Goal: Task Accomplishment & Management: Use online tool/utility

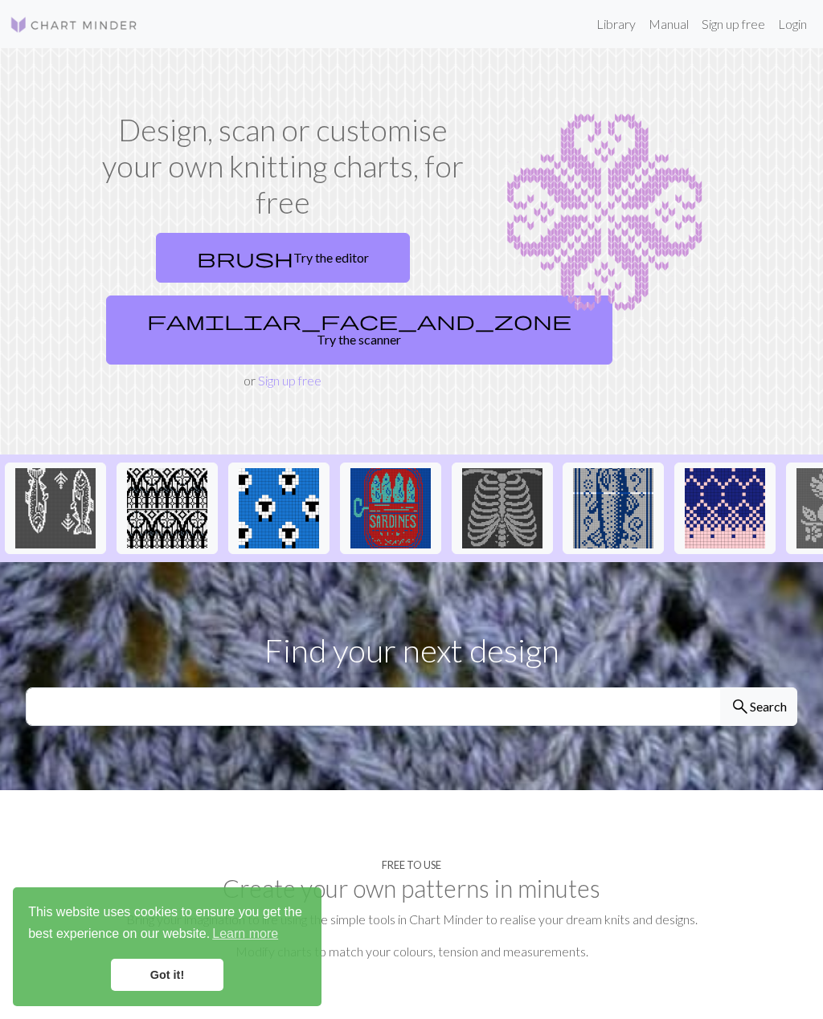
click at [308, 267] on link "brush Try the editor" at bounding box center [283, 258] width 254 height 50
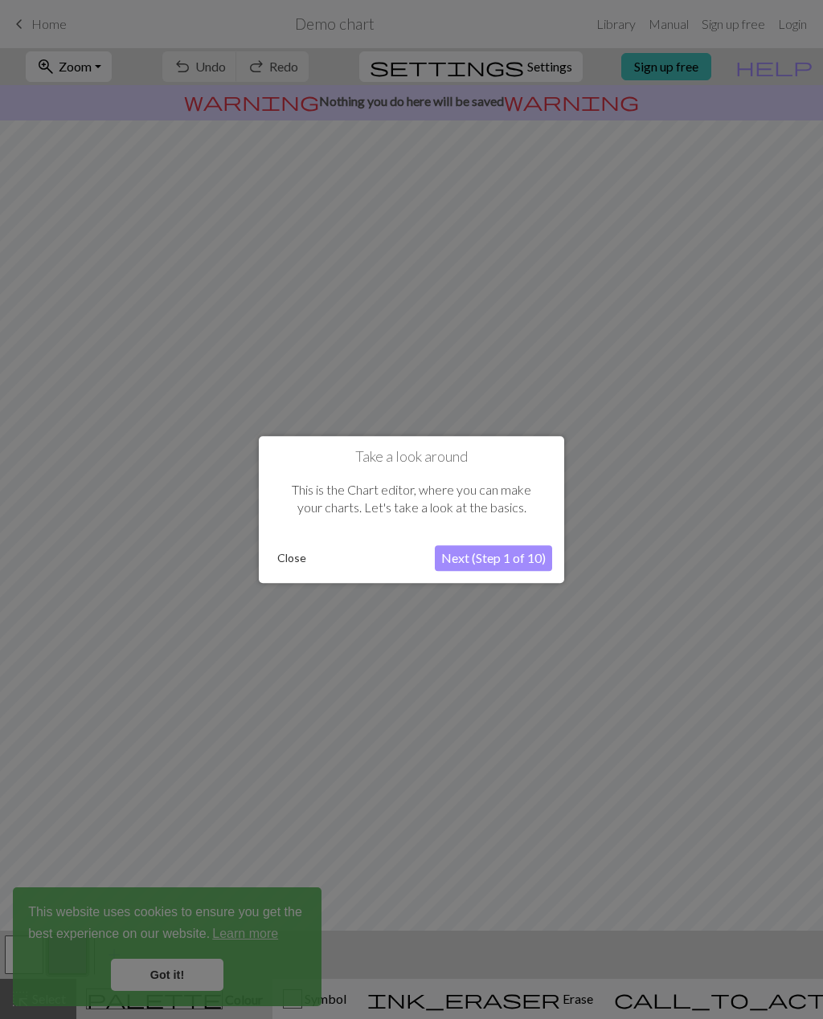
click at [517, 560] on button "Next (Step 1 of 10)" at bounding box center [493, 558] width 117 height 26
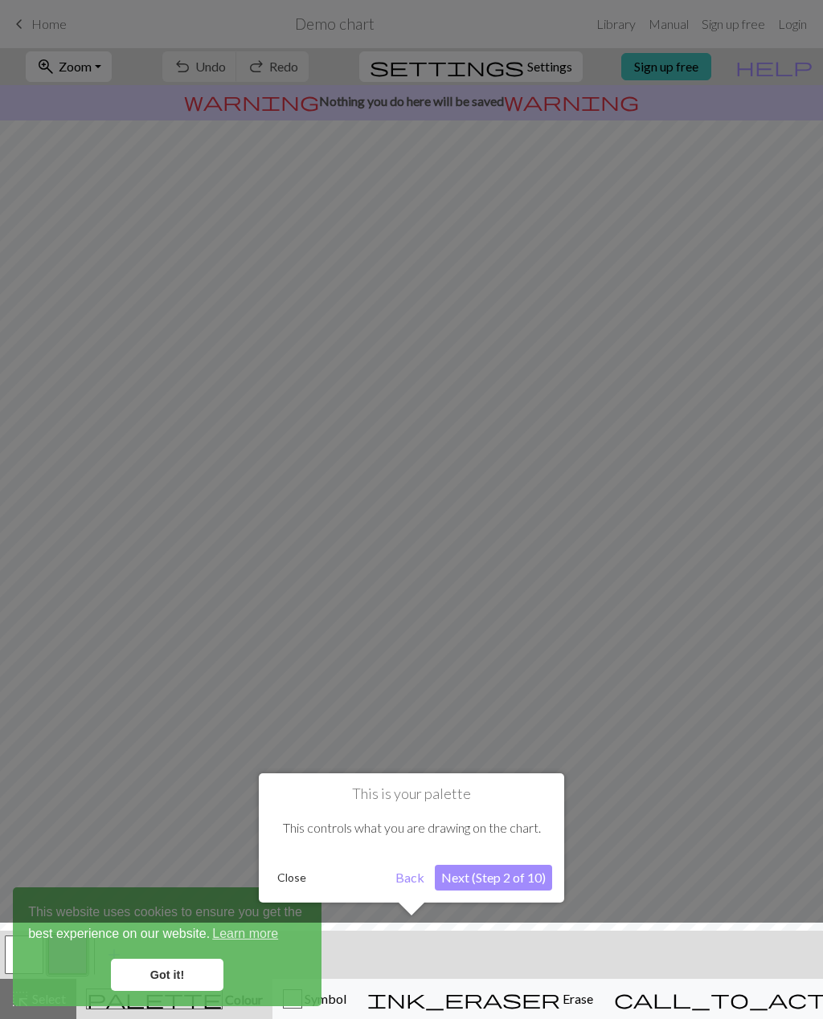
click at [527, 889] on button "Next (Step 2 of 10)" at bounding box center [493, 878] width 117 height 26
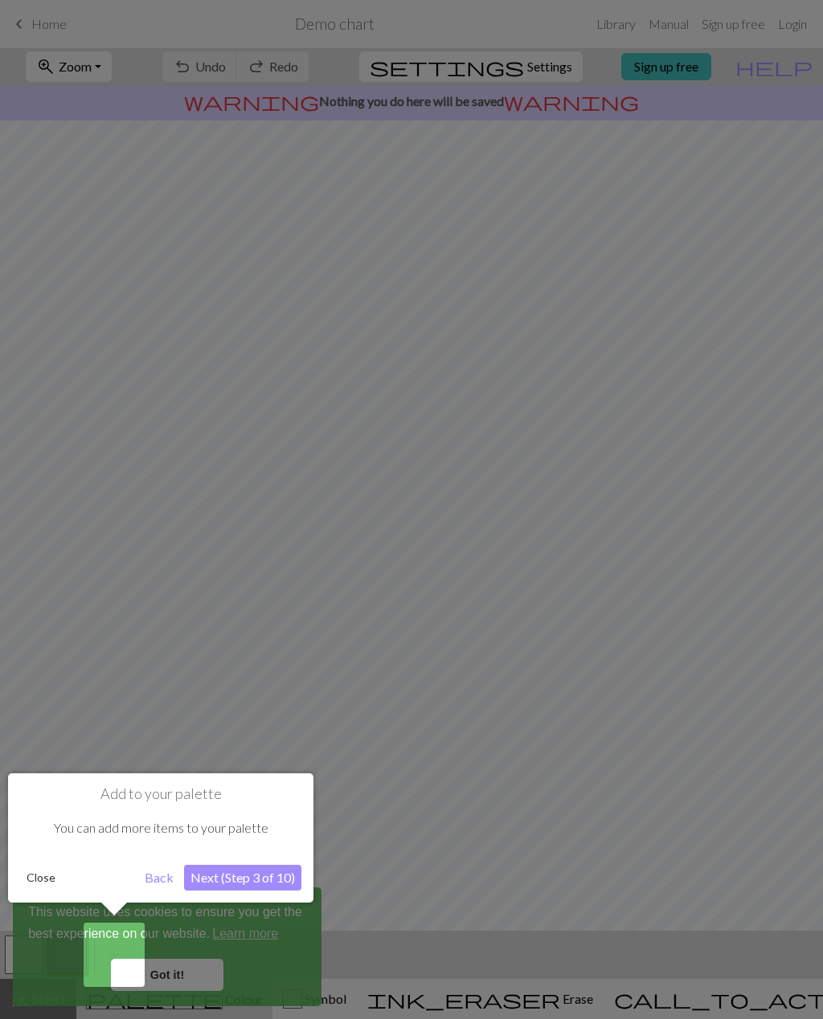
click at [272, 882] on button "Next (Step 3 of 10)" at bounding box center [242, 878] width 117 height 26
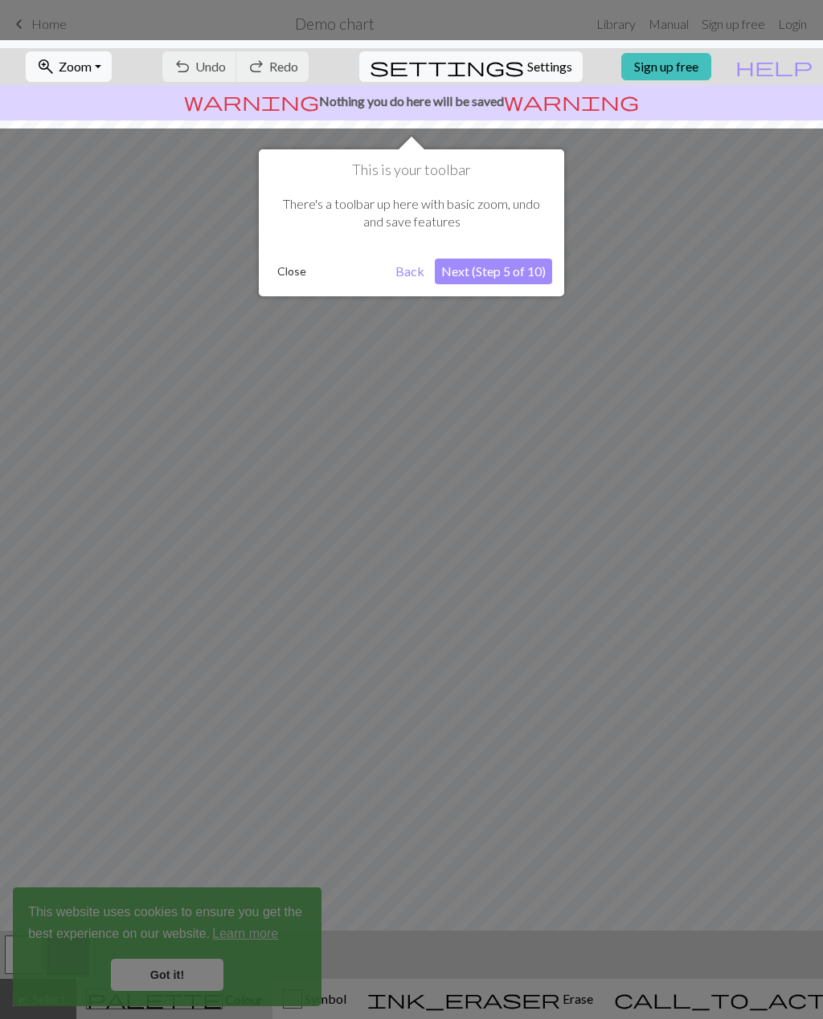
click at [529, 274] on button "Next (Step 5 of 10)" at bounding box center [493, 272] width 117 height 26
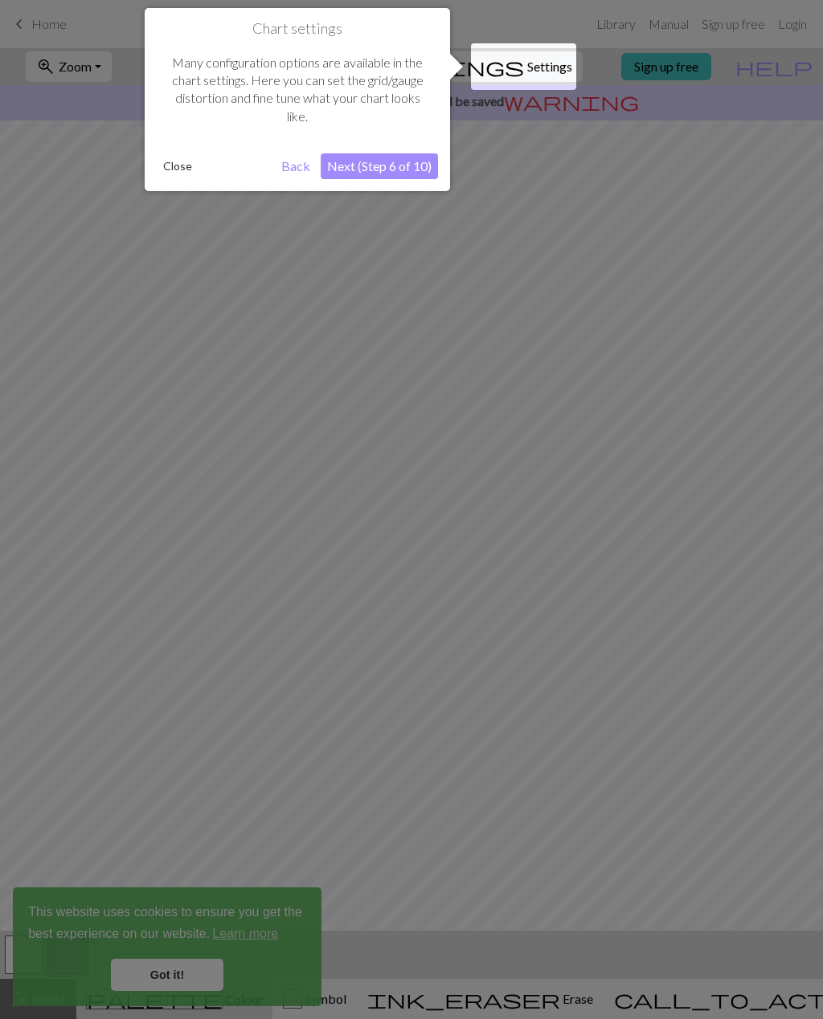
click at [405, 169] on button "Next (Step 6 of 10)" at bounding box center [379, 166] width 117 height 26
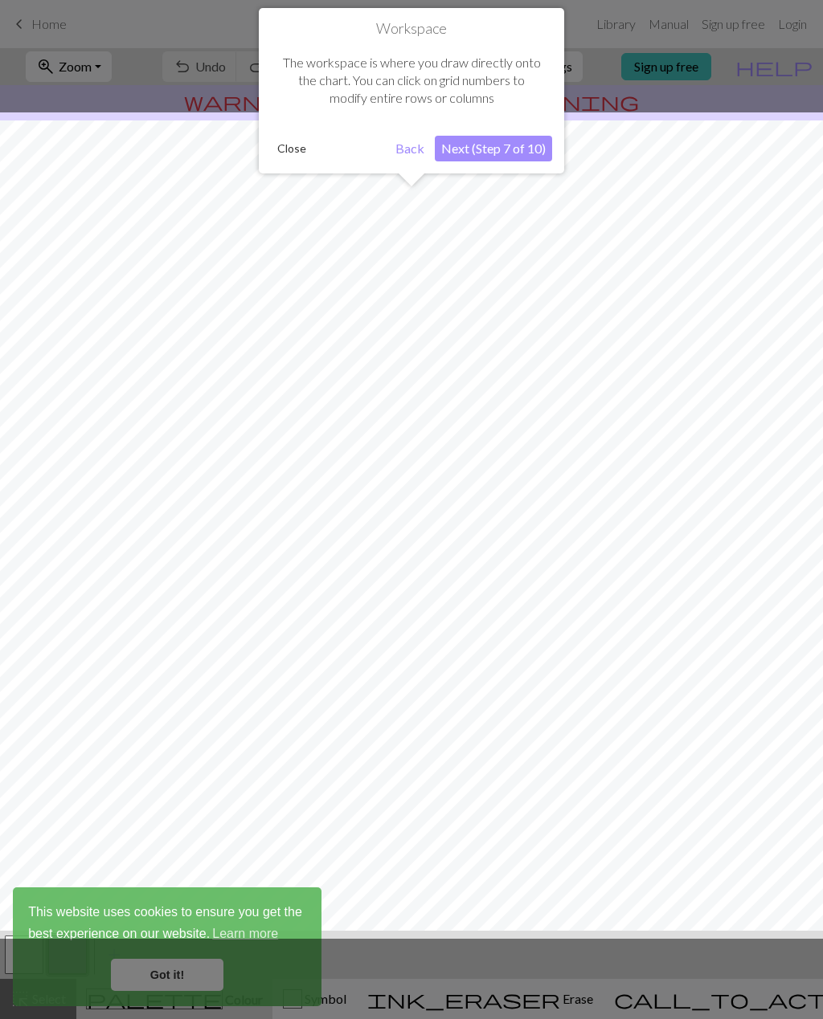
click at [495, 148] on button "Next (Step 7 of 10)" at bounding box center [493, 149] width 117 height 26
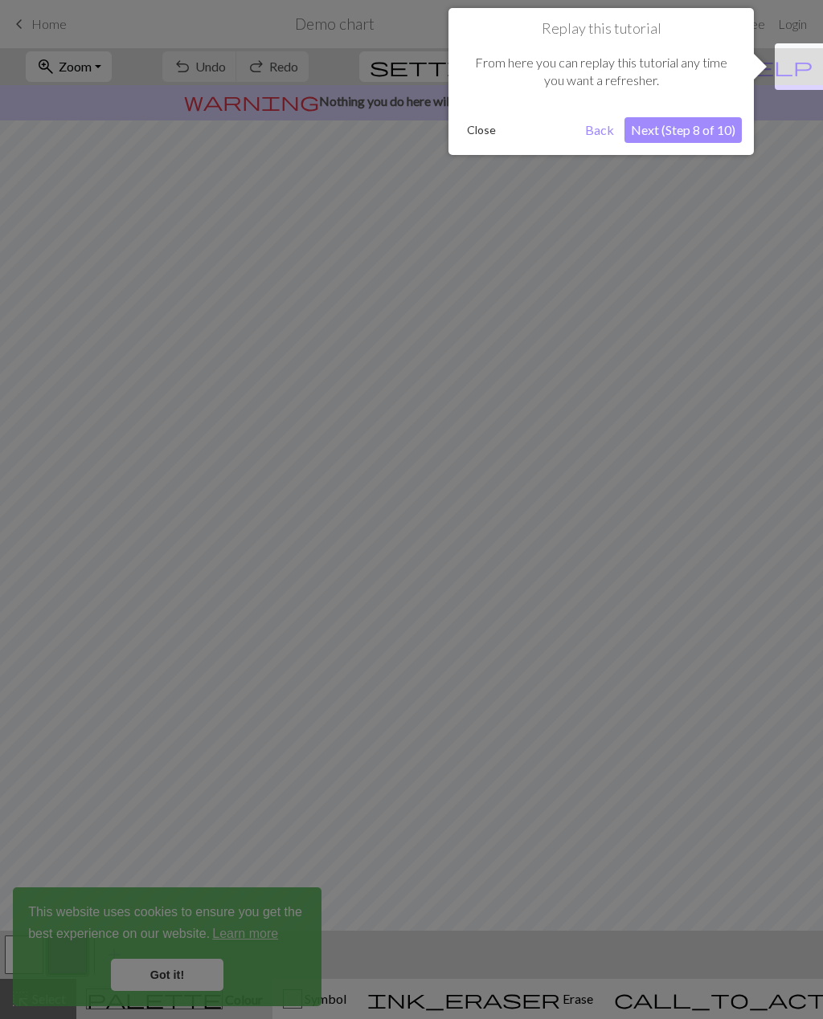
click at [708, 134] on button "Next (Step 8 of 10)" at bounding box center [682, 130] width 117 height 26
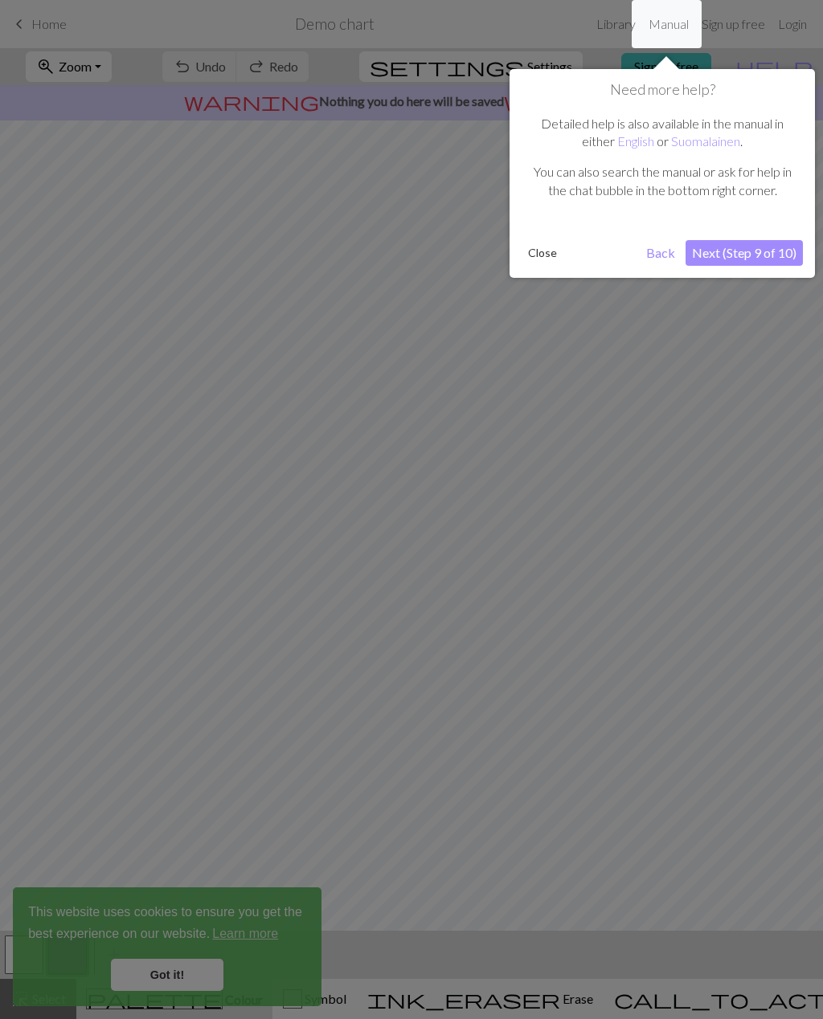
click at [759, 250] on button "Next (Step 9 of 10)" at bounding box center [743, 253] width 117 height 26
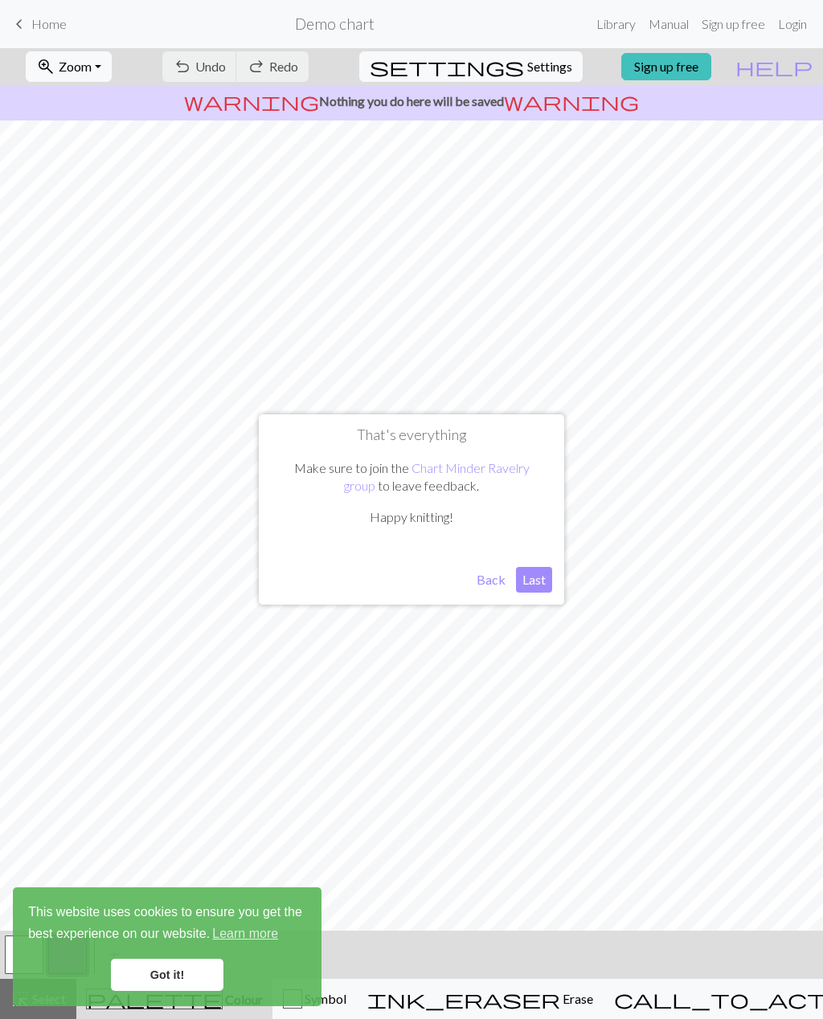
click at [194, 980] on link "Got it!" at bounding box center [167, 975] width 112 height 32
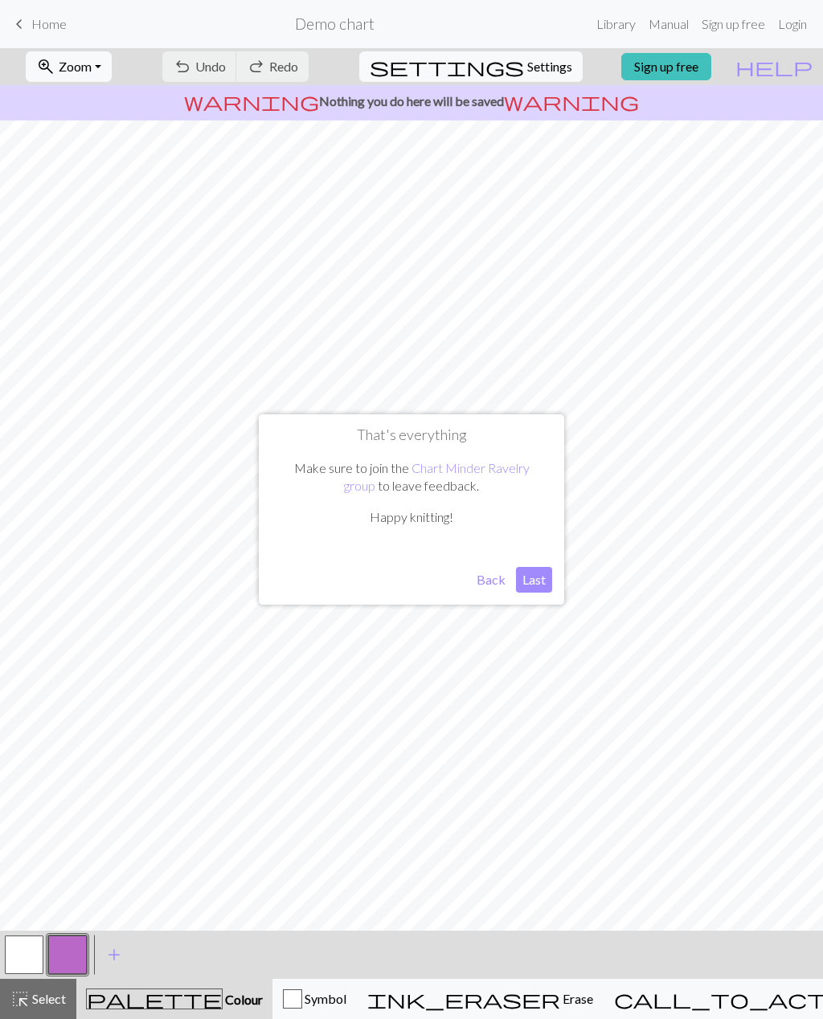
click at [542, 582] on button "Last" at bounding box center [534, 580] width 36 height 26
click at [357, 986] on button "Symbol" at bounding box center [314, 999] width 84 height 40
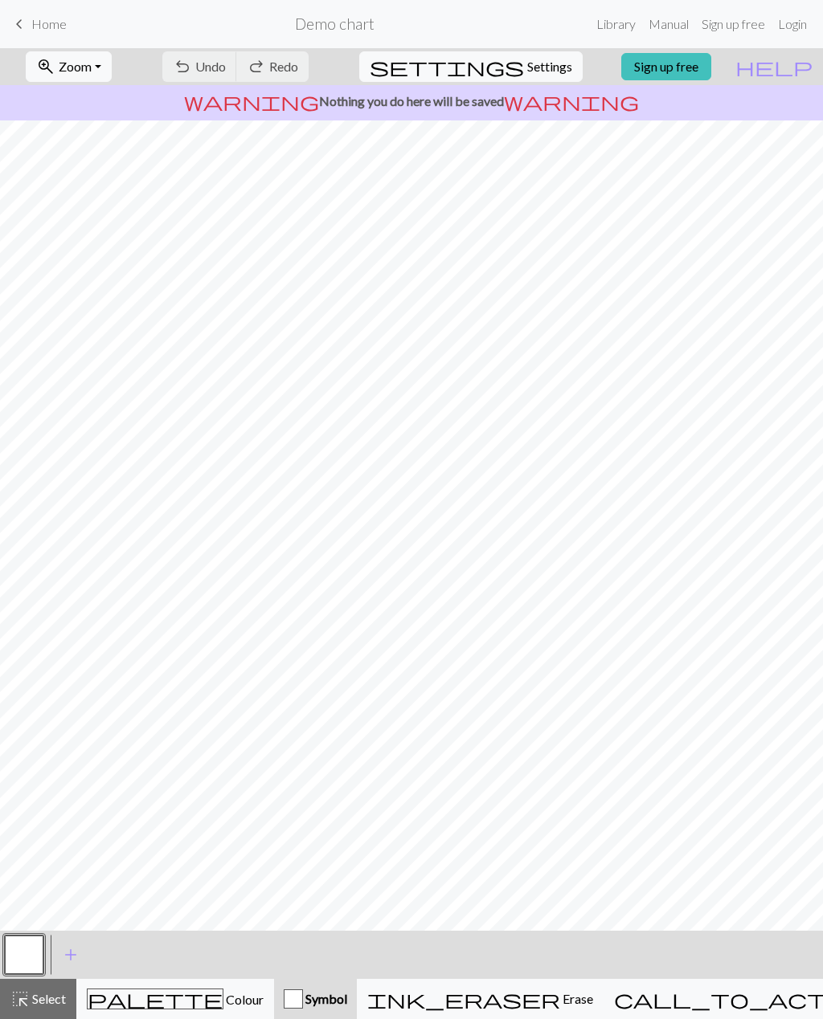
click at [57, 1005] on span "Select" at bounding box center [48, 998] width 36 height 15
click at [51, 1008] on div "highlight_alt Select Select" at bounding box center [37, 999] width 55 height 19
click at [342, 994] on span "Symbol" at bounding box center [325, 998] width 44 height 15
click at [223, 1007] on span "Colour" at bounding box center [243, 999] width 40 height 15
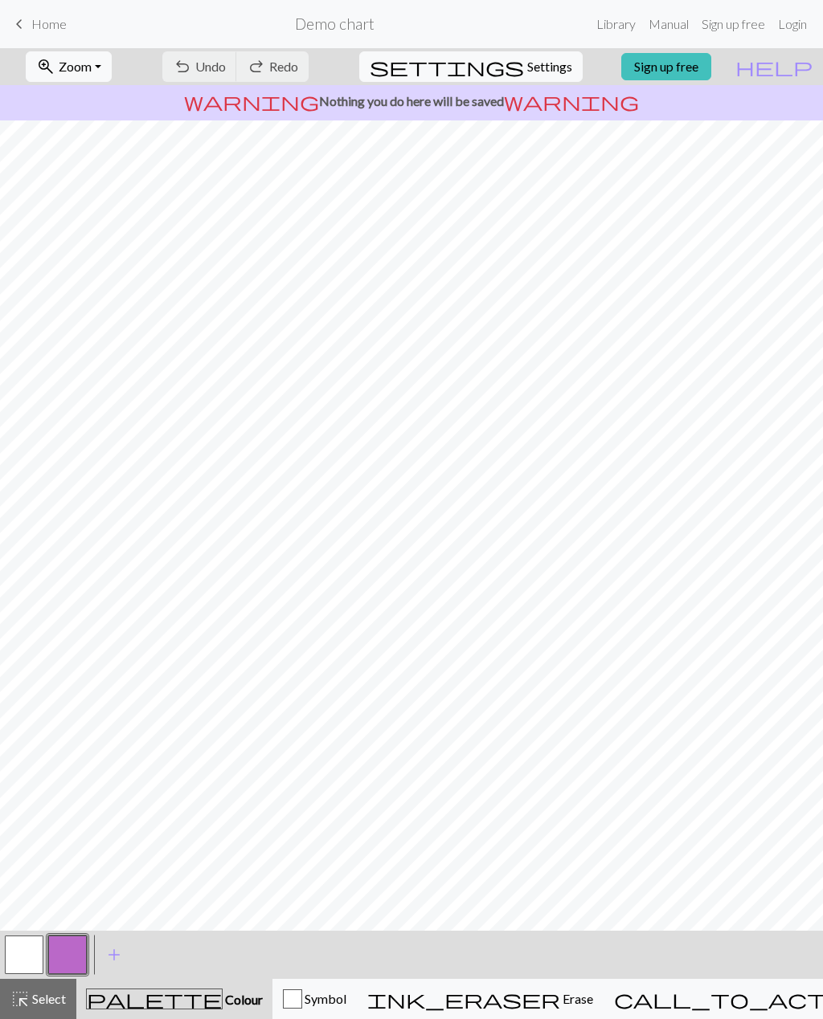
click at [346, 1007] on span "Symbol" at bounding box center [324, 998] width 44 height 15
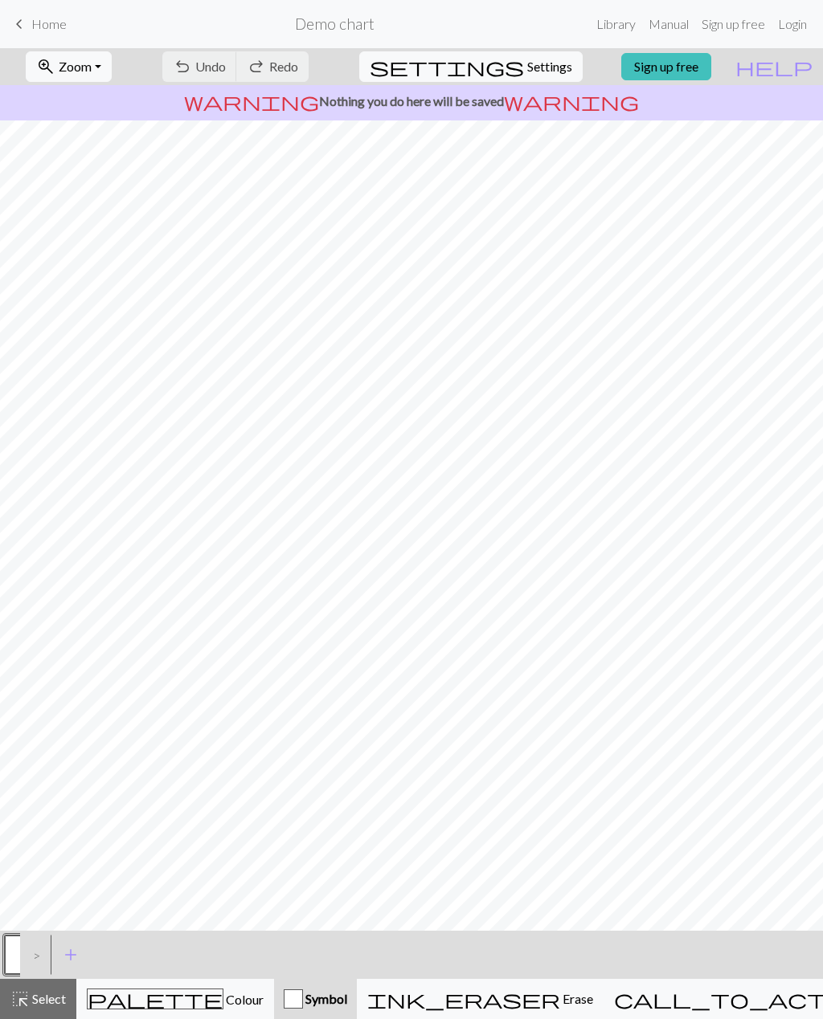
click at [22, 1002] on span "highlight_alt" at bounding box center [19, 999] width 19 height 22
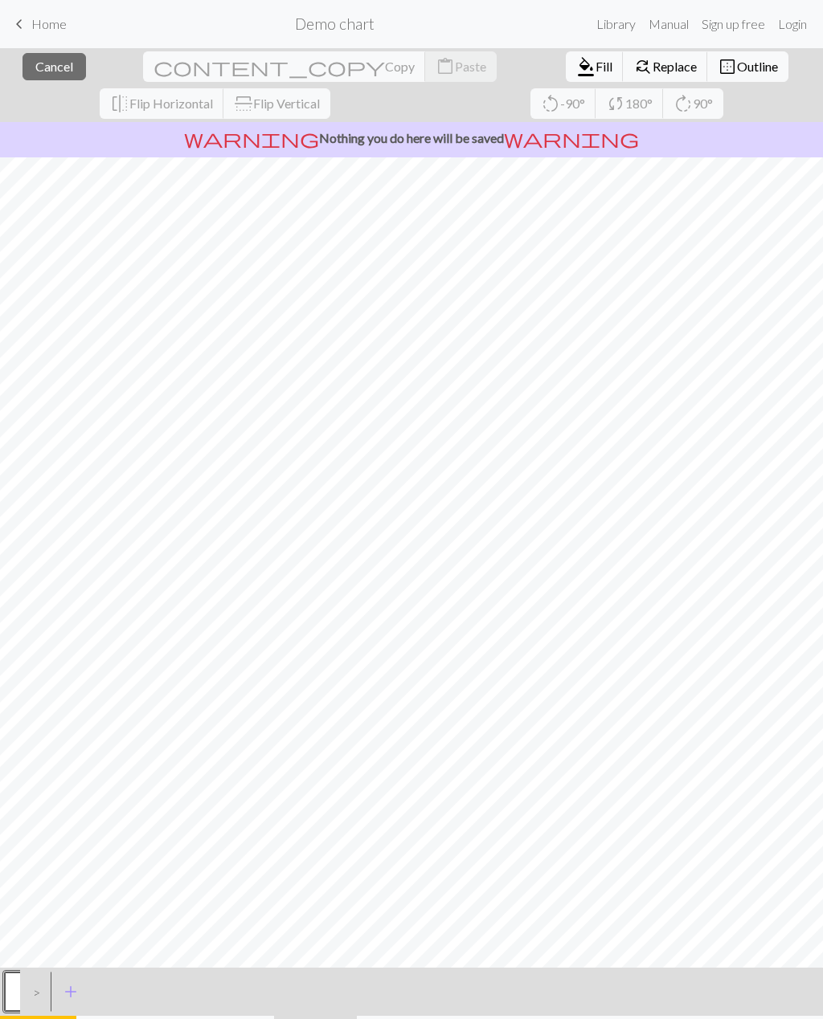
click at [13, 992] on button "button" at bounding box center [24, 992] width 39 height 39
click at [12, 992] on div "Edit symbol Name Knit d f g h j k p s t F H J O P T / | 0 1 2 3 4 5 6 7 8 9 e m…" at bounding box center [411, 509] width 823 height 1019
click at [16, 986] on button "button" at bounding box center [24, 992] width 39 height 39
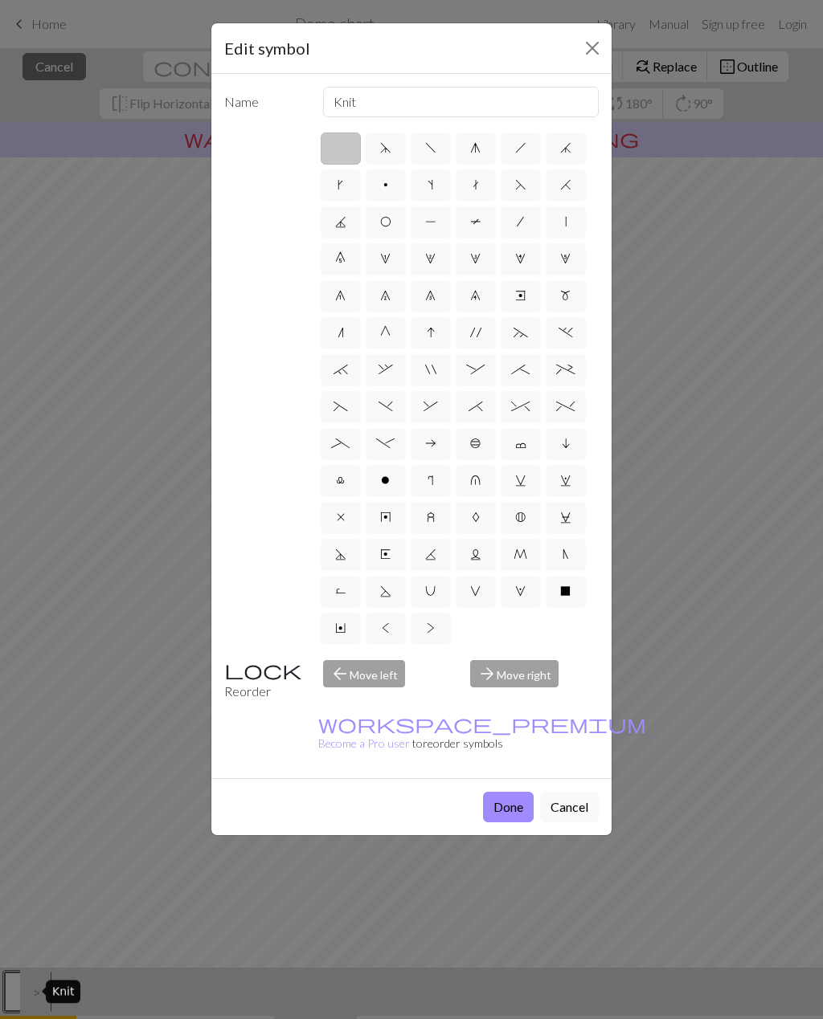
click at [574, 792] on button "Cancel" at bounding box center [569, 807] width 59 height 31
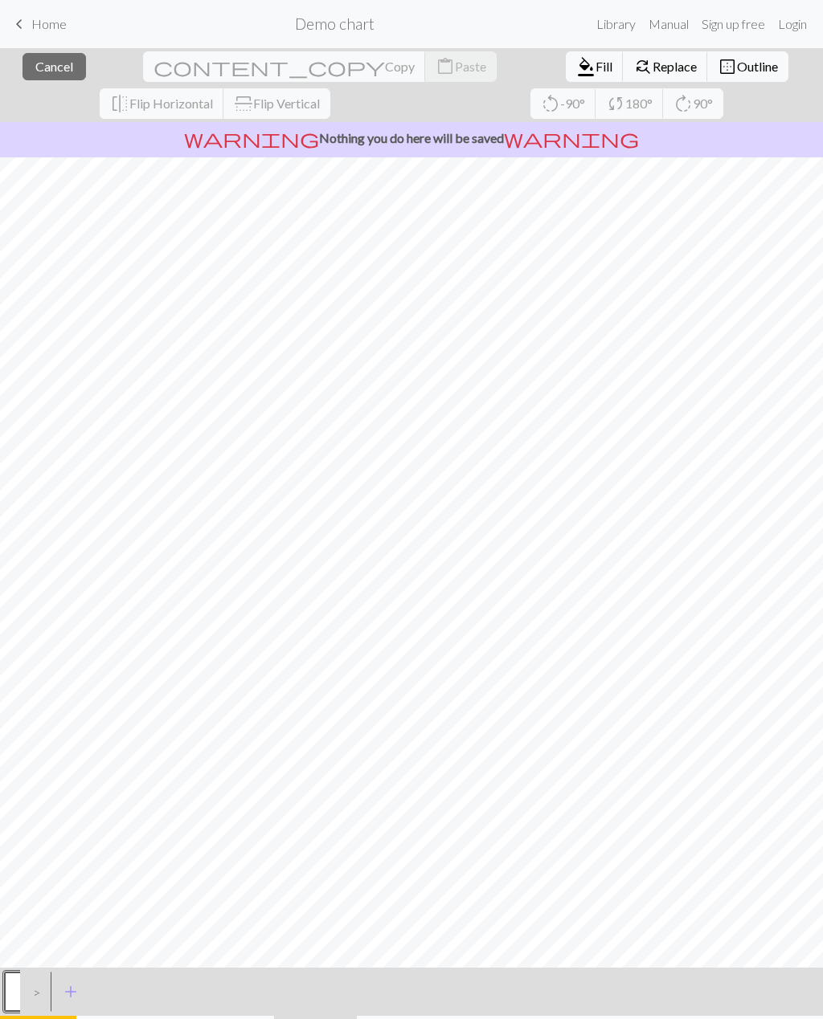
click at [652, 70] on span "Replace" at bounding box center [674, 66] width 44 height 15
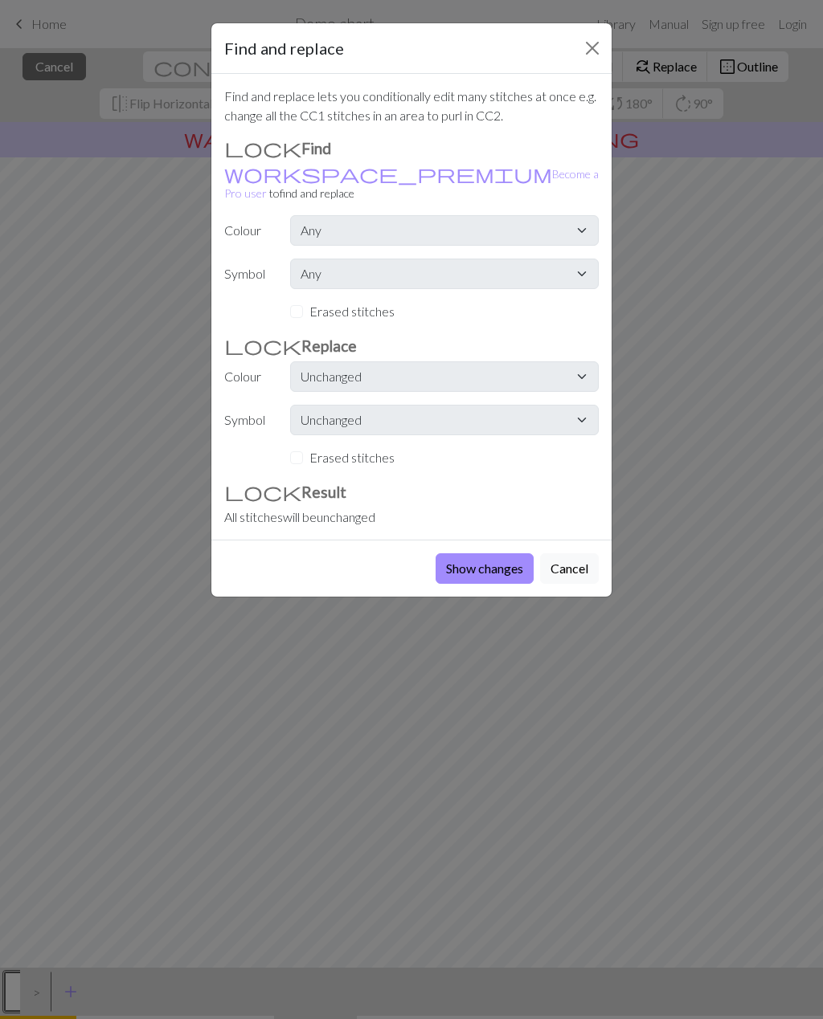
click at [583, 557] on button "Cancel" at bounding box center [569, 568] width 59 height 31
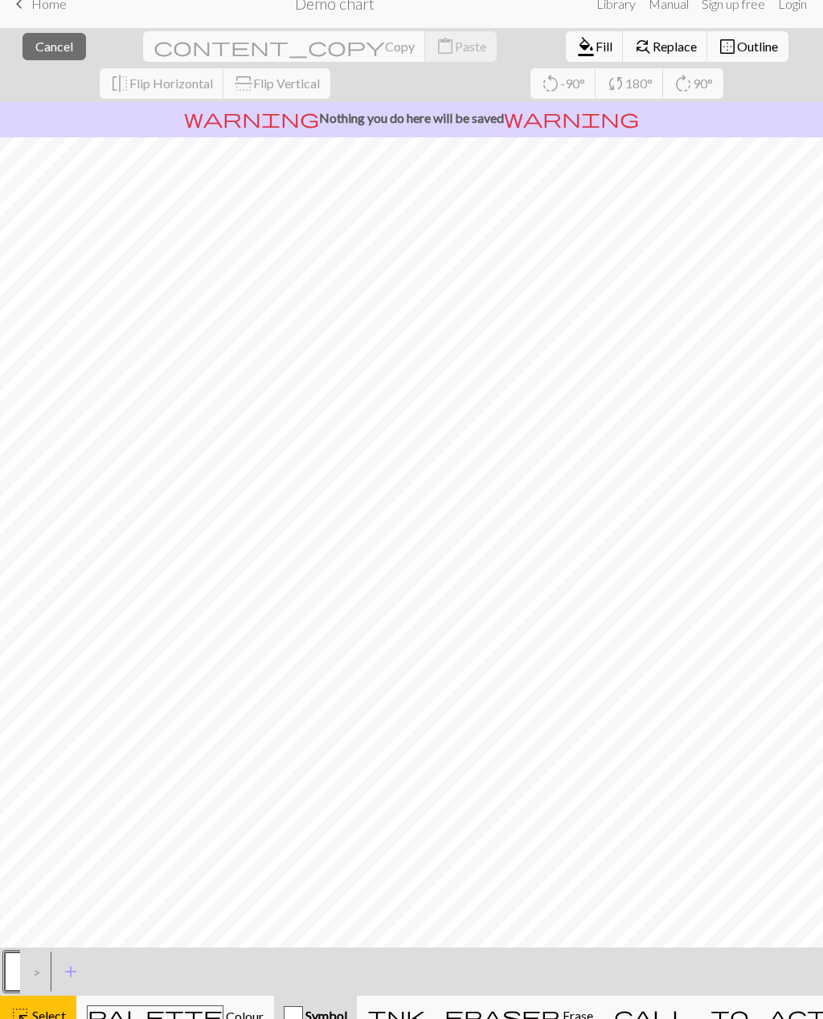
scroll to position [37, 0]
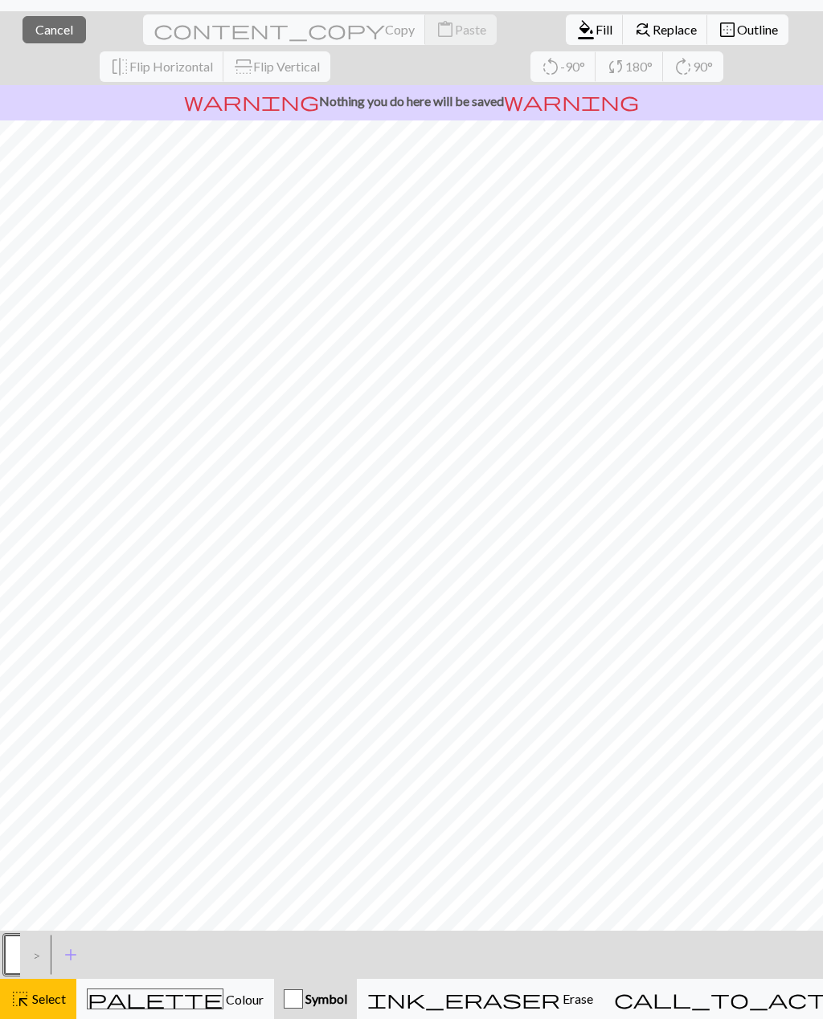
click at [595, 29] on span "Fill" at bounding box center [603, 29] width 17 height 15
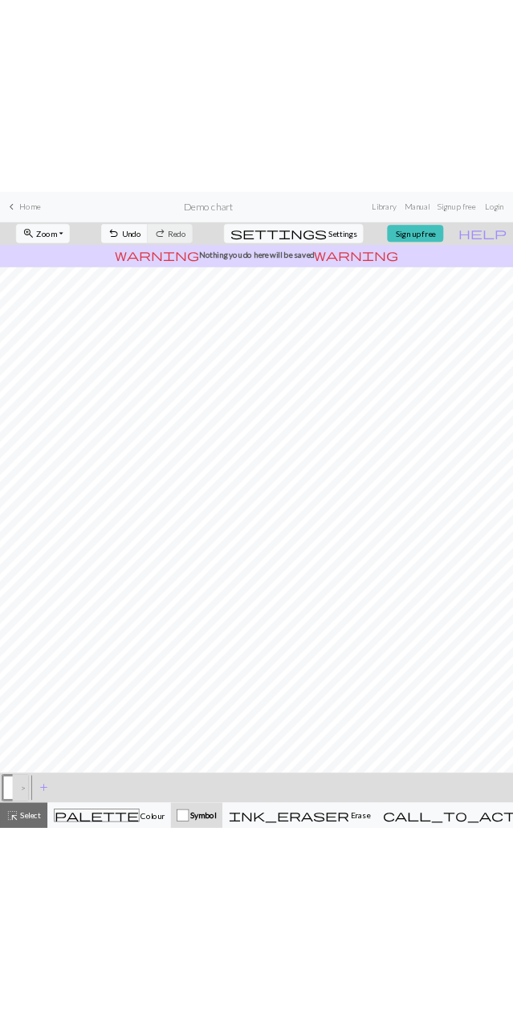
scroll to position [0, 0]
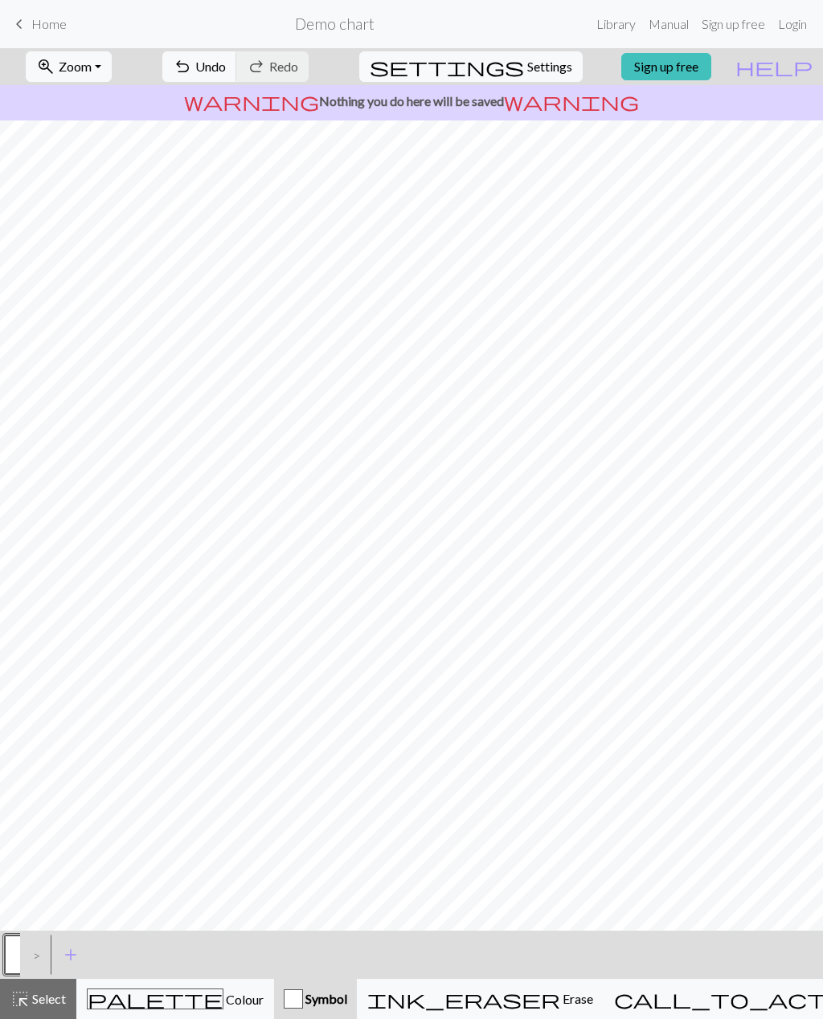
click at [30, 22] on link "keyboard_arrow_left Home" at bounding box center [38, 23] width 57 height 27
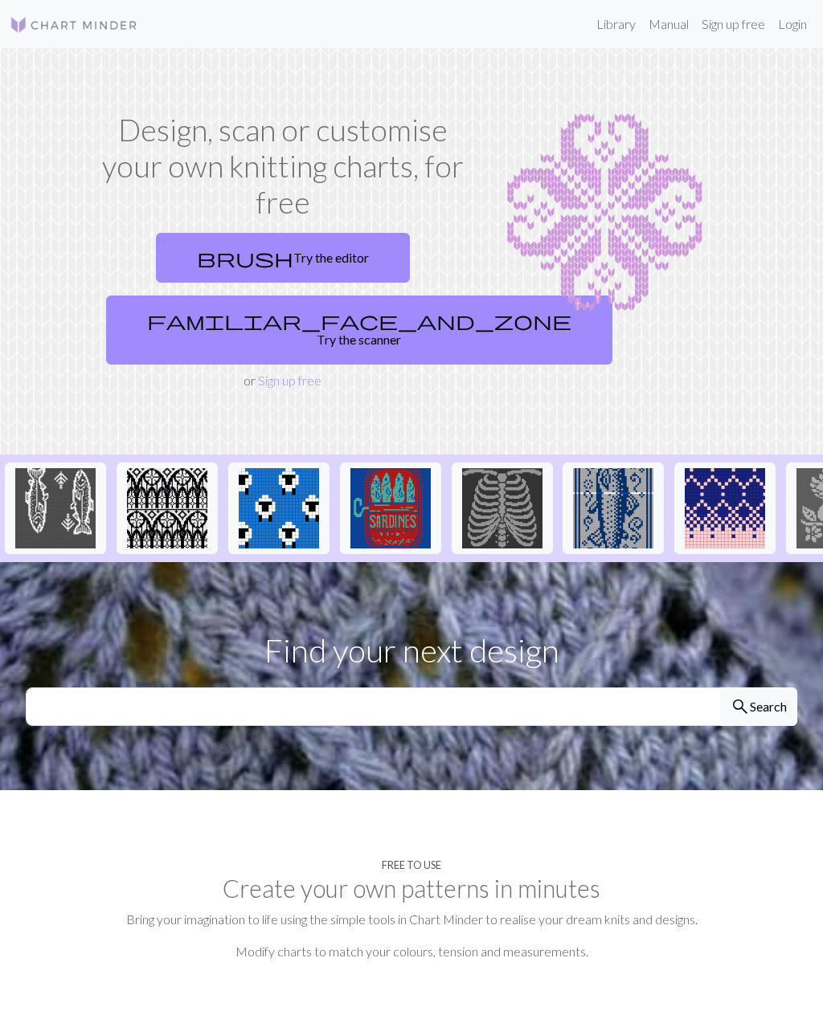
click at [819, 692] on section "Find your next design search Search" at bounding box center [411, 676] width 823 height 228
click at [304, 373] on link "Sign up free" at bounding box center [289, 380] width 63 height 15
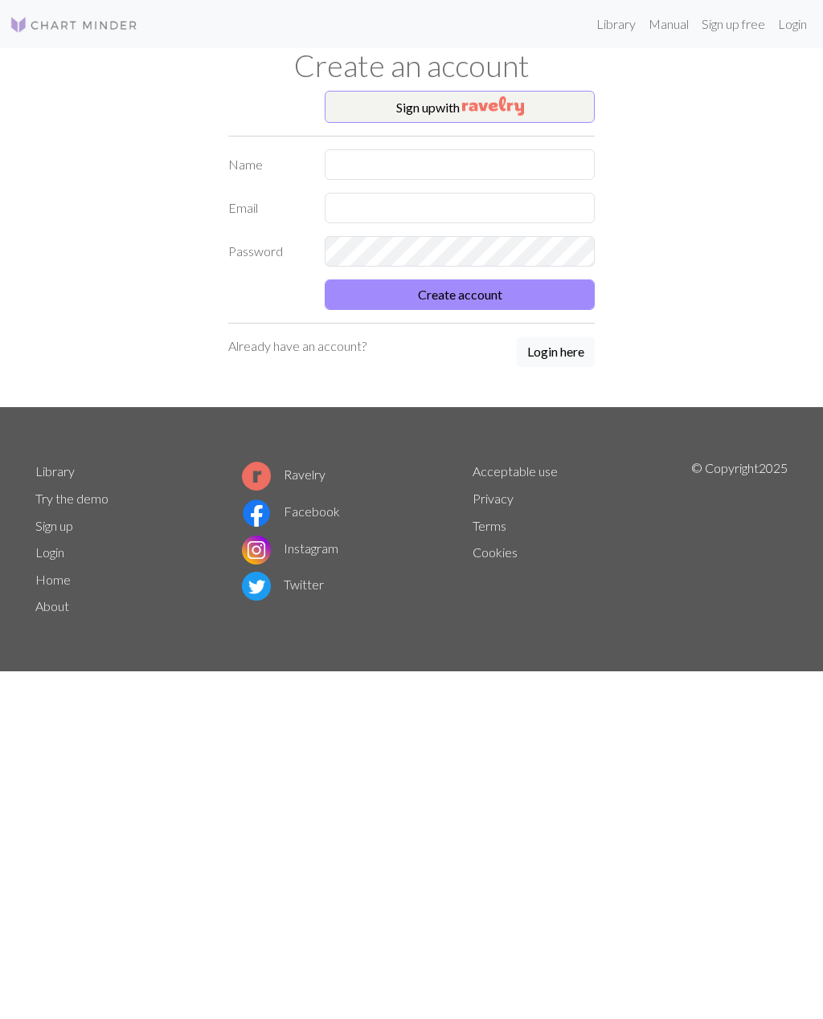
click at [521, 110] on img "button" at bounding box center [493, 105] width 62 height 19
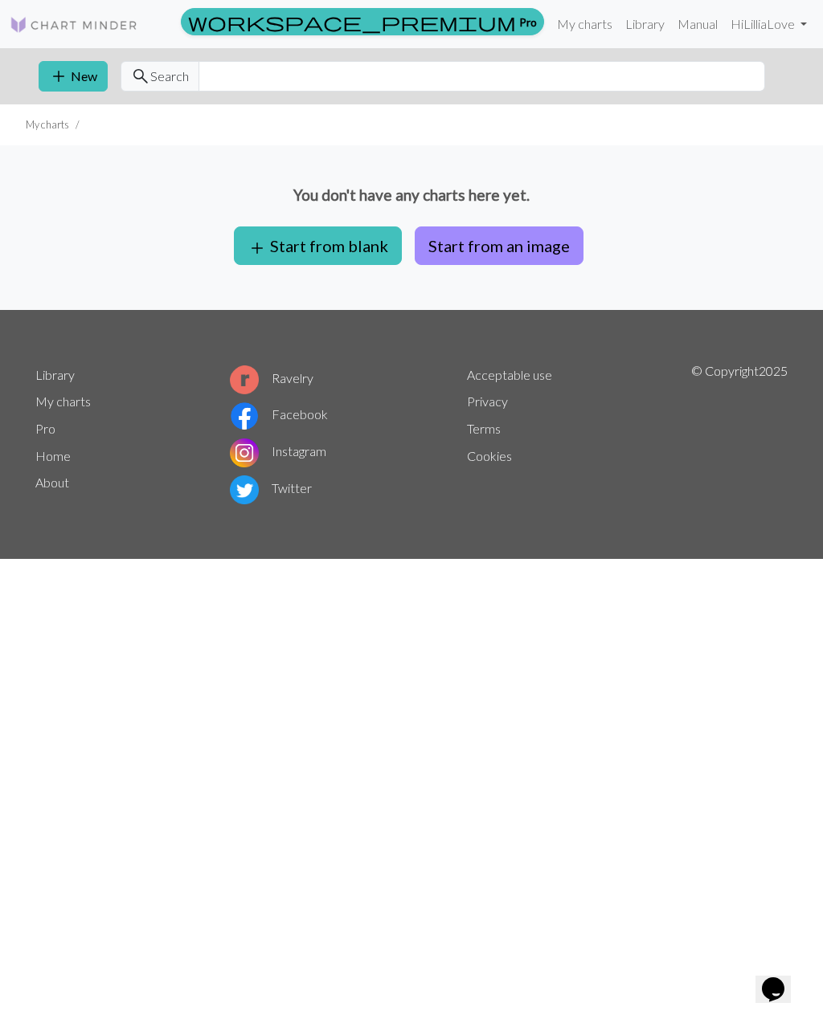
click at [376, 250] on button "add Start from blank" at bounding box center [318, 246] width 168 height 39
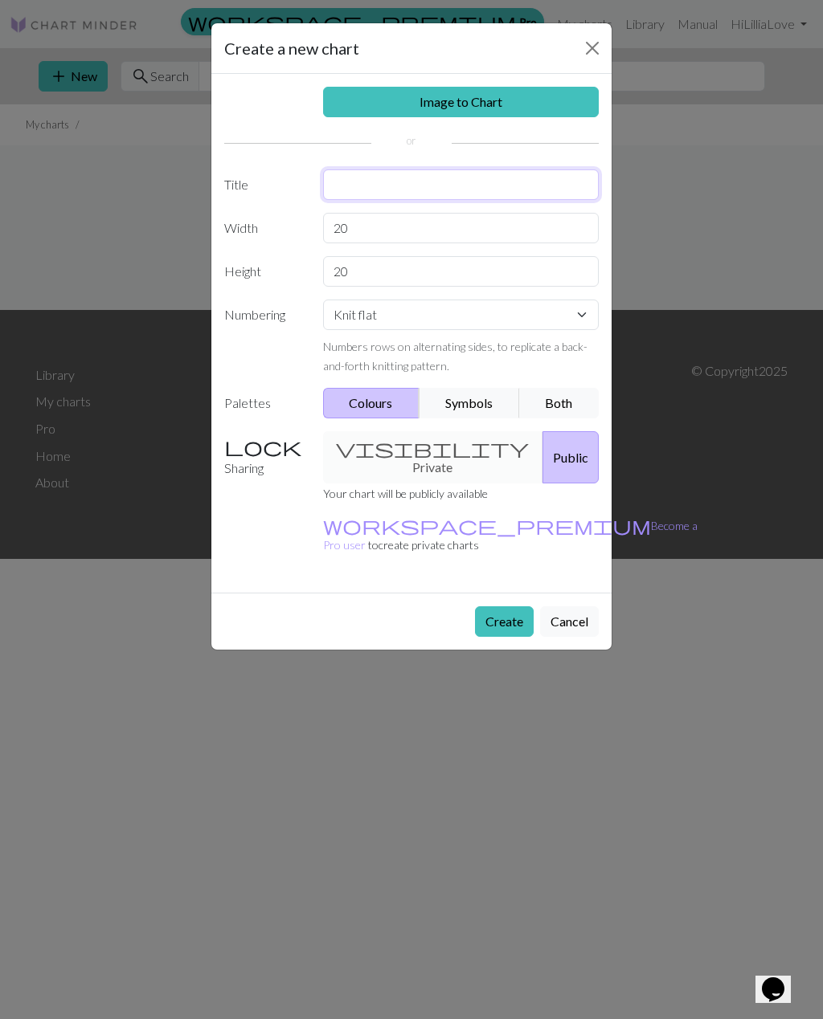
click at [470, 181] on input "text" at bounding box center [461, 184] width 276 height 31
type input "Shawlie 2"
click at [389, 231] on input "20" at bounding box center [461, 228] width 276 height 31
type input "2"
type input "16"
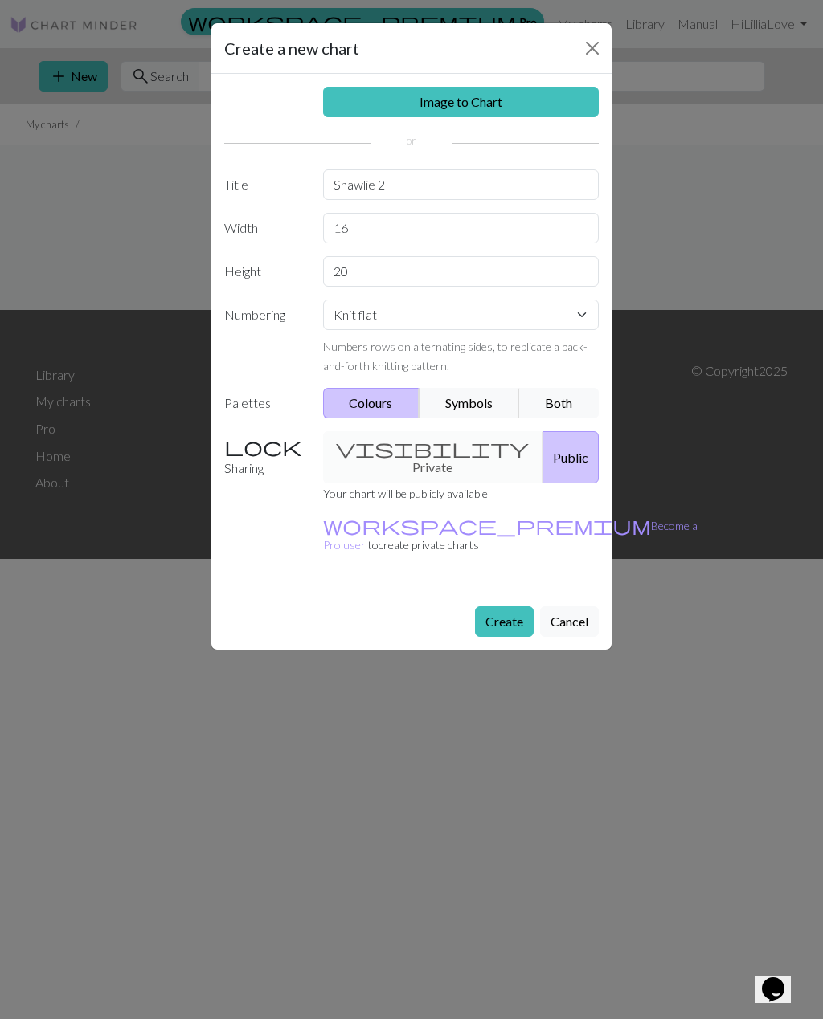
click at [472, 397] on button "Symbols" at bounding box center [469, 403] width 101 height 31
click at [508, 606] on button "Create" at bounding box center [504, 621] width 59 height 31
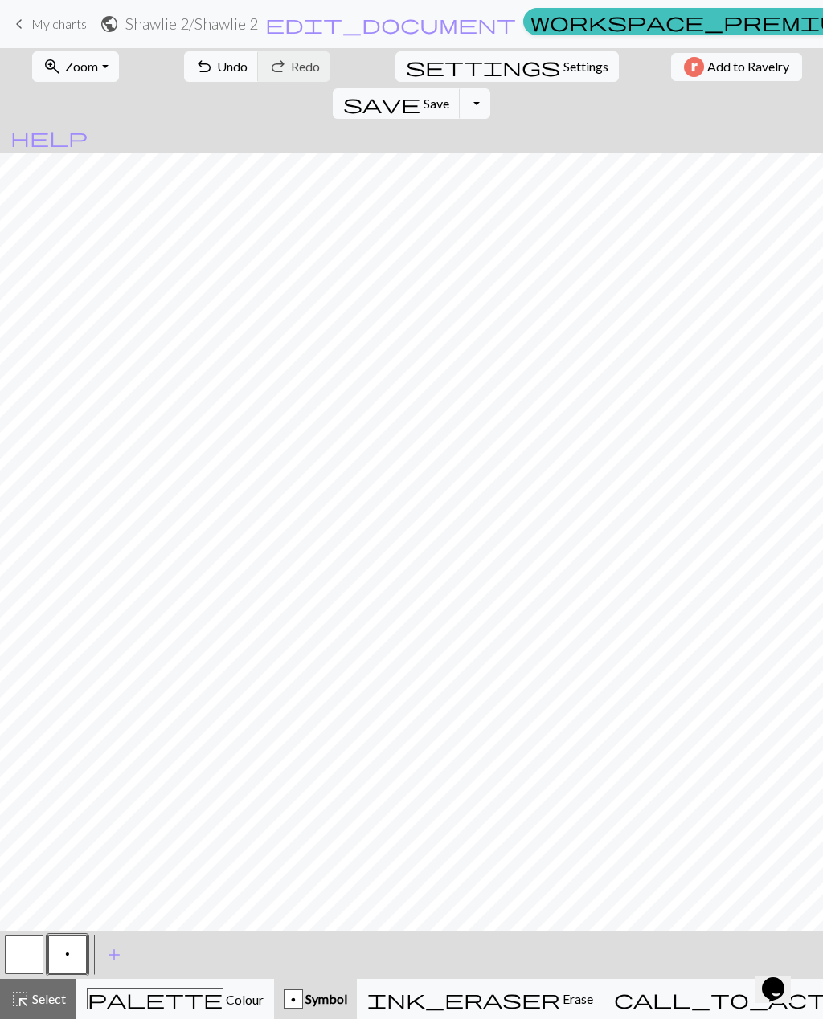
click at [38, 1003] on span "Select" at bounding box center [48, 998] width 36 height 15
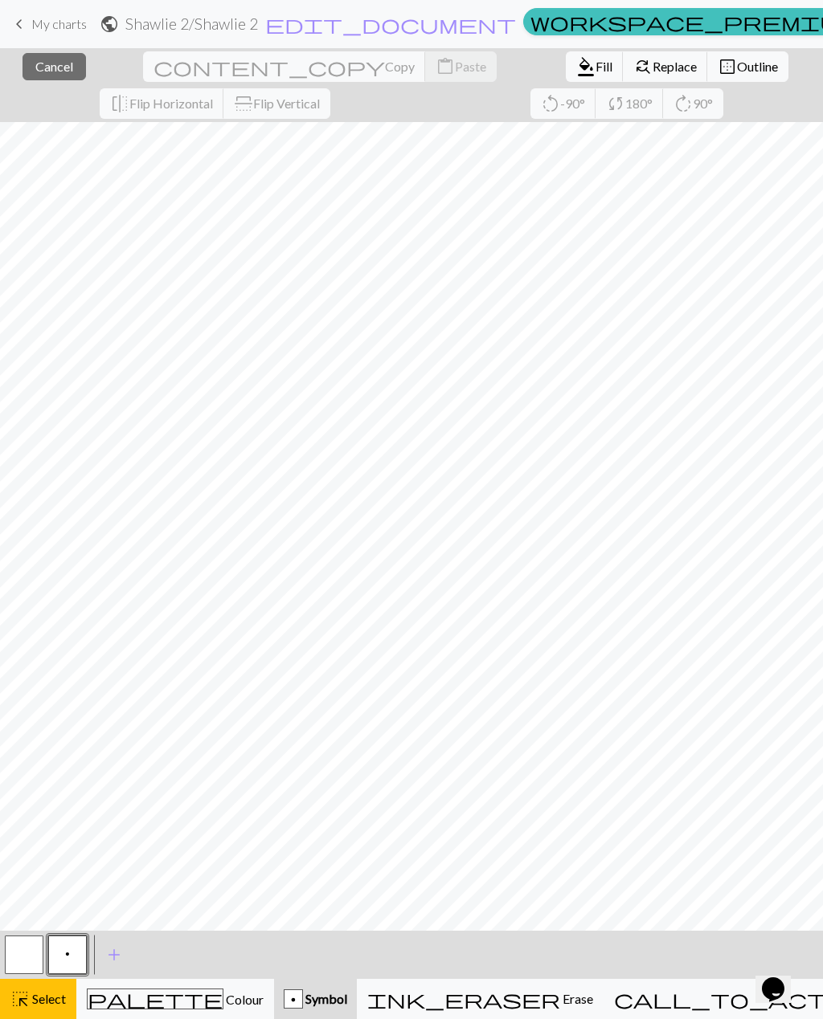
click at [65, 954] on span "p" at bounding box center [67, 954] width 5 height 13
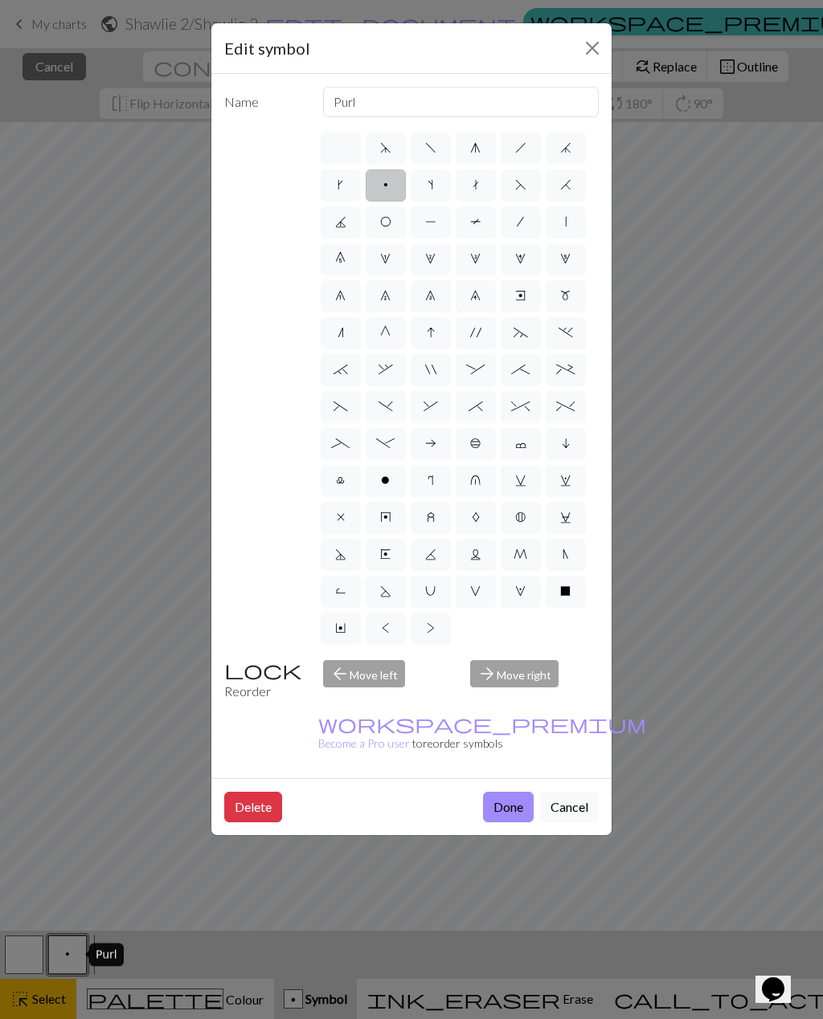
click at [349, 157] on label at bounding box center [341, 149] width 40 height 32
click at [349, 149] on input "radio" at bounding box center [346, 143] width 10 height 10
radio input "true"
type input "Knit"
click at [514, 792] on button "Done" at bounding box center [508, 807] width 51 height 31
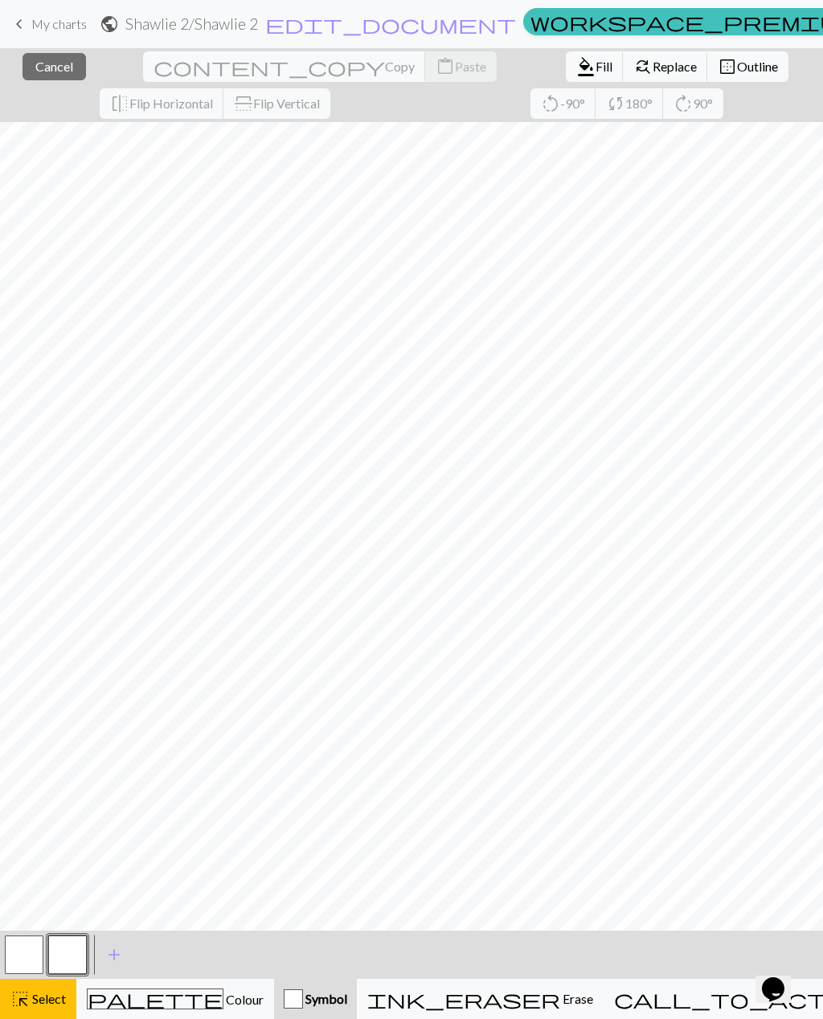
click at [51, 1001] on span "Select" at bounding box center [48, 998] width 36 height 15
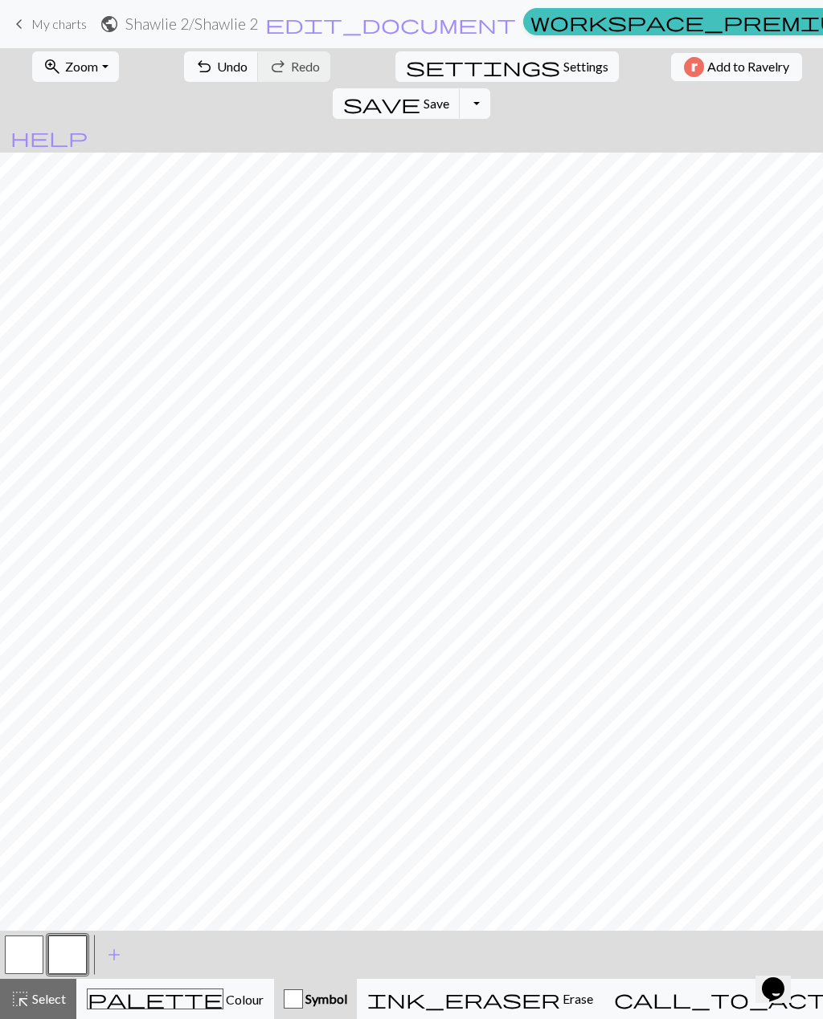
click at [81, 954] on button "button" at bounding box center [67, 955] width 39 height 39
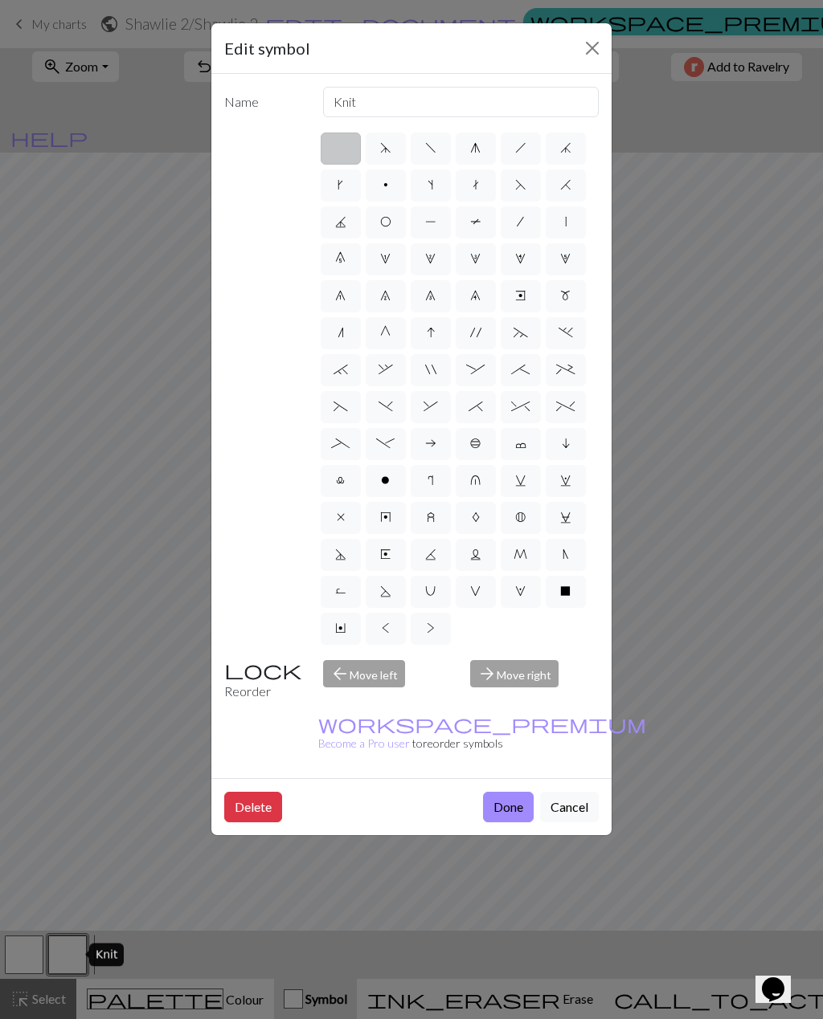
click at [389, 153] on span "d" at bounding box center [385, 147] width 11 height 13
click at [389, 149] on input "d" at bounding box center [385, 143] width 10 height 10
radio input "true"
type input "sk2p"
click at [482, 156] on label "g" at bounding box center [475, 149] width 40 height 32
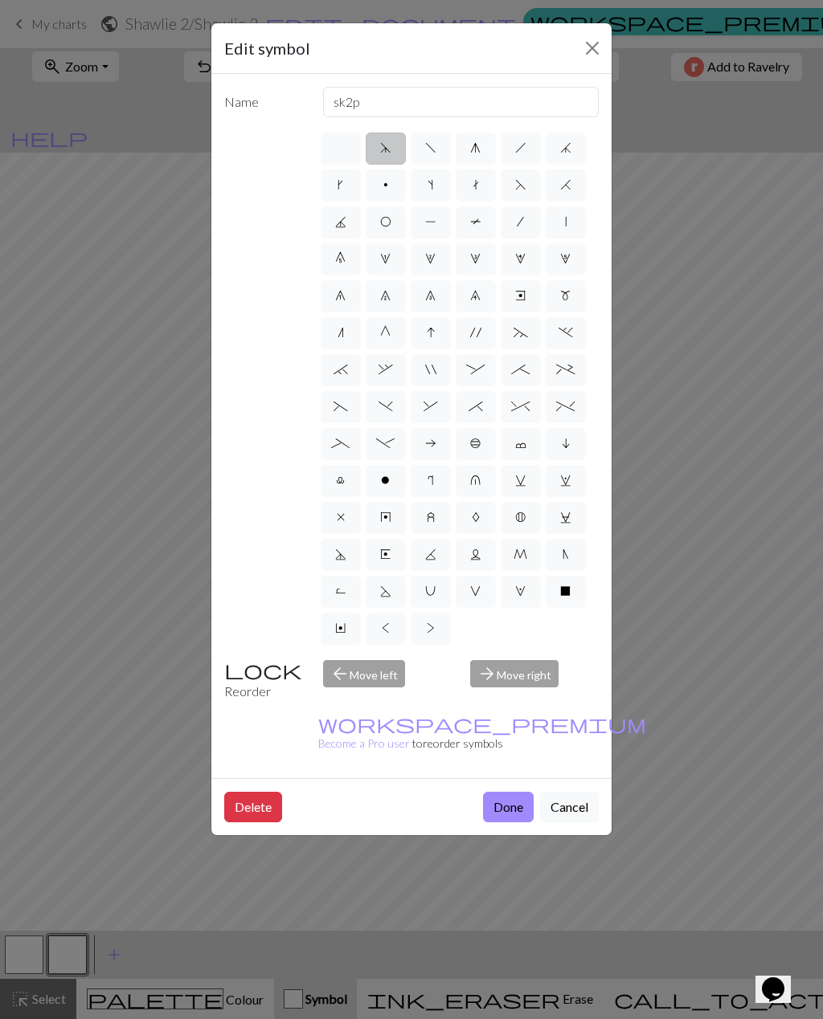
click at [480, 149] on input "g" at bounding box center [475, 143] width 10 height 10
radio input "true"
click at [386, 152] on span "d" at bounding box center [385, 147] width 11 height 13
click at [386, 149] on input "d" at bounding box center [385, 143] width 10 height 10
radio input "true"
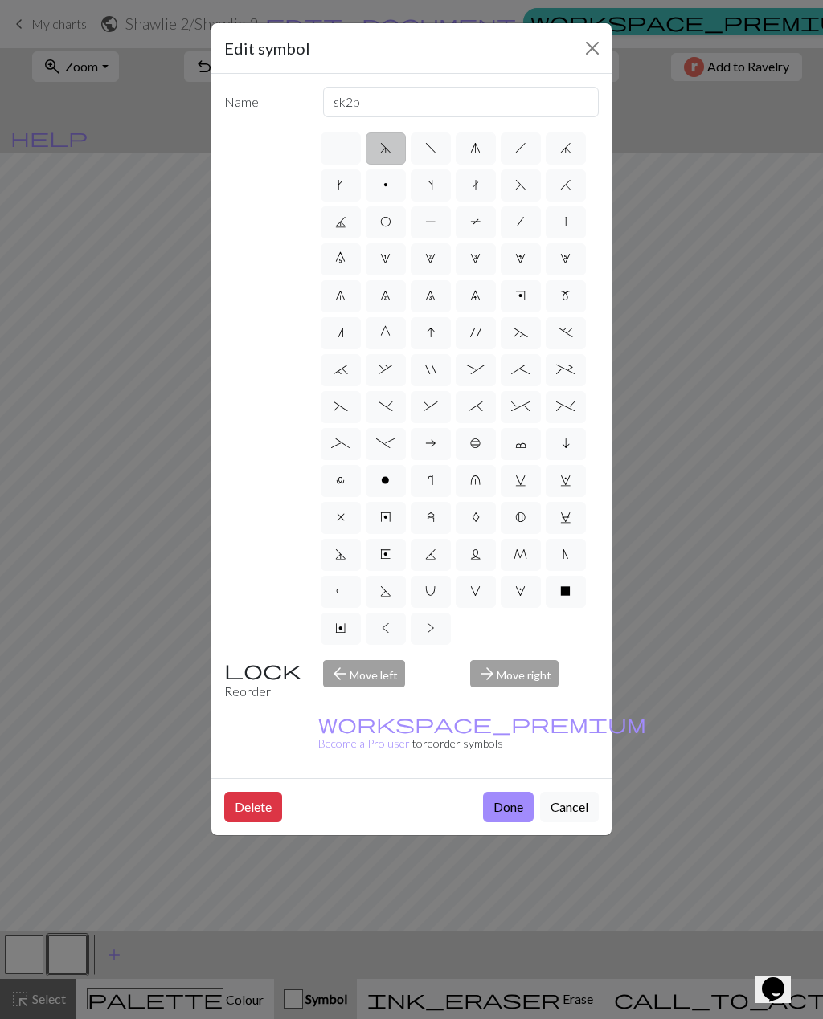
click at [426, 160] on label "f" at bounding box center [430, 149] width 40 height 32
click at [426, 149] on input "f" at bounding box center [430, 143] width 10 height 10
radio input "true"
type input "left leaning decrease"
click at [470, 148] on span "g" at bounding box center [475, 147] width 10 height 13
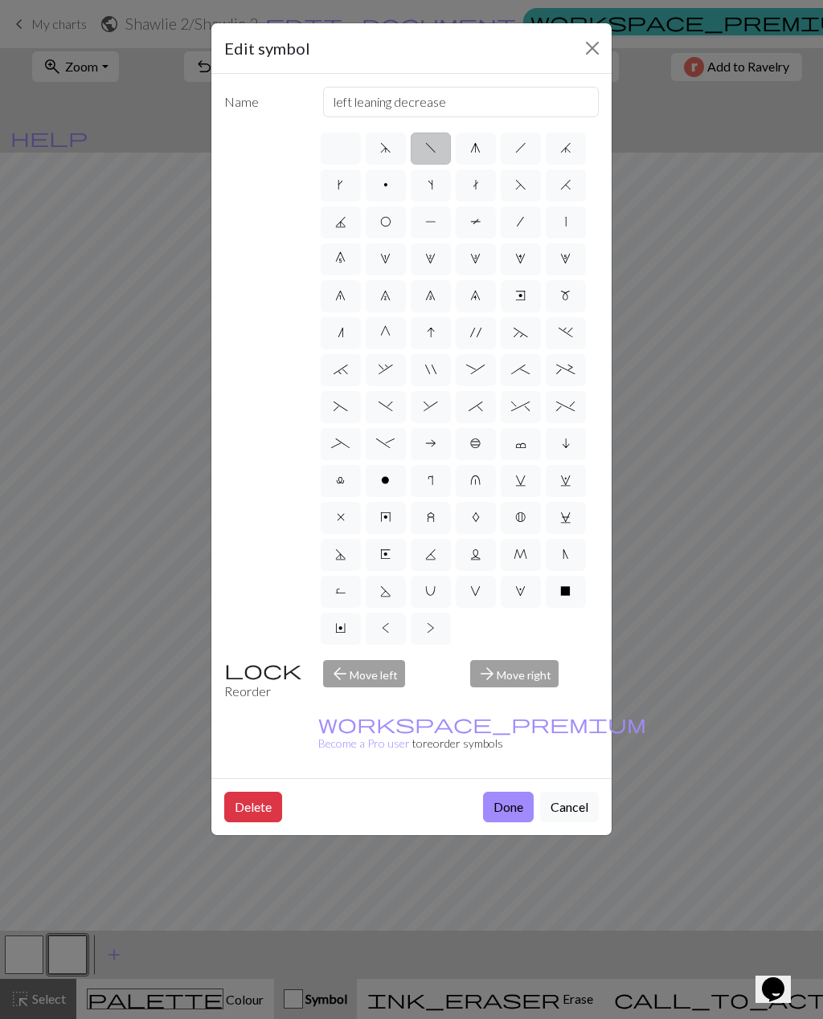
click at [470, 148] on input "g" at bounding box center [475, 143] width 10 height 10
radio input "true"
type input "sk2p"
click at [566, 157] on label "j" at bounding box center [565, 149] width 40 height 32
click at [566, 149] on input "j" at bounding box center [565, 143] width 10 height 10
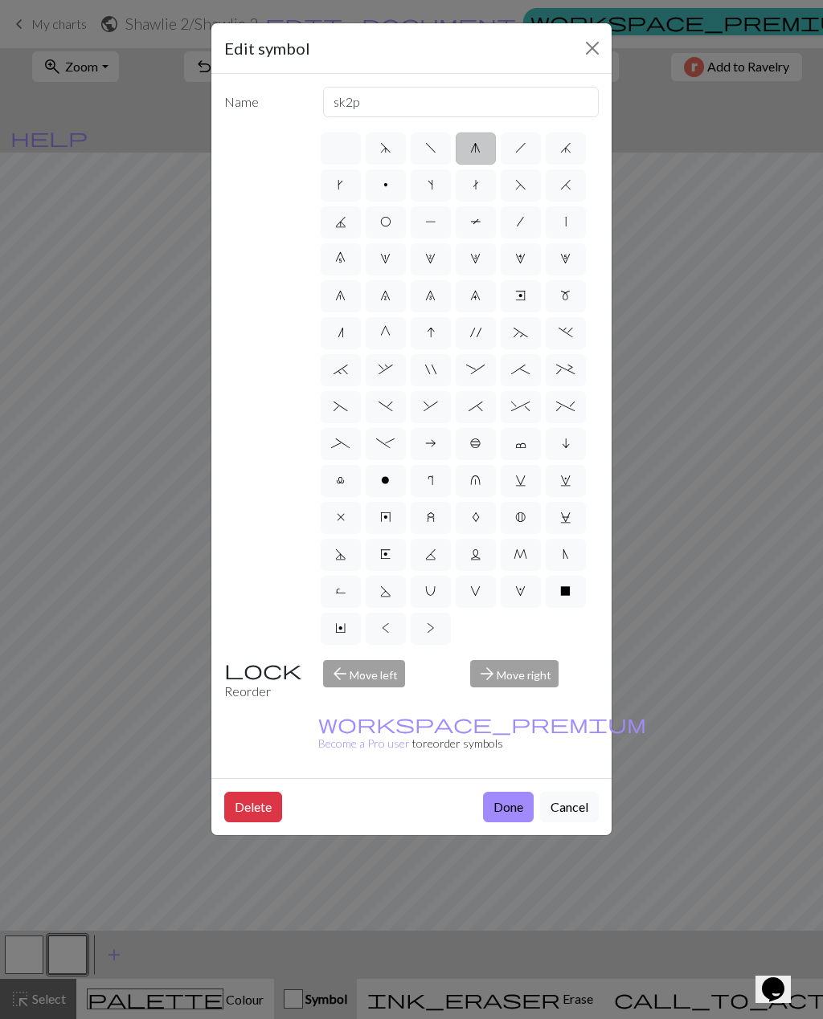
radio input "true"
type input "k3tog"
click at [560, 193] on label "H" at bounding box center [565, 185] width 40 height 32
click at [560, 186] on input "H" at bounding box center [565, 180] width 10 height 10
radio input "true"
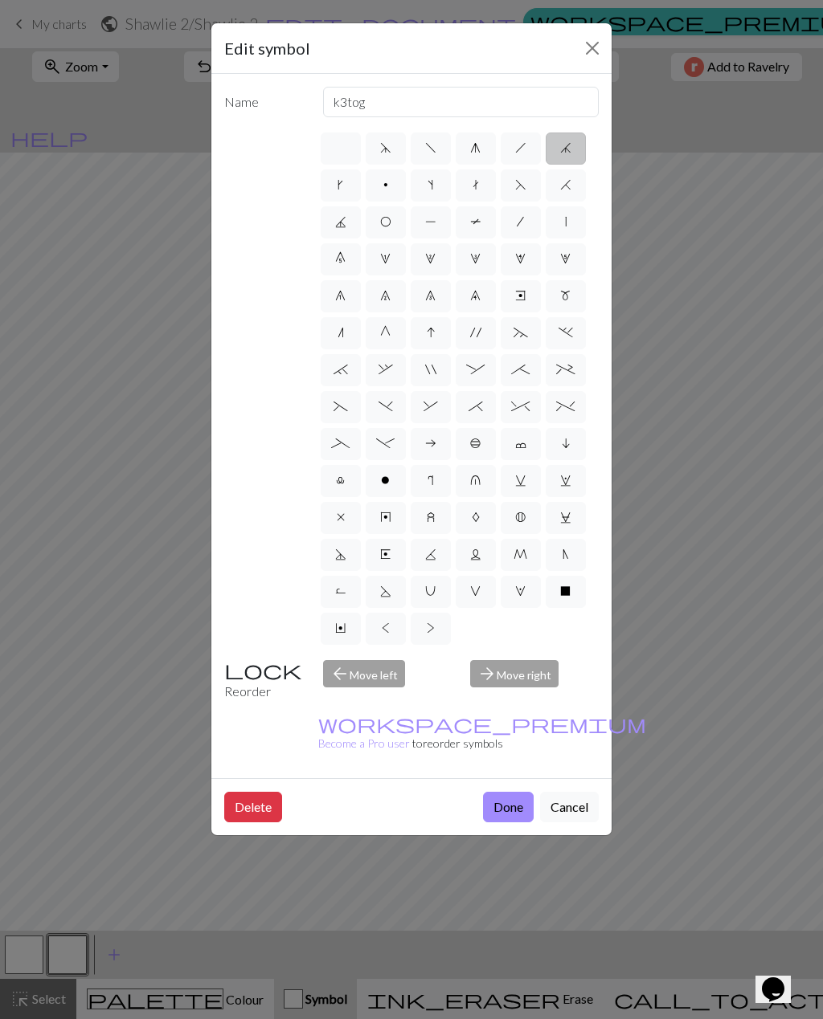
type input "k2tog"
click at [526, 187] on label "F" at bounding box center [520, 185] width 40 height 32
click at [525, 186] on input "F" at bounding box center [520, 180] width 10 height 10
radio input "true"
type input "ssk"
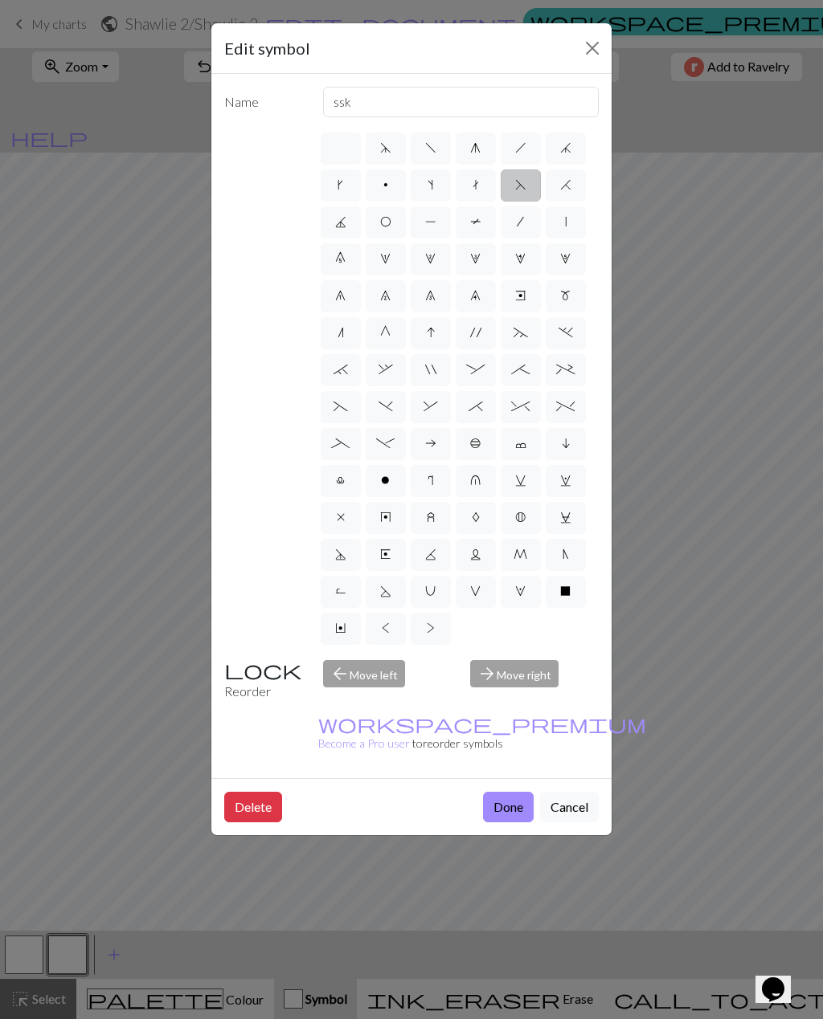
click at [575, 186] on label "H" at bounding box center [565, 185] width 40 height 32
click at [570, 186] on input "H" at bounding box center [565, 180] width 10 height 10
radio input "true"
type input "k2tog"
click at [572, 148] on label "j" at bounding box center [565, 149] width 40 height 32
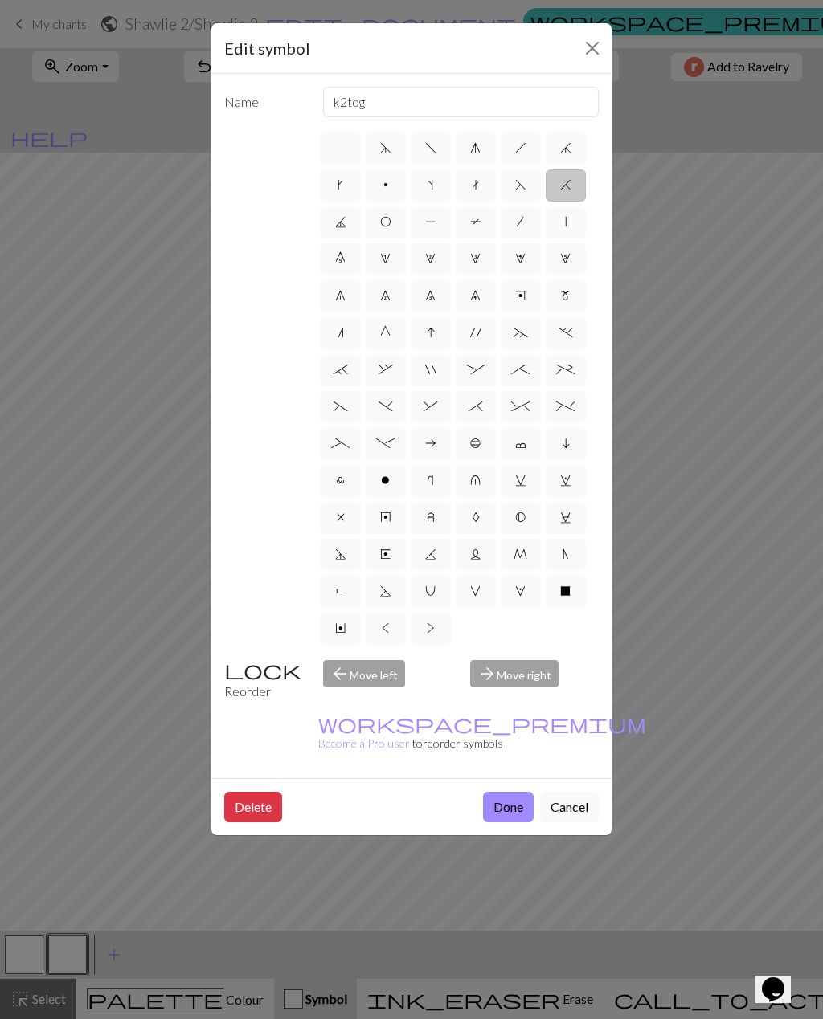
click at [570, 148] on input "j" at bounding box center [565, 143] width 10 height 10
radio input "true"
type input "k3tog"
click at [489, 187] on label "t" at bounding box center [475, 185] width 40 height 32
click at [483, 186] on input "t" at bounding box center [477, 180] width 10 height 10
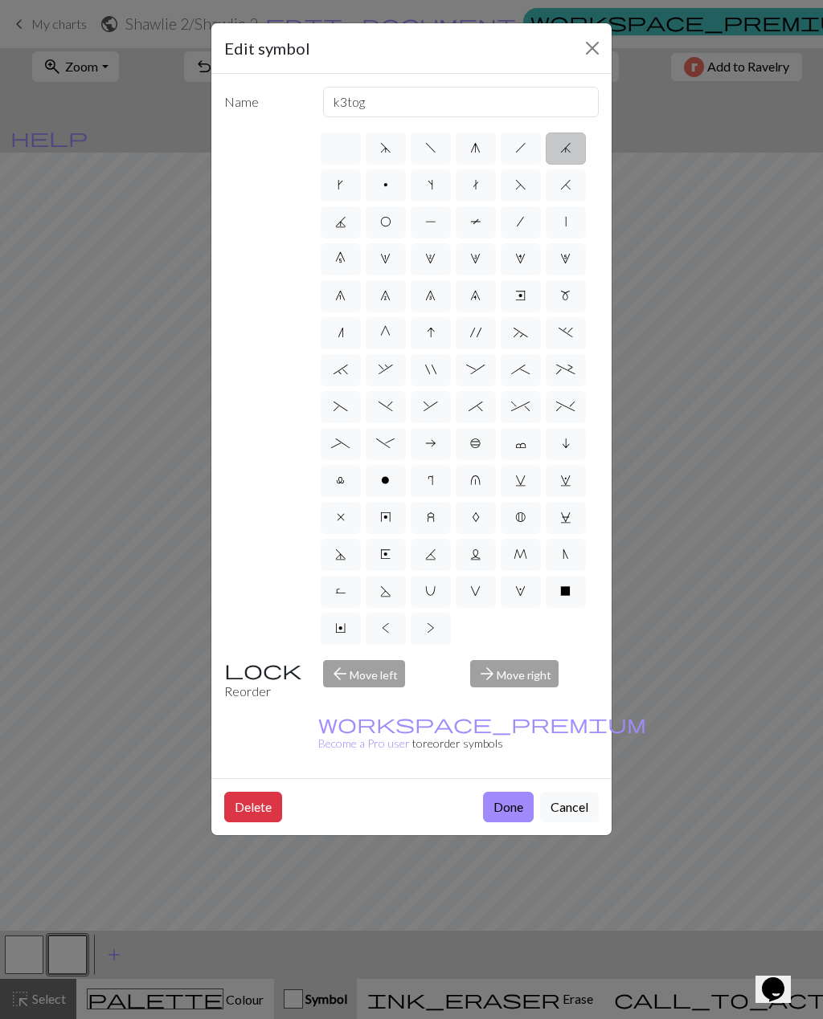
radio input "true"
type input "ktbl"
click at [439, 193] on label "s" at bounding box center [430, 185] width 40 height 32
click at [438, 186] on input "s" at bounding box center [432, 180] width 10 height 10
radio input "true"
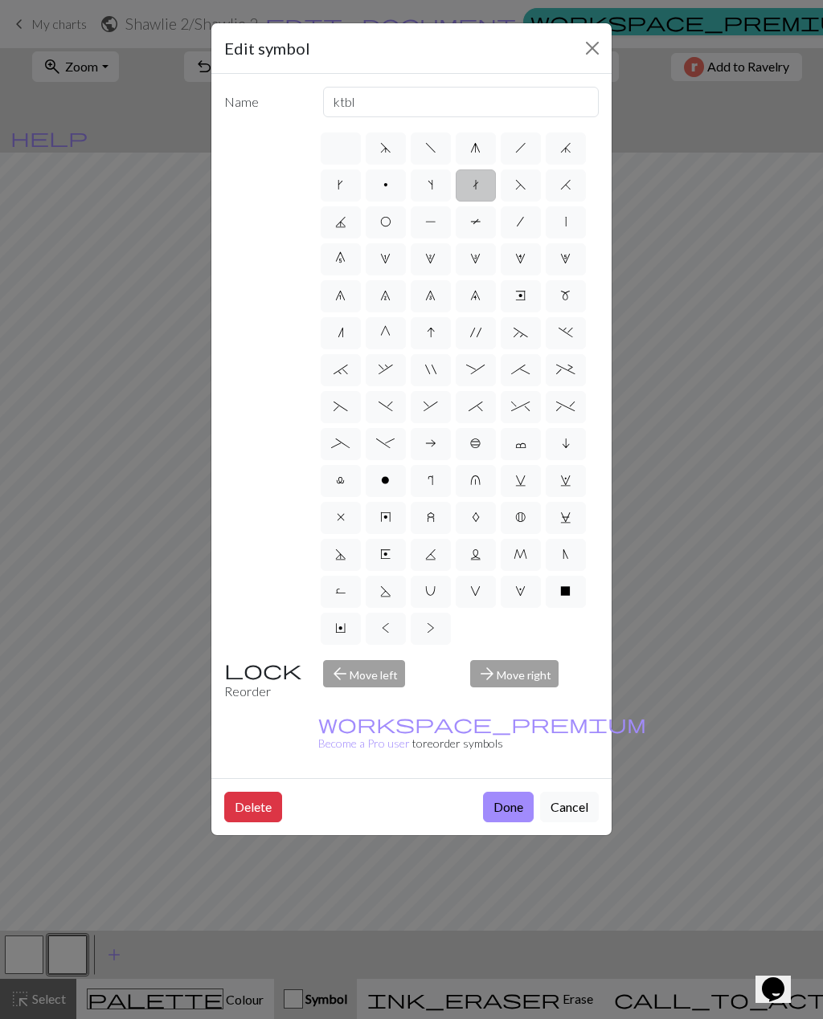
type input "increase one left leaning"
click at [388, 191] on label "p" at bounding box center [385, 185] width 40 height 32
click at [388, 186] on input "p" at bounding box center [388, 180] width 10 height 10
radio input "true"
type input "purl"
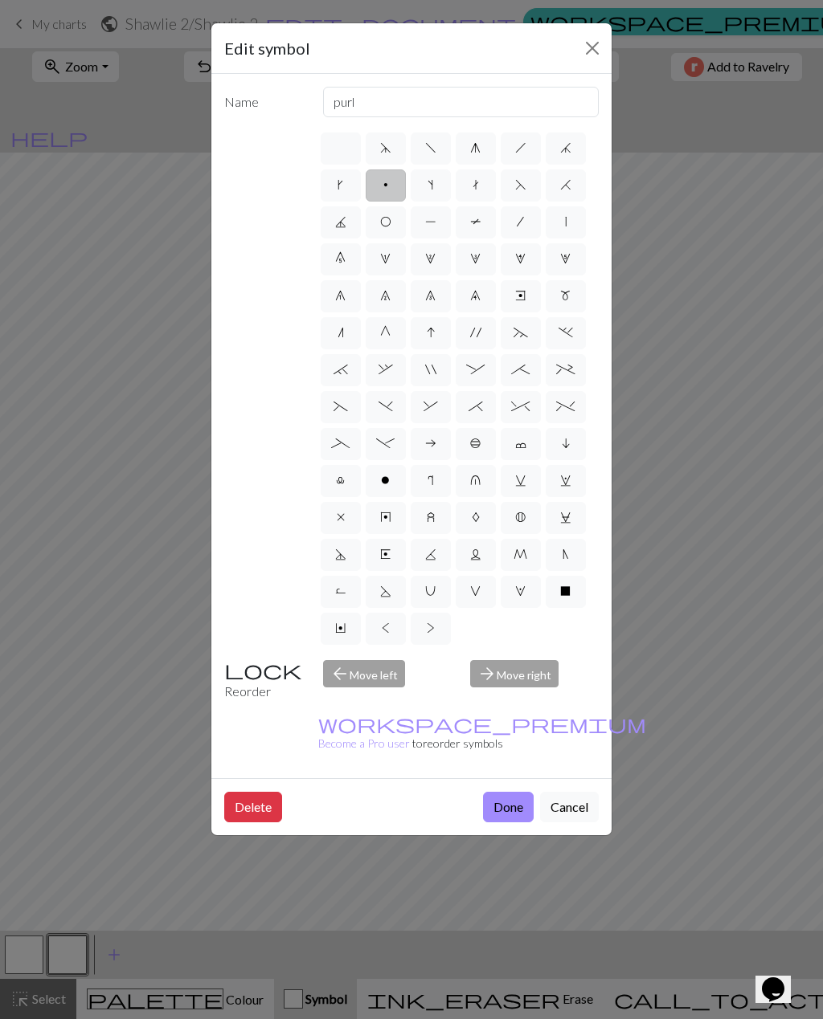
click at [333, 201] on label "k" at bounding box center [341, 185] width 40 height 32
click at [337, 186] on input "k" at bounding box center [342, 180] width 10 height 10
radio input "true"
type input "right leaning increase"
click at [345, 227] on span "J" at bounding box center [340, 221] width 11 height 13
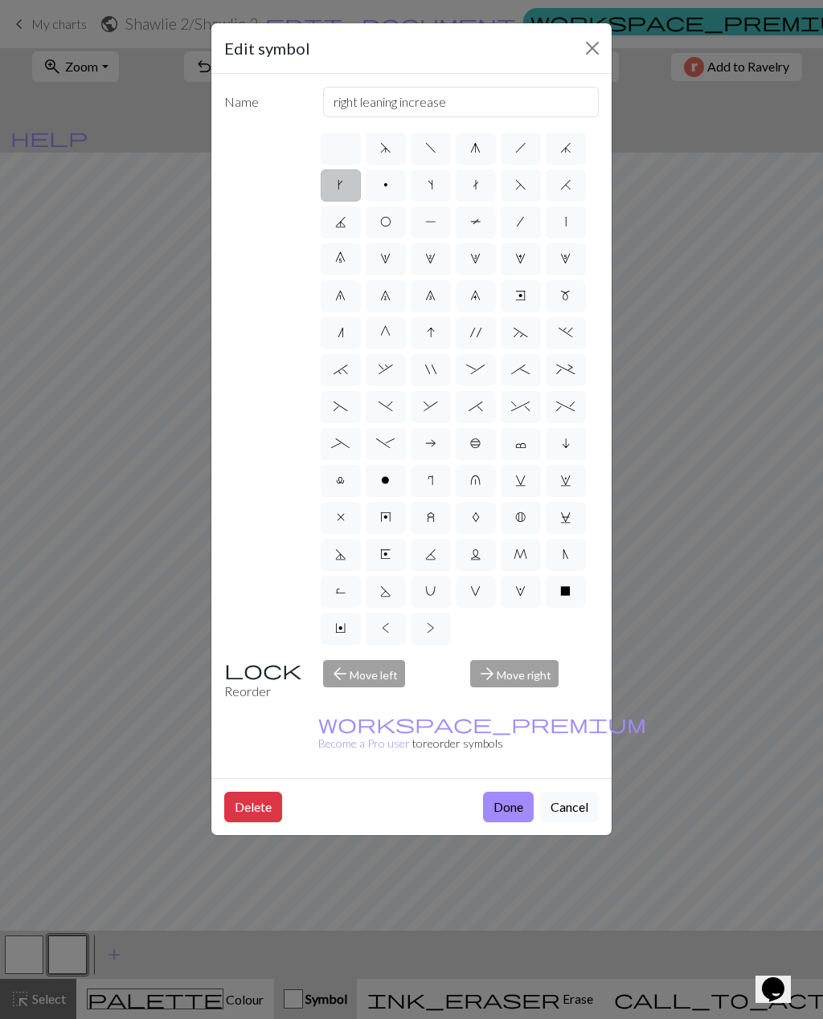
click at [345, 223] on input "J" at bounding box center [340, 217] width 10 height 10
radio input "true"
type input "p3tog"
click at [382, 219] on span "O" at bounding box center [385, 221] width 11 height 13
click at [382, 219] on input "O" at bounding box center [385, 217] width 10 height 10
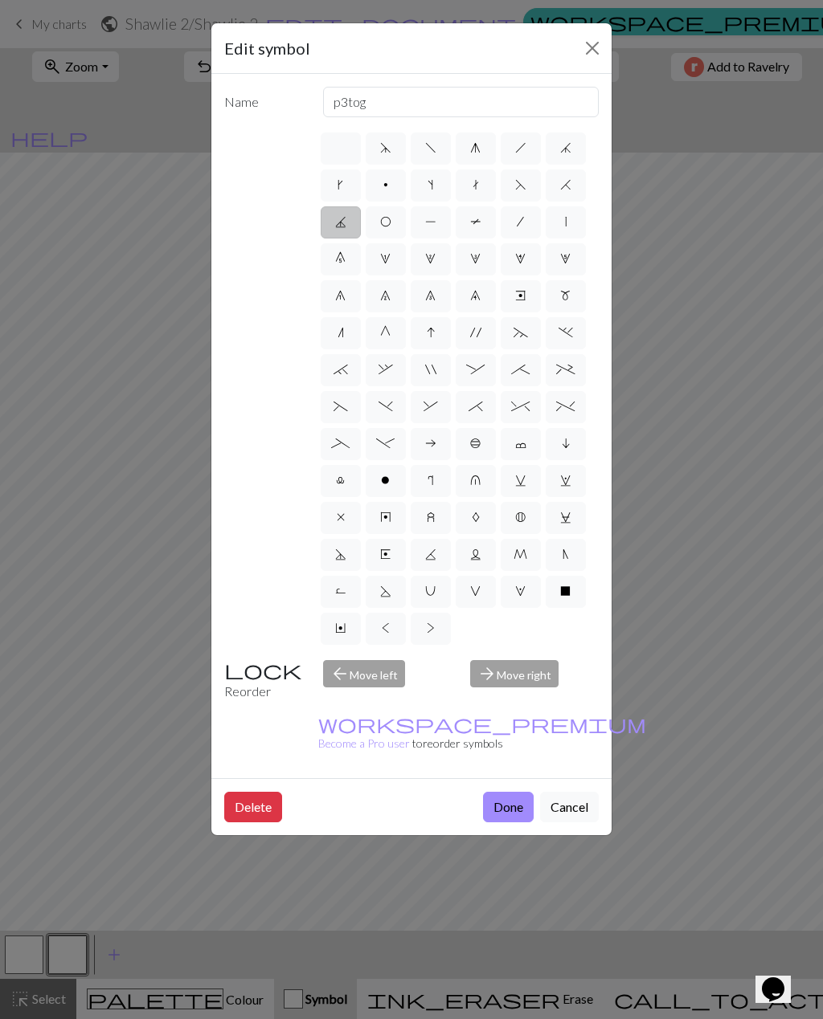
radio input "true"
type input "yo"
click at [364, 680] on div "arrow_back Move left" at bounding box center [387, 680] width 148 height 41
click at [517, 675] on div "arrow_forward Move right" at bounding box center [534, 680] width 148 height 41
click at [488, 340] on label "'" at bounding box center [475, 333] width 40 height 32
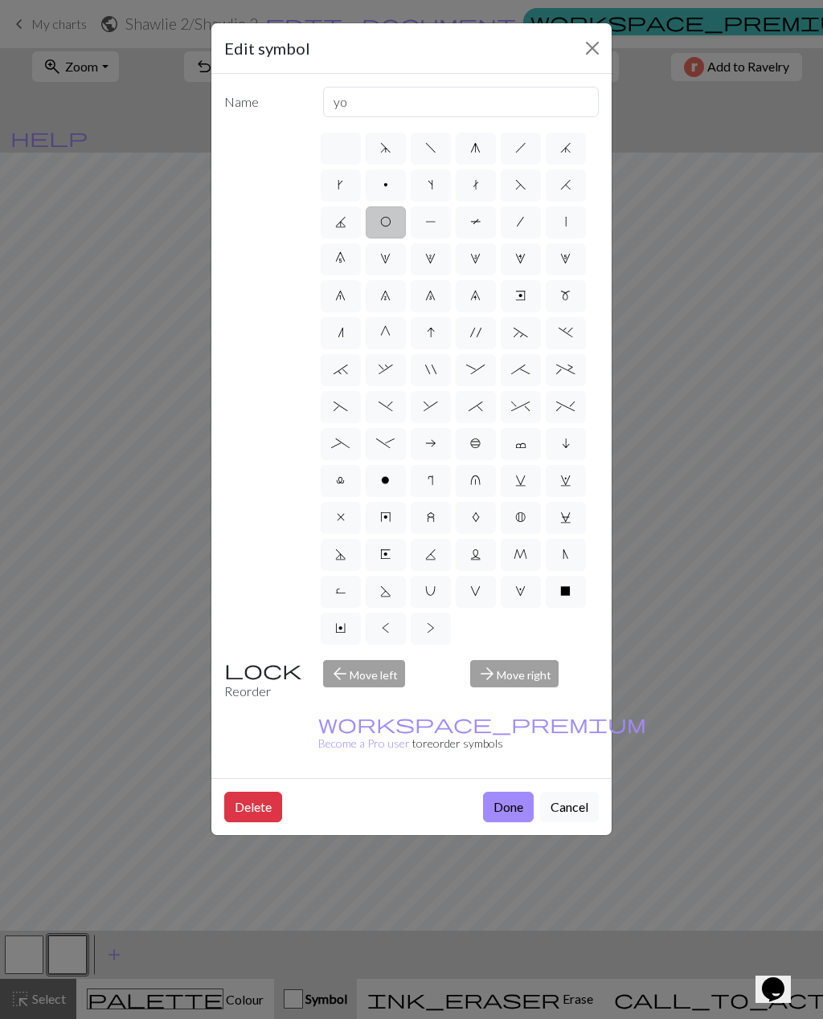
click at [480, 333] on input "'" at bounding box center [475, 328] width 10 height 10
radio input "true"
type input "cable extra"
click at [524, 338] on span "~" at bounding box center [520, 332] width 14 height 13
click at [524, 333] on input "~" at bounding box center [518, 328] width 10 height 10
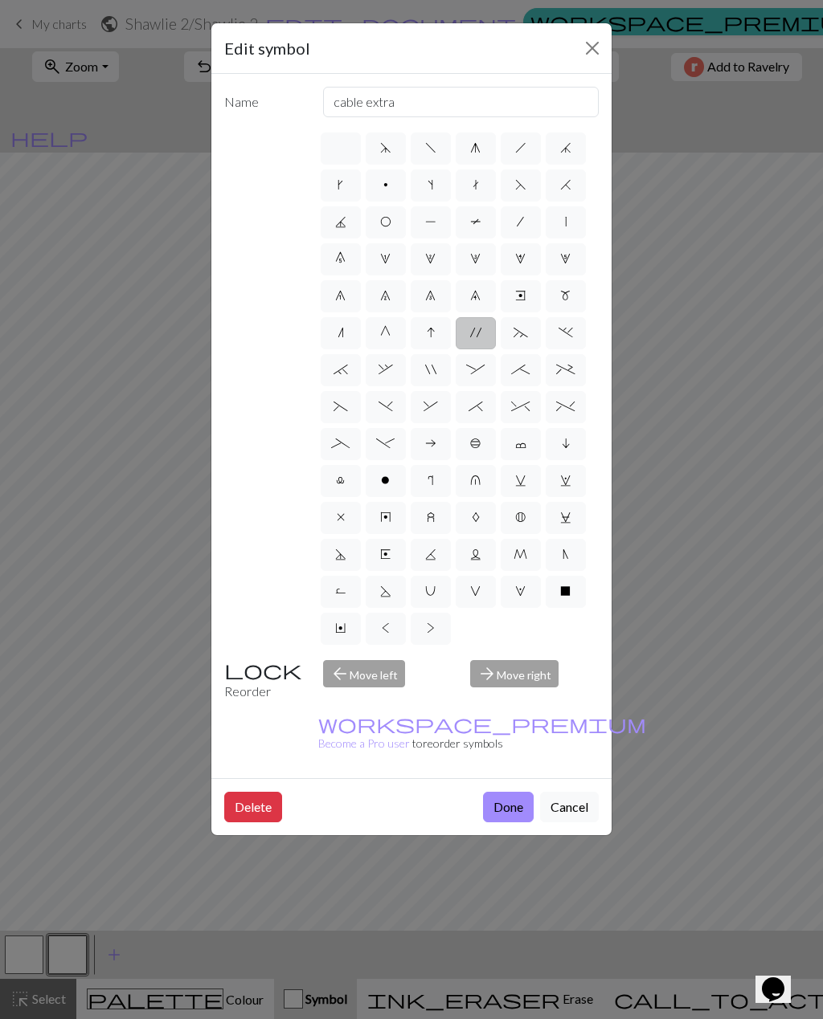
radio input "true"
type input "3+ stitch left twist"
click at [343, 304] on label "6" at bounding box center [341, 296] width 40 height 32
click at [343, 296] on input "6" at bounding box center [340, 291] width 10 height 10
radio input "true"
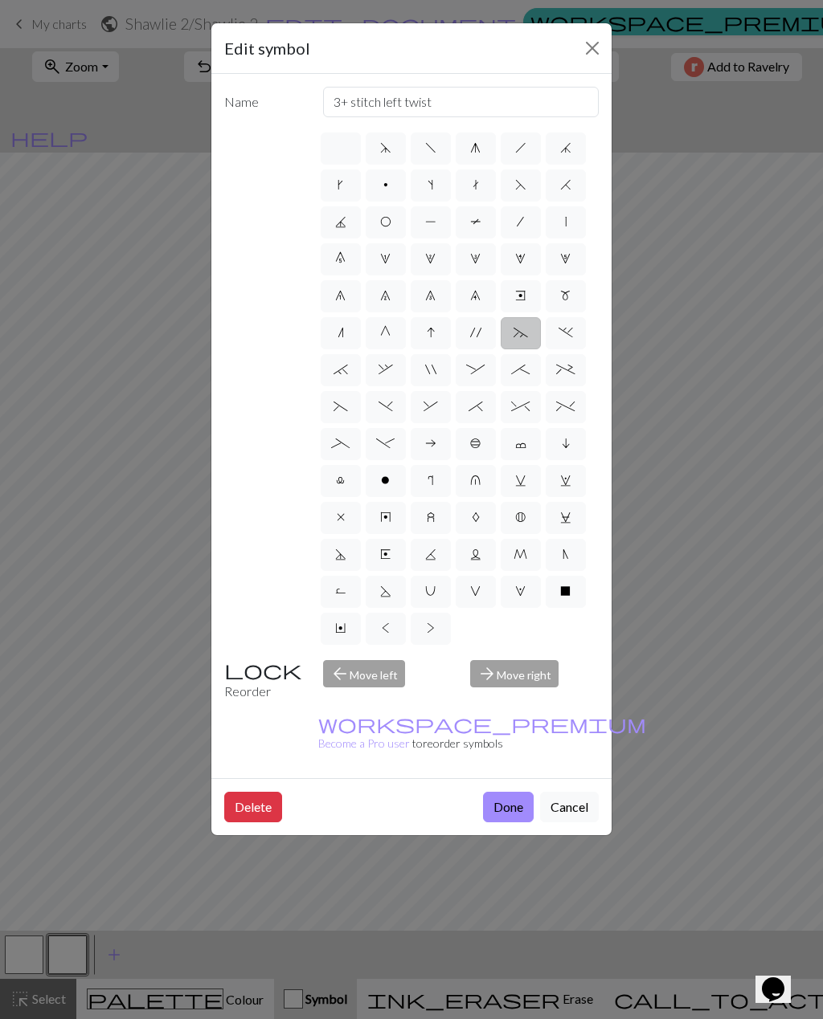
type input "decrease 1"
click at [386, 149] on span "d" at bounding box center [385, 147] width 11 height 13
click at [386, 149] on input "d" at bounding box center [385, 143] width 10 height 10
radio input "true"
type input "sk2p"
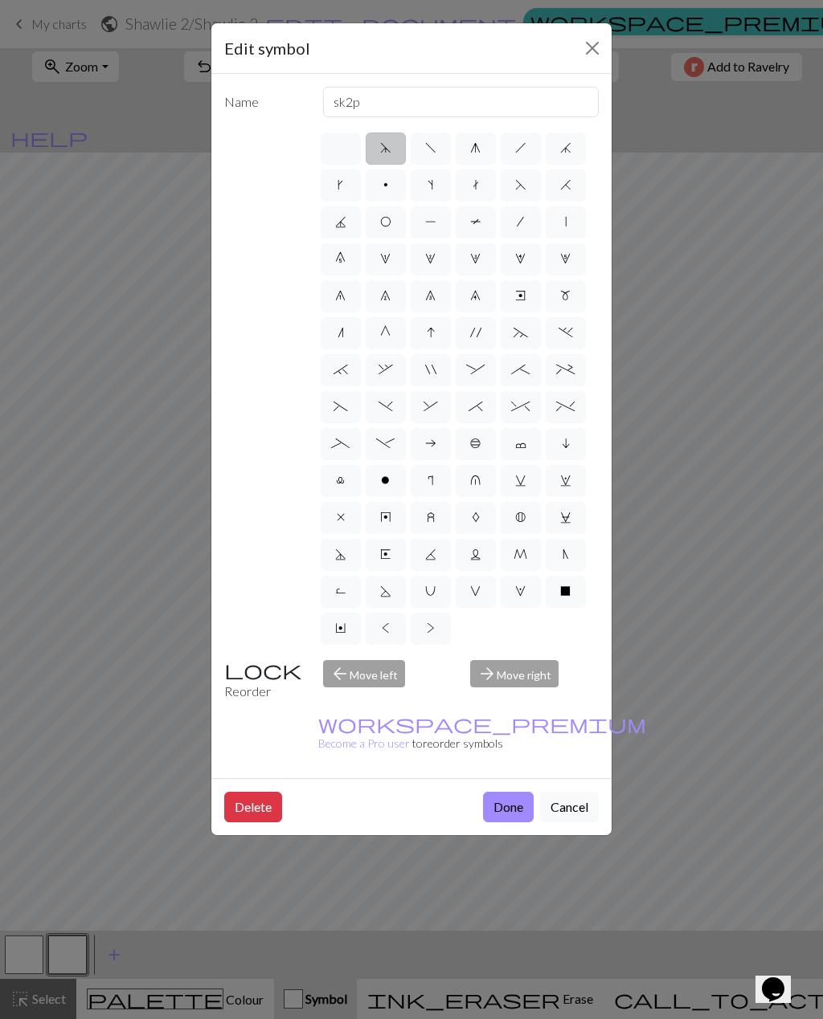
click at [350, 184] on label "k" at bounding box center [341, 185] width 40 height 32
click at [348, 184] on input "k" at bounding box center [342, 180] width 10 height 10
radio input "true"
type input "right leaning increase"
click at [477, 150] on span "g" at bounding box center [475, 147] width 10 height 13
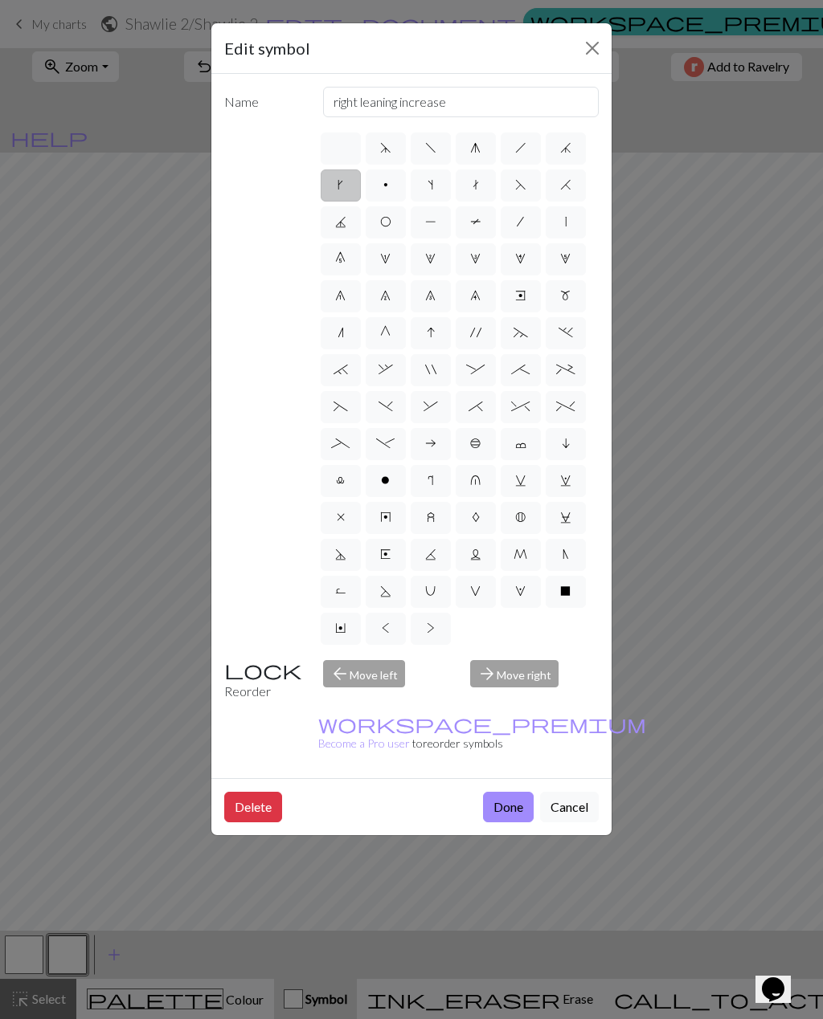
click at [477, 149] on input "g" at bounding box center [475, 143] width 10 height 10
radio input "true"
type input "sk2p"
click at [383, 341] on label "G" at bounding box center [385, 333] width 40 height 32
click at [383, 333] on input "G" at bounding box center [385, 328] width 10 height 10
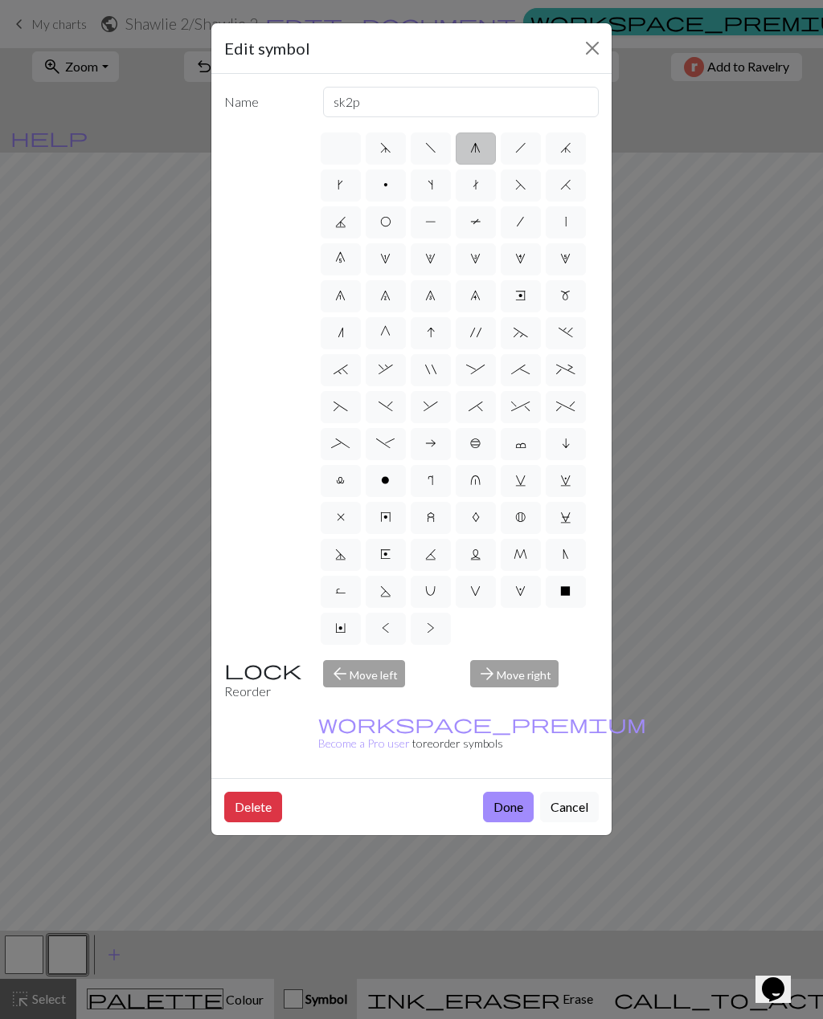
radio input "true"
type input "psso"
click at [344, 297] on span "6" at bounding box center [340, 295] width 10 height 13
click at [344, 296] on input "6" at bounding box center [340, 291] width 10 height 10
radio input "true"
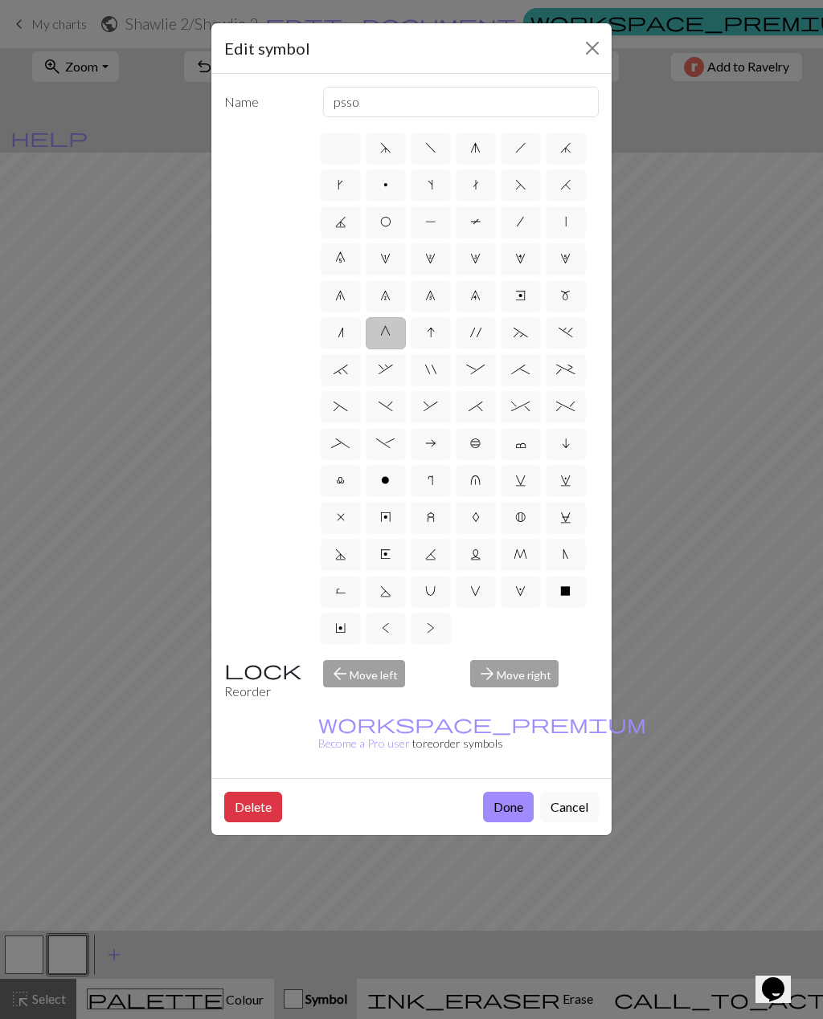
type input "decrease 1"
click at [397, 295] on label "7" at bounding box center [385, 296] width 40 height 32
click at [390, 295] on input "7" at bounding box center [385, 291] width 10 height 10
radio input "true"
type input "decrease 2"
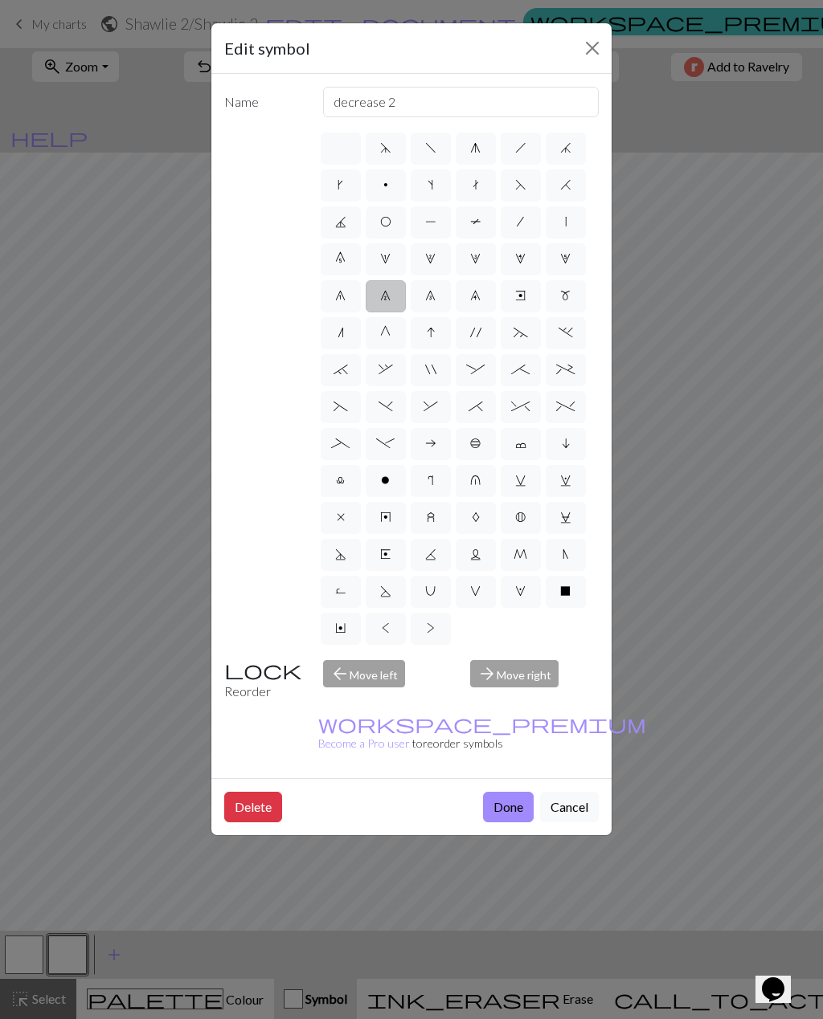
click at [421, 303] on label "8" at bounding box center [430, 296] width 40 height 32
click at [425, 296] on input "8" at bounding box center [430, 291] width 10 height 10
radio input "true"
type input "decrease 3"
click at [473, 296] on span "9" at bounding box center [475, 295] width 10 height 13
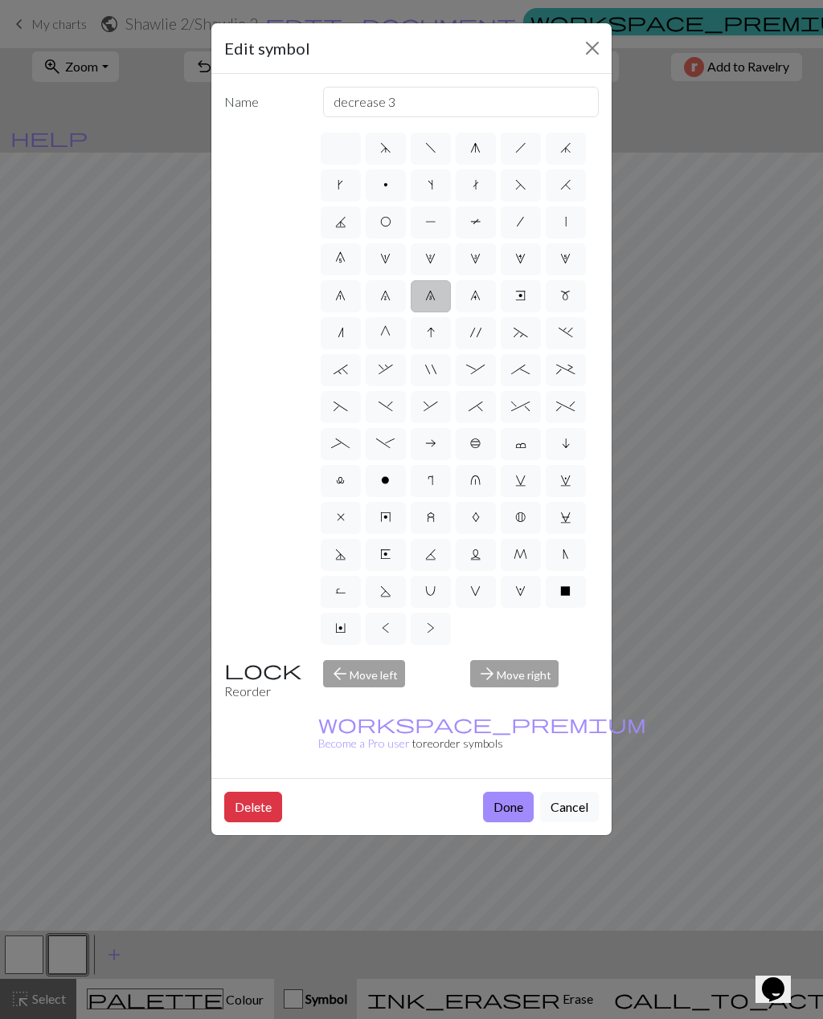
click at [473, 296] on input "9" at bounding box center [475, 291] width 10 height 10
radio input "true"
type input "decrease 4"
click at [333, 336] on label "n" at bounding box center [341, 333] width 40 height 32
click at [337, 333] on input "n" at bounding box center [342, 328] width 10 height 10
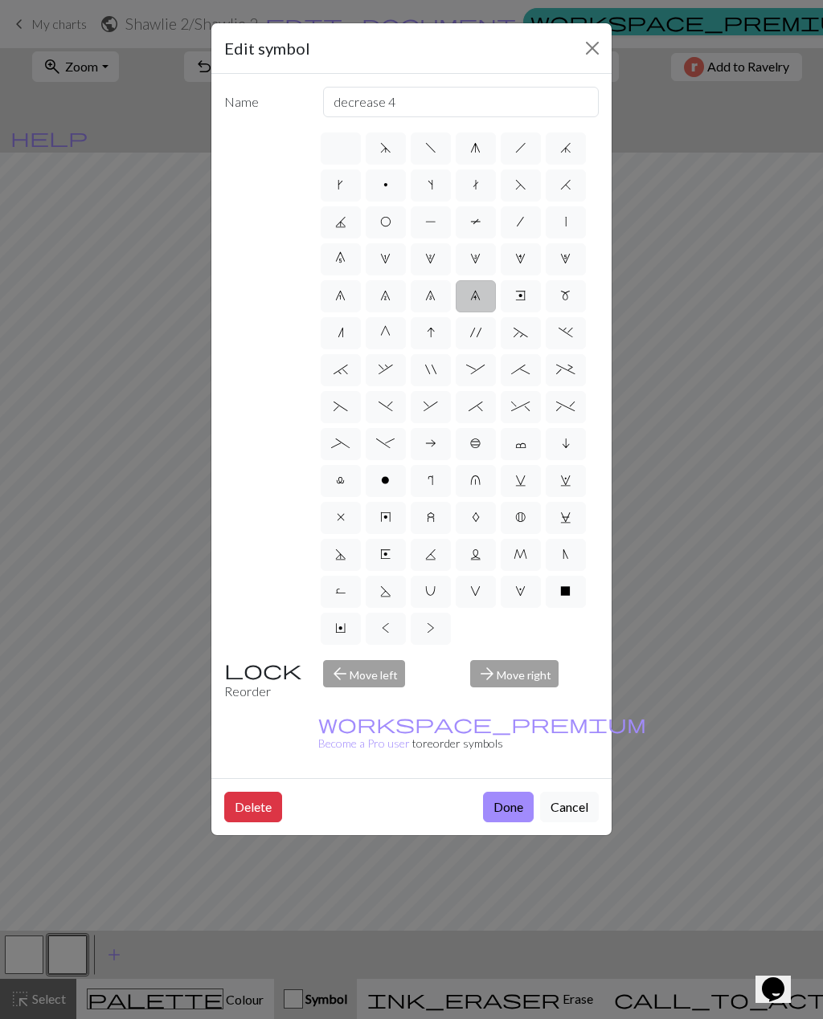
radio input "true"
type input "k2tog"
click at [382, 332] on span "G" at bounding box center [385, 332] width 10 height 13
click at [382, 332] on input "G" at bounding box center [385, 328] width 10 height 10
radio input "true"
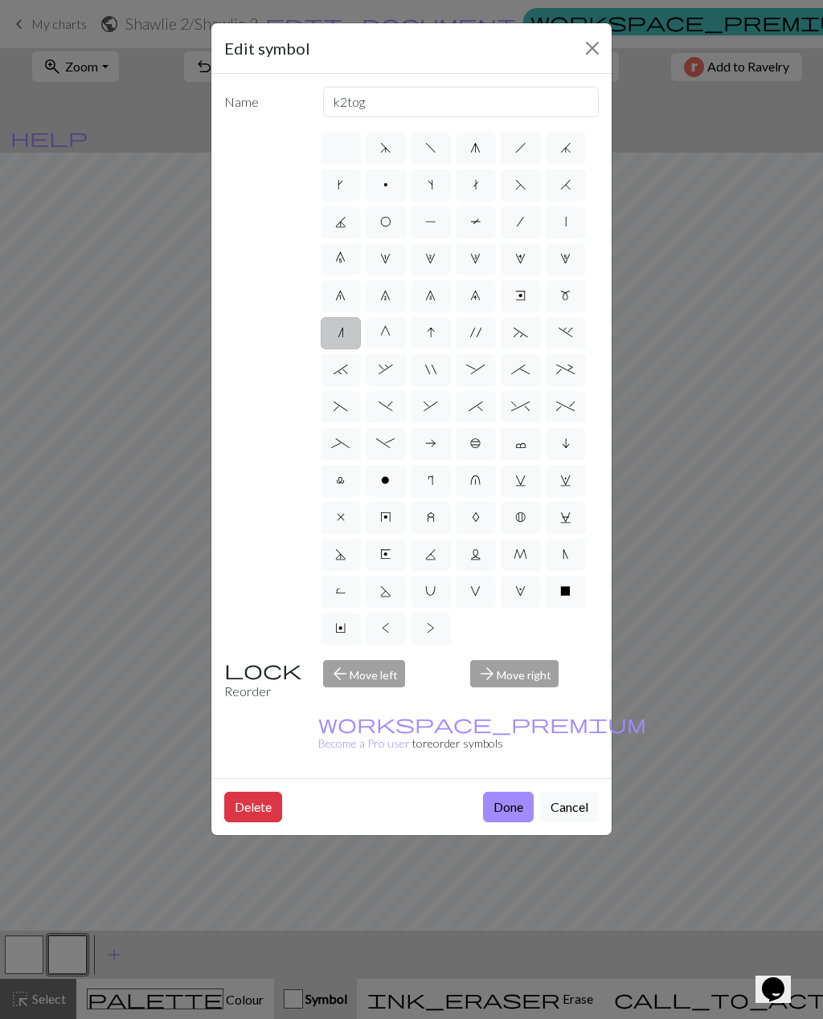
type input "psso"
click at [236, 792] on button "Delete" at bounding box center [253, 807] width 58 height 31
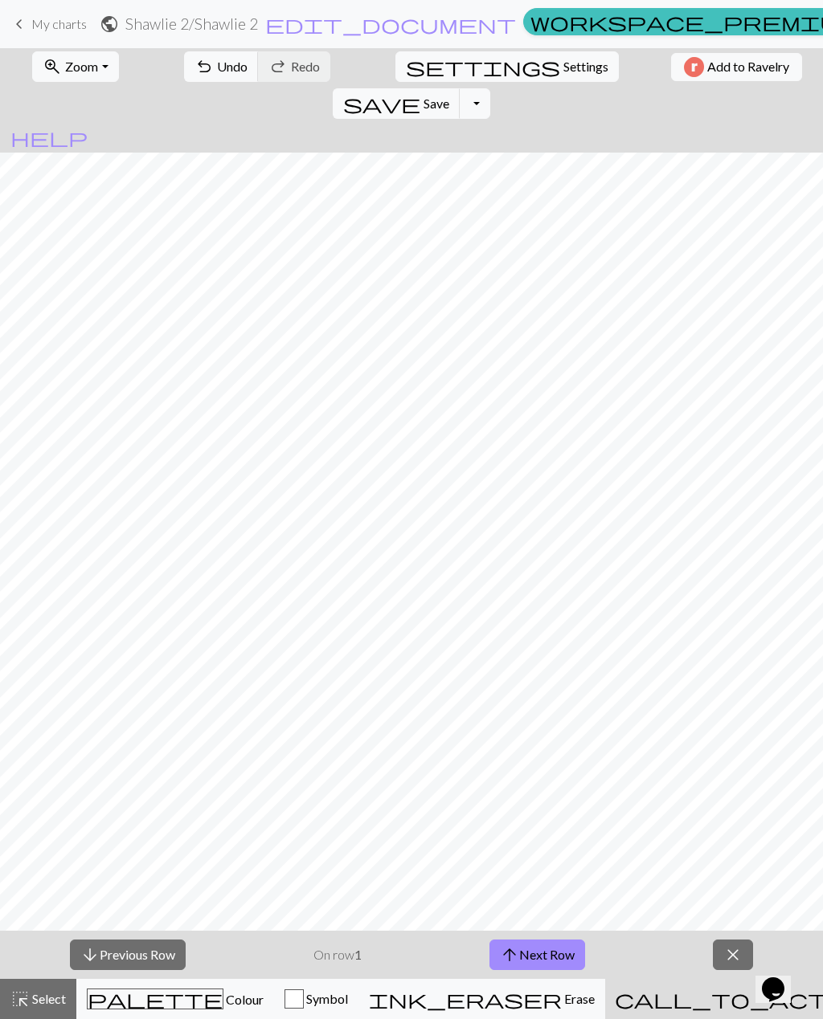
click at [348, 1000] on span "Symbol" at bounding box center [326, 998] width 44 height 15
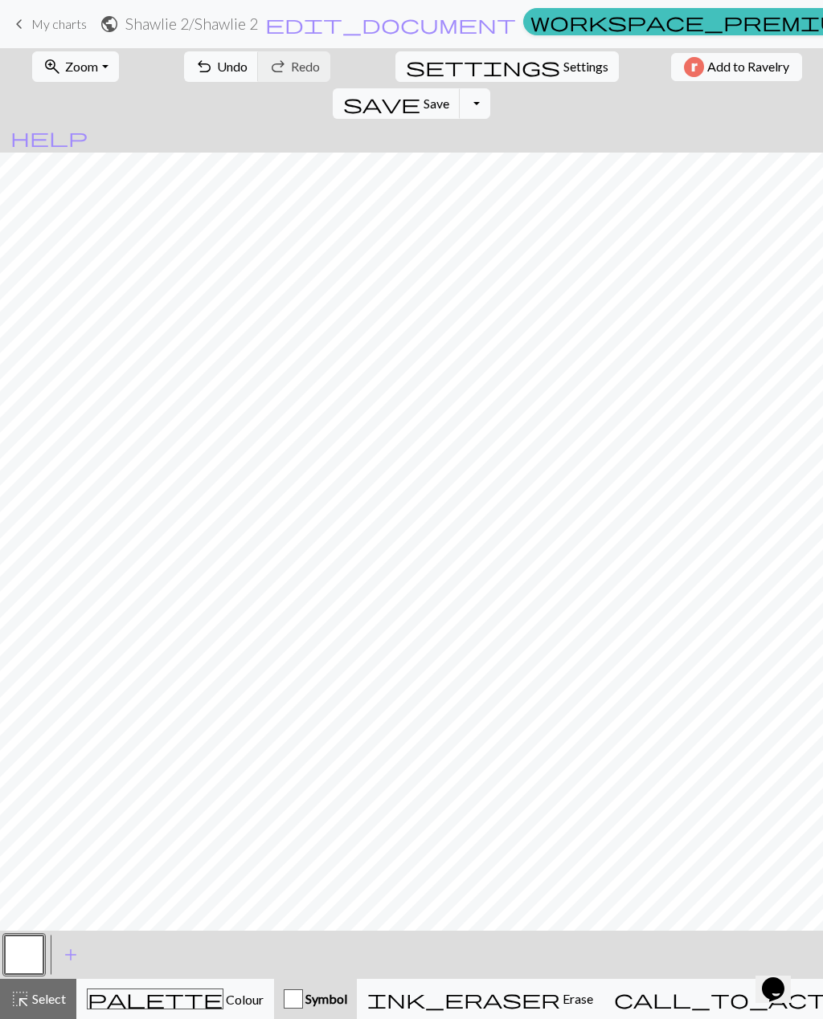
click at [50, 998] on span "Select" at bounding box center [48, 998] width 36 height 15
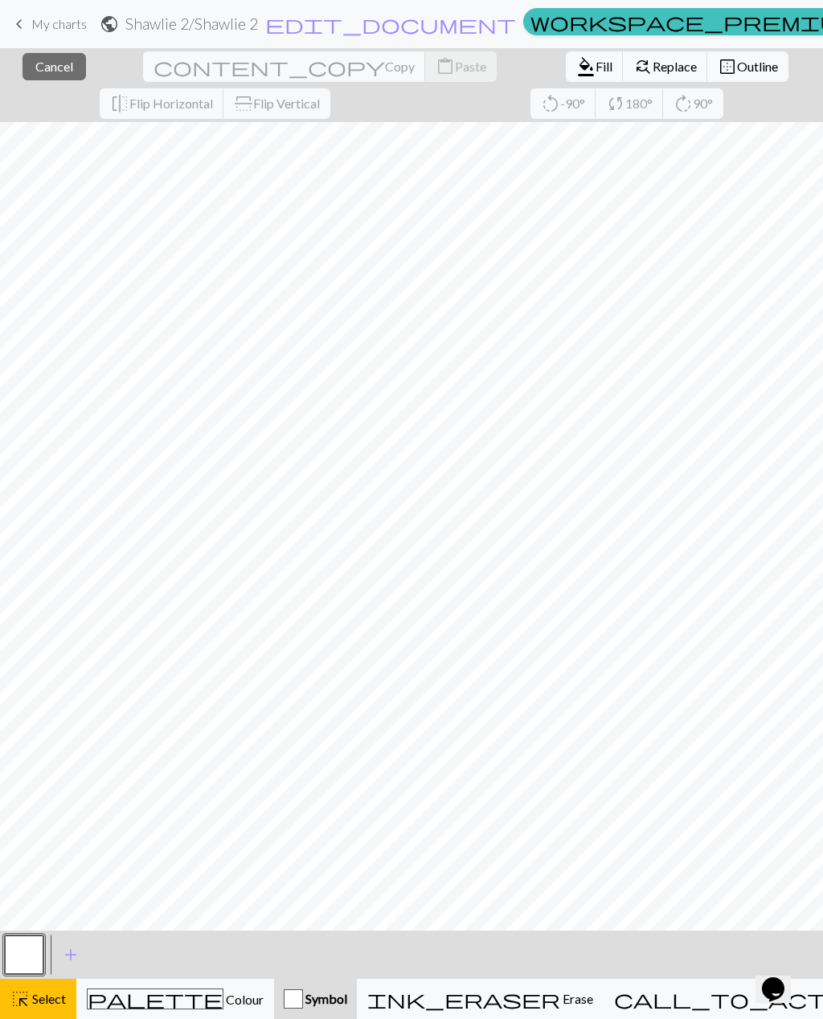
click at [71, 949] on span "add" at bounding box center [70, 955] width 19 height 22
click at [63, 999] on span "Select" at bounding box center [48, 998] width 36 height 15
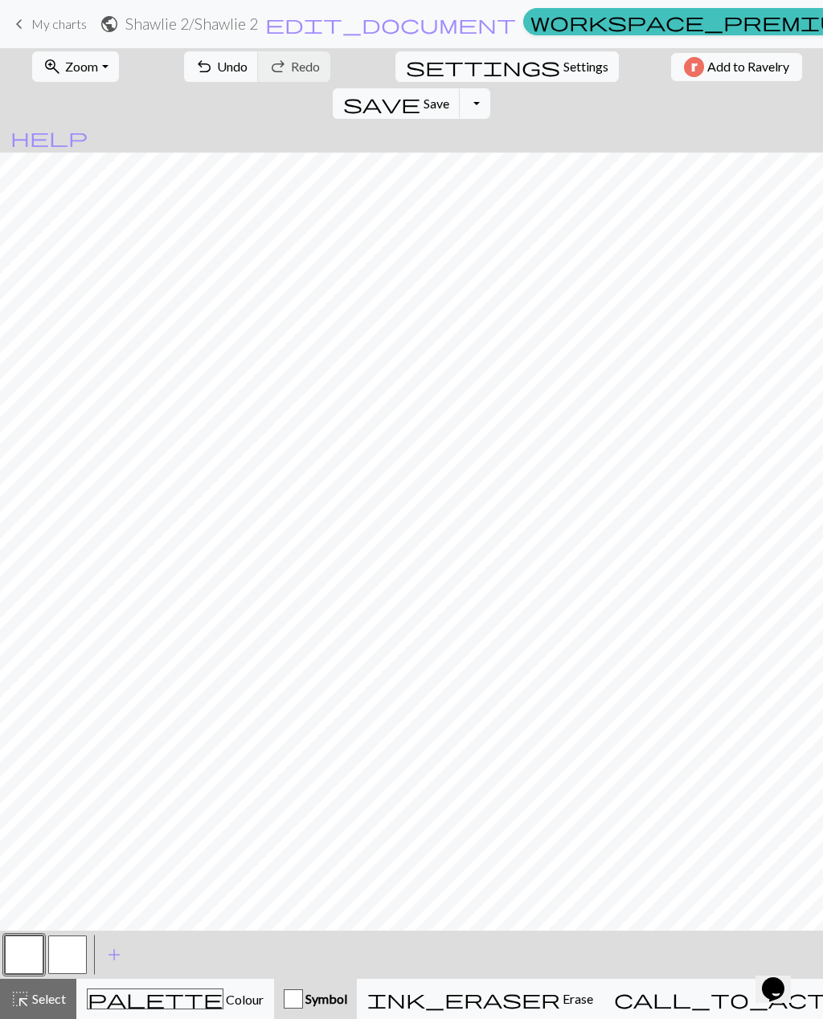
click at [347, 1005] on div "Symbol" at bounding box center [315, 999] width 63 height 19
click at [27, 998] on span "highlight_alt" at bounding box center [19, 999] width 19 height 22
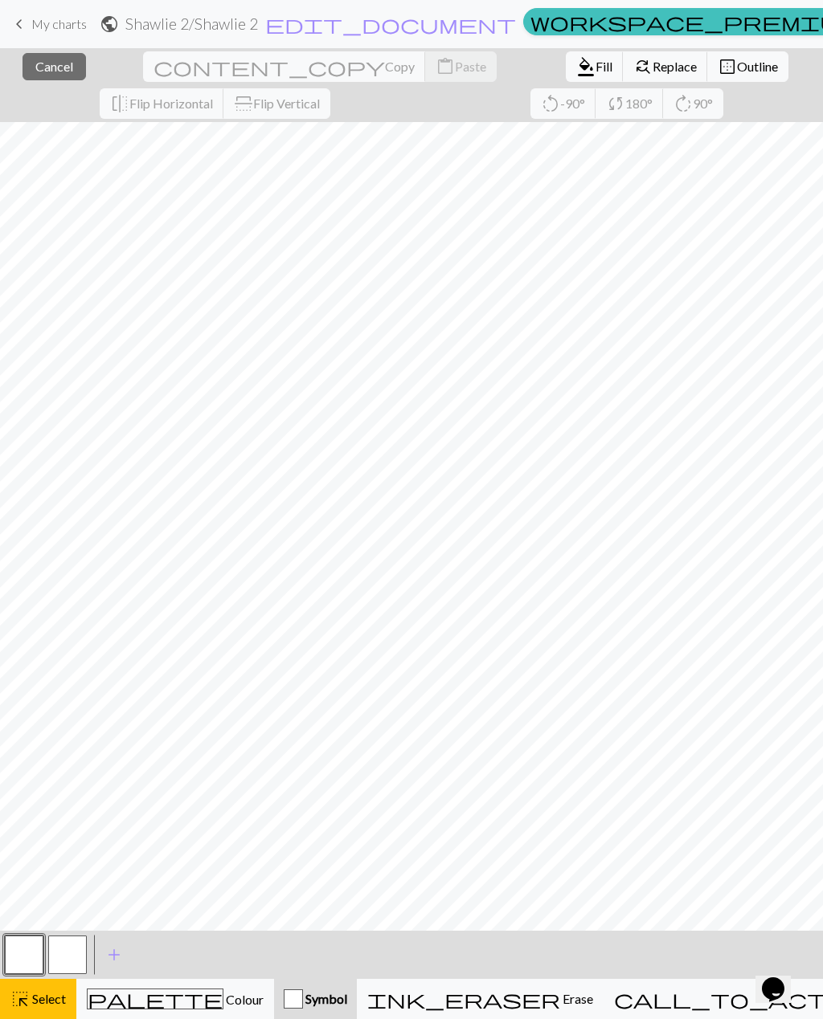
click at [57, 1002] on span "Select" at bounding box center [48, 998] width 36 height 15
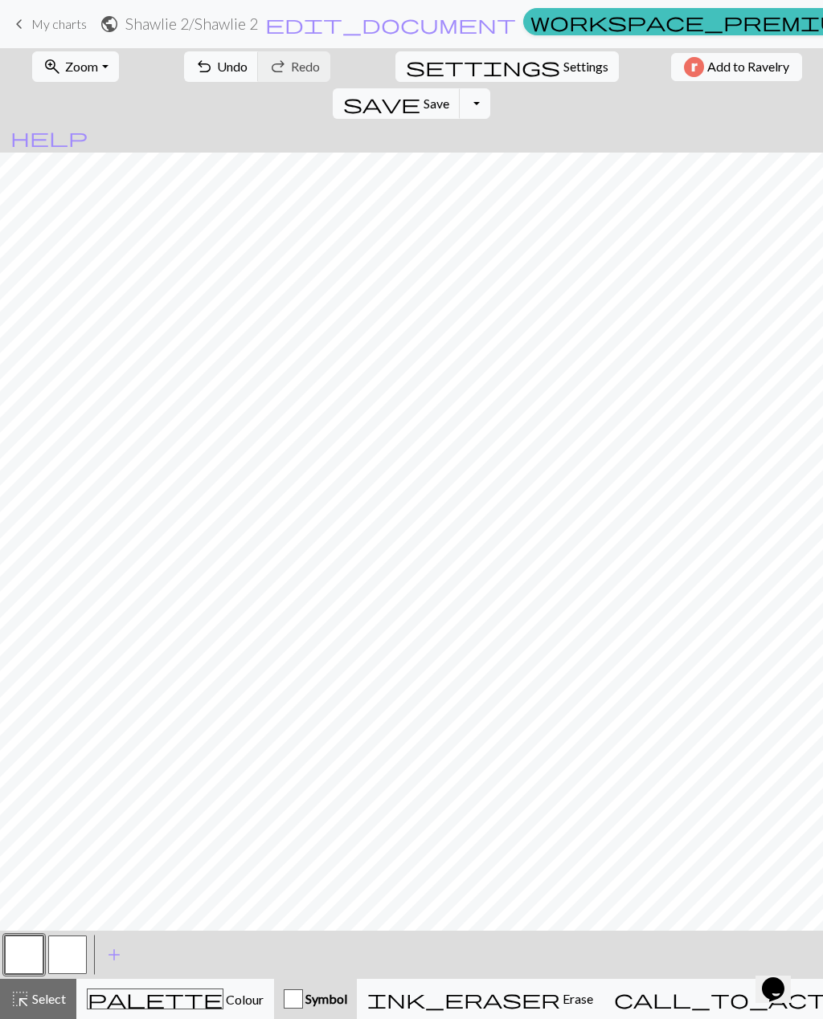
click at [32, 954] on button "button" at bounding box center [24, 955] width 39 height 39
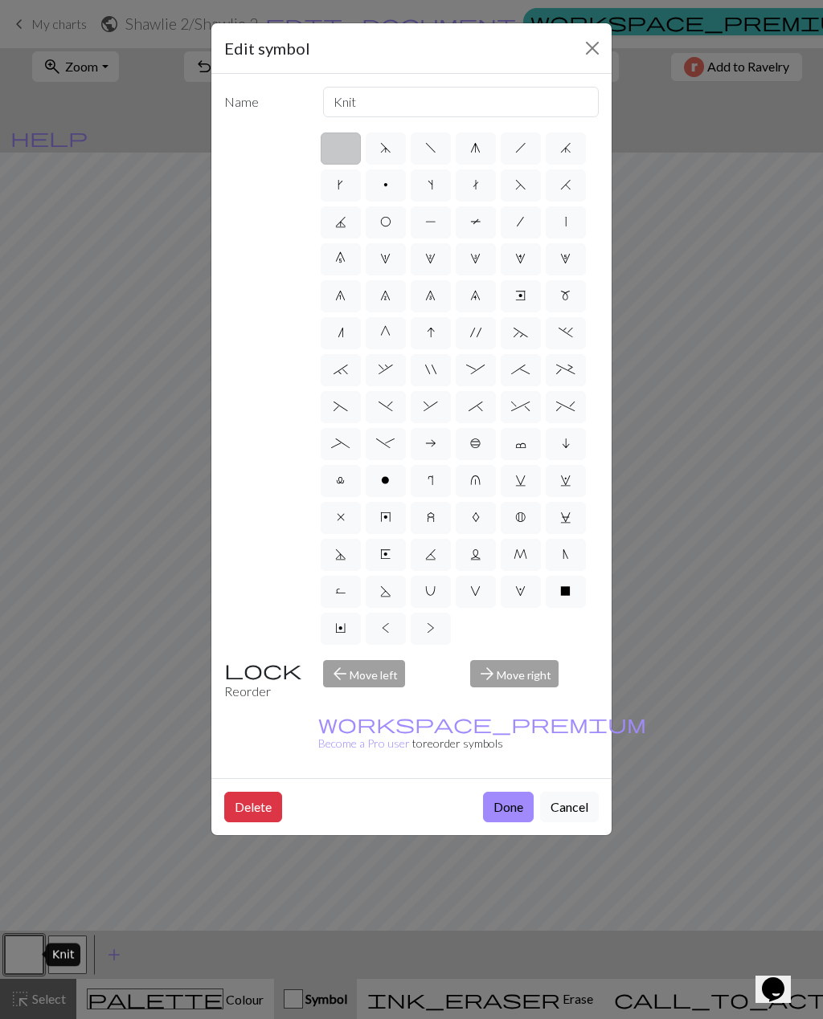
click at [389, 265] on span "1" at bounding box center [385, 258] width 10 height 13
click at [389, 259] on input "1" at bounding box center [385, 254] width 10 height 10
radio input "true"
type input "increase 1"
click at [340, 222] on span "J" at bounding box center [340, 221] width 11 height 13
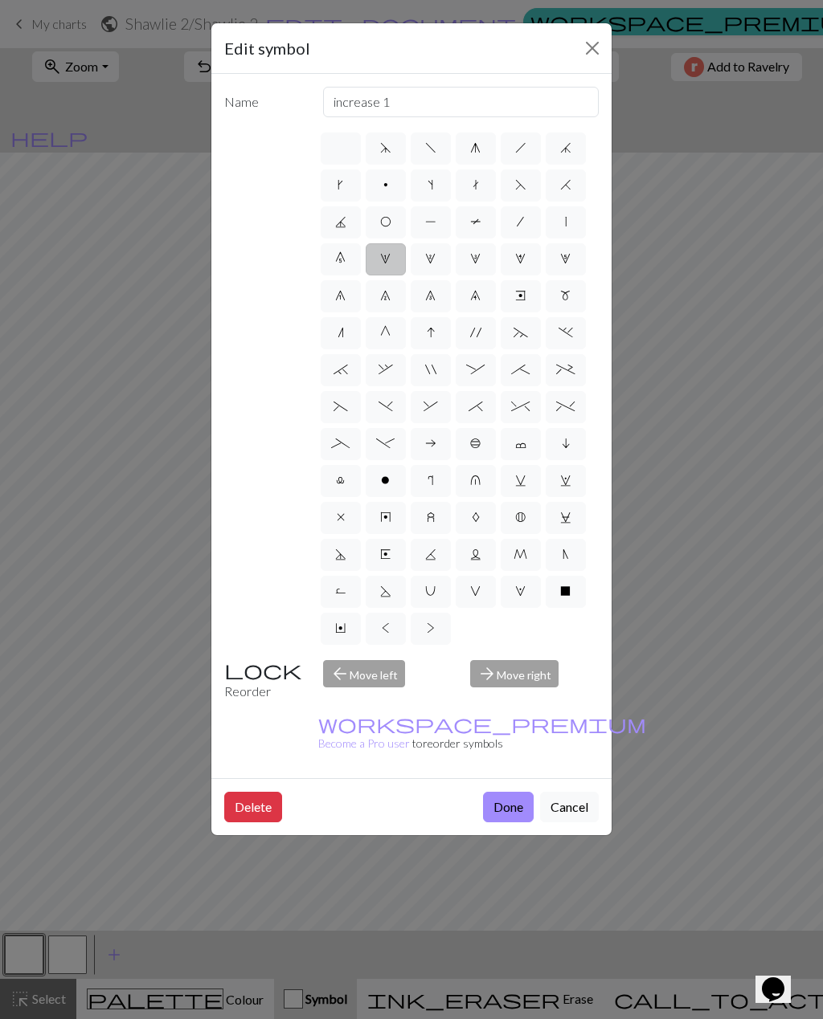
click at [340, 222] on input "J" at bounding box center [340, 217] width 10 height 10
radio input "true"
type input "p3tog"
click at [383, 149] on span "d" at bounding box center [385, 147] width 11 height 13
click at [383, 149] on input "d" at bounding box center [385, 143] width 10 height 10
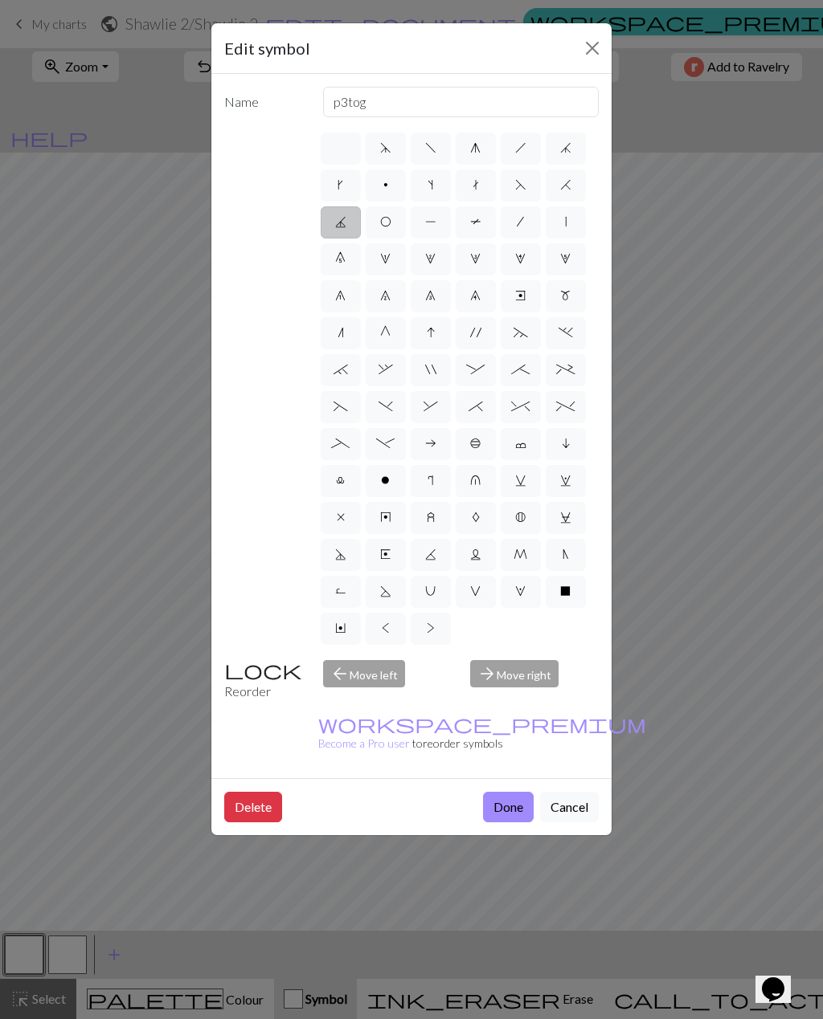
radio input "true"
type input "sk2p"
click at [421, 149] on label "f" at bounding box center [430, 149] width 40 height 32
click at [425, 149] on input "f" at bounding box center [430, 143] width 10 height 10
radio input "true"
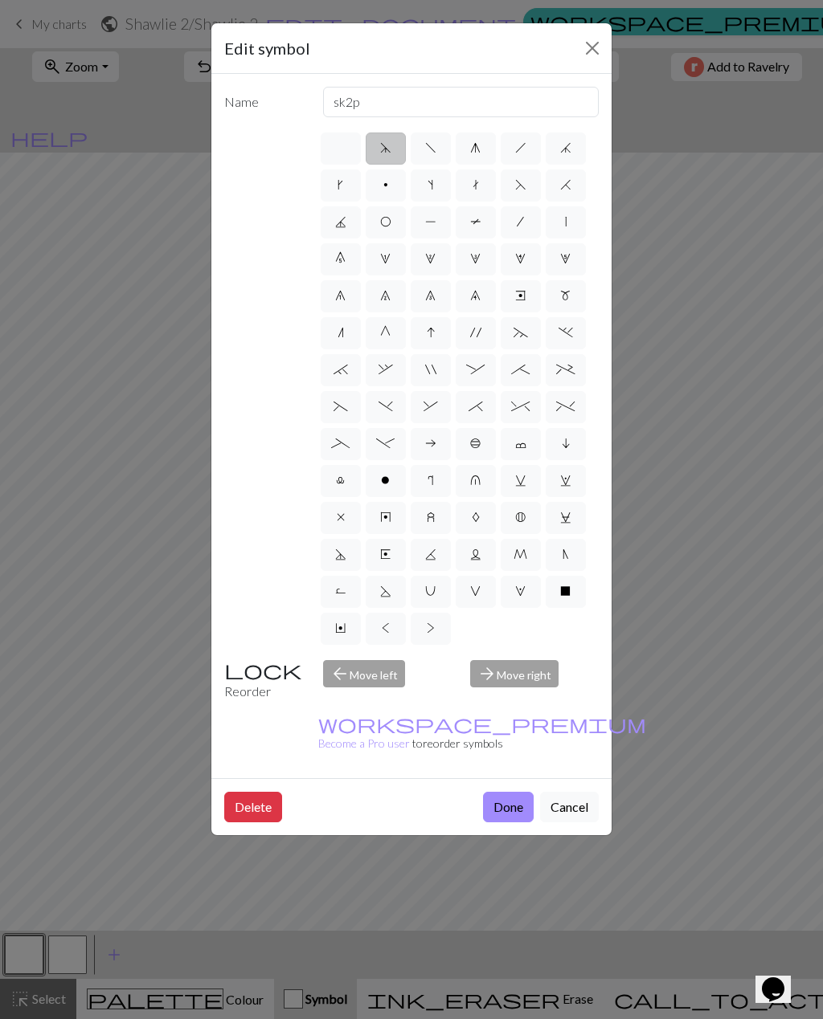
type input "left leaning decrease"
click at [460, 149] on label "g" at bounding box center [475, 149] width 40 height 32
click at [470, 149] on input "g" at bounding box center [475, 143] width 10 height 10
radio input "true"
type input "sk2p"
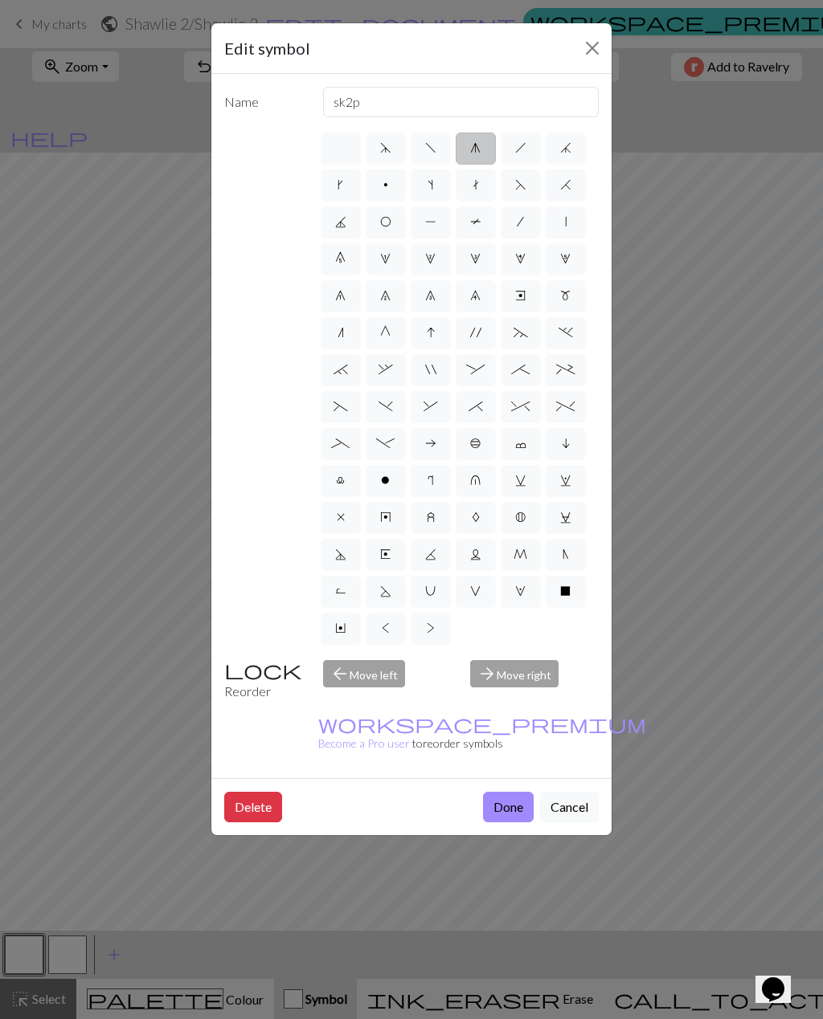
click at [378, 151] on label "d" at bounding box center [385, 149] width 40 height 32
click at [380, 149] on input "d" at bounding box center [385, 143] width 10 height 10
radio input "true"
click at [478, 156] on label "g" at bounding box center [475, 149] width 40 height 32
click at [478, 149] on input "g" at bounding box center [475, 143] width 10 height 10
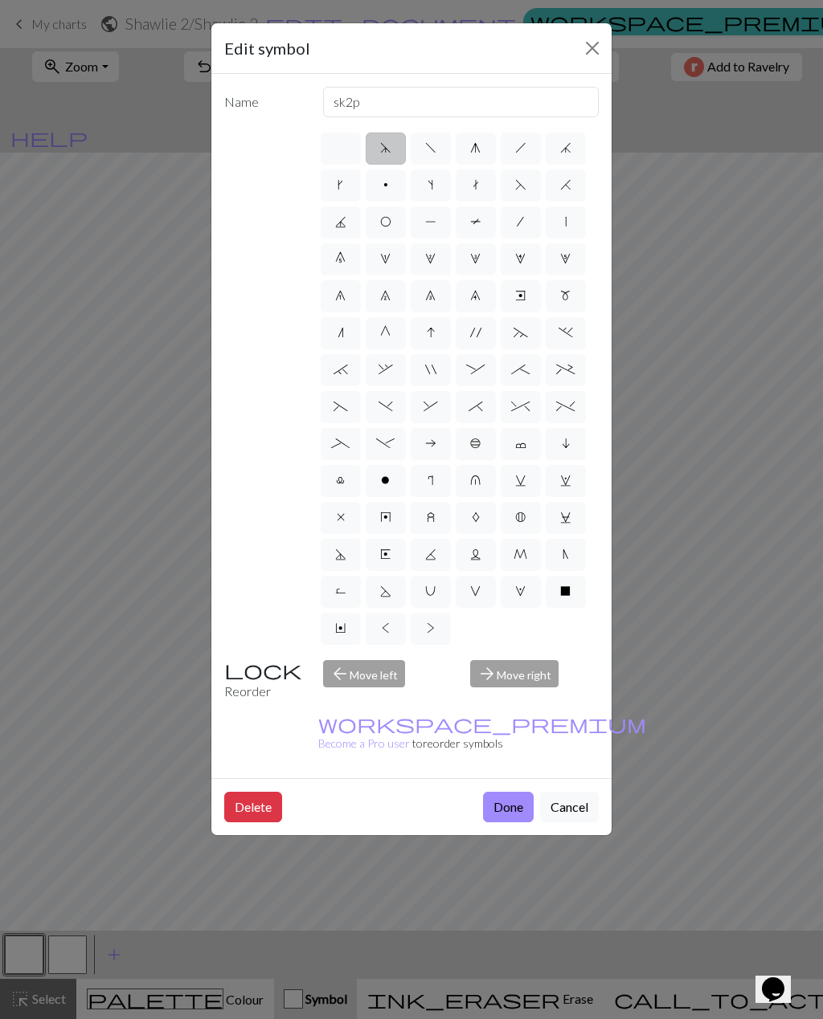
radio input "true"
click at [389, 419] on label ")" at bounding box center [385, 407] width 40 height 32
click at [389, 407] on input ")" at bounding box center [383, 402] width 10 height 10
radio input "true"
type input "right part of left 3+ stitch cable, wyif"
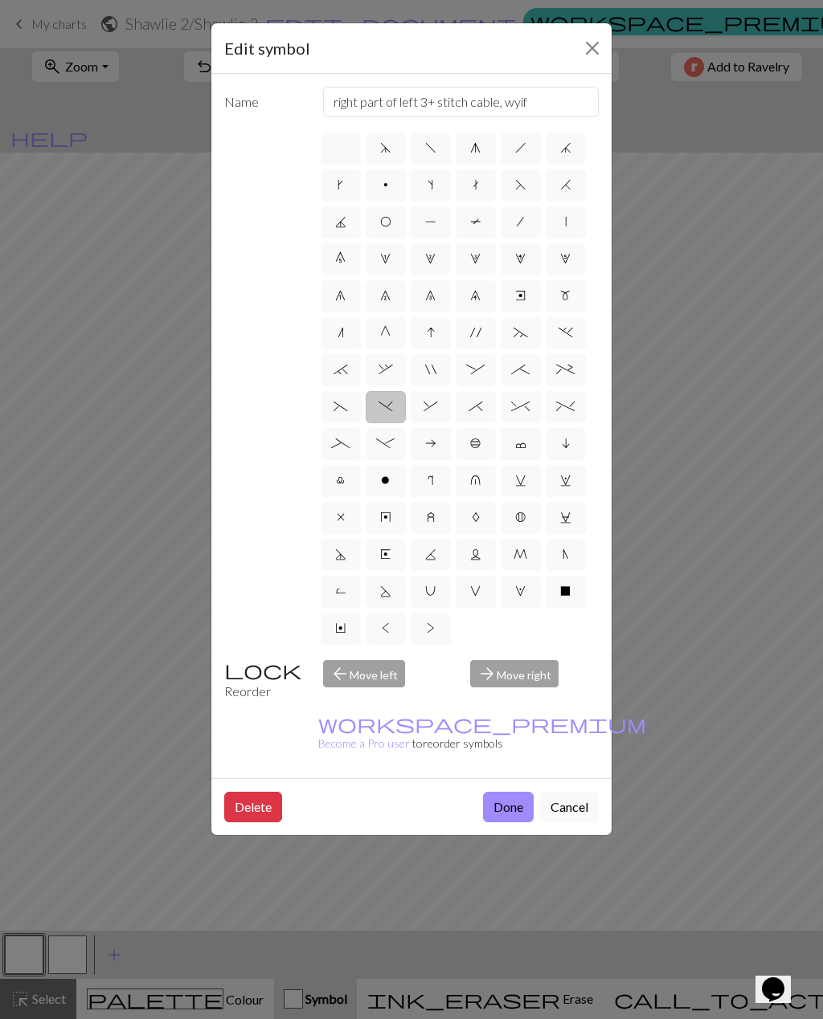
click at [323, 436] on label "_" at bounding box center [341, 444] width 40 height 32
click at [331, 436] on input "_" at bounding box center [336, 439] width 10 height 10
radio input "true"
type input "Left part of left 4+ cable"
click at [334, 401] on span "(" at bounding box center [340, 406] width 14 height 13
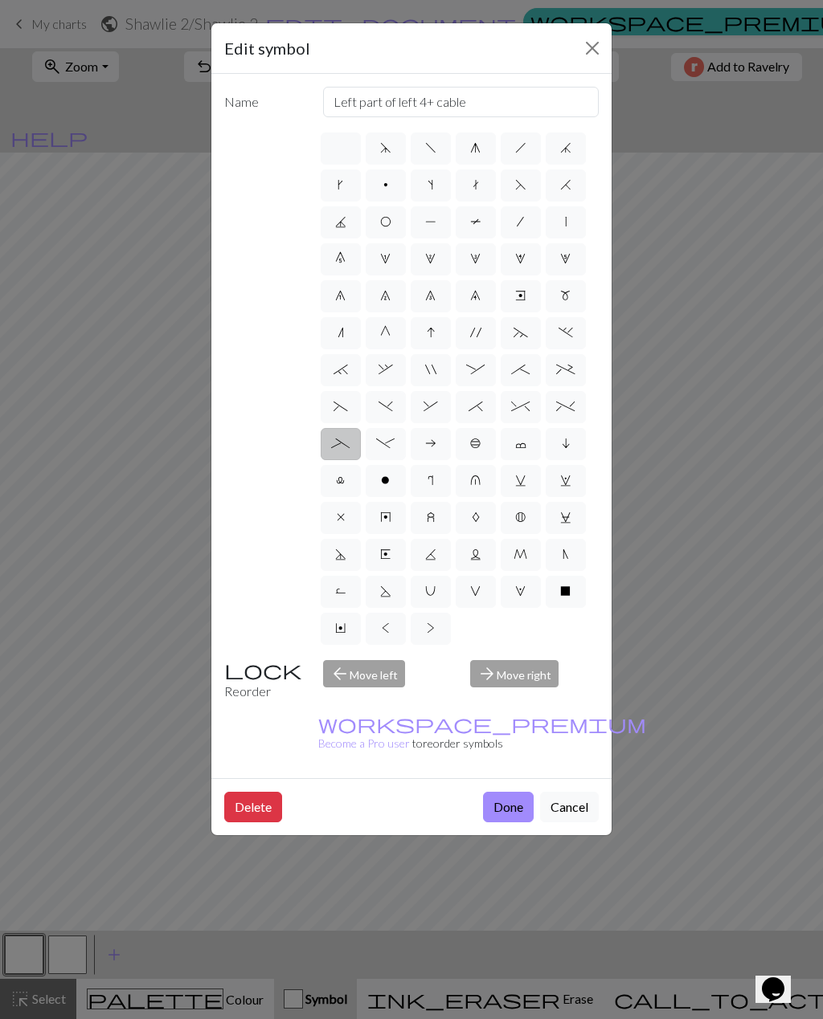
click at [334, 401] on input "(" at bounding box center [338, 402] width 10 height 10
radio input "true"
type input "left part of left 3+ stitch cable, wyif"
click at [334, 401] on span "(" at bounding box center [340, 406] width 14 height 13
click at [334, 401] on input "(" at bounding box center [338, 402] width 10 height 10
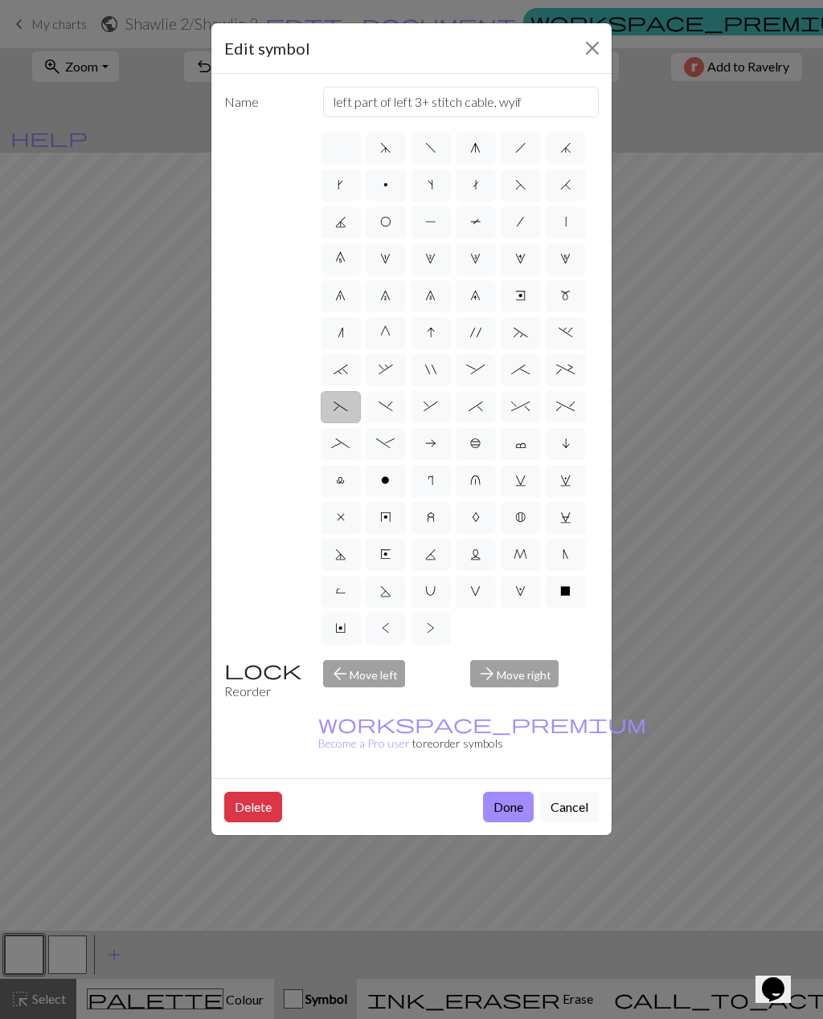
click at [352, 332] on label "n" at bounding box center [341, 333] width 40 height 32
click at [348, 332] on input "n" at bounding box center [342, 328] width 10 height 10
radio input "true"
type input "k2tog"
click at [384, 334] on span "G" at bounding box center [385, 332] width 10 height 13
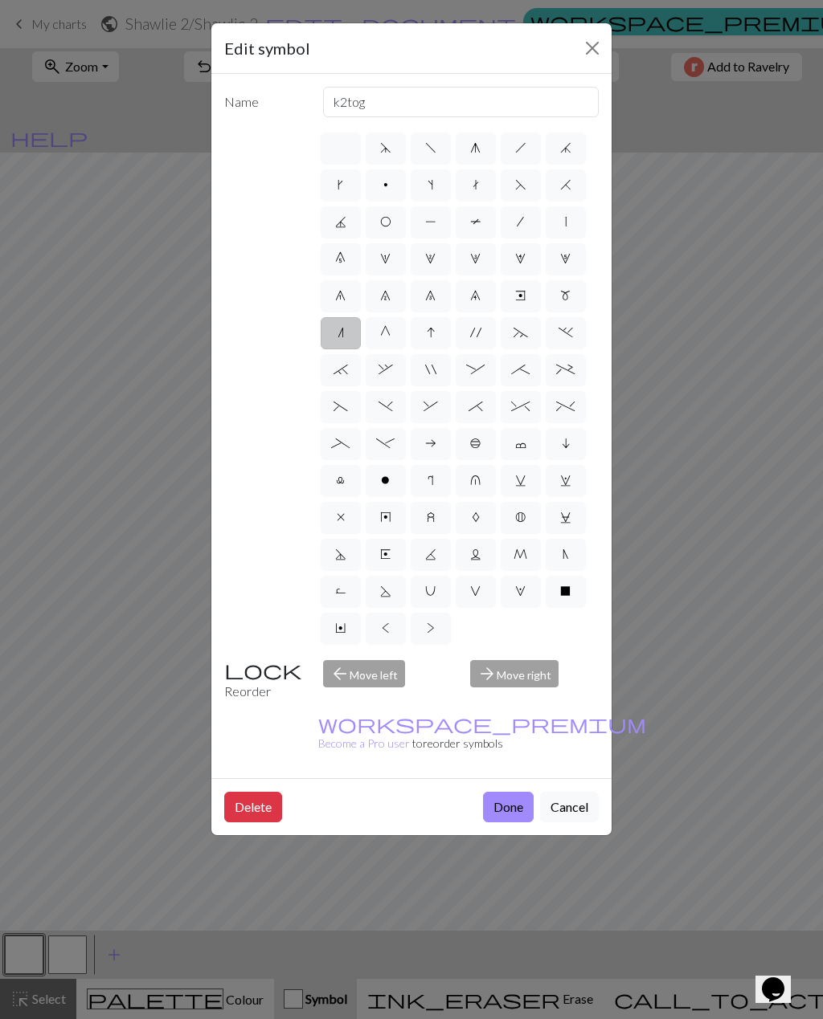
click at [384, 333] on input "G" at bounding box center [385, 328] width 10 height 10
radio input "true"
type input "psso"
click at [386, 310] on label "7" at bounding box center [385, 296] width 40 height 32
click at [386, 296] on input "7" at bounding box center [385, 291] width 10 height 10
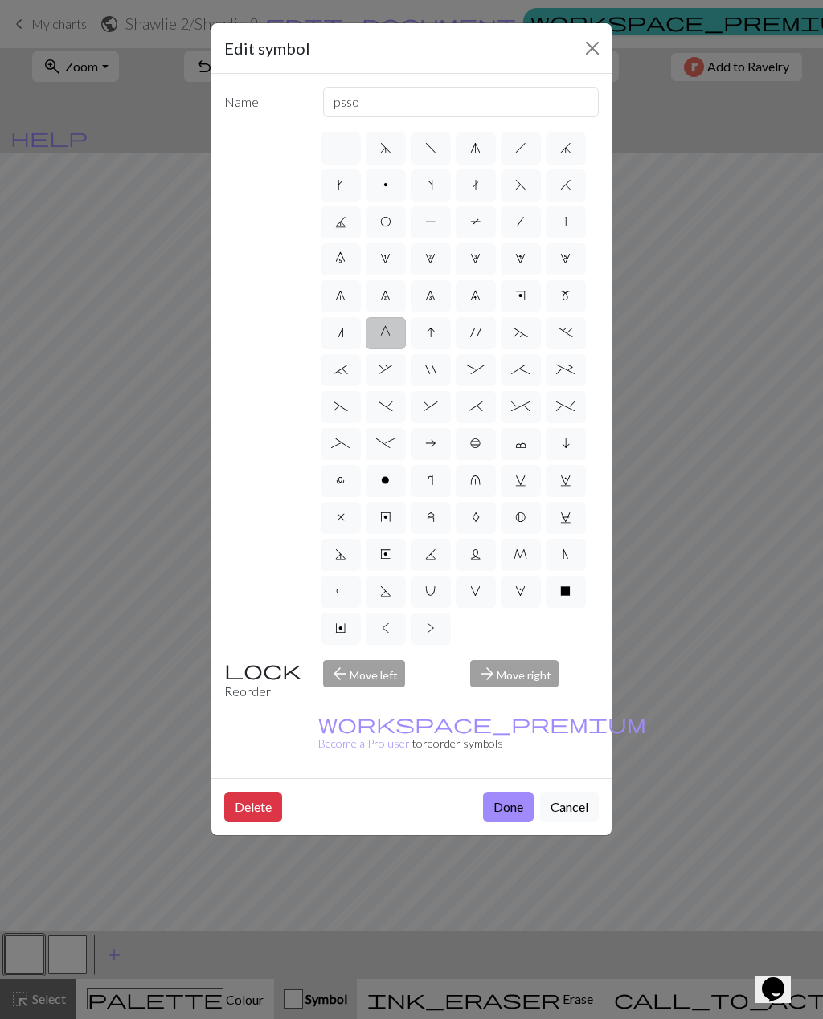
radio input "true"
type input "decrease 2"
click at [383, 594] on span "S" at bounding box center [385, 591] width 11 height 13
click at [383, 592] on input "S" at bounding box center [385, 587] width 10 height 10
radio input "true"
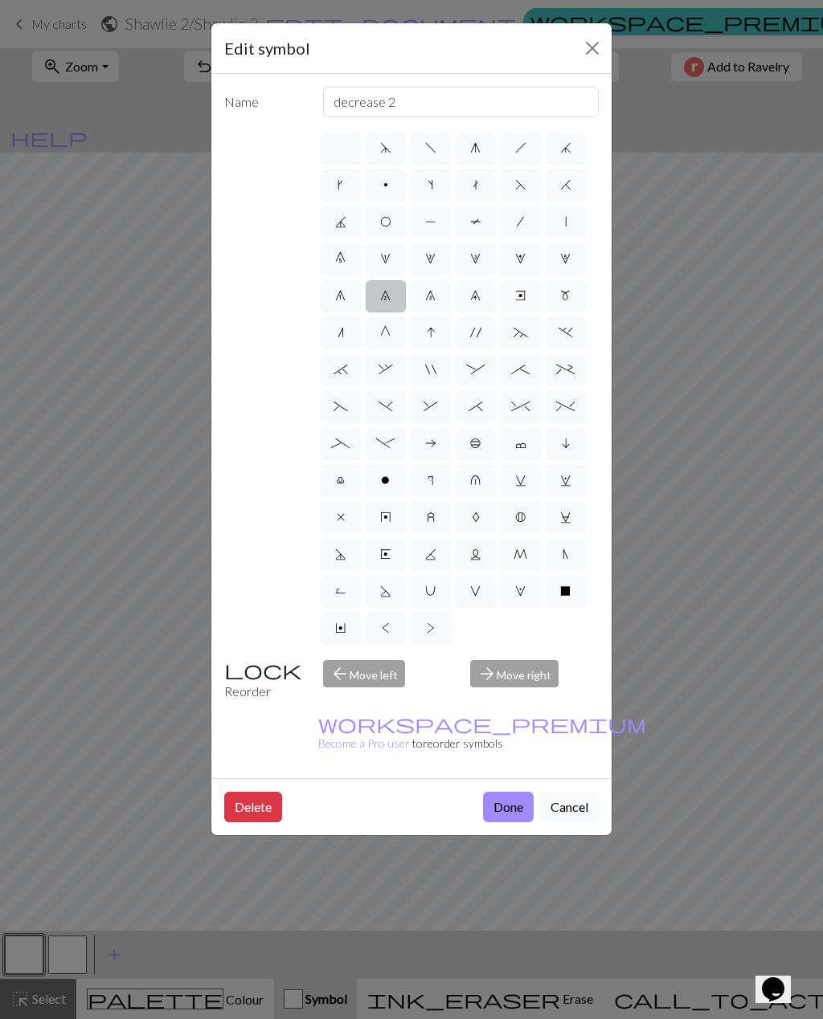
type input "p2tog tbl"
click at [333, 600] on label "R" at bounding box center [341, 592] width 40 height 32
click at [335, 592] on input "R" at bounding box center [340, 587] width 10 height 10
radio input "true"
type input "purl by wrapping yarn over"
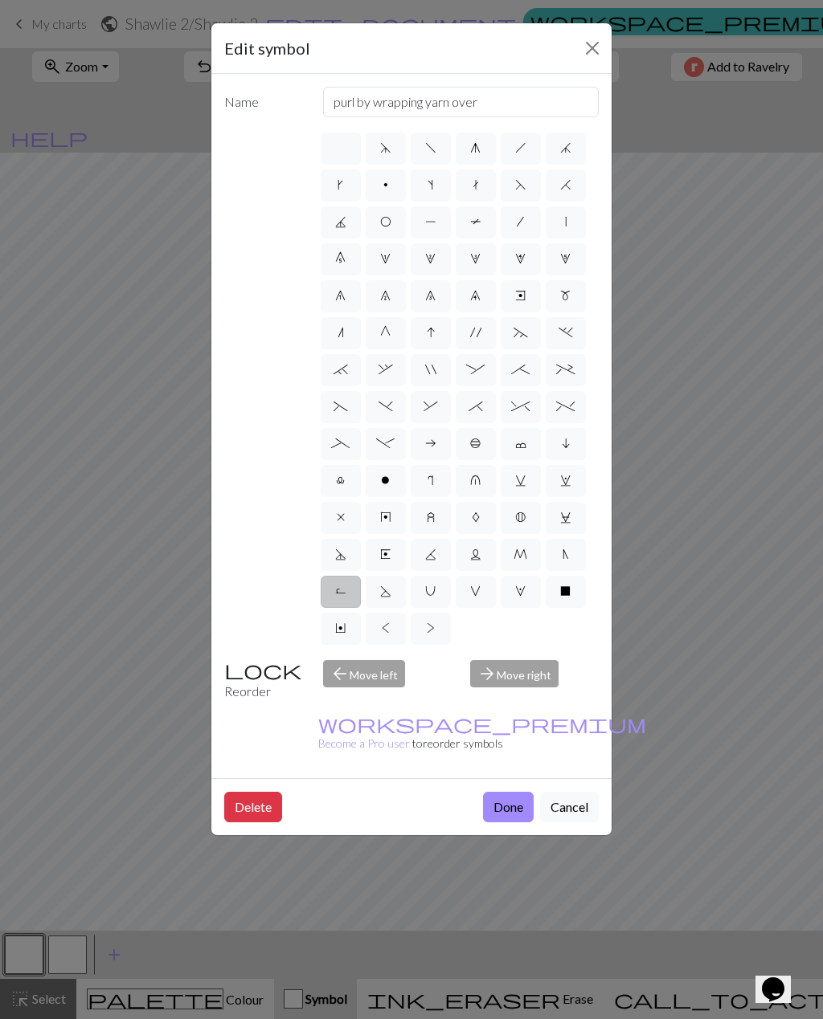
click at [343, 636] on label "Y" at bounding box center [341, 629] width 40 height 32
click at [343, 629] on input "Y" at bounding box center [340, 624] width 10 height 10
radio input "true"
type input "place bead"
click at [374, 639] on label "<" at bounding box center [385, 629] width 40 height 32
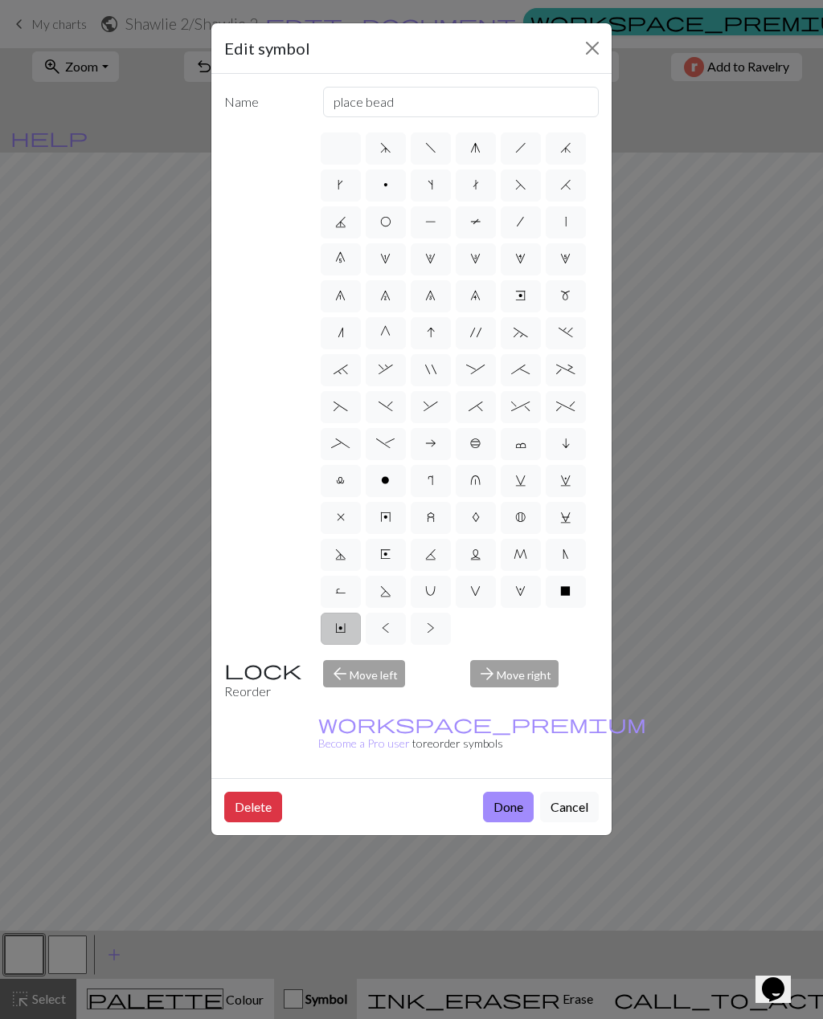
click at [382, 629] on input "<" at bounding box center [387, 624] width 10 height 10
radio input "true"
type input "twisted knit"
click at [421, 638] on label ">" at bounding box center [430, 629] width 40 height 32
click at [427, 629] on input ">" at bounding box center [432, 624] width 10 height 10
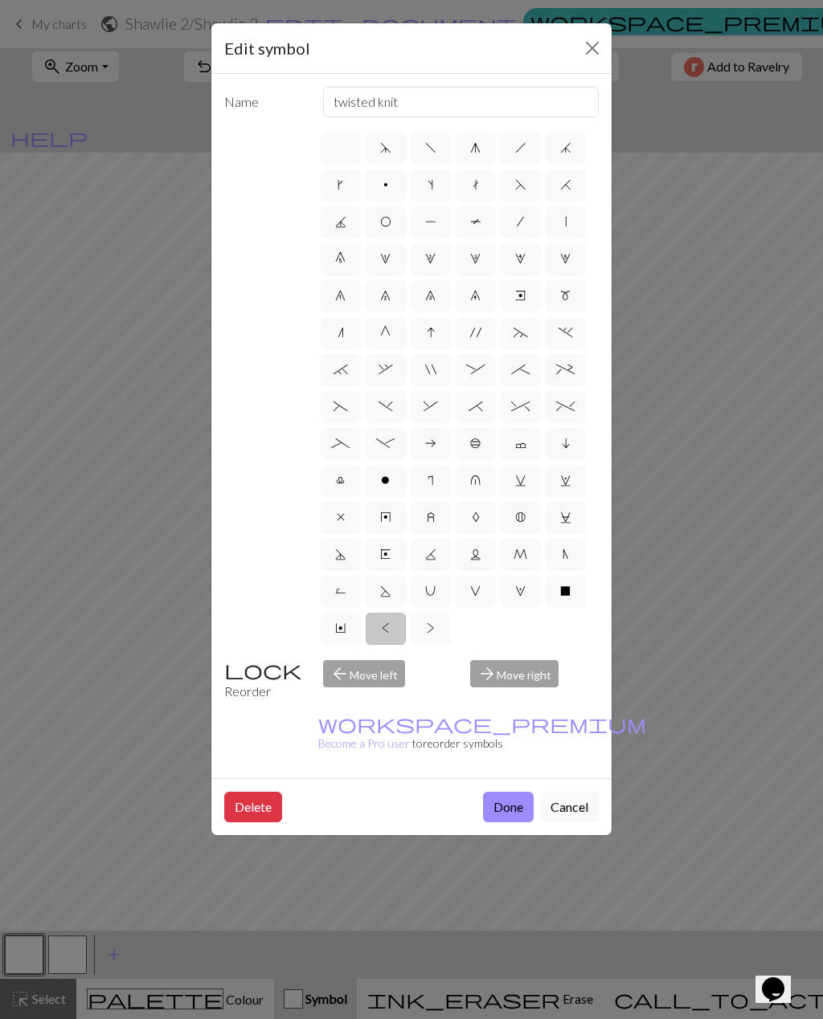
radio input "true"
type input "twisted purl"
click at [431, 602] on label "U" at bounding box center [430, 592] width 40 height 32
click at [431, 592] on input "U" at bounding box center [430, 587] width 10 height 10
radio input "true"
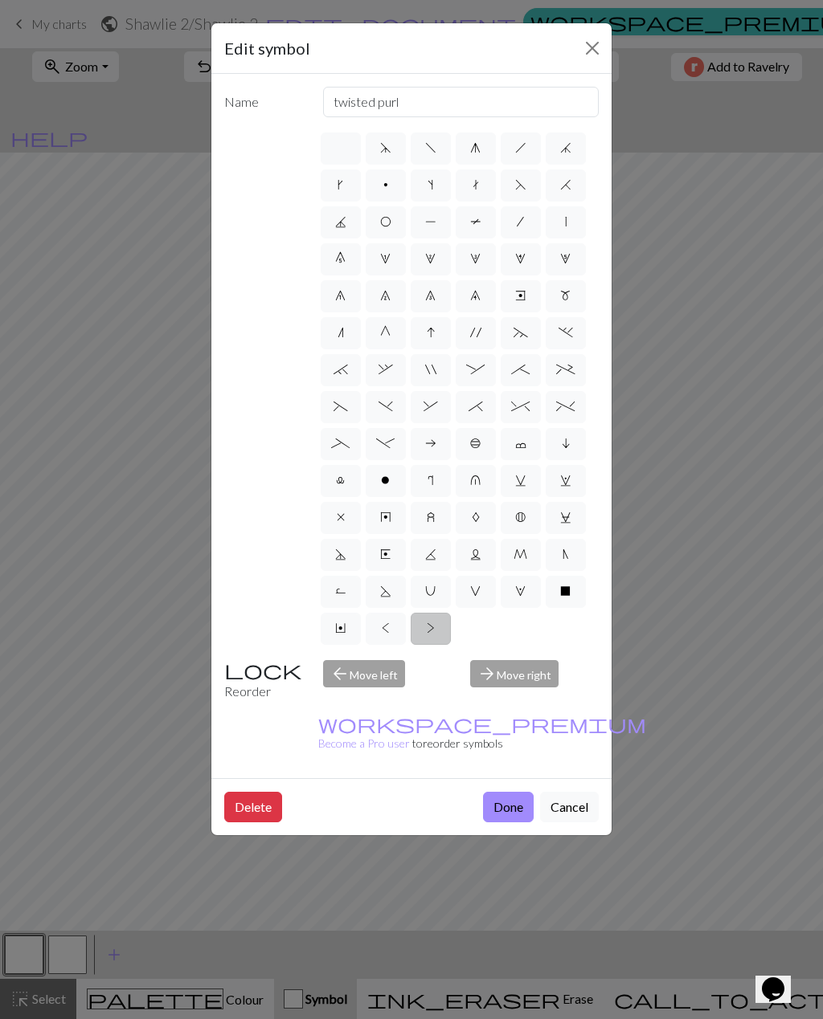
type input "eyelet"
click at [480, 598] on label "V" at bounding box center [475, 592] width 40 height 32
click at [480, 592] on input "V" at bounding box center [475, 587] width 10 height 10
radio input "true"
type input "sl1 purlwise"
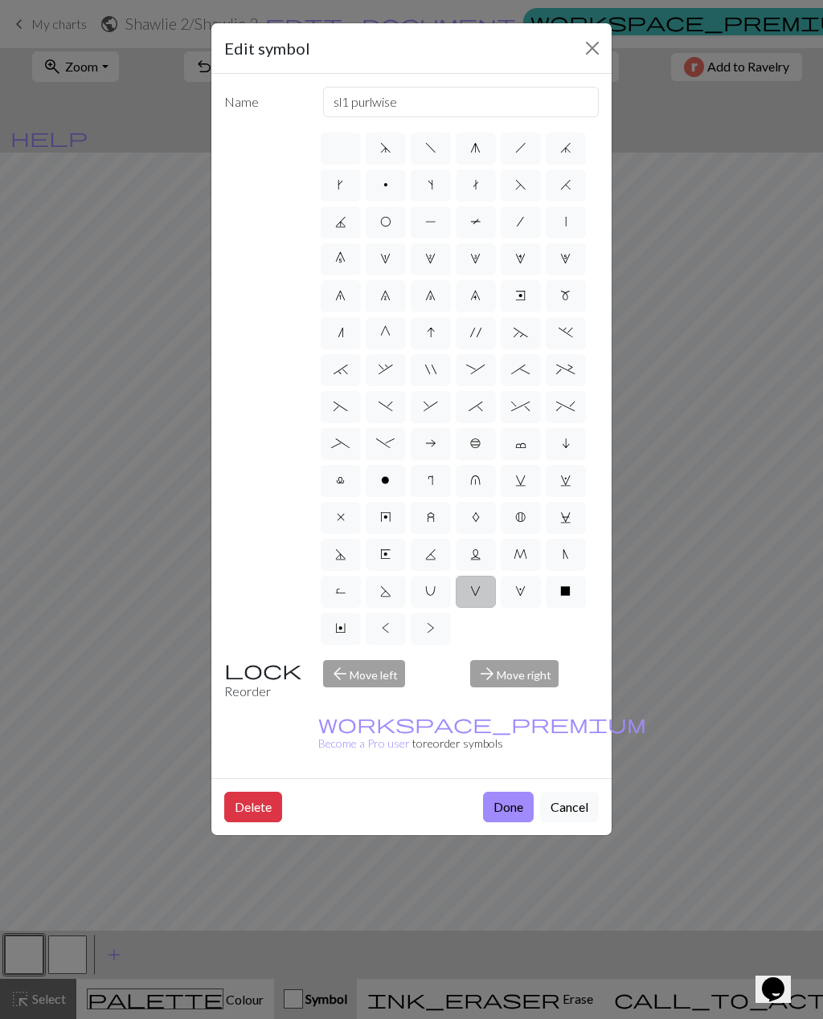
click at [521, 602] on label "W" at bounding box center [520, 592] width 40 height 32
click at [521, 592] on input "W" at bounding box center [520, 587] width 10 height 10
radio input "true"
type input "k1, yo, k1"
click at [568, 553] on span "N" at bounding box center [565, 554] width 6 height 13
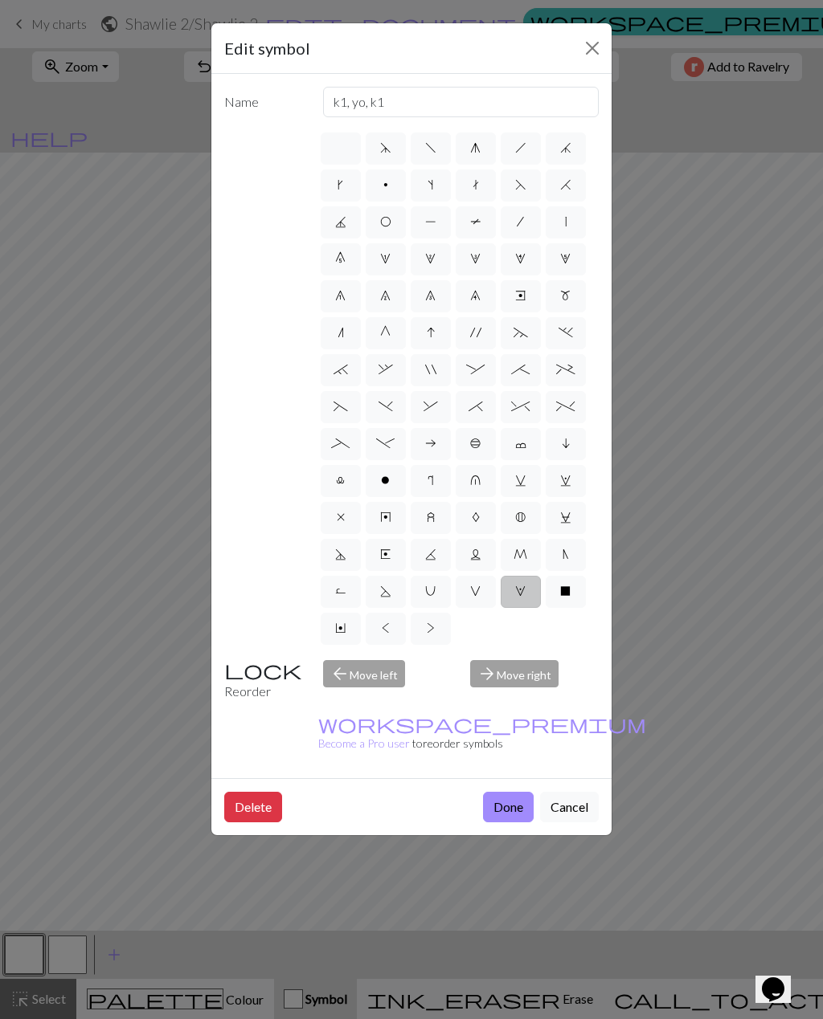
click at [568, 553] on input "N" at bounding box center [567, 550] width 10 height 10
radio input "true"
type input "skp"
click at [518, 792] on button "Done" at bounding box center [508, 807] width 51 height 31
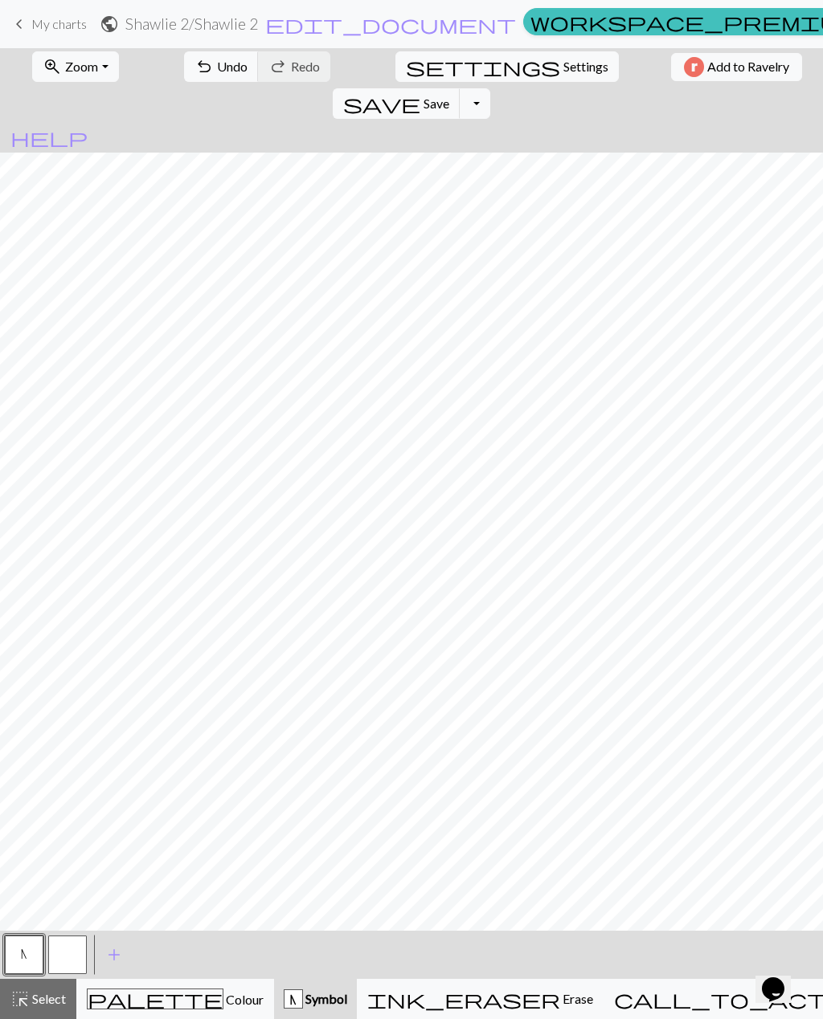
click at [217, 63] on span "Undo" at bounding box center [232, 66] width 31 height 15
click at [80, 953] on button "button" at bounding box center [67, 955] width 39 height 39
click at [116, 953] on span "add" at bounding box center [113, 955] width 19 height 22
click at [55, 1001] on span "Select" at bounding box center [48, 998] width 36 height 15
click at [53, 987] on button "highlight_alt Select Select" at bounding box center [38, 999] width 76 height 40
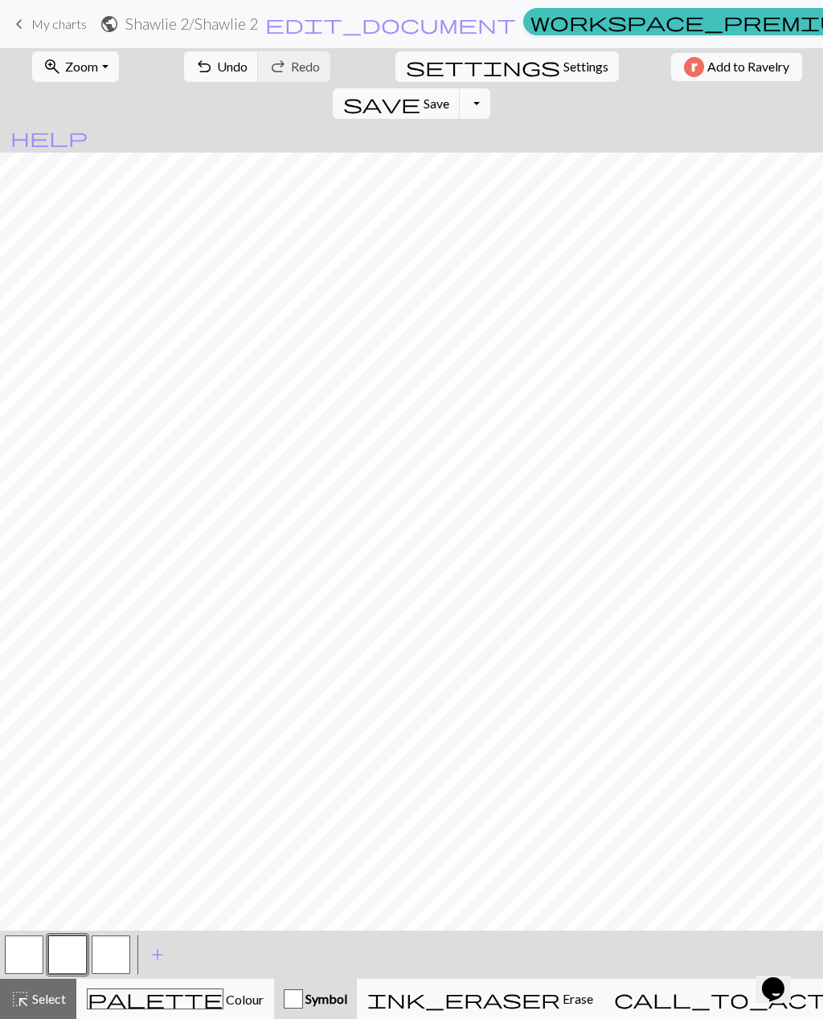
click at [48, 1002] on span "Select" at bounding box center [48, 998] width 36 height 15
click at [70, 964] on button "button" at bounding box center [67, 955] width 39 height 39
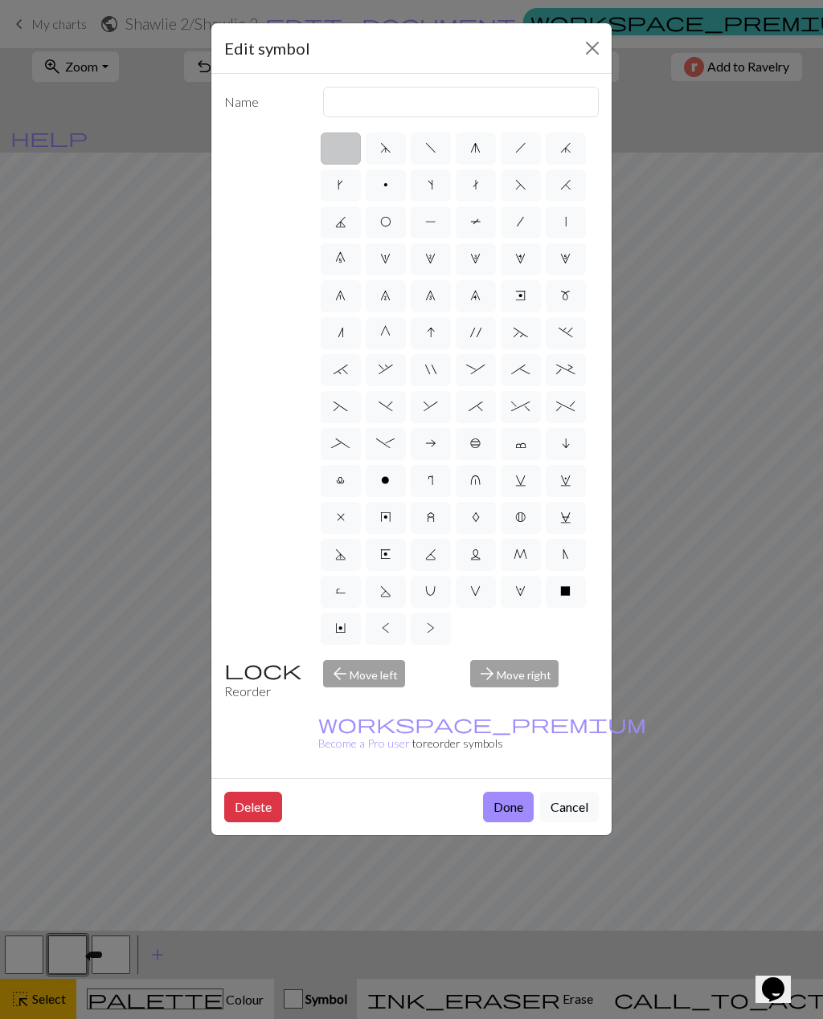
click at [566, 553] on span "N" at bounding box center [565, 554] width 6 height 13
click at [566, 553] on input "N" at bounding box center [567, 550] width 10 height 10
radio input "true"
type input "skp"
click at [512, 792] on button "Done" at bounding box center [508, 807] width 51 height 31
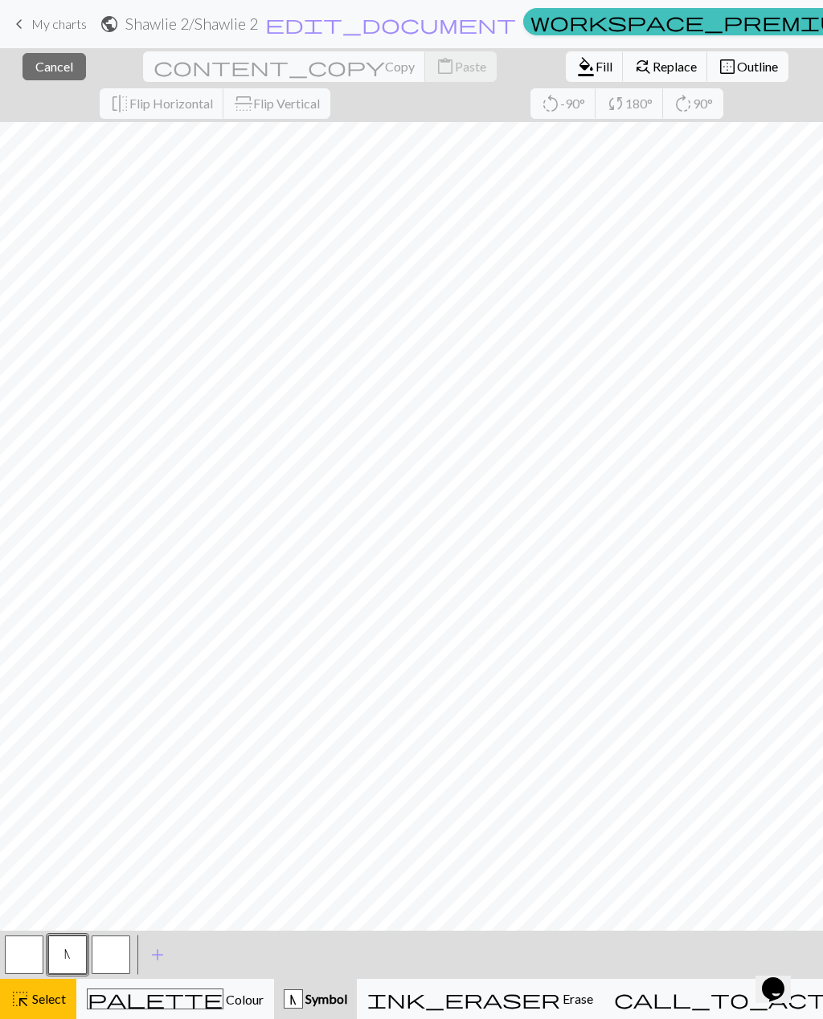
click at [108, 962] on button "button" at bounding box center [111, 955] width 39 height 39
click at [50, 1004] on span "Select" at bounding box center [48, 998] width 36 height 15
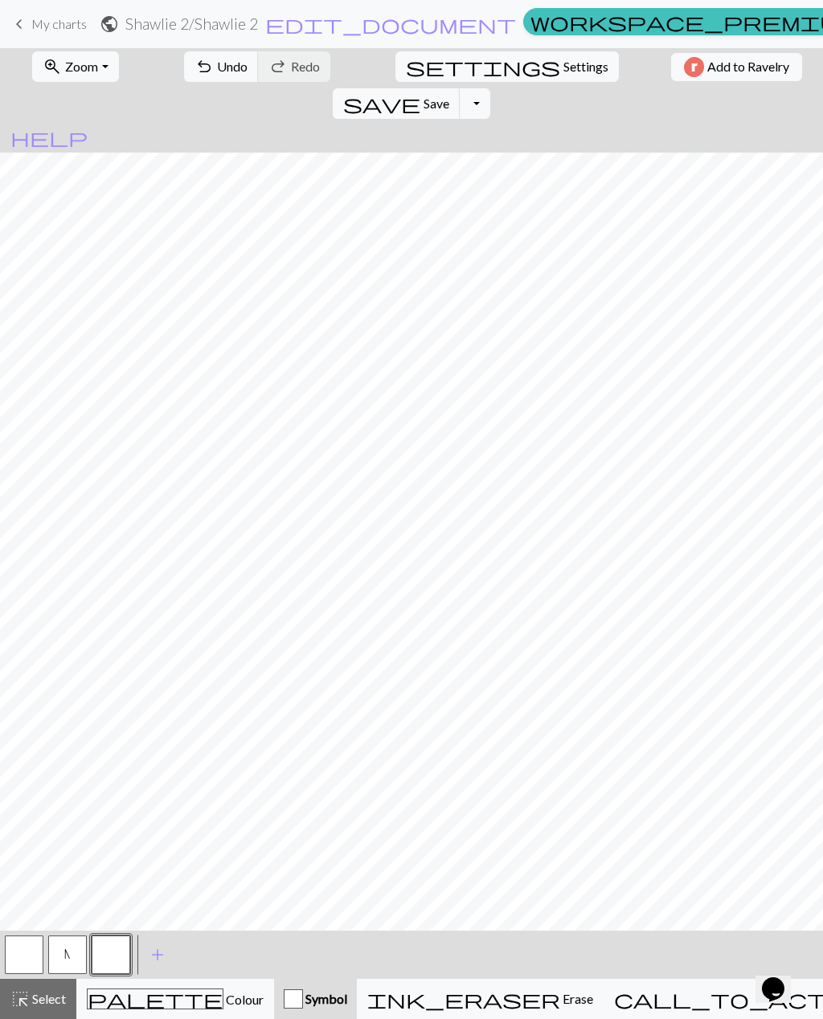
click at [55, 953] on button "N" at bounding box center [67, 955] width 39 height 39
click at [127, 970] on button "button" at bounding box center [111, 955] width 39 height 39
click at [111, 956] on button "button" at bounding box center [111, 955] width 39 height 39
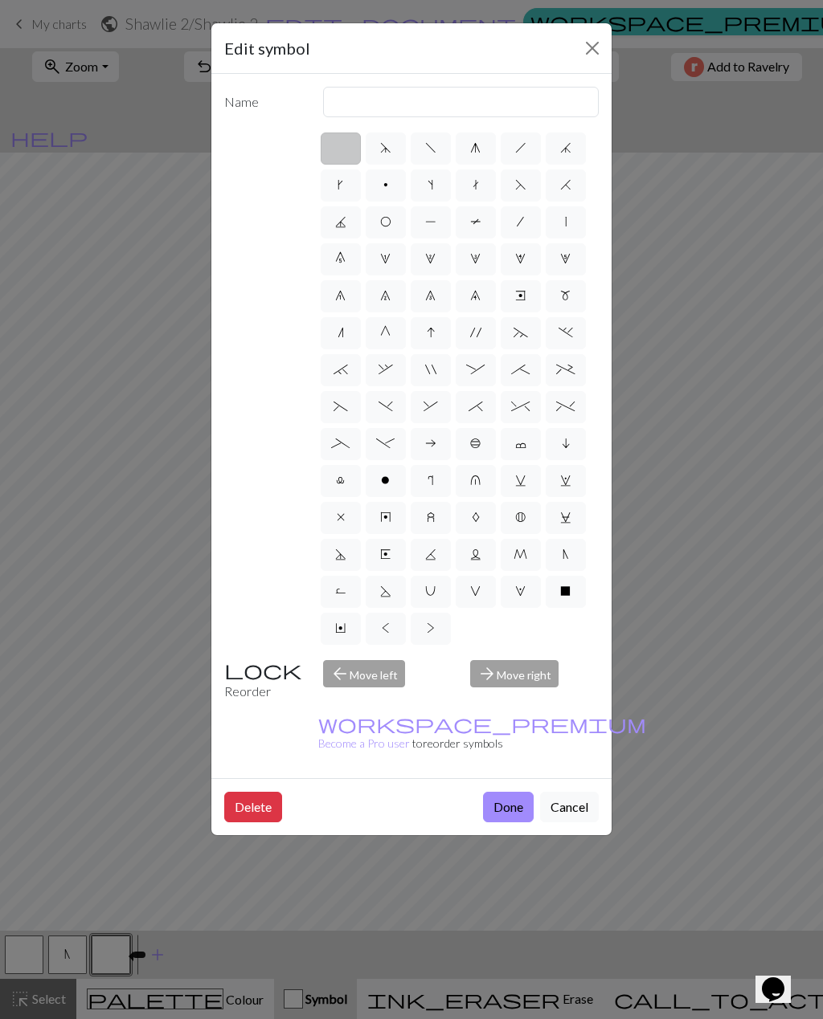
click at [571, 792] on button "Cancel" at bounding box center [569, 807] width 59 height 31
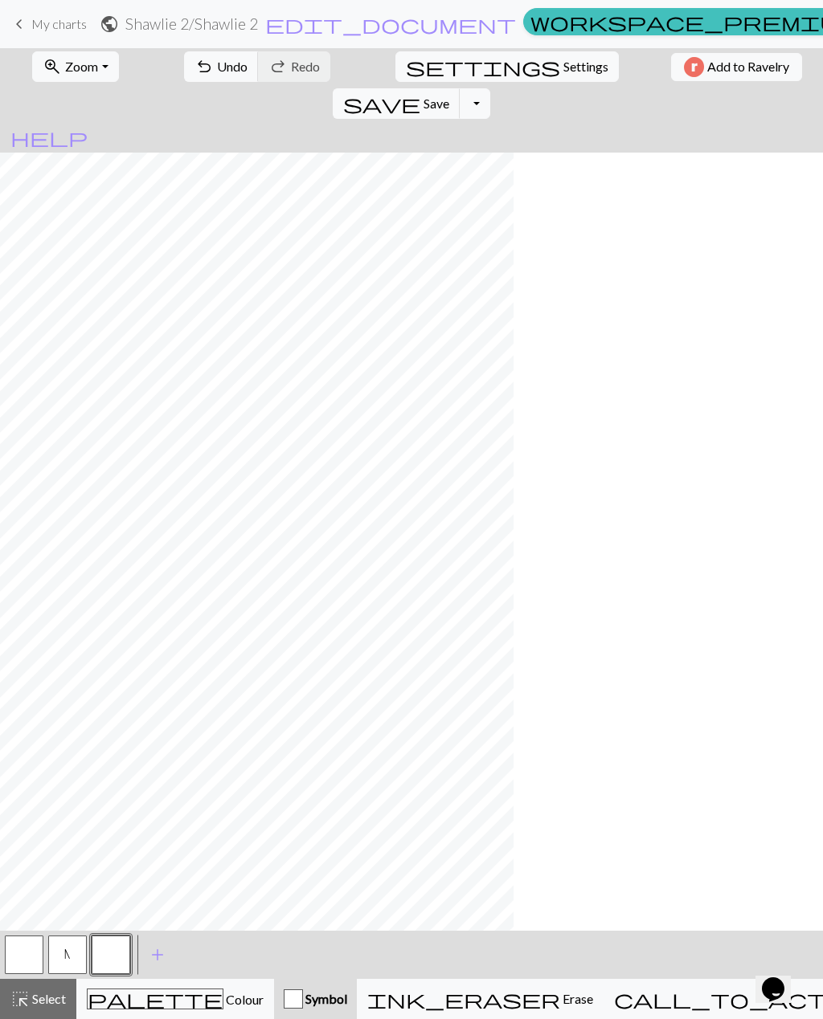
click at [39, 1002] on span "Select" at bounding box center [48, 998] width 36 height 15
click at [37, 1007] on span "Select" at bounding box center [48, 998] width 36 height 15
click at [55, 998] on span "Select" at bounding box center [48, 998] width 36 height 15
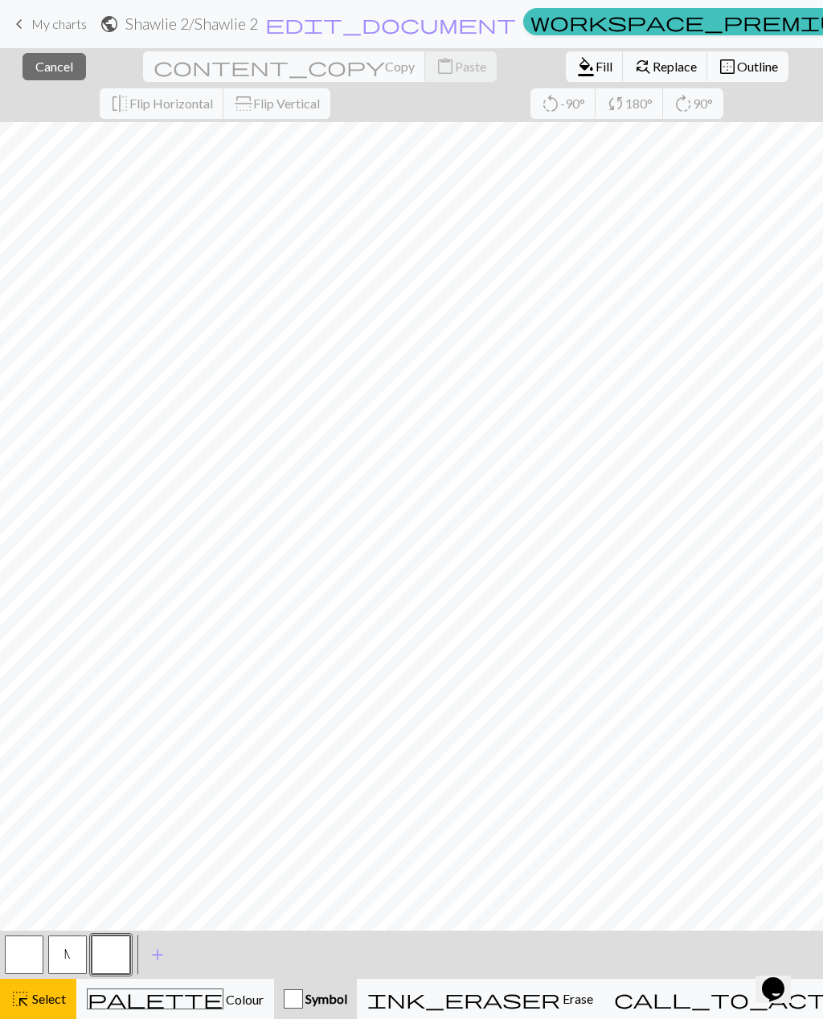
click at [51, 1007] on div "highlight_alt Select Select" at bounding box center [37, 999] width 55 height 19
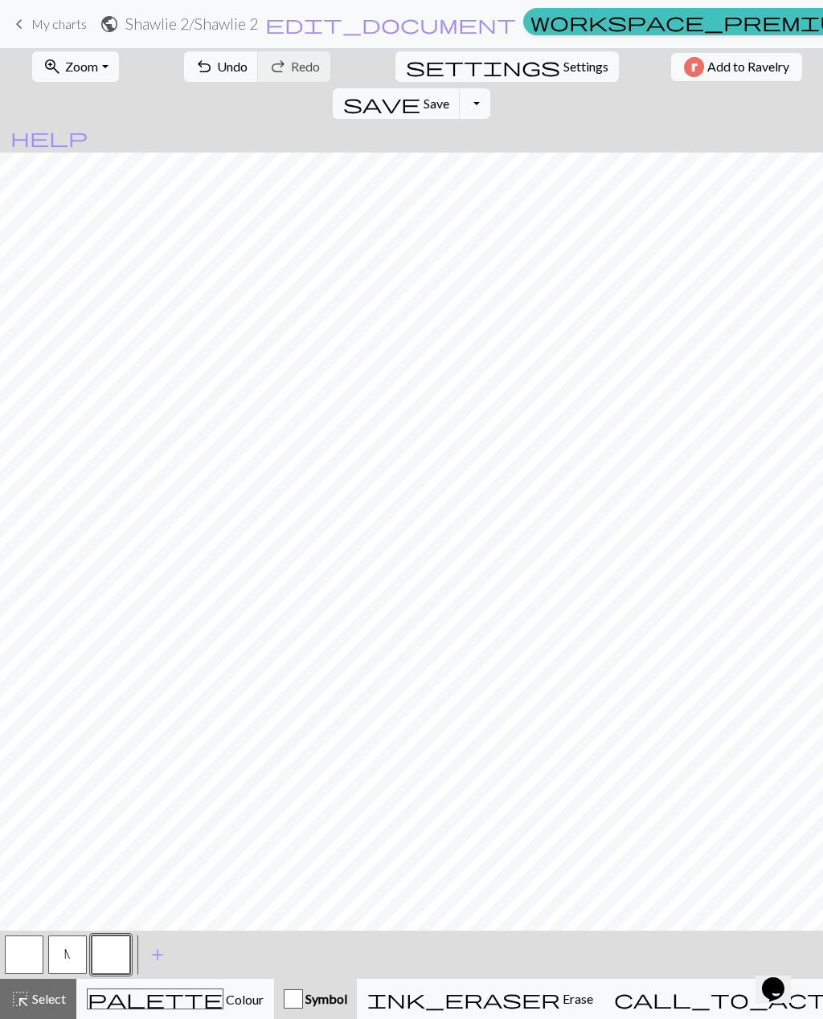
click at [39, 1013] on button "highlight_alt Select Select" at bounding box center [38, 999] width 76 height 40
click at [29, 967] on button "button" at bounding box center [24, 955] width 39 height 39
click at [35, 1002] on span "Select" at bounding box center [48, 998] width 36 height 15
click at [154, 961] on span "add" at bounding box center [157, 955] width 19 height 22
click at [118, 962] on button "button" at bounding box center [111, 955] width 39 height 39
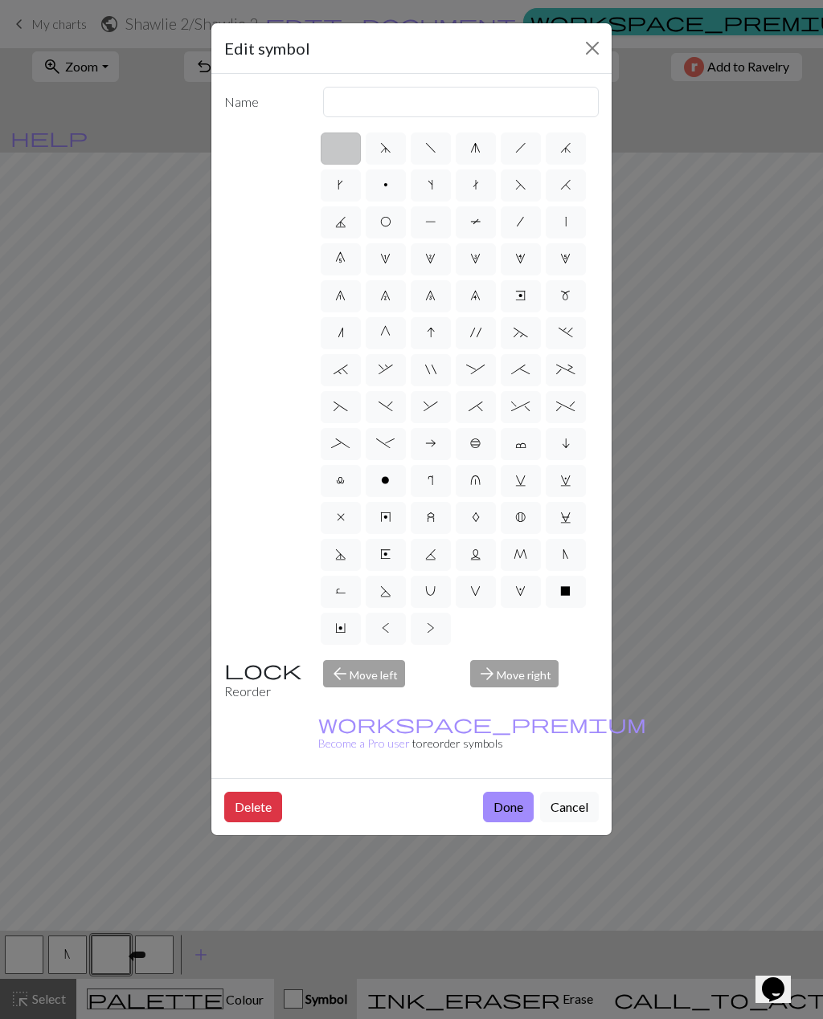
click at [519, 154] on span "h" at bounding box center [520, 147] width 11 height 13
click at [519, 149] on input "h" at bounding box center [520, 143] width 10 height 10
radio input "true"
type input "right leaning decrease"
click at [480, 482] on span "u" at bounding box center [475, 480] width 10 height 13
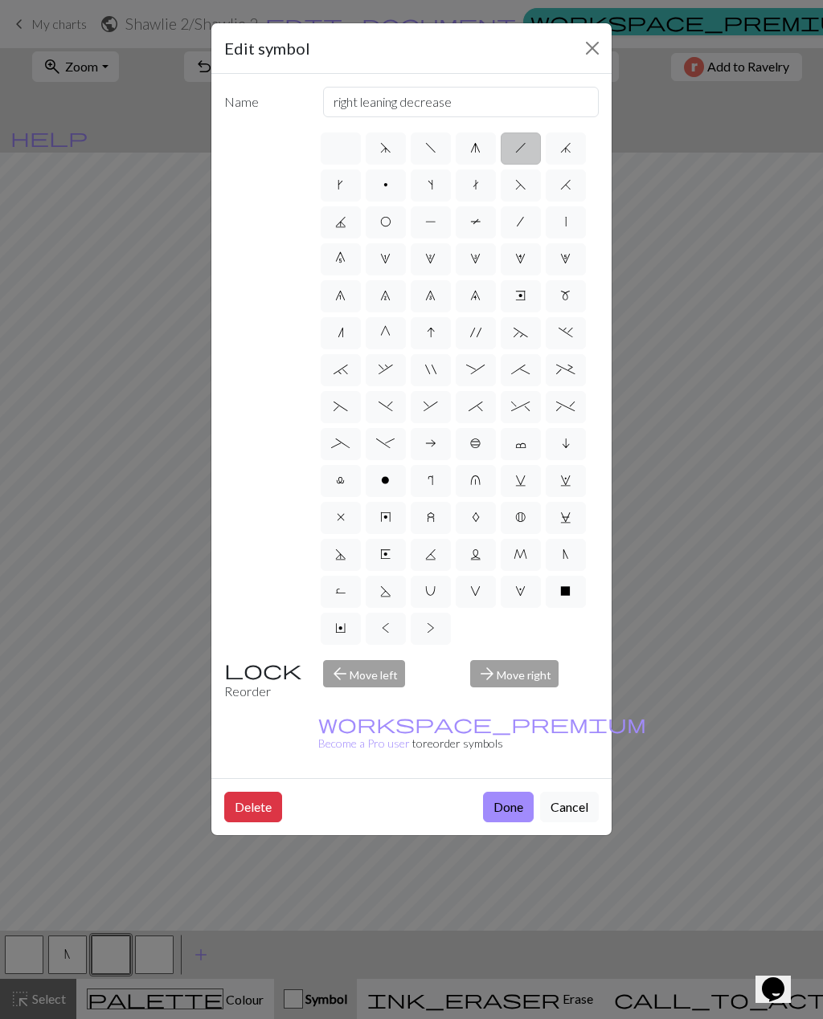
click at [480, 481] on input "u" at bounding box center [475, 476] width 10 height 10
radio input "true"
type input "k1 in row below"
click at [519, 486] on span "v" at bounding box center [520, 480] width 11 height 13
click at [519, 481] on input "v" at bounding box center [520, 476] width 10 height 10
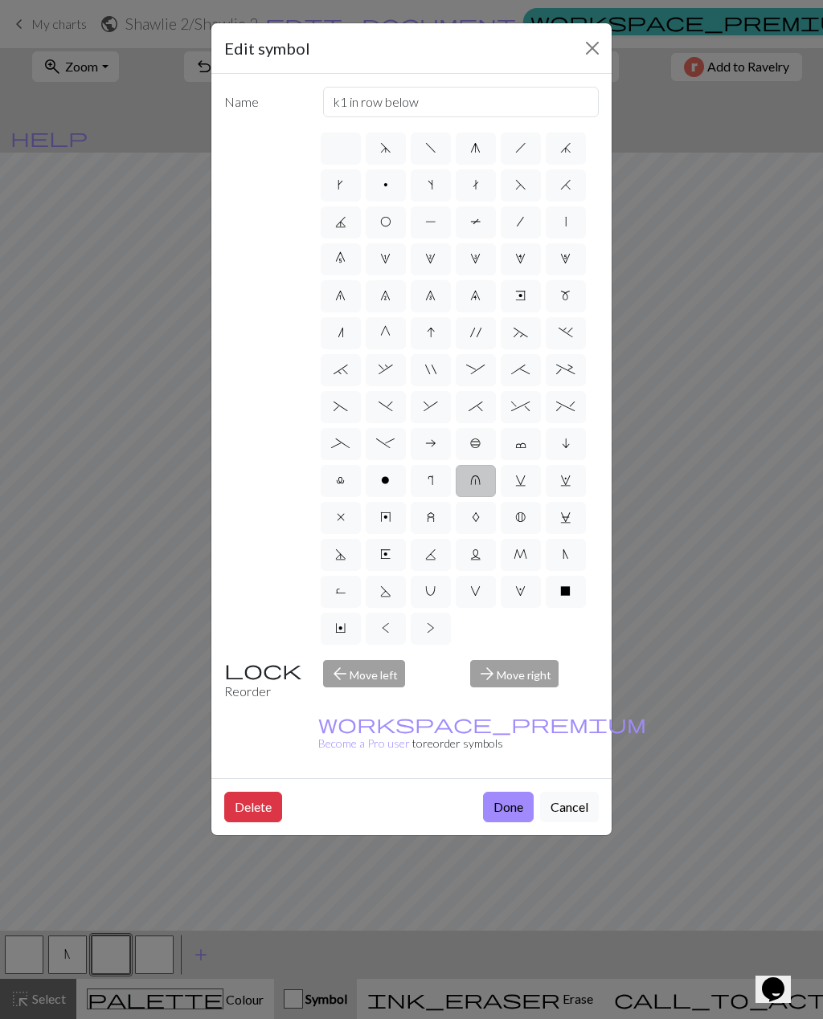
radio input "true"
type input "sl1 knitwise"
click at [521, 455] on label "c" at bounding box center [520, 444] width 40 height 32
click at [521, 444] on input "c" at bounding box center [520, 439] width 10 height 10
radio input "true"
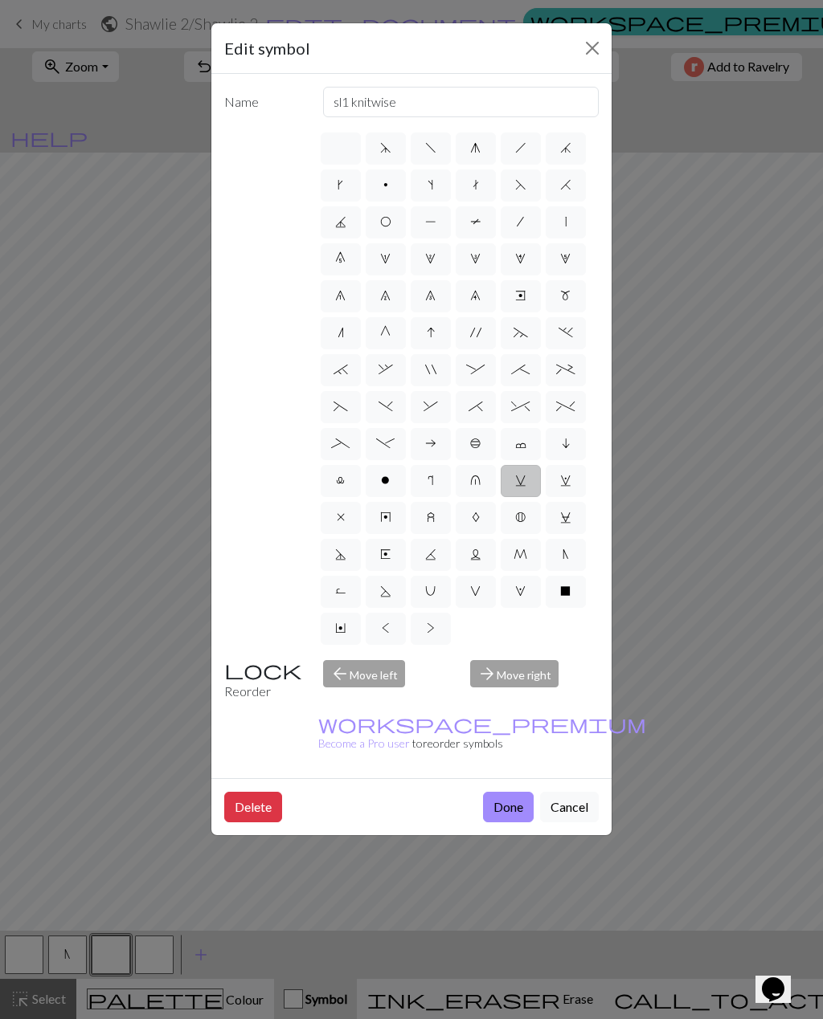
type input "Bind off"
click at [431, 452] on label "a" at bounding box center [430, 444] width 40 height 32
click at [431, 444] on input "a" at bounding box center [430, 439] width 10 height 10
radio input "true"
type input "Purl on WS"
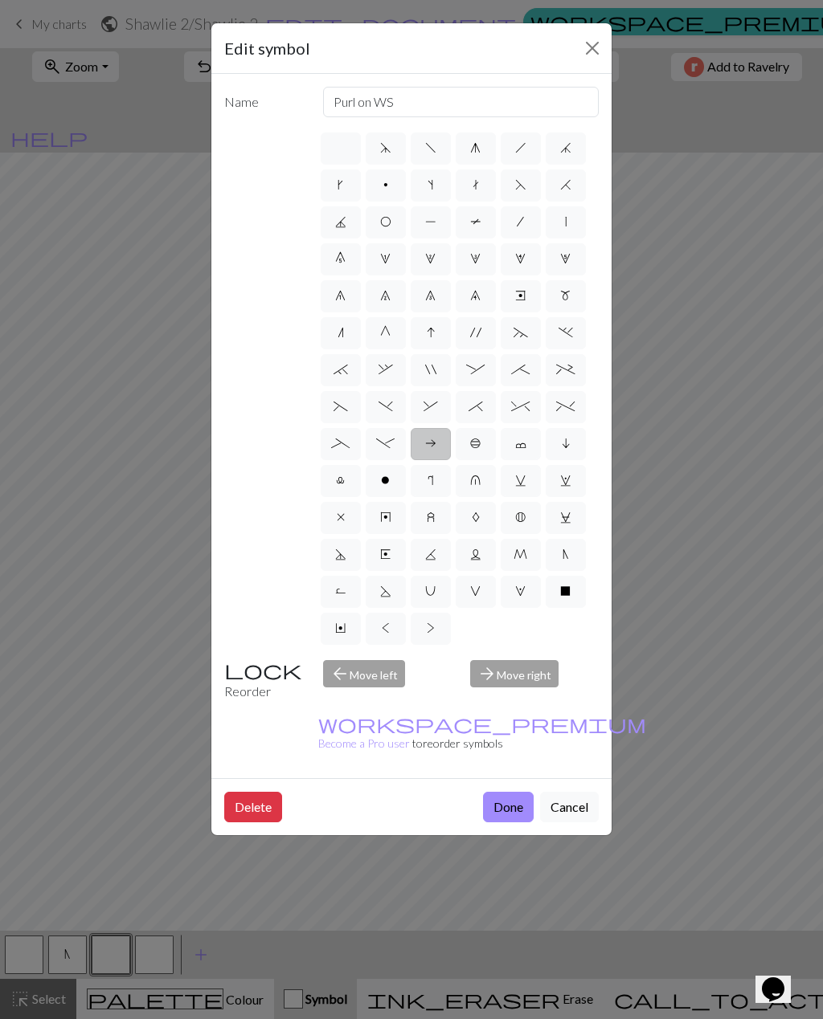
click at [480, 445] on span "b" at bounding box center [475, 443] width 11 height 13
click at [480, 444] on input "b" at bounding box center [475, 439] width 10 height 10
radio input "true"
type input "Peppercorn"
click at [384, 227] on span "O" at bounding box center [385, 221] width 11 height 13
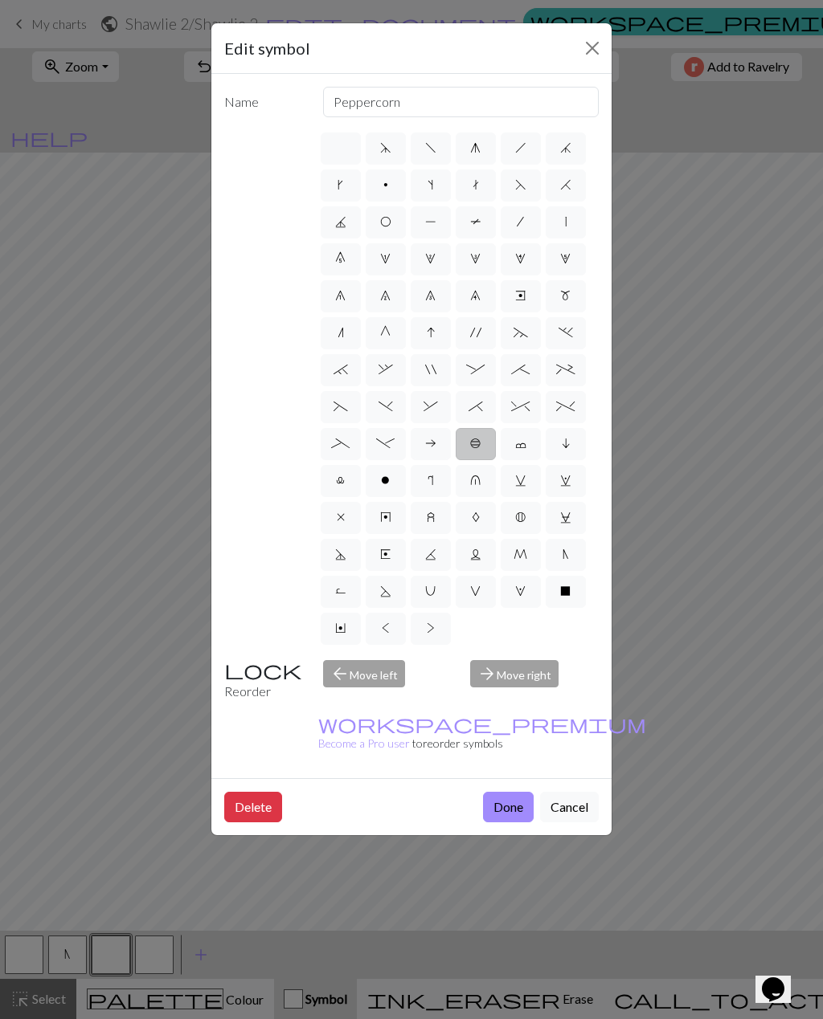
click at [384, 223] on input "O" at bounding box center [385, 217] width 10 height 10
radio input "true"
type input "yo"
click at [523, 792] on button "Done" at bounding box center [508, 807] width 51 height 31
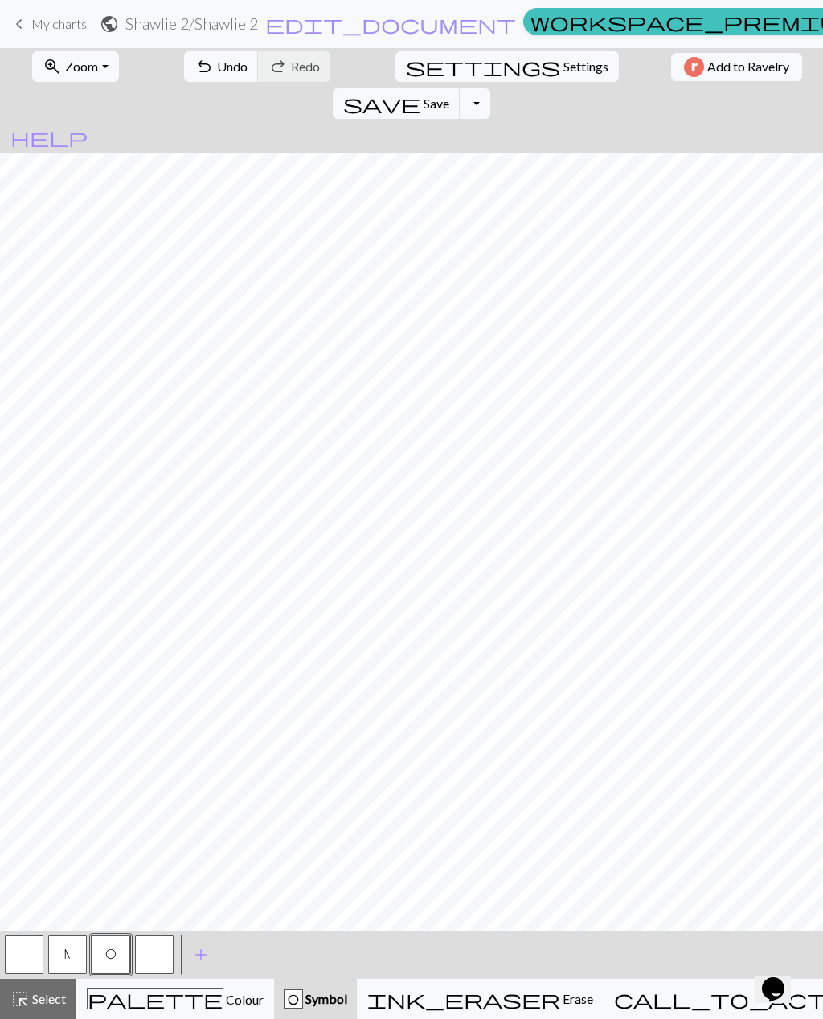
click at [156, 958] on button "button" at bounding box center [154, 955] width 39 height 39
click at [71, 952] on button "N" at bounding box center [67, 955] width 39 height 39
click at [145, 958] on button "button" at bounding box center [154, 955] width 39 height 39
click at [112, 958] on span "O" at bounding box center [110, 954] width 11 height 13
click at [112, 957] on span "O" at bounding box center [110, 954] width 11 height 13
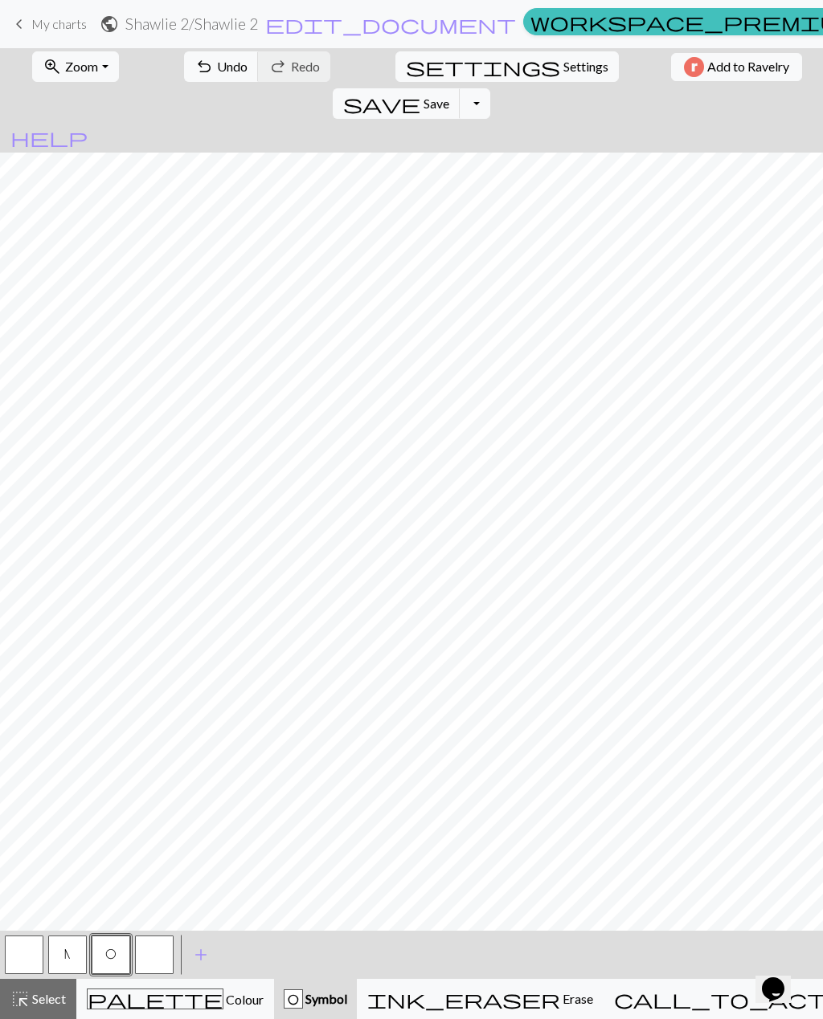
click at [71, 962] on button "N" at bounding box center [67, 955] width 39 height 39
click at [293, 73] on div "undo Undo Undo redo Redo Redo" at bounding box center [257, 66] width 170 height 37
click at [563, 72] on span "Settings" at bounding box center [585, 66] width 45 height 19
select select "aran"
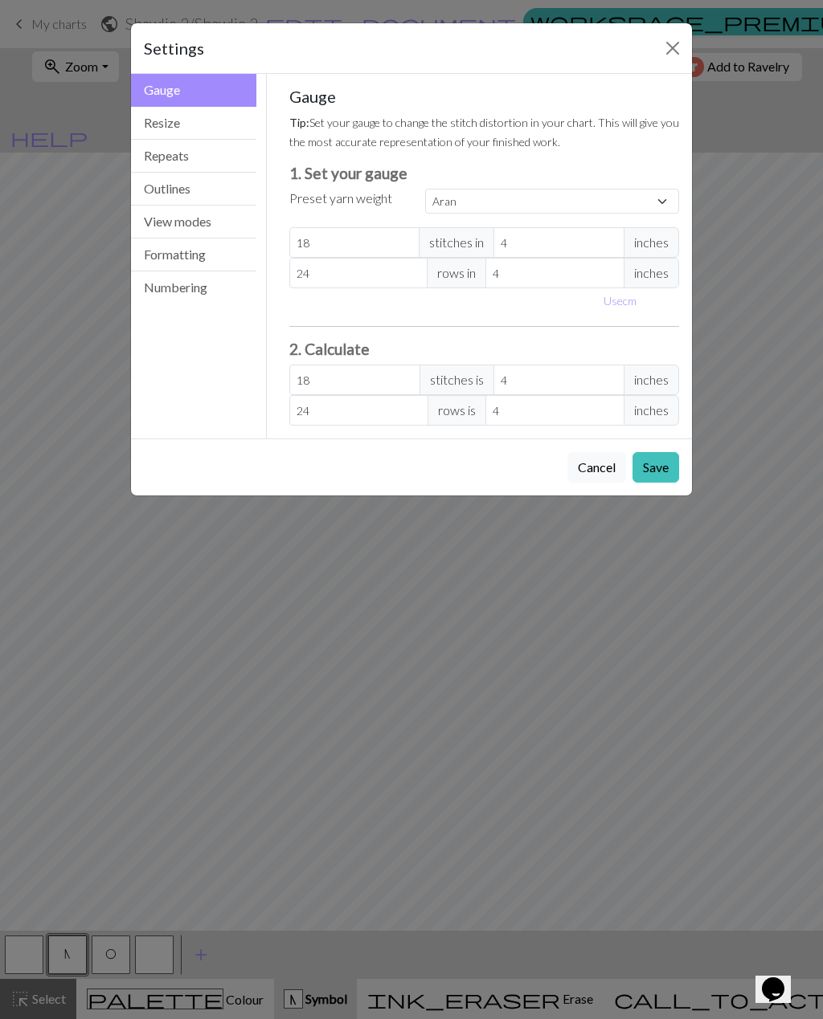
click at [178, 128] on button "Resize" at bounding box center [193, 123] width 125 height 33
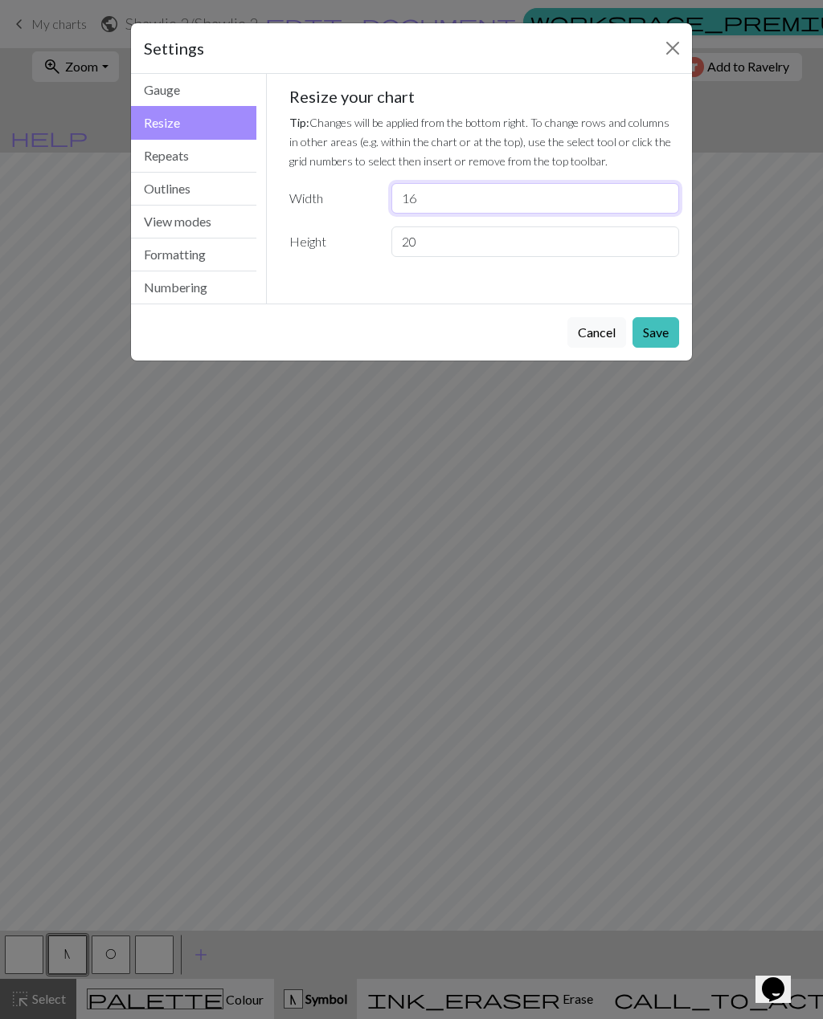
click at [433, 199] on input "16" at bounding box center [535, 198] width 288 height 31
type input "19"
click at [672, 333] on button "Save" at bounding box center [655, 332] width 47 height 31
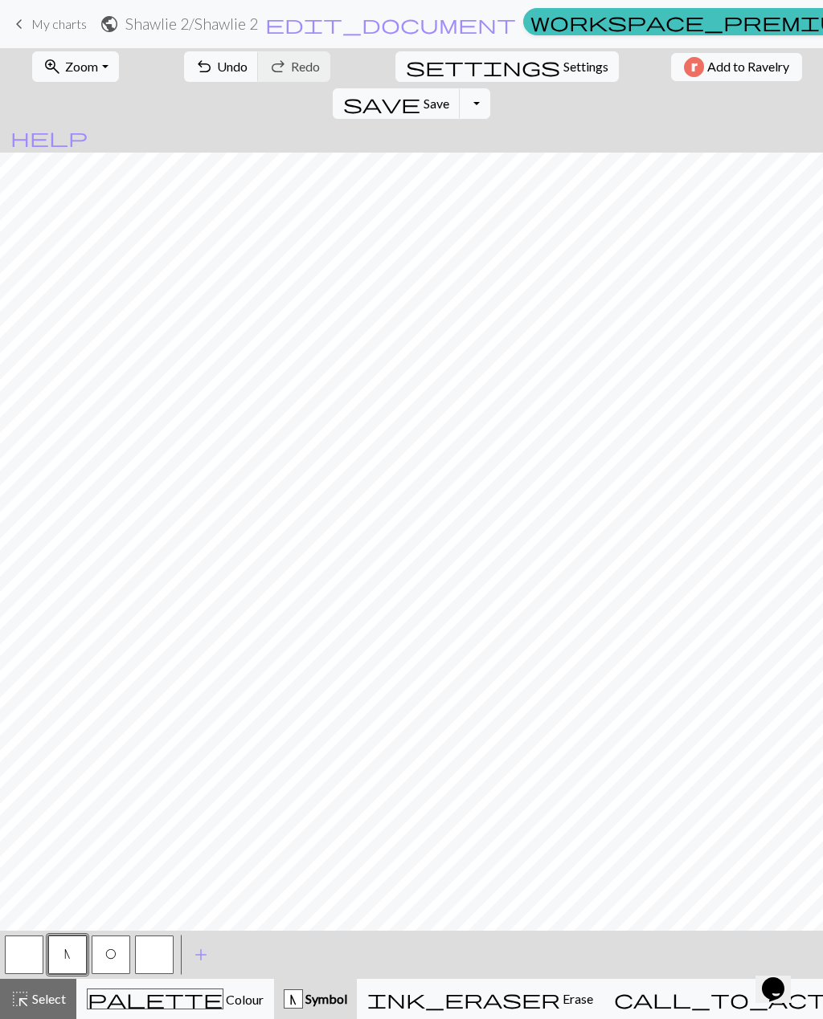
click at [157, 953] on button "button" at bounding box center [154, 955] width 39 height 39
click at [108, 957] on span "O" at bounding box center [110, 954] width 11 height 13
click at [65, 959] on span "N" at bounding box center [67, 954] width 6 height 13
click at [149, 954] on button "button" at bounding box center [154, 955] width 39 height 39
click at [112, 953] on span "O" at bounding box center [110, 954] width 11 height 13
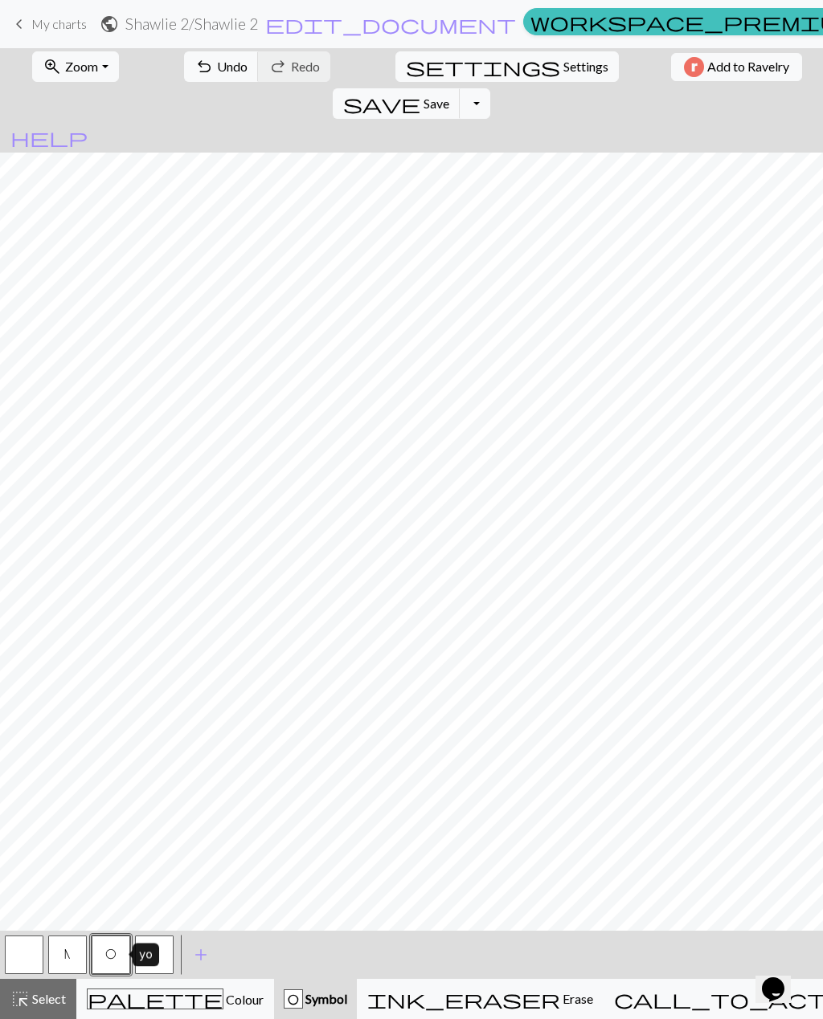
click at [64, 958] on span "N" at bounding box center [67, 954] width 6 height 13
click at [129, 940] on button "O" at bounding box center [111, 955] width 39 height 39
click at [74, 949] on button "N" at bounding box center [67, 955] width 39 height 39
click at [223, 1002] on span "Colour" at bounding box center [243, 999] width 40 height 15
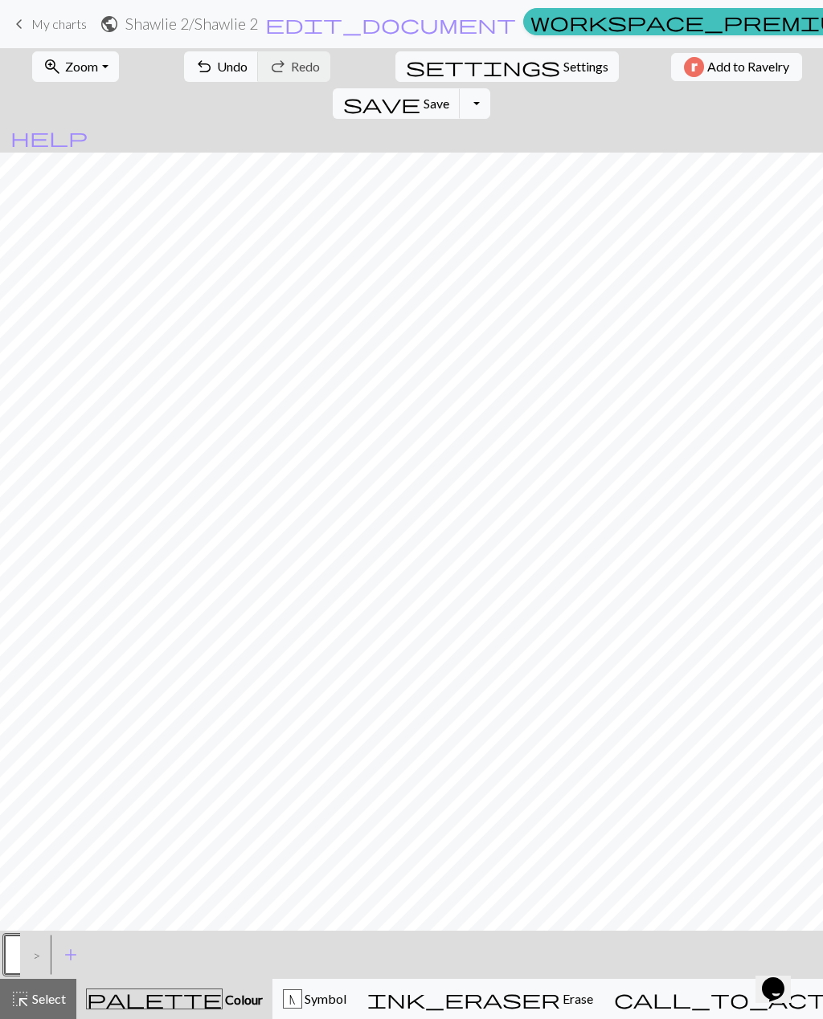
click at [71, 958] on span "add" at bounding box center [70, 955] width 19 height 22
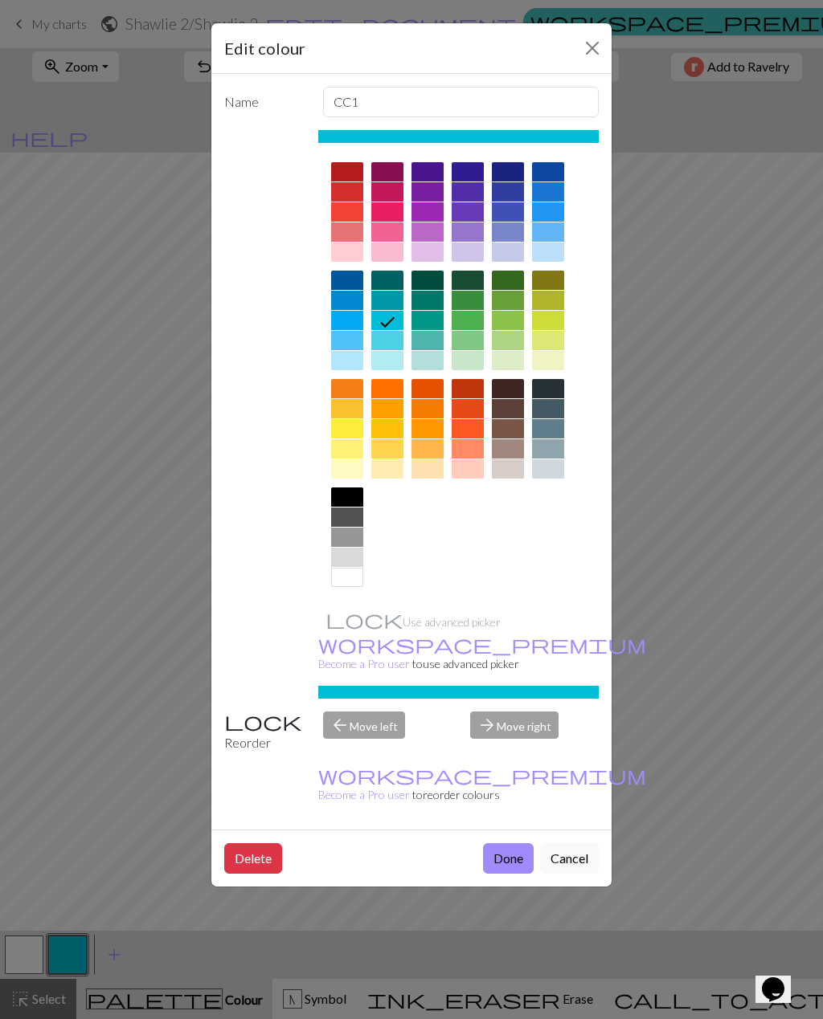
click at [502, 843] on button "Done" at bounding box center [508, 858] width 51 height 31
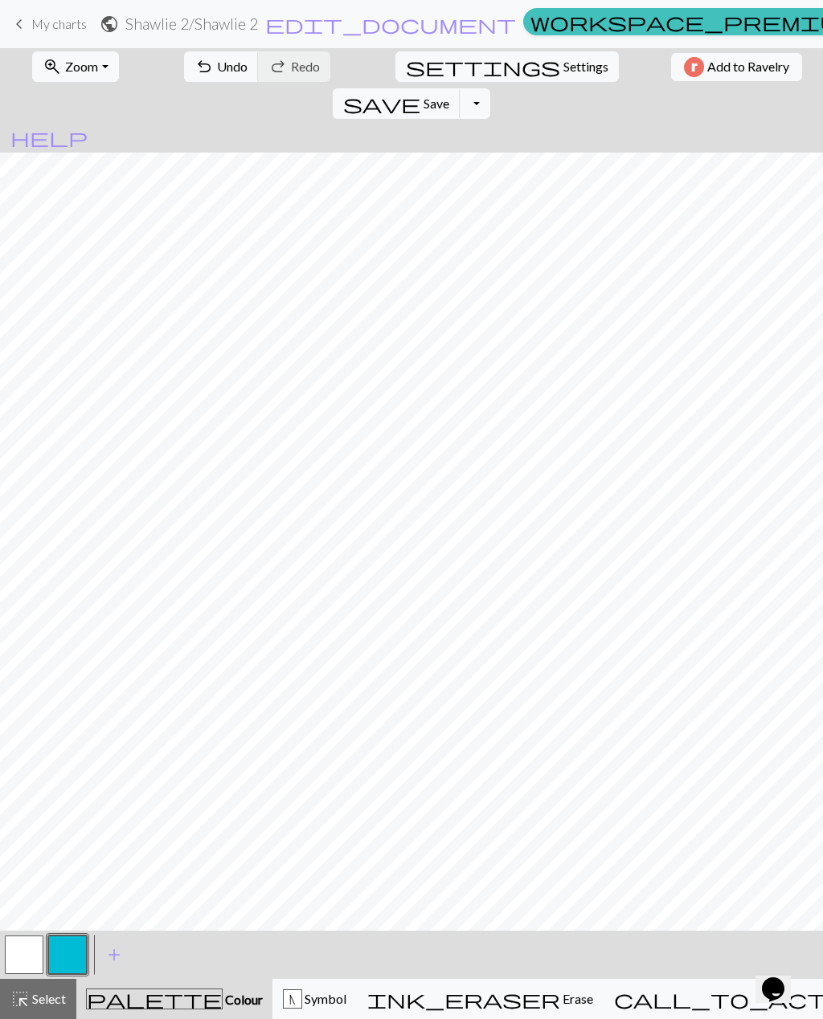
click at [29, 951] on button "button" at bounding box center [24, 955] width 39 height 39
click at [66, 1012] on button "highlight_alt Select Select" at bounding box center [38, 999] width 76 height 40
click at [346, 997] on div "N Symbol" at bounding box center [314, 999] width 63 height 19
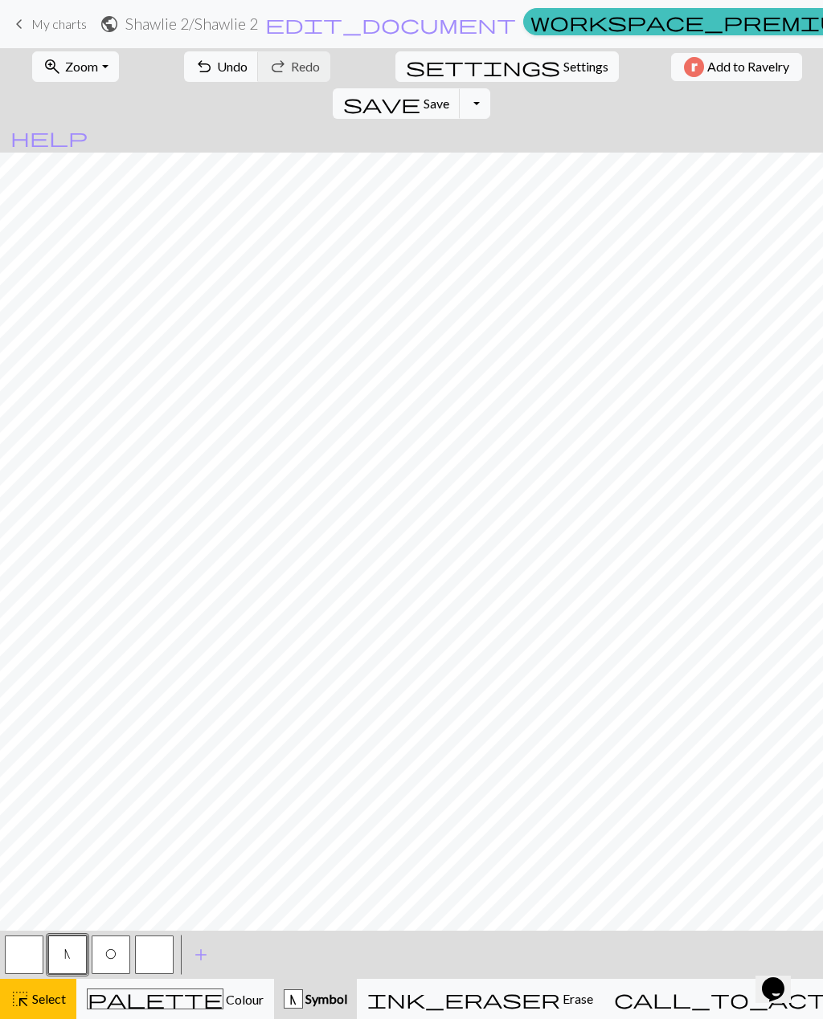
click at [205, 953] on span "add" at bounding box center [200, 955] width 19 height 22
click at [42, 1002] on span "Select" at bounding box center [48, 998] width 36 height 15
click at [210, 954] on button "button" at bounding box center [197, 955] width 39 height 39
click at [45, 993] on span "Select" at bounding box center [48, 998] width 36 height 15
click at [23, 1004] on span "highlight_alt" at bounding box center [19, 999] width 19 height 22
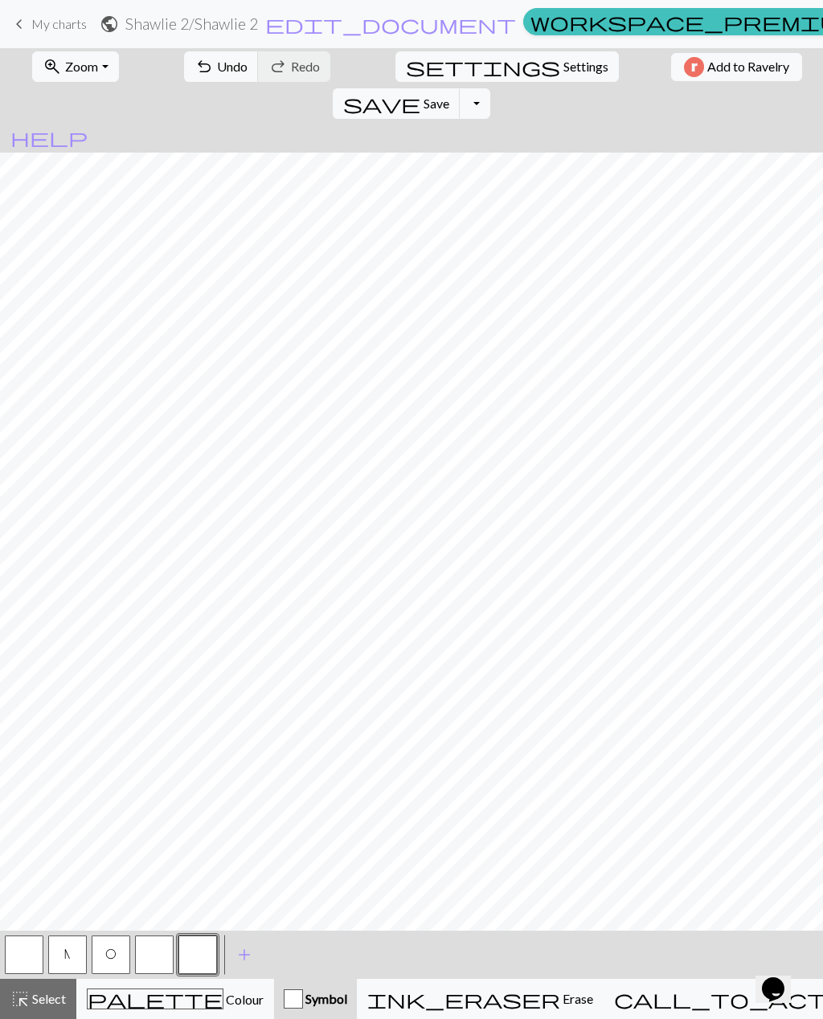
click at [19, 1008] on span "highlight_alt" at bounding box center [19, 999] width 19 height 22
click at [197, 958] on button "button" at bounding box center [197, 955] width 39 height 39
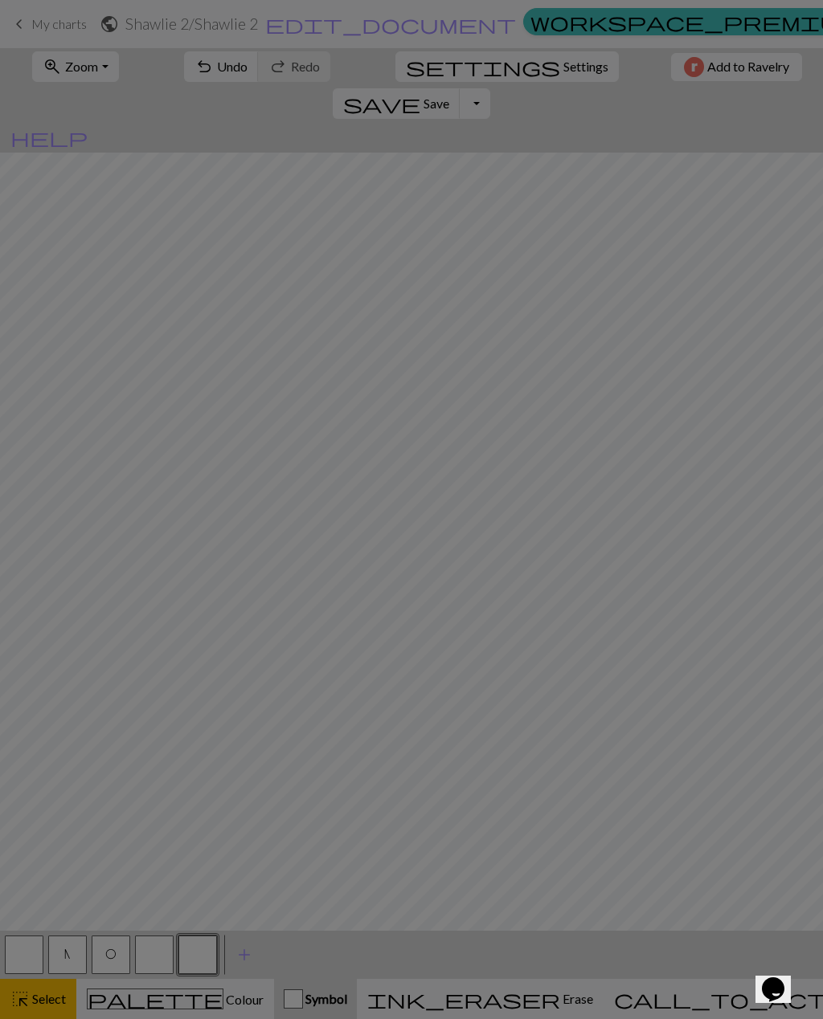
click at [201, 958] on div "Edit symbol Name d f g h j k p s t F H J O P T / | 0 1 2 3 4 5 6 7 8 9 e m n G …" at bounding box center [411, 509] width 823 height 1019
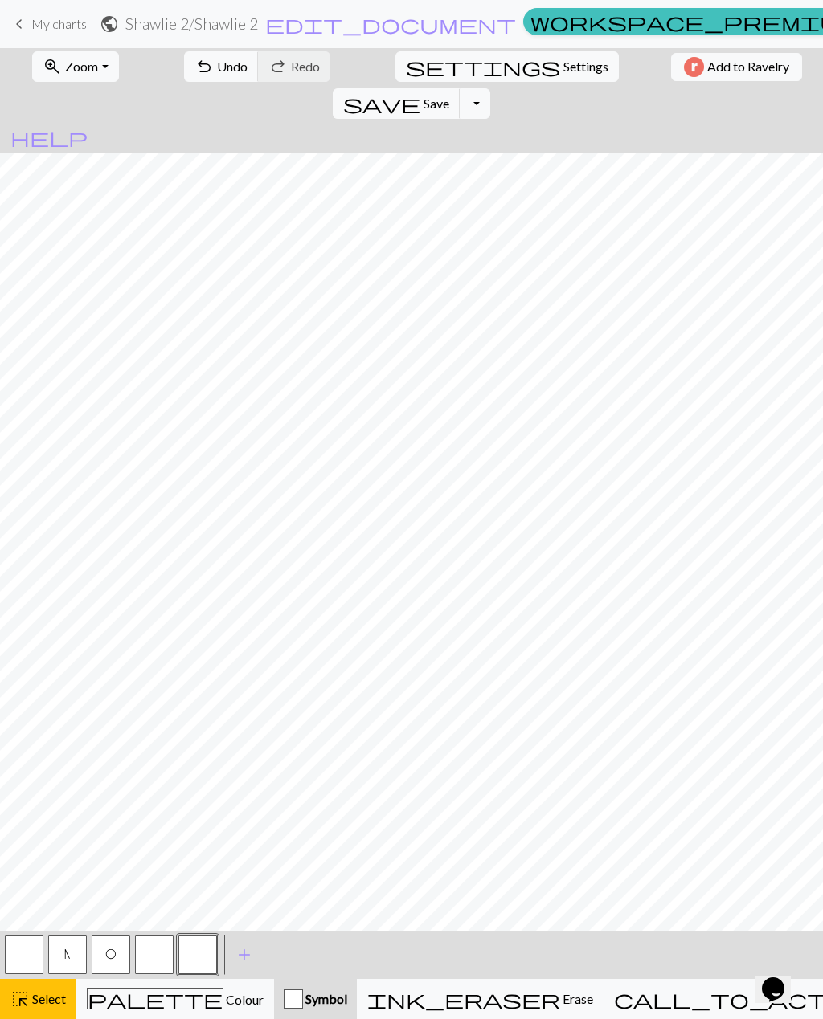
click at [202, 962] on button "button" at bounding box center [197, 955] width 39 height 39
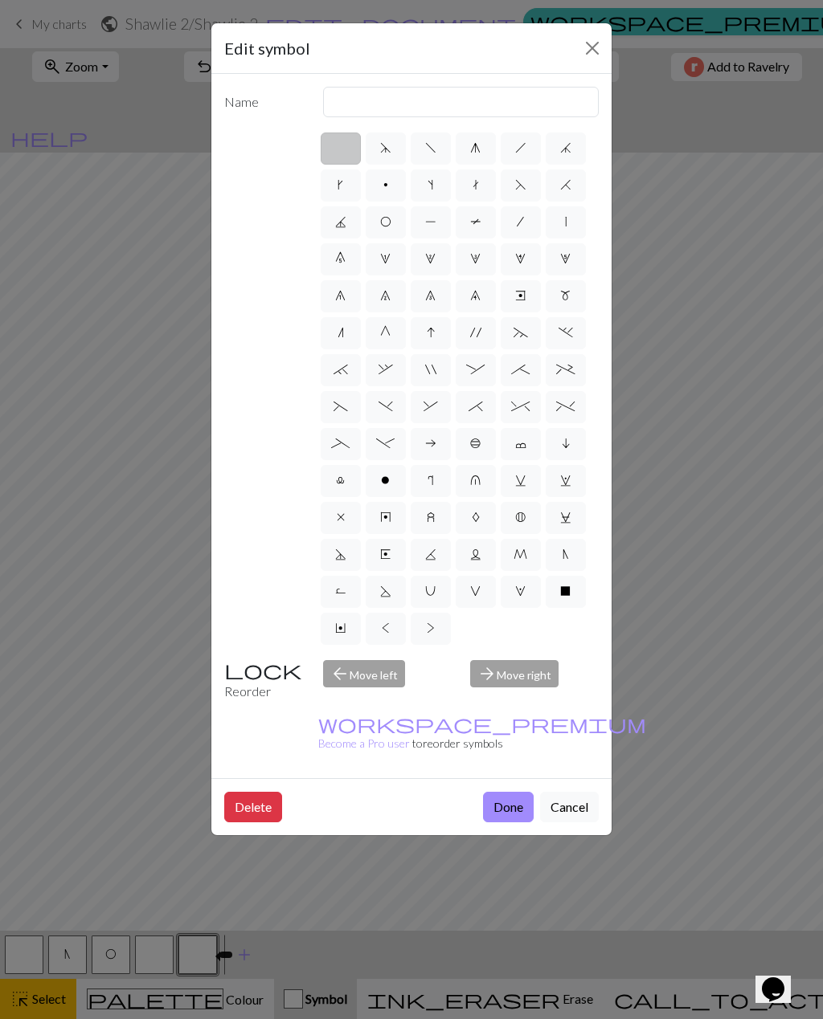
click at [386, 190] on span "p" at bounding box center [385, 184] width 5 height 13
click at [386, 186] on input "p" at bounding box center [388, 180] width 10 height 10
radio input "true"
type input "purl"
click at [515, 792] on button "Done" at bounding box center [508, 807] width 51 height 31
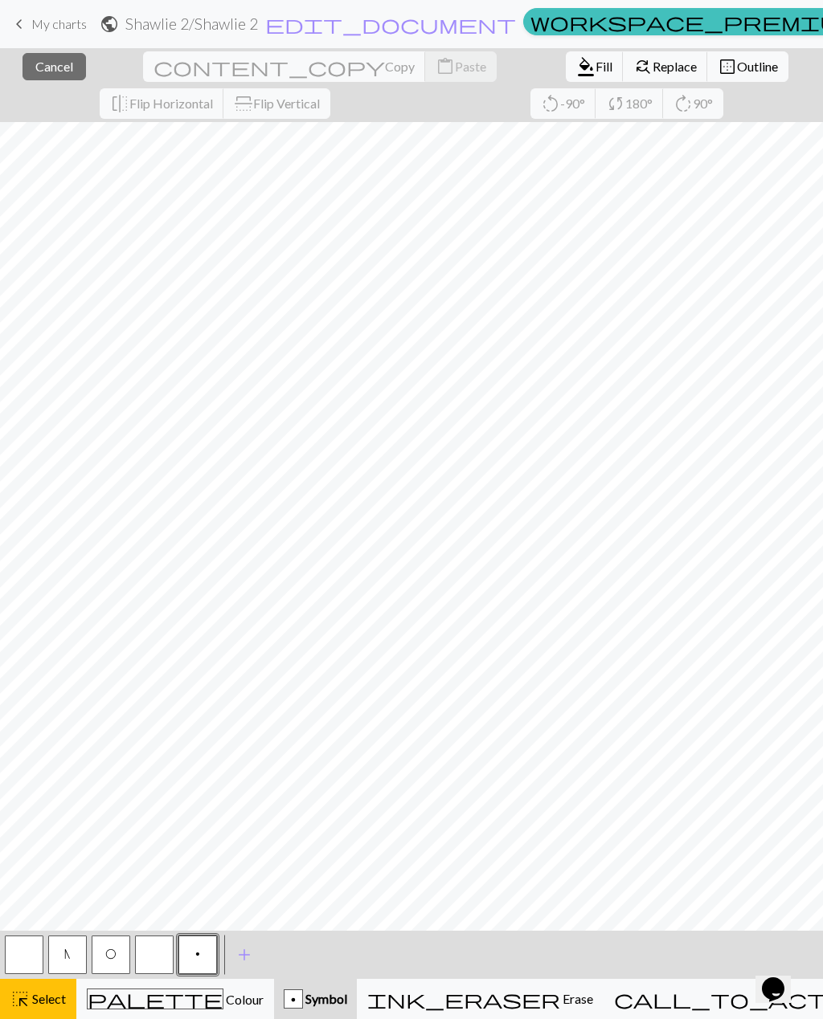
click at [207, 958] on button "p" at bounding box center [197, 955] width 39 height 39
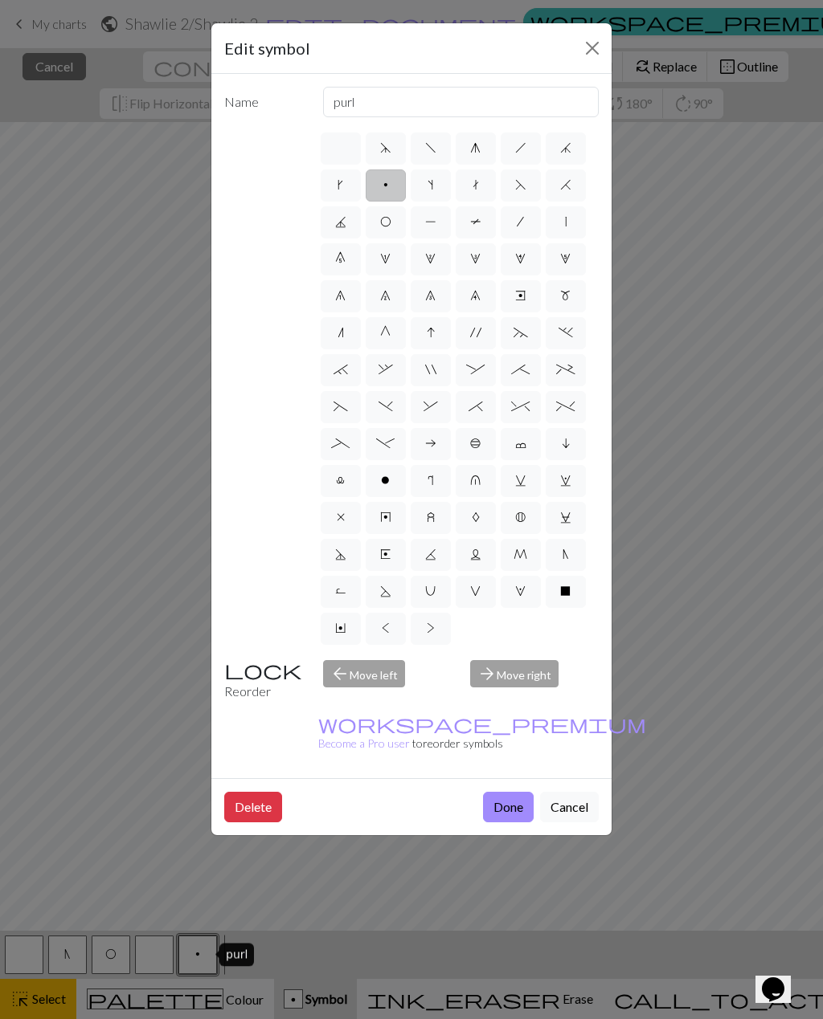
click at [389, 190] on label "p" at bounding box center [385, 185] width 40 height 32
click at [389, 186] on input "p" at bounding box center [388, 180] width 10 height 10
click at [511, 792] on button "Done" at bounding box center [508, 807] width 51 height 31
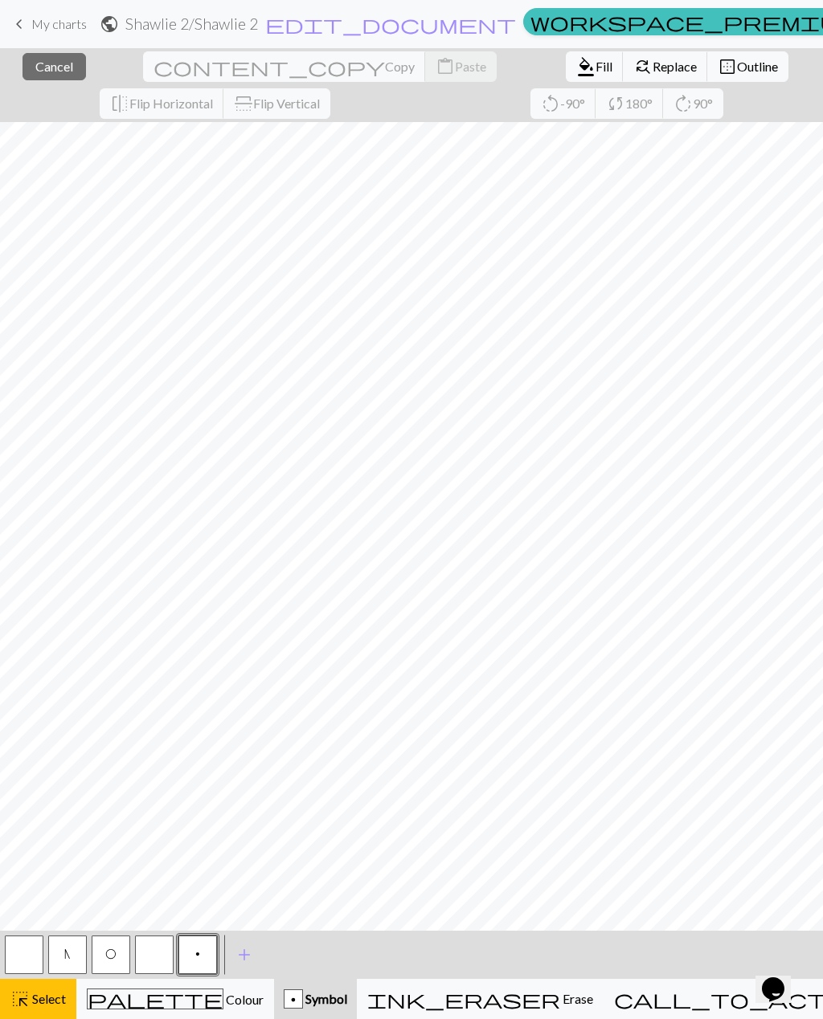
click at [200, 953] on button "p" at bounding box center [197, 955] width 39 height 39
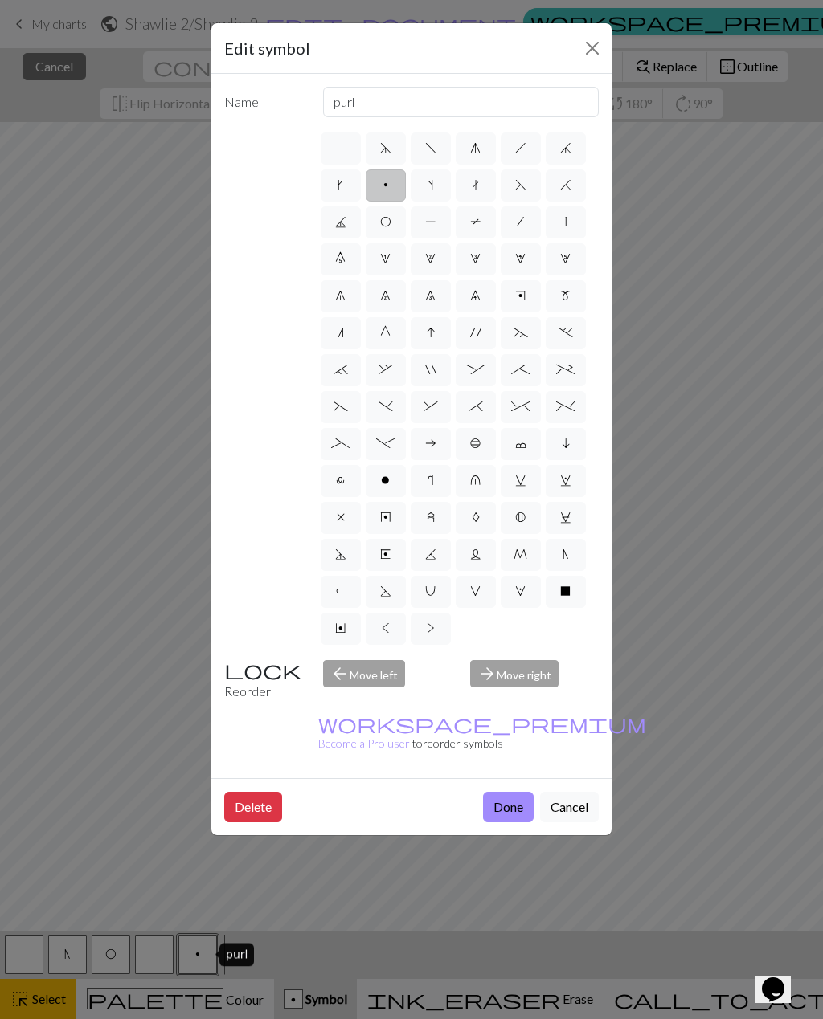
click at [521, 792] on button "Done" at bounding box center [508, 807] width 51 height 31
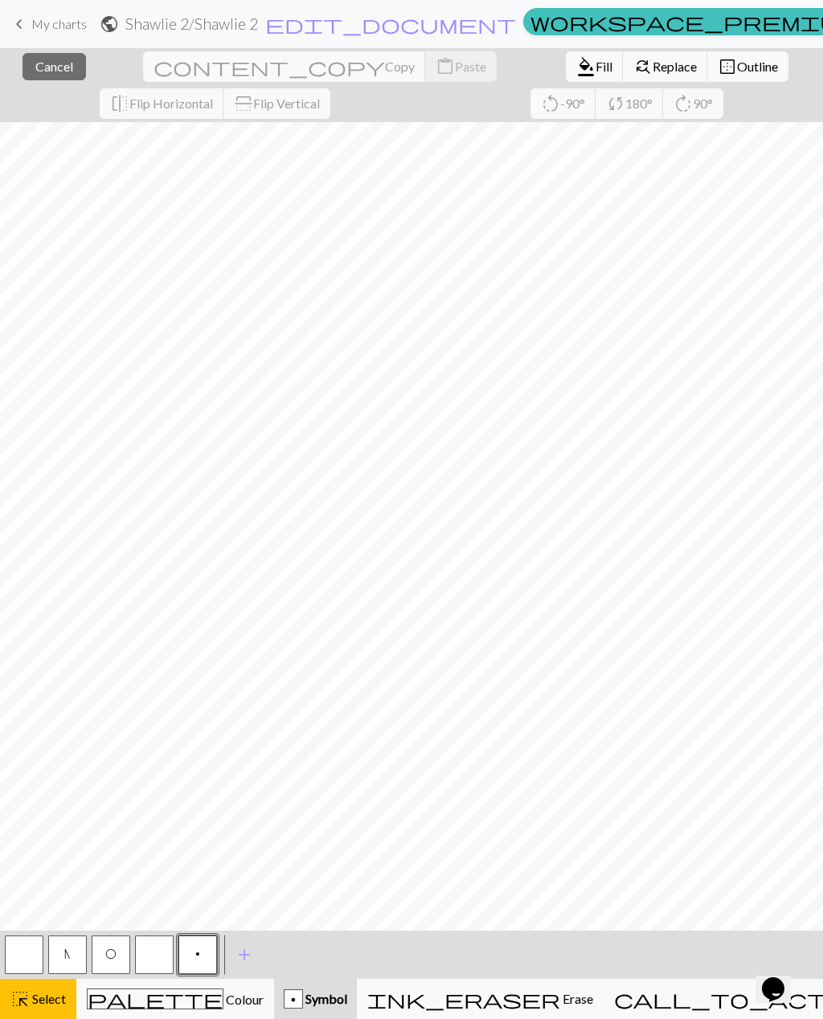
click at [195, 959] on span "p" at bounding box center [197, 954] width 5 height 13
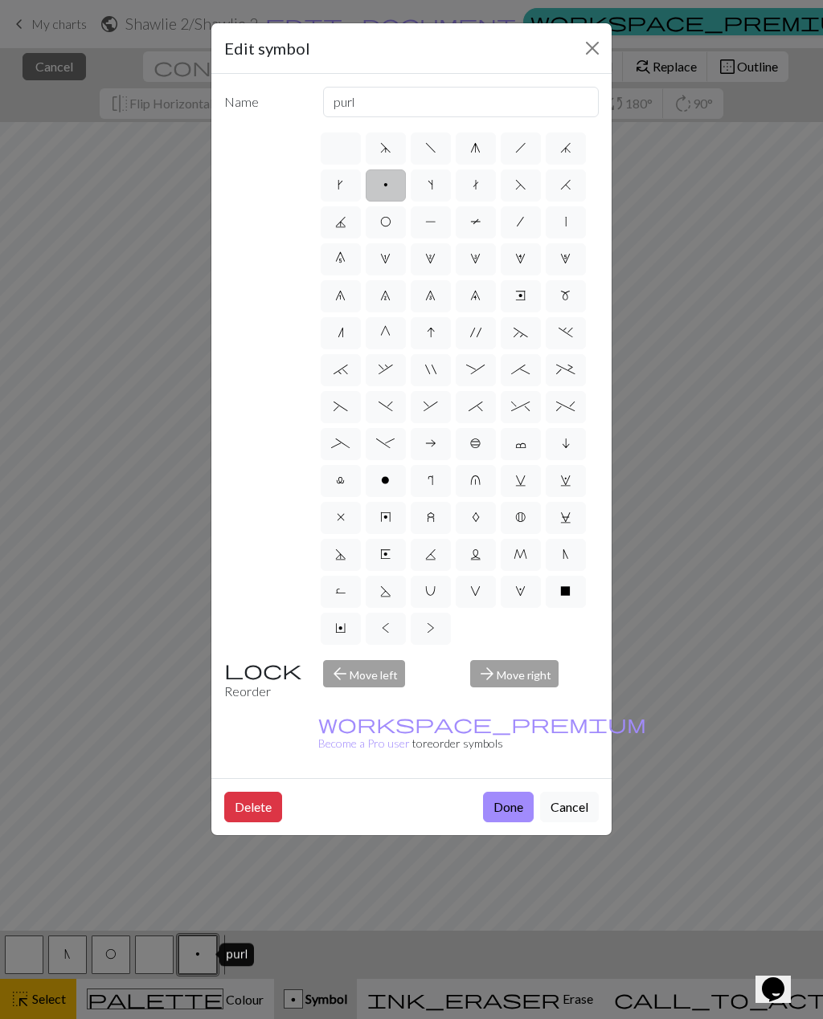
click at [500, 792] on button "Done" at bounding box center [508, 807] width 51 height 31
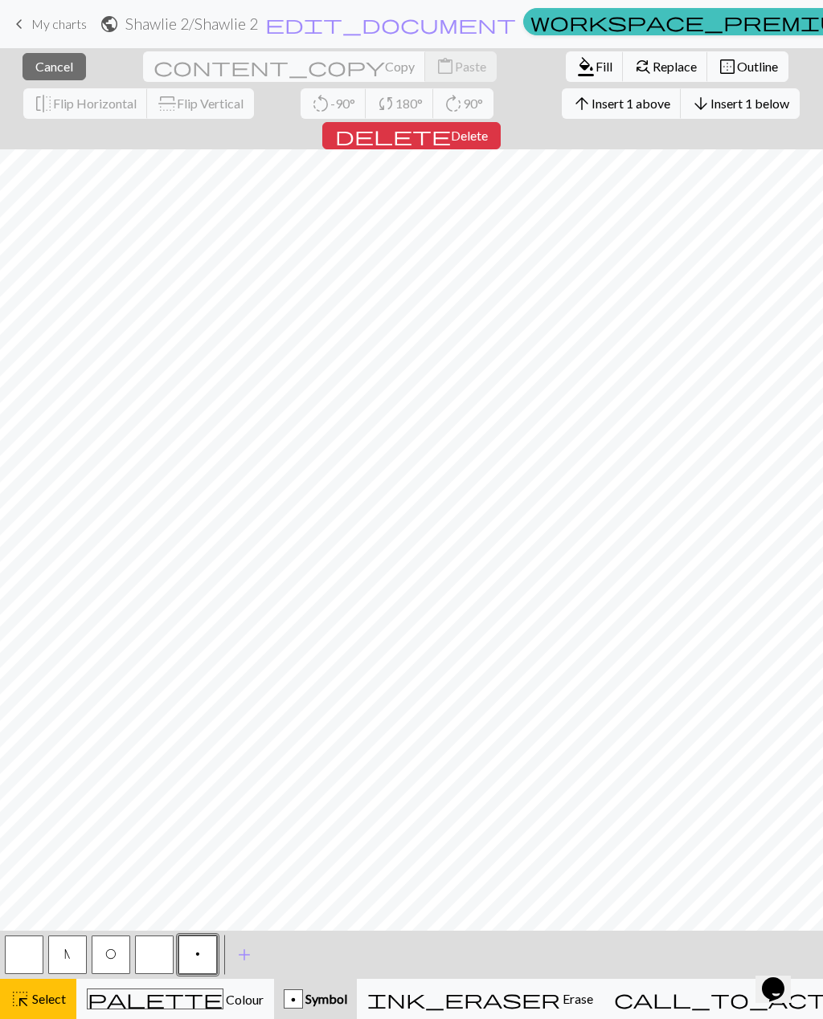
click at [198, 960] on span "p" at bounding box center [197, 954] width 5 height 13
click at [197, 960] on div "Edit symbol Name purl d f g h j k p s t F H J O P T / | 0 1 2 3 4 5 6 7 8 9 e m…" at bounding box center [411, 509] width 823 height 1019
click at [196, 963] on button "p" at bounding box center [197, 955] width 39 height 39
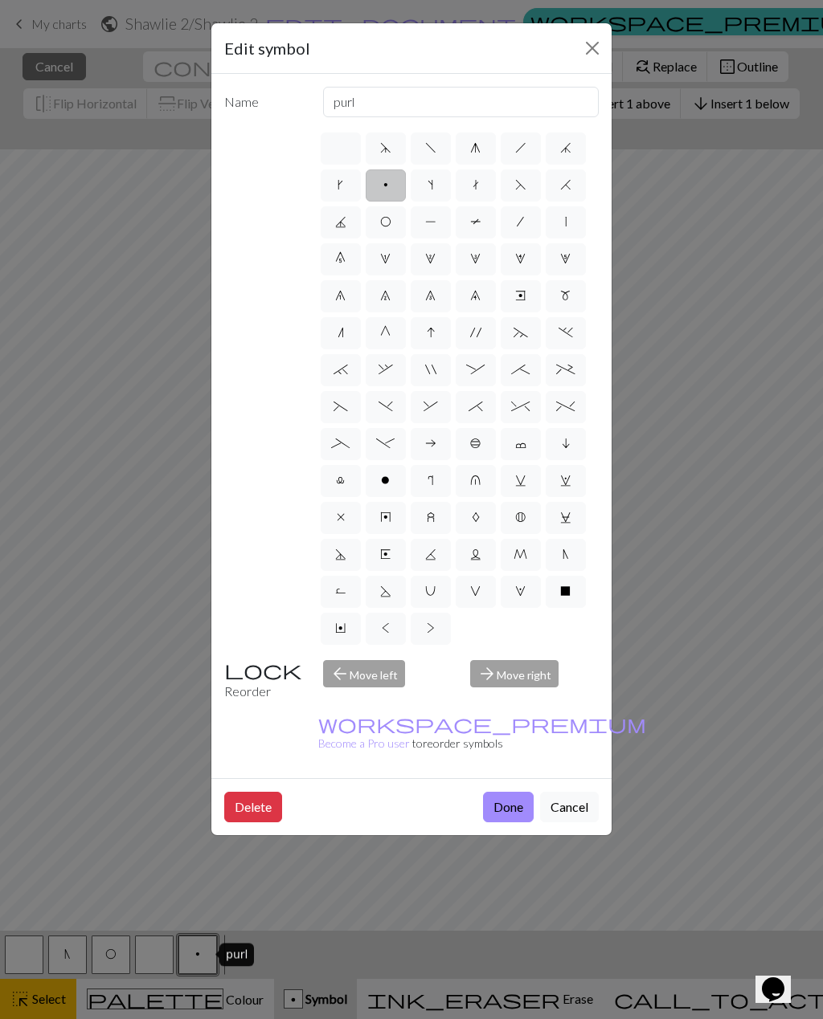
click at [382, 180] on label "p" at bounding box center [385, 185] width 40 height 32
click at [383, 180] on input "p" at bounding box center [388, 180] width 10 height 10
click at [382, 179] on label "p" at bounding box center [385, 185] width 40 height 32
click at [383, 179] on input "p" at bounding box center [388, 180] width 10 height 10
click at [384, 186] on span "p" at bounding box center [385, 184] width 5 height 13
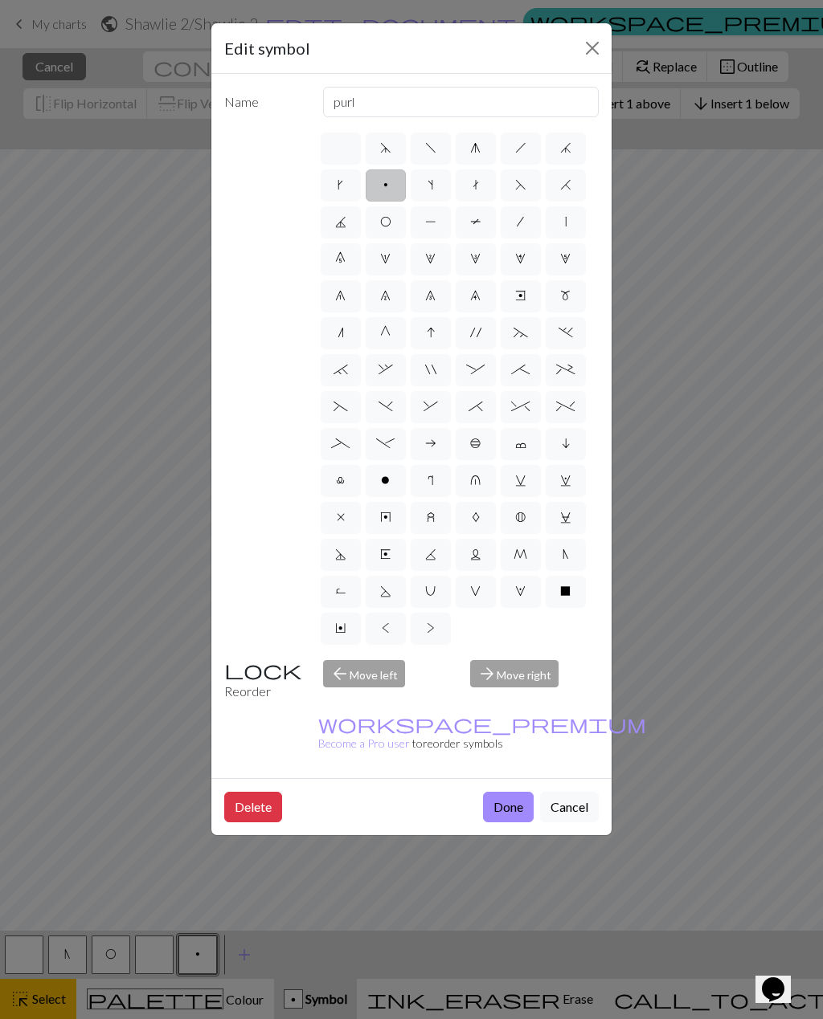
click at [384, 186] on input "p" at bounding box center [388, 180] width 10 height 10
click at [523, 792] on button "Done" at bounding box center [508, 807] width 51 height 31
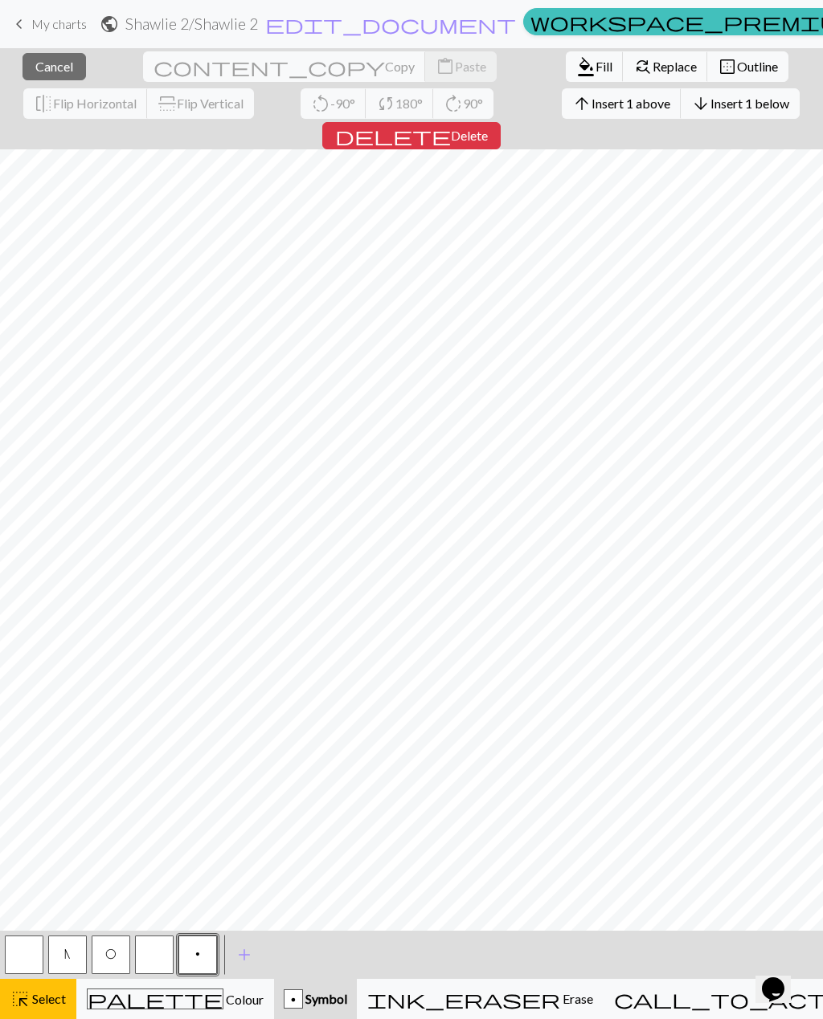
click at [149, 953] on button "button" at bounding box center [154, 955] width 39 height 39
click at [194, 962] on button "p" at bounding box center [197, 955] width 39 height 39
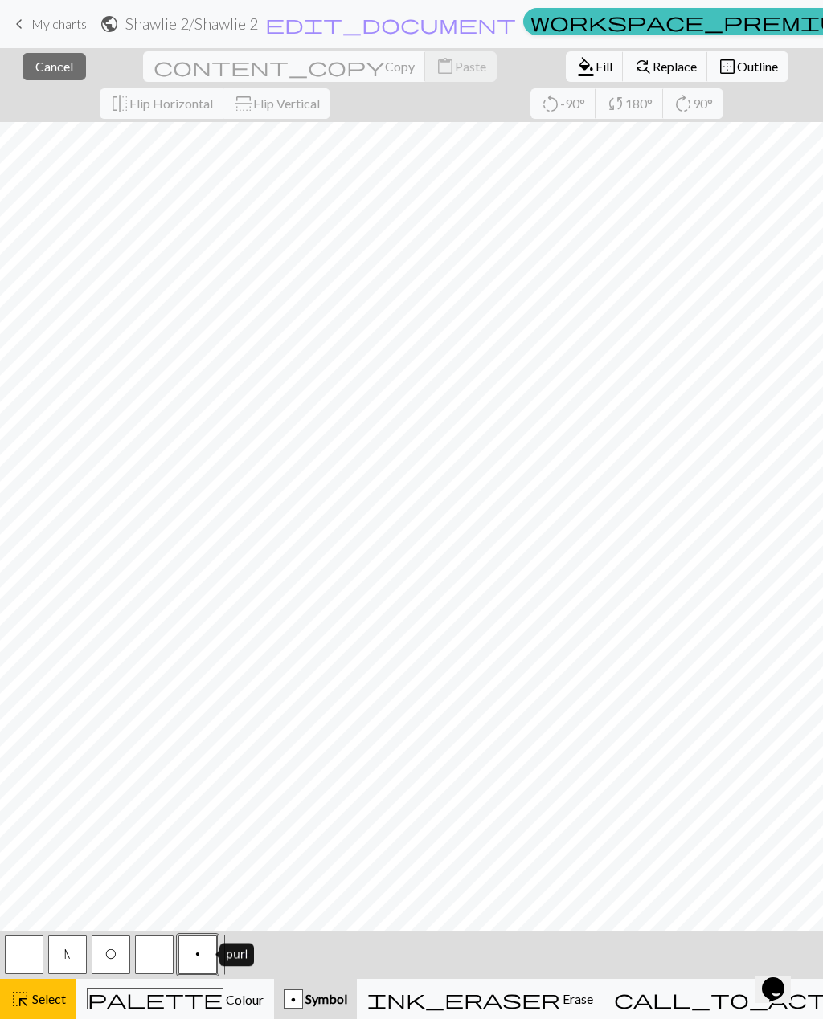
click at [201, 960] on button "p" at bounding box center [197, 955] width 39 height 39
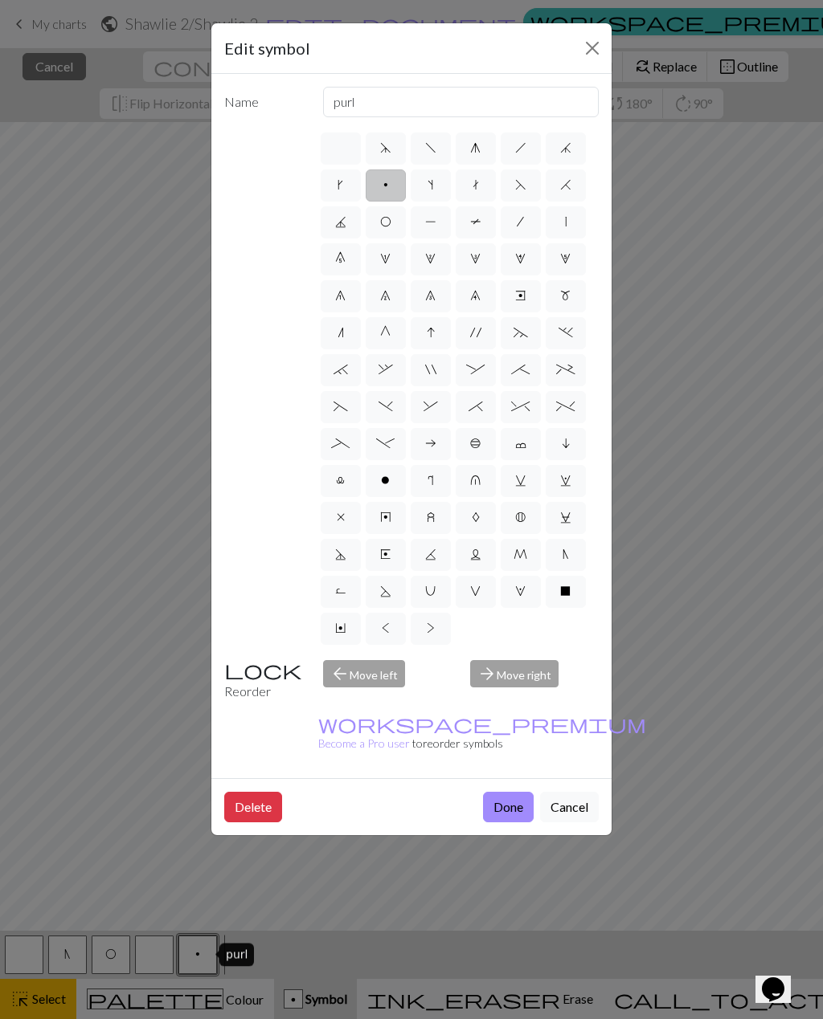
click at [574, 792] on button "Cancel" at bounding box center [569, 807] width 59 height 31
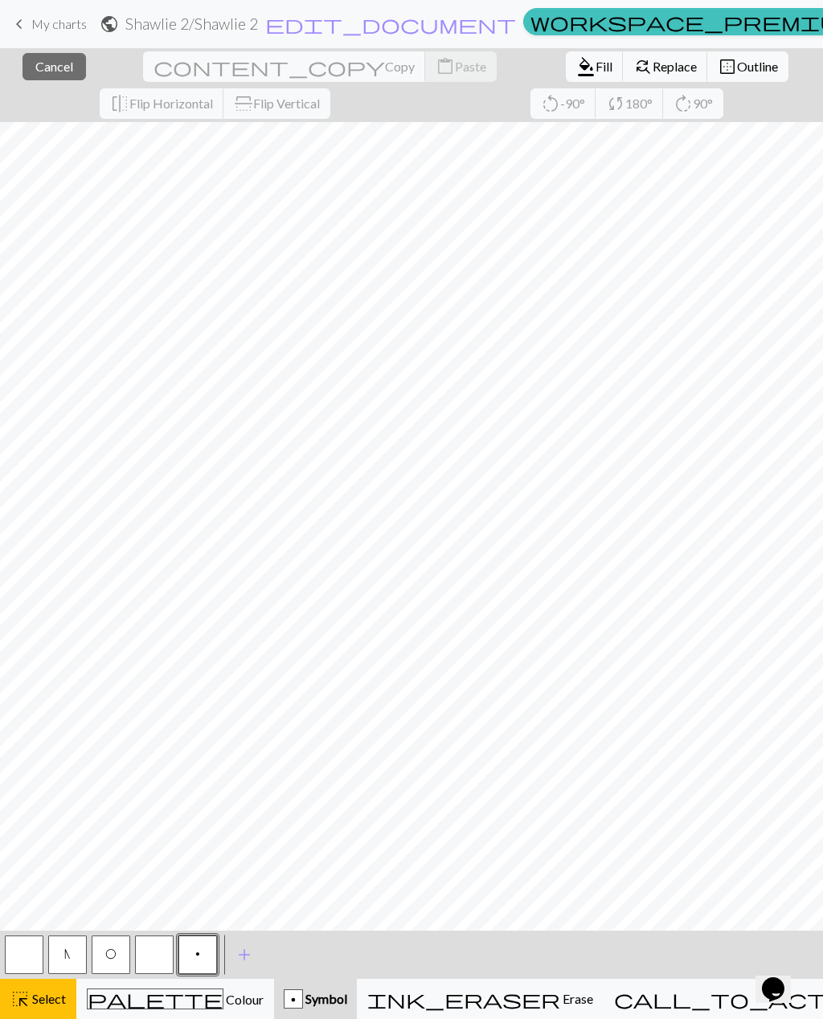
click at [357, 1011] on button "p Symbol" at bounding box center [315, 999] width 83 height 40
click at [39, 1005] on span "Select" at bounding box center [48, 998] width 36 height 15
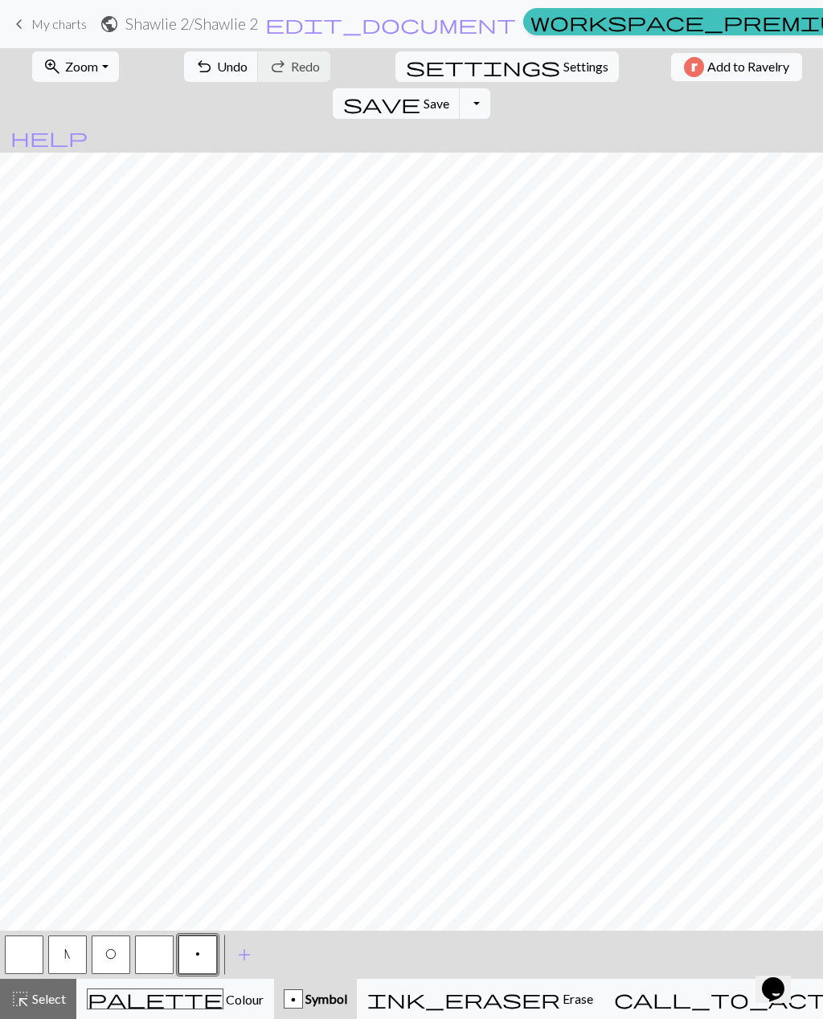
click at [157, 949] on button "button" at bounding box center [154, 955] width 39 height 39
click at [190, 958] on button "p" at bounding box center [197, 955] width 39 height 39
click at [106, 962] on button "O" at bounding box center [111, 955] width 39 height 39
click at [239, 952] on span "add" at bounding box center [244, 955] width 19 height 22
click at [52, 994] on span "Select" at bounding box center [48, 998] width 36 height 15
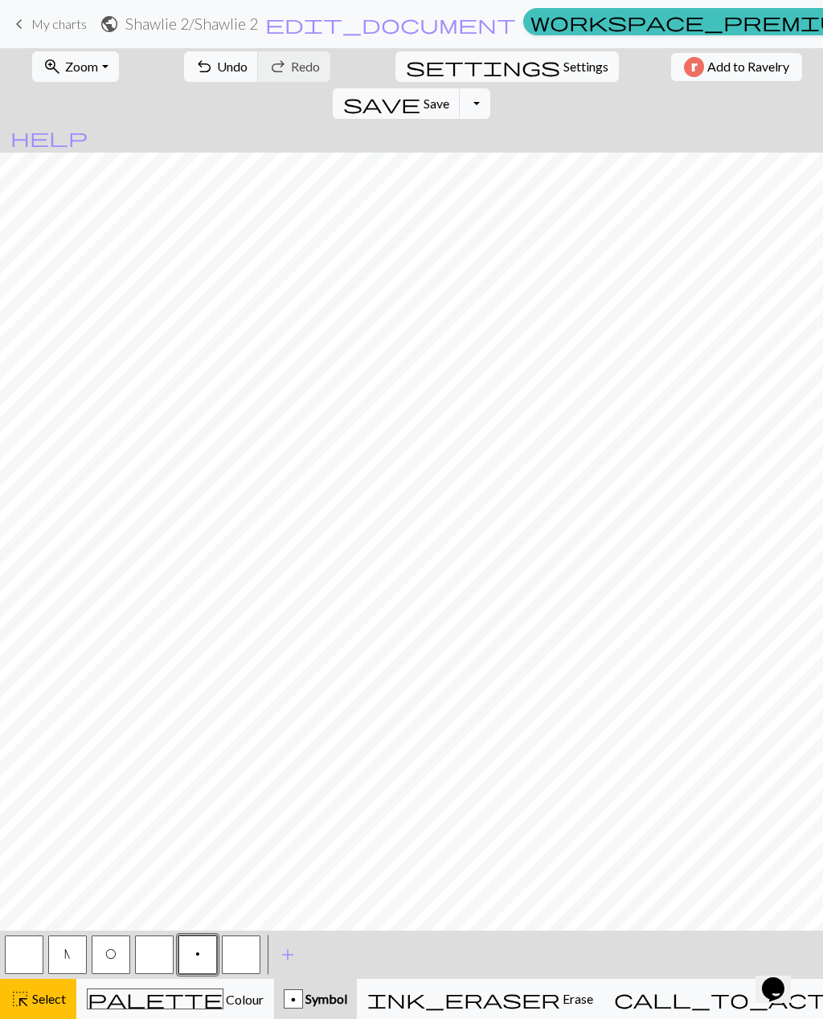
click at [243, 959] on button "button" at bounding box center [241, 955] width 39 height 39
click at [51, 1002] on span "Select" at bounding box center [48, 998] width 36 height 15
click at [59, 998] on span "Select" at bounding box center [48, 998] width 36 height 15
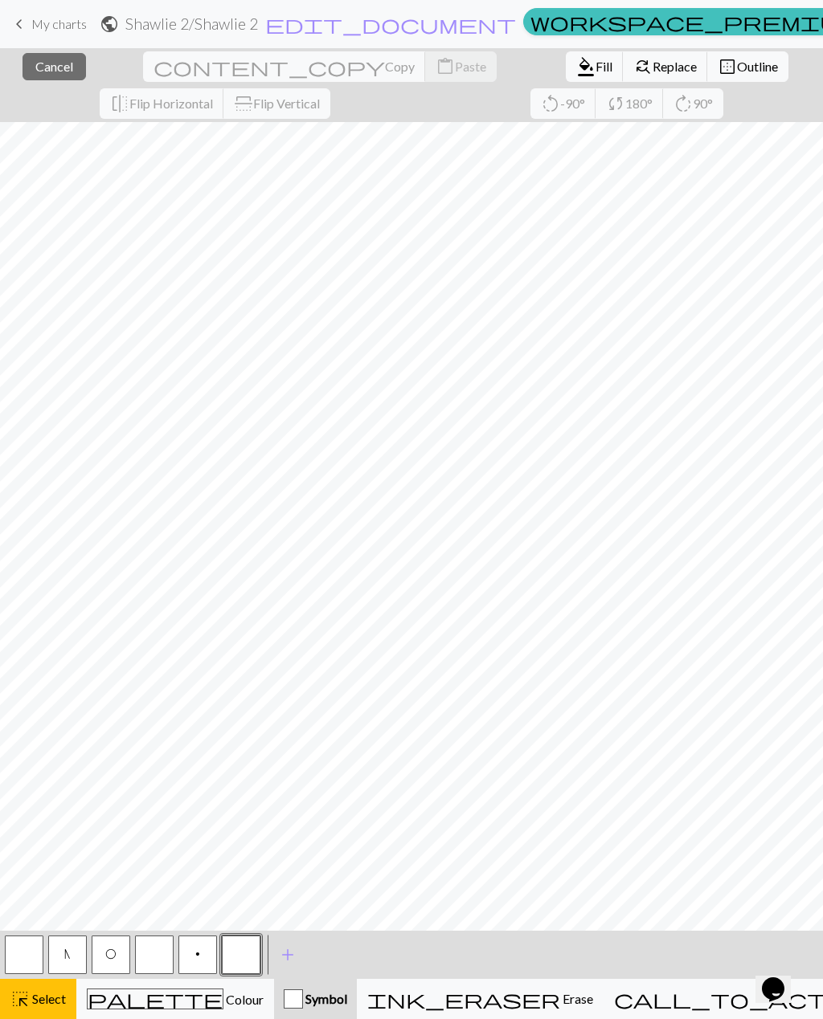
click at [241, 950] on button "button" at bounding box center [241, 955] width 39 height 39
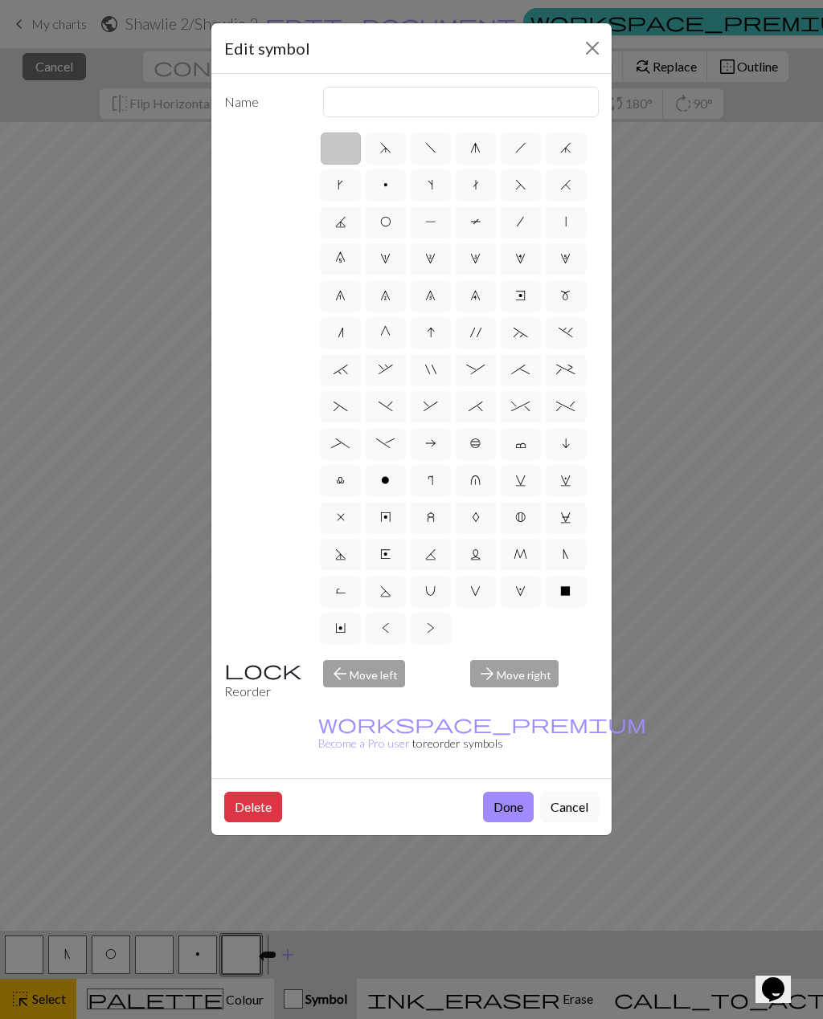
click at [567, 308] on label "m" at bounding box center [565, 296] width 40 height 32
click at [567, 296] on input "m" at bounding box center [565, 291] width 10 height 10
radio input "true"
type input "m1"
click at [520, 305] on label "e" at bounding box center [520, 296] width 40 height 32
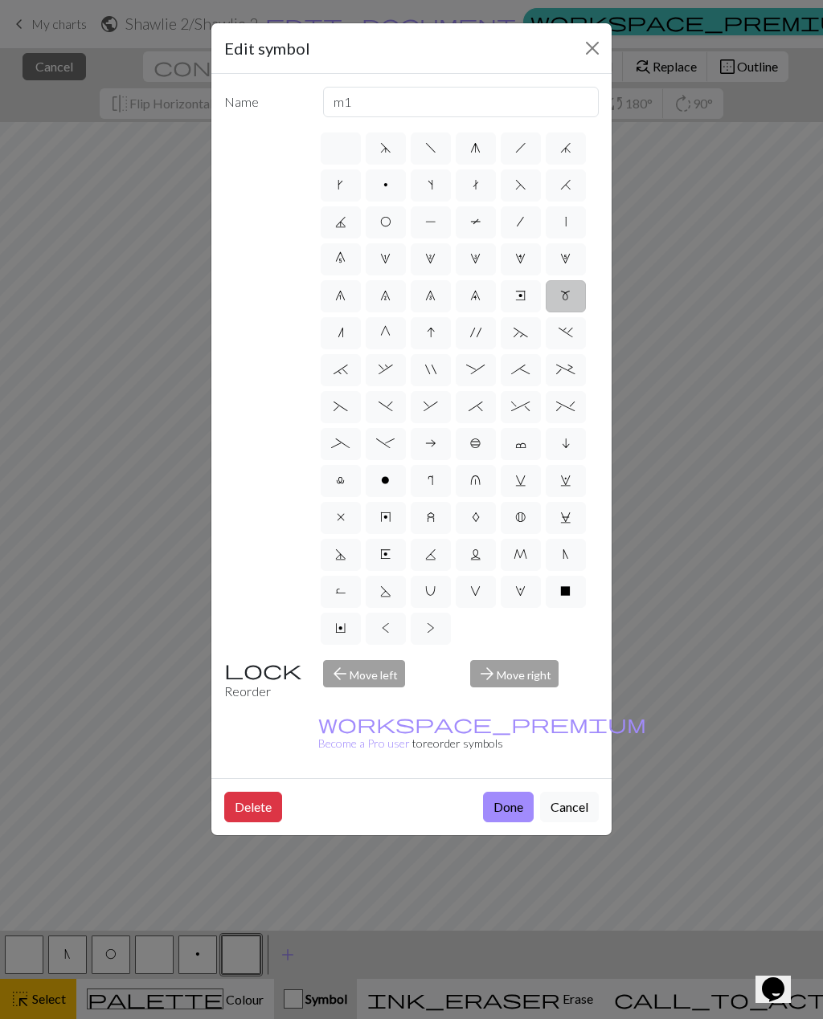
click at [520, 296] on input "e" at bounding box center [520, 291] width 10 height 10
radio input "true"
type input "Right end"
click at [472, 311] on label "9" at bounding box center [475, 296] width 40 height 32
click at [472, 296] on input "9" at bounding box center [475, 291] width 10 height 10
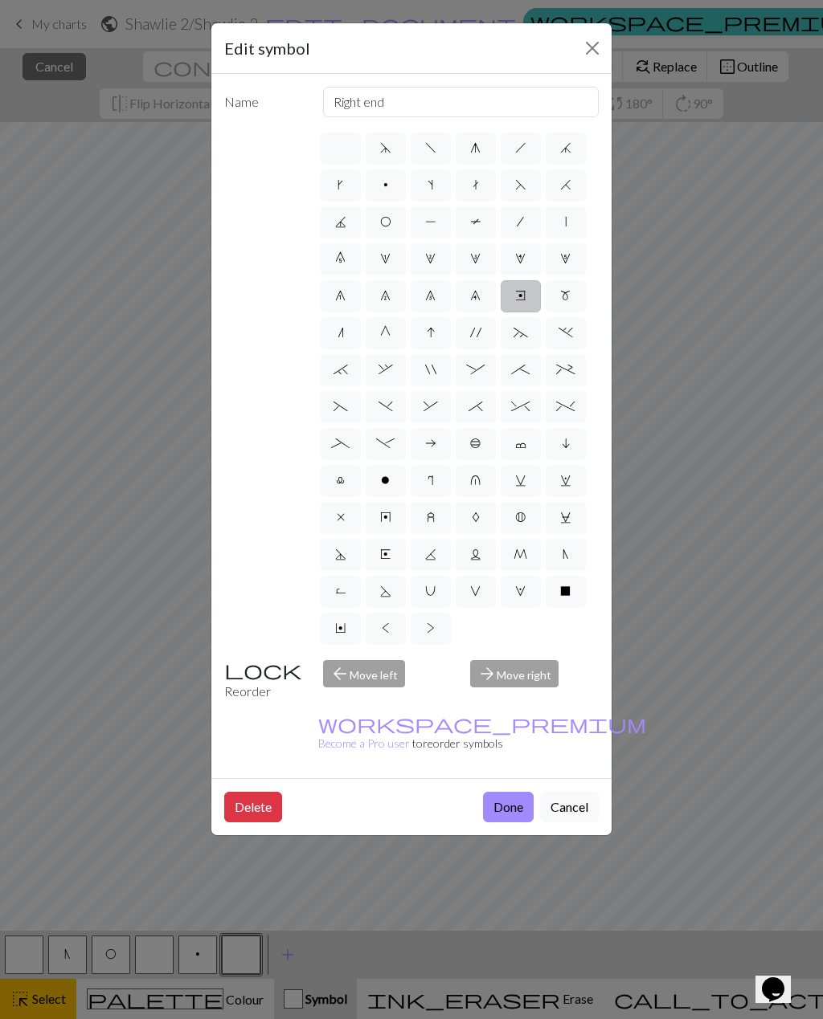
radio input "true"
type input "decrease 4"
click at [432, 309] on label "8" at bounding box center [430, 296] width 40 height 32
click at [432, 296] on input "8" at bounding box center [430, 291] width 10 height 10
radio input "true"
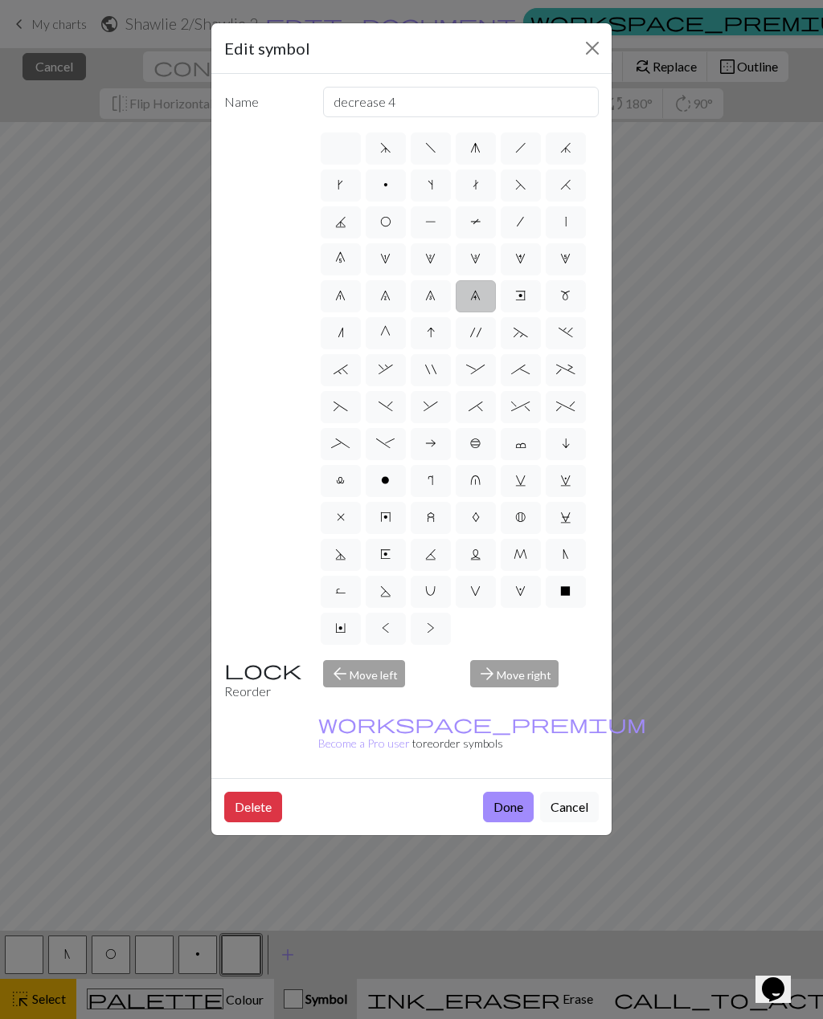
type input "decrease 3"
click at [341, 311] on label "6" at bounding box center [341, 296] width 40 height 32
click at [341, 296] on input "6" at bounding box center [340, 291] width 10 height 10
radio input "true"
type input "decrease 1"
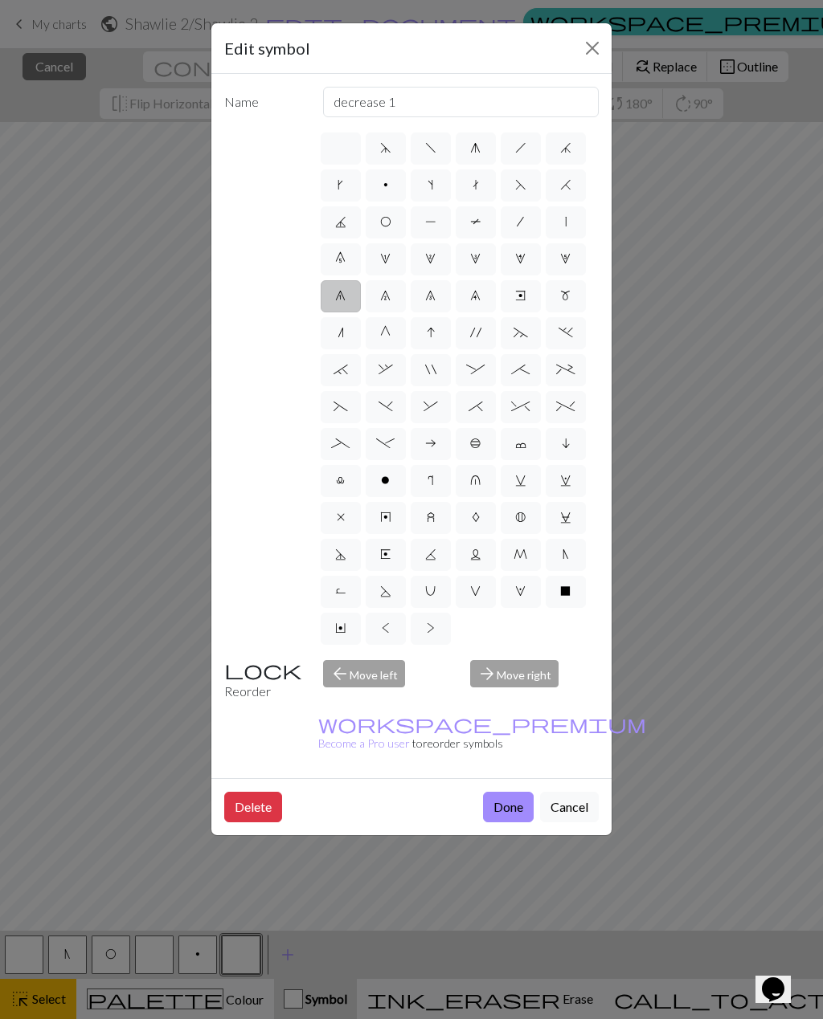
click at [338, 339] on span "n" at bounding box center [340, 332] width 6 height 13
click at [338, 333] on input "n" at bounding box center [342, 328] width 10 height 10
radio input "true"
type input "k2tog"
click at [383, 337] on span "G" at bounding box center [385, 332] width 10 height 13
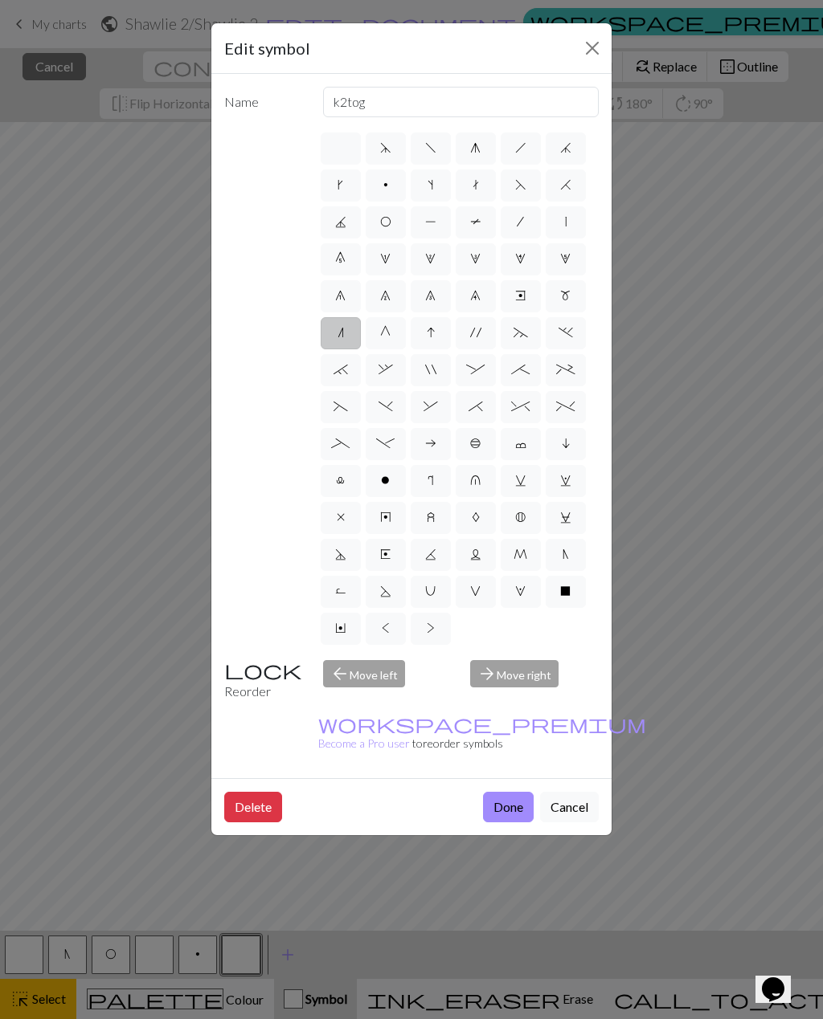
click at [383, 333] on input "G" at bounding box center [385, 328] width 10 height 10
radio input "true"
type input "psso"
click at [423, 345] on label "I" at bounding box center [430, 333] width 40 height 32
click at [427, 333] on input "I" at bounding box center [432, 328] width 10 height 10
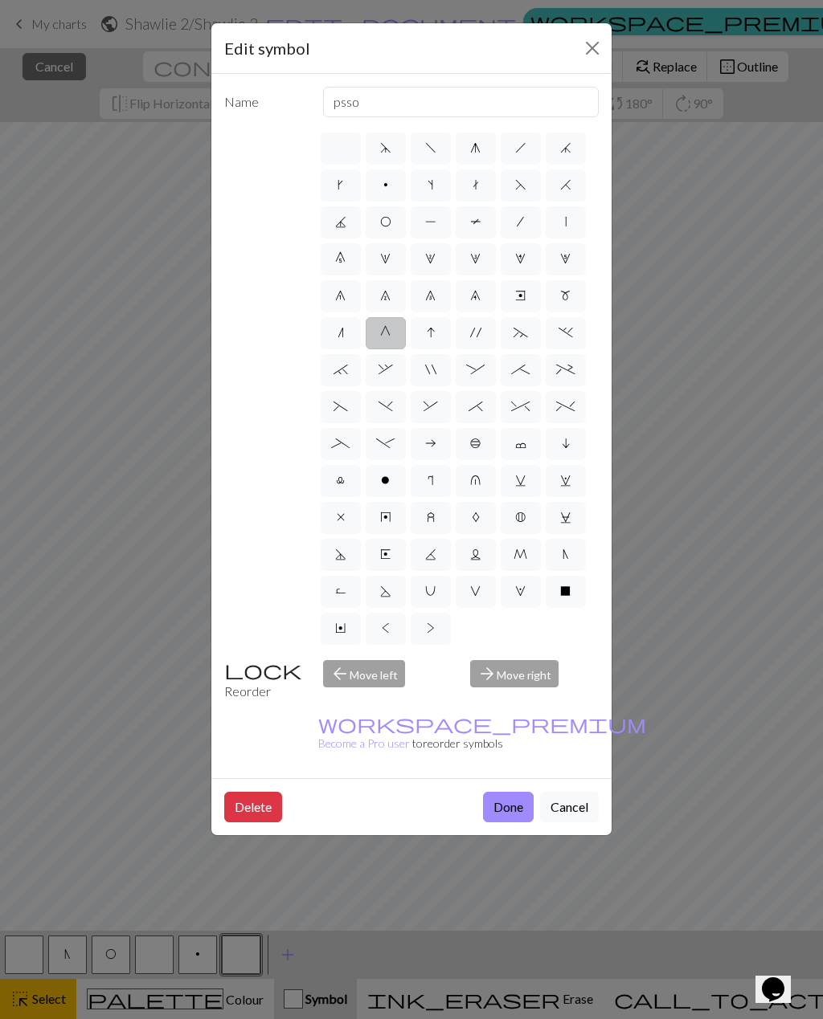
radio input "true"
type input "sk2p"
click at [476, 339] on span "'" at bounding box center [475, 332] width 11 height 13
click at [476, 333] on input "'" at bounding box center [475, 328] width 10 height 10
radio input "true"
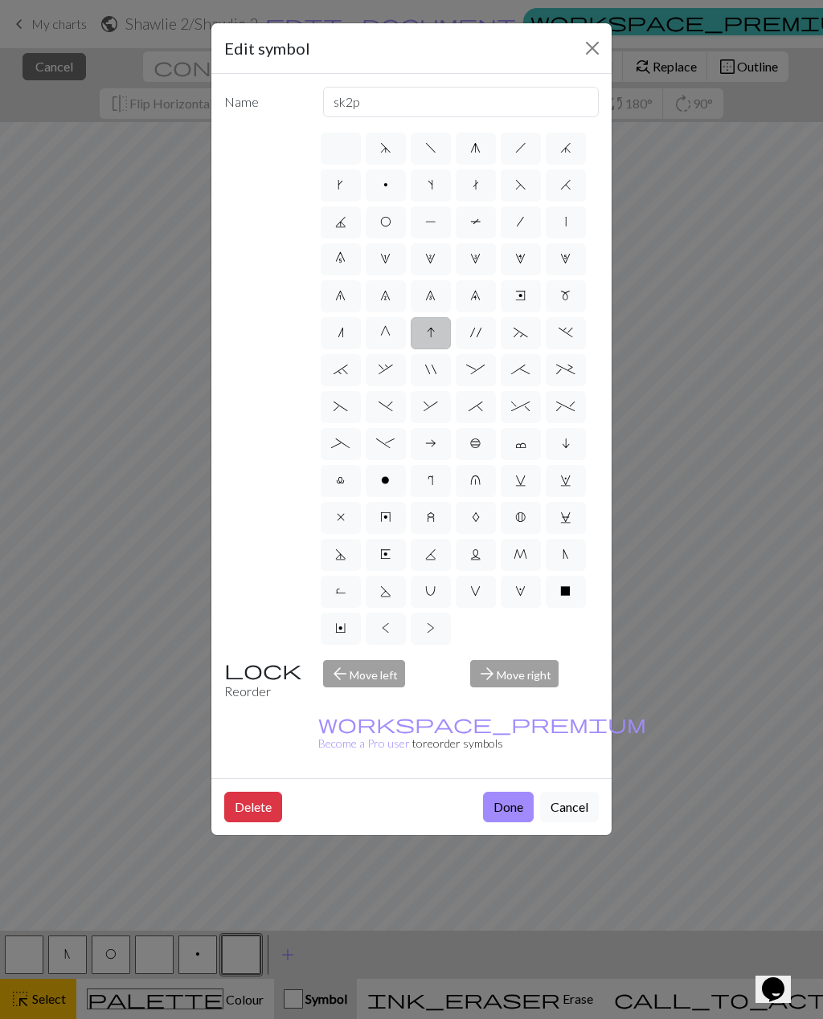
type input "cable extra"
click at [522, 336] on span "~" at bounding box center [520, 332] width 14 height 13
click at [522, 333] on input "~" at bounding box center [518, 328] width 10 height 10
radio input "true"
click at [421, 95] on input "3+ stitch left twist" at bounding box center [461, 102] width 276 height 31
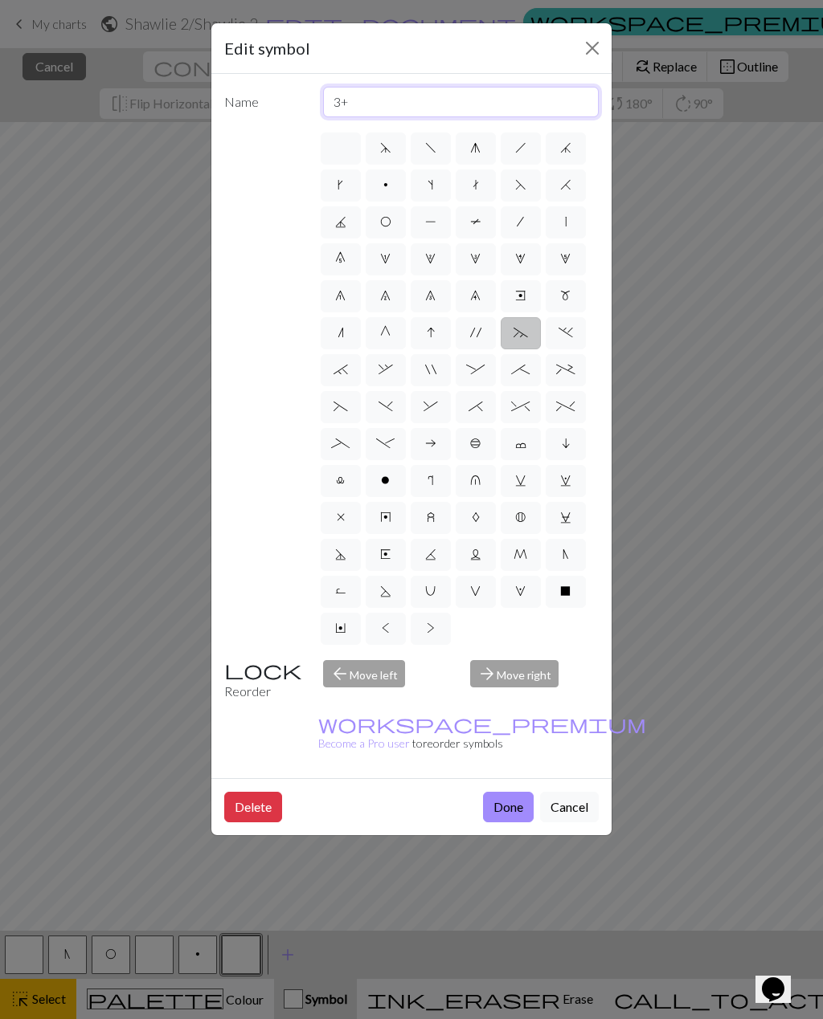
type input "3"
type input "slip"
click at [429, 631] on span ">" at bounding box center [431, 628] width 8 height 13
click at [429, 629] on input ">" at bounding box center [432, 624] width 10 height 10
radio input "true"
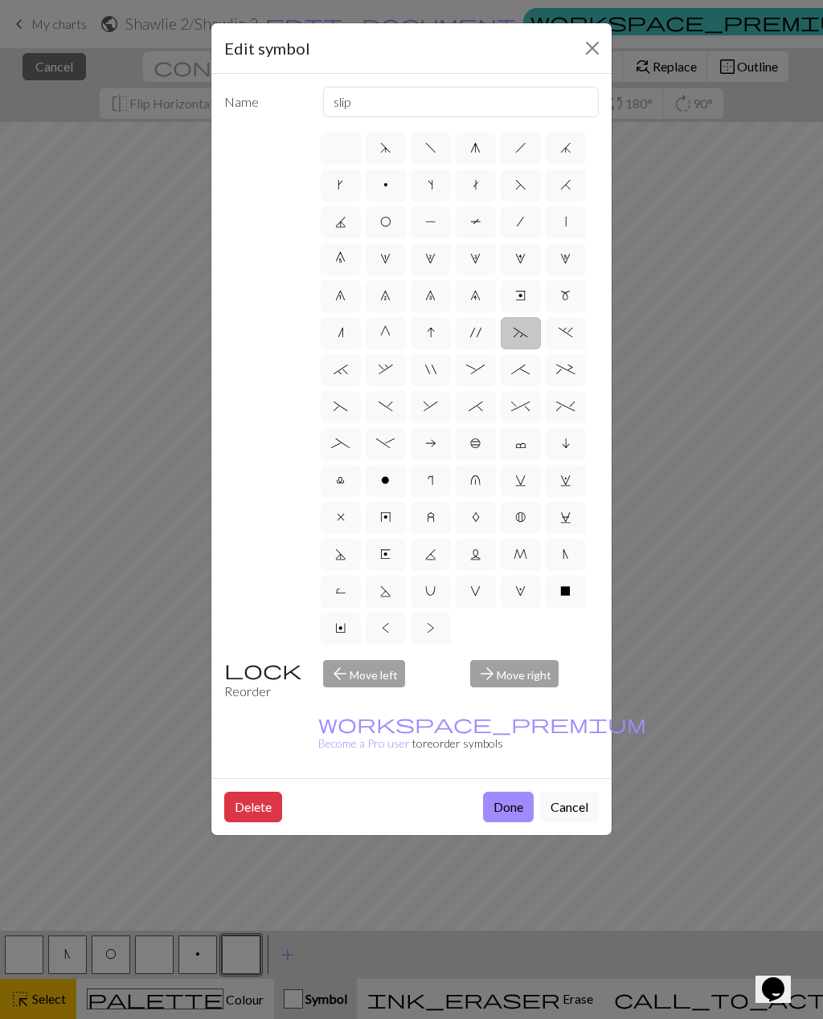
type input "twisted purl"
click at [389, 634] on span "<" at bounding box center [386, 628] width 8 height 13
click at [389, 629] on input "<" at bounding box center [387, 624] width 10 height 10
radio input "true"
type input "twisted knit"
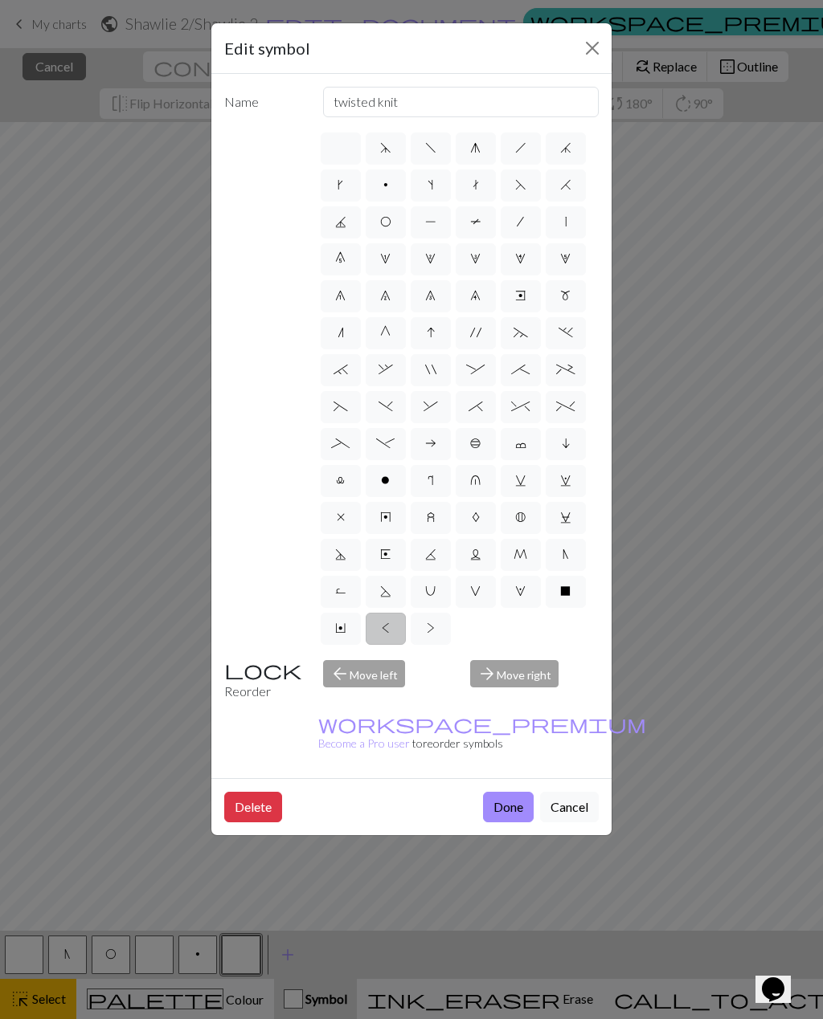
click at [338, 632] on span "Y" at bounding box center [340, 628] width 10 height 13
click at [338, 629] on input "Y" at bounding box center [340, 624] width 10 height 10
radio input "true"
type input "place bead"
click at [338, 595] on span "R" at bounding box center [340, 591] width 11 height 13
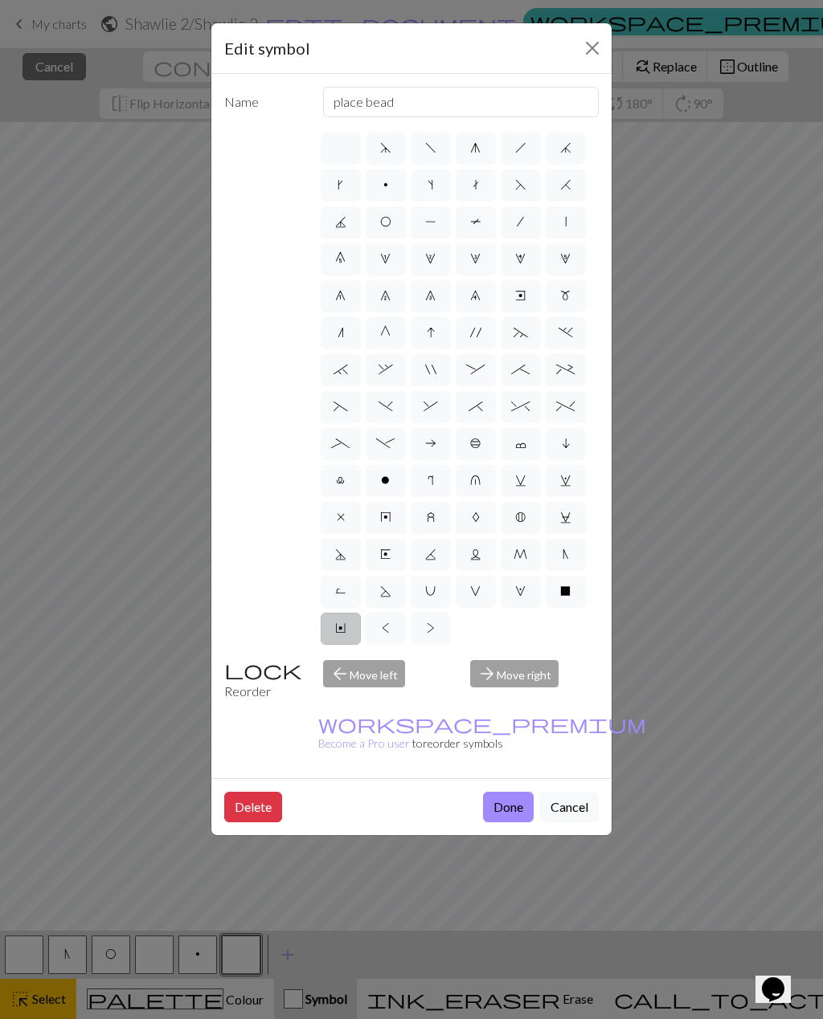
click at [338, 592] on input "R" at bounding box center [340, 587] width 10 height 10
radio input "true"
type input "purl by wrapping yarn over"
click at [380, 594] on span "S" at bounding box center [385, 591] width 11 height 13
click at [380, 592] on input "S" at bounding box center [385, 587] width 10 height 10
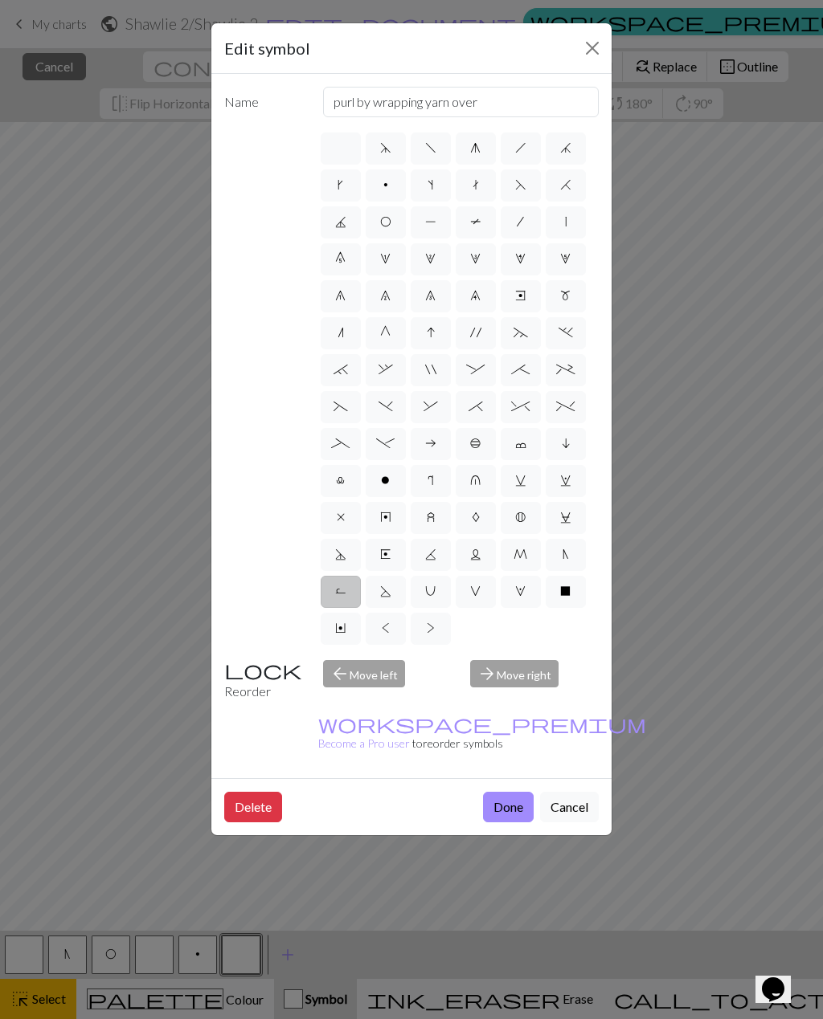
radio input "true"
type input "p2tog tbl"
click at [344, 228] on span "J" at bounding box center [340, 221] width 11 height 13
click at [344, 223] on input "J" at bounding box center [340, 217] width 10 height 10
radio input "true"
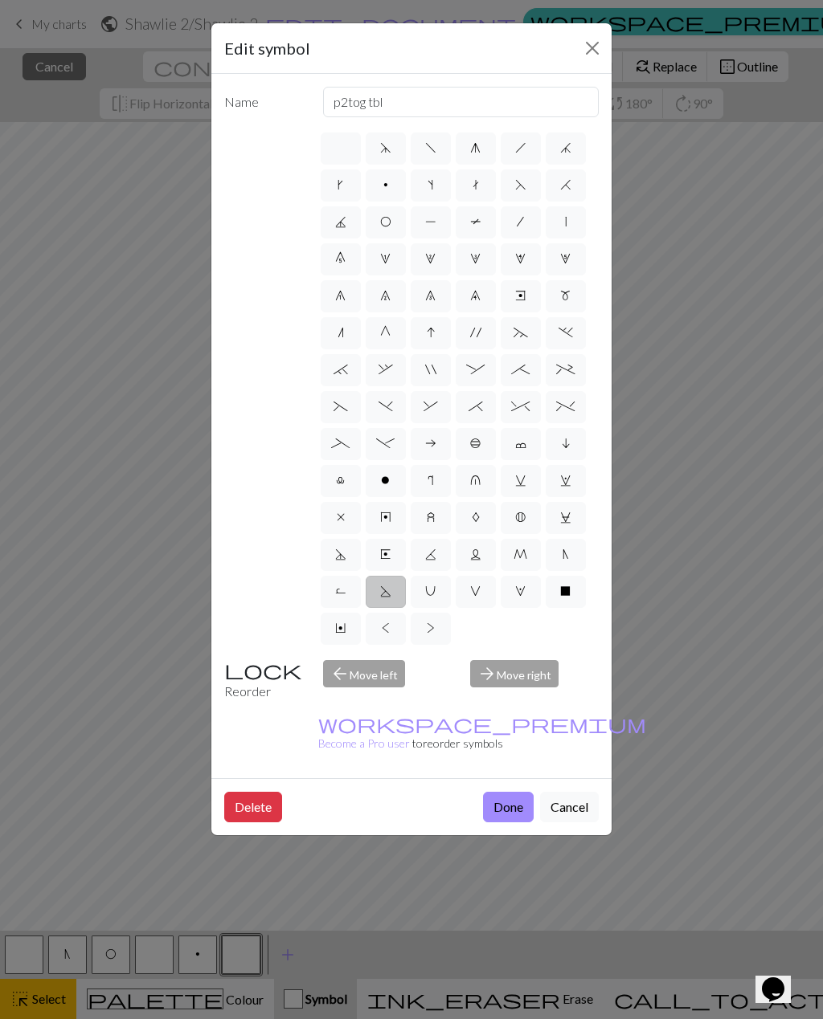
type input "p3tog"
click at [386, 220] on span "O" at bounding box center [385, 221] width 11 height 13
click at [386, 220] on input "O" at bounding box center [385, 217] width 10 height 10
radio input "true"
type input "yo"
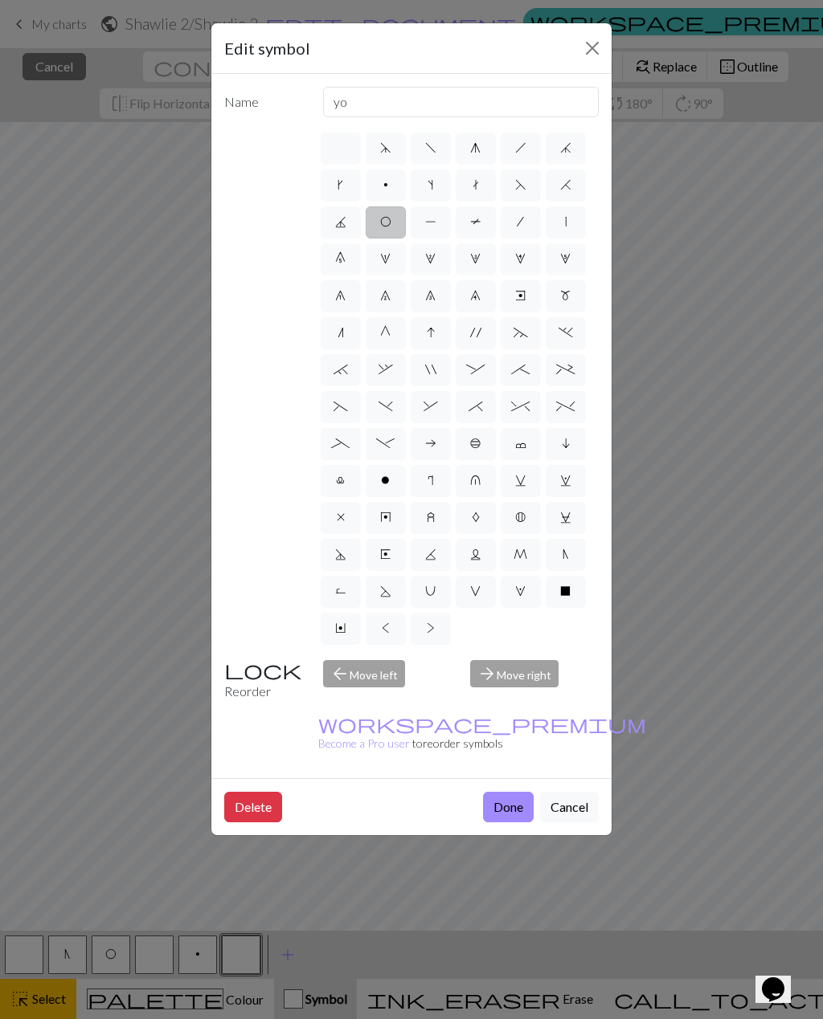
click at [440, 231] on label "P" at bounding box center [430, 222] width 40 height 32
click at [435, 223] on input "P" at bounding box center [430, 217] width 10 height 10
radio input "true"
type input "purl"
click at [475, 232] on label "T" at bounding box center [475, 222] width 40 height 32
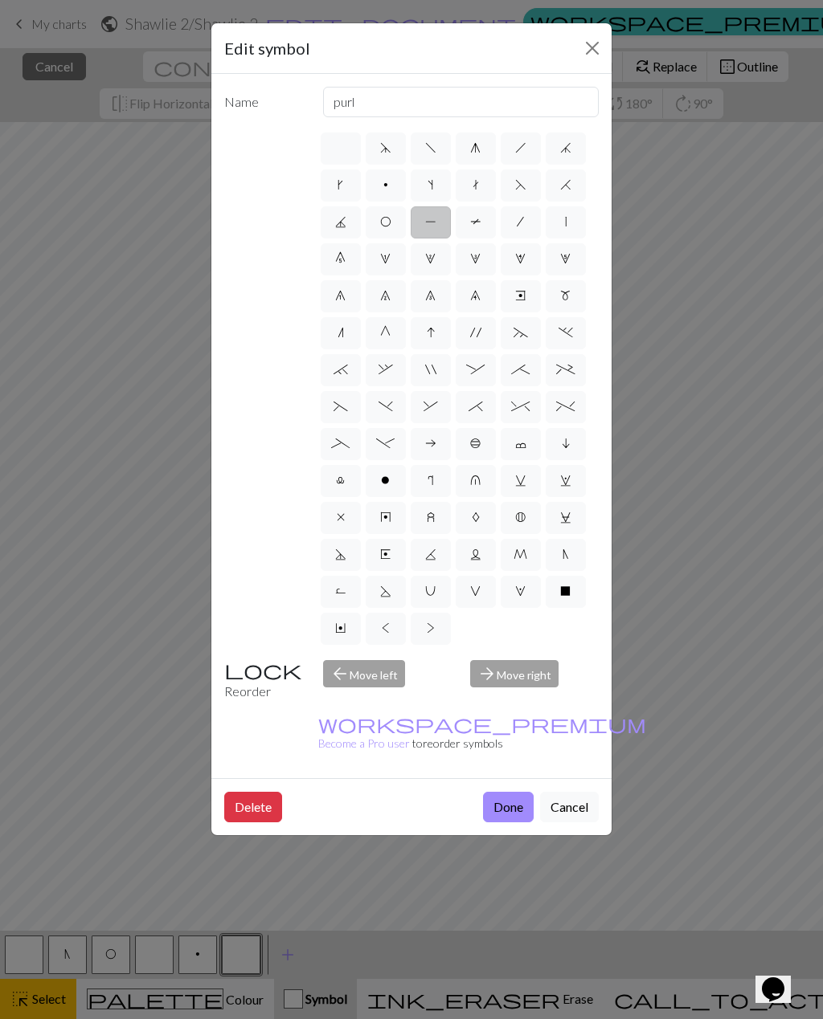
click at [475, 223] on input "T" at bounding box center [475, 217] width 10 height 10
radio input "true"
type input "ptbl"
click at [514, 222] on label "/" at bounding box center [520, 222] width 40 height 32
click at [517, 222] on input "/" at bounding box center [522, 217] width 10 height 10
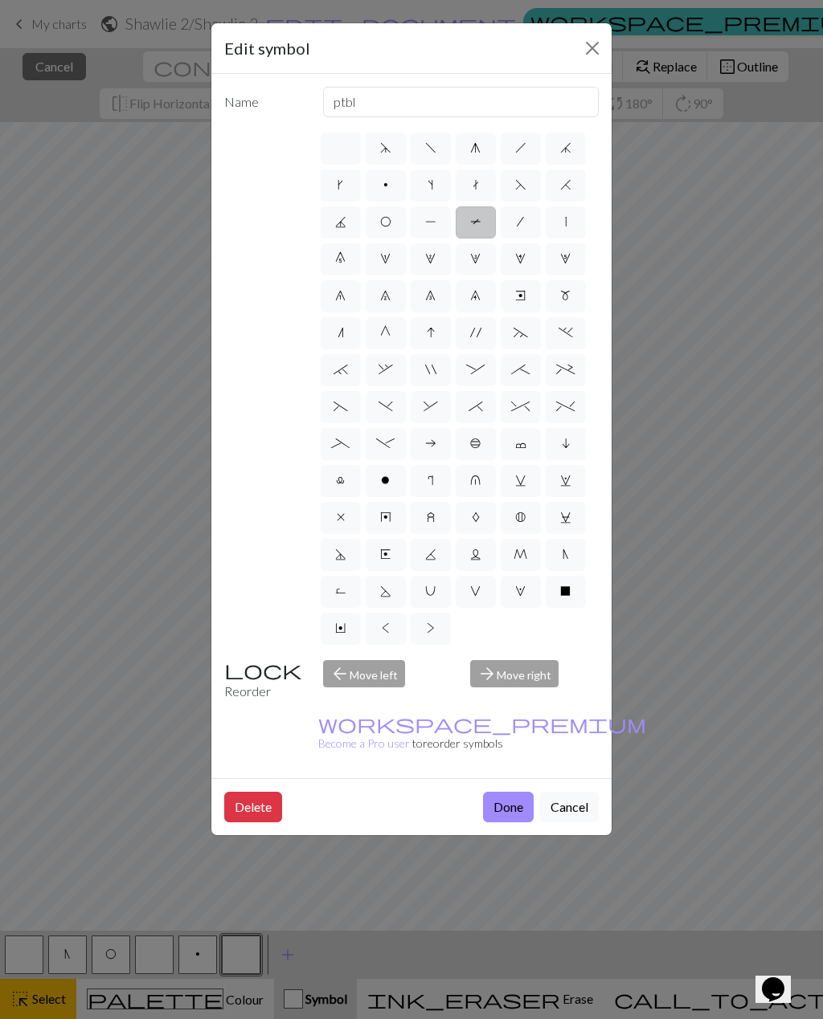
radio input "true"
type input "right leaning decrease"
click at [559, 227] on label "|" at bounding box center [565, 222] width 40 height 32
click at [565, 223] on input "|" at bounding box center [570, 217] width 10 height 10
radio input "true"
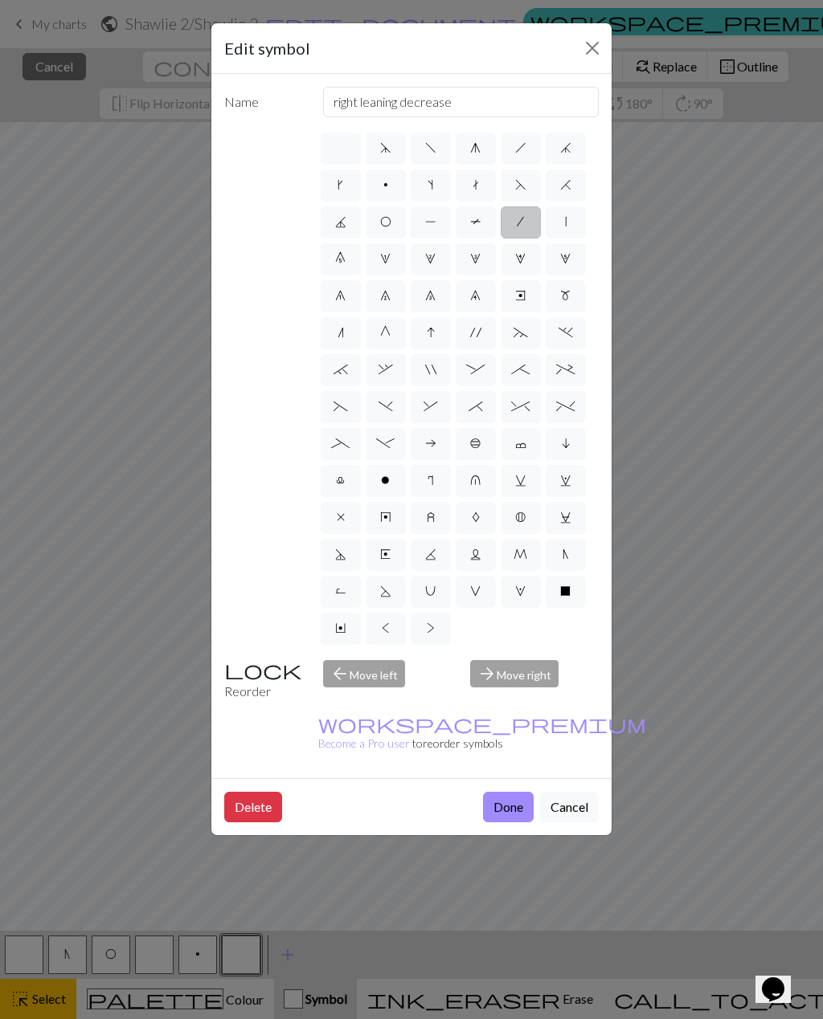
type input "slip stitch"
click at [561, 262] on span "5" at bounding box center [565, 258] width 10 height 13
click at [561, 259] on input "5" at bounding box center [565, 254] width 10 height 10
radio input "true"
type input "increase 5"
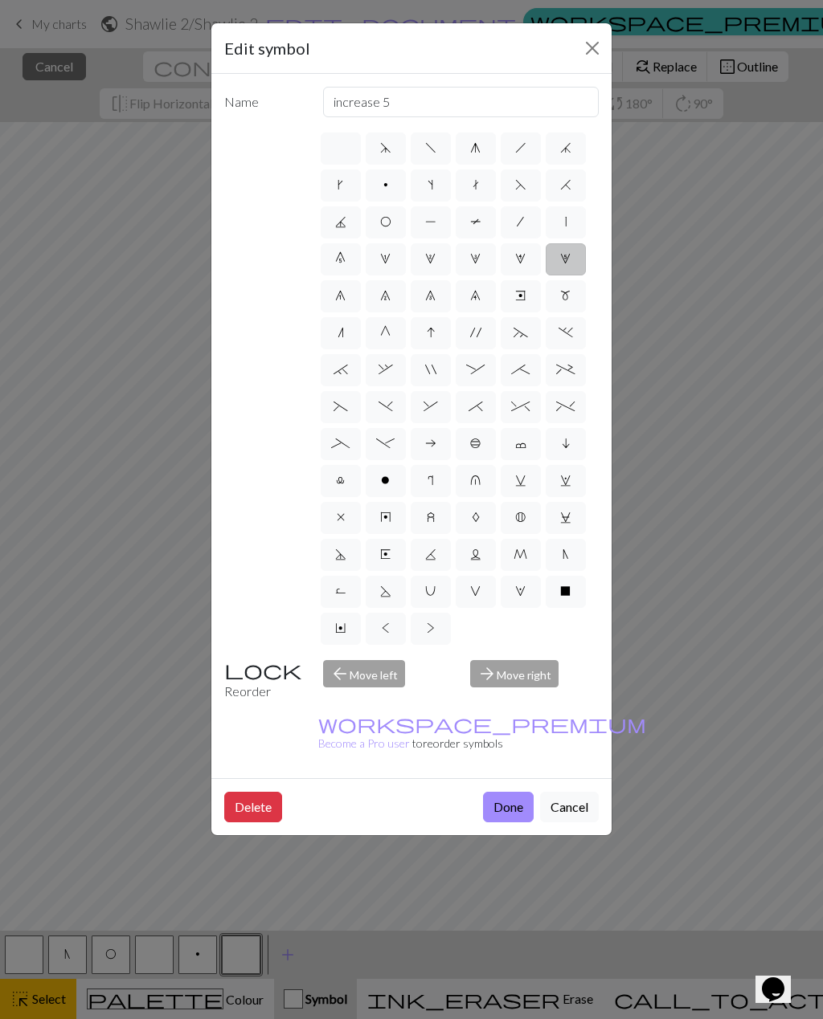
click at [520, 260] on span "4" at bounding box center [520, 258] width 10 height 13
click at [520, 259] on input "4" at bounding box center [520, 254] width 10 height 10
radio input "true"
type input "increase 4"
click at [382, 341] on label "G" at bounding box center [385, 333] width 40 height 32
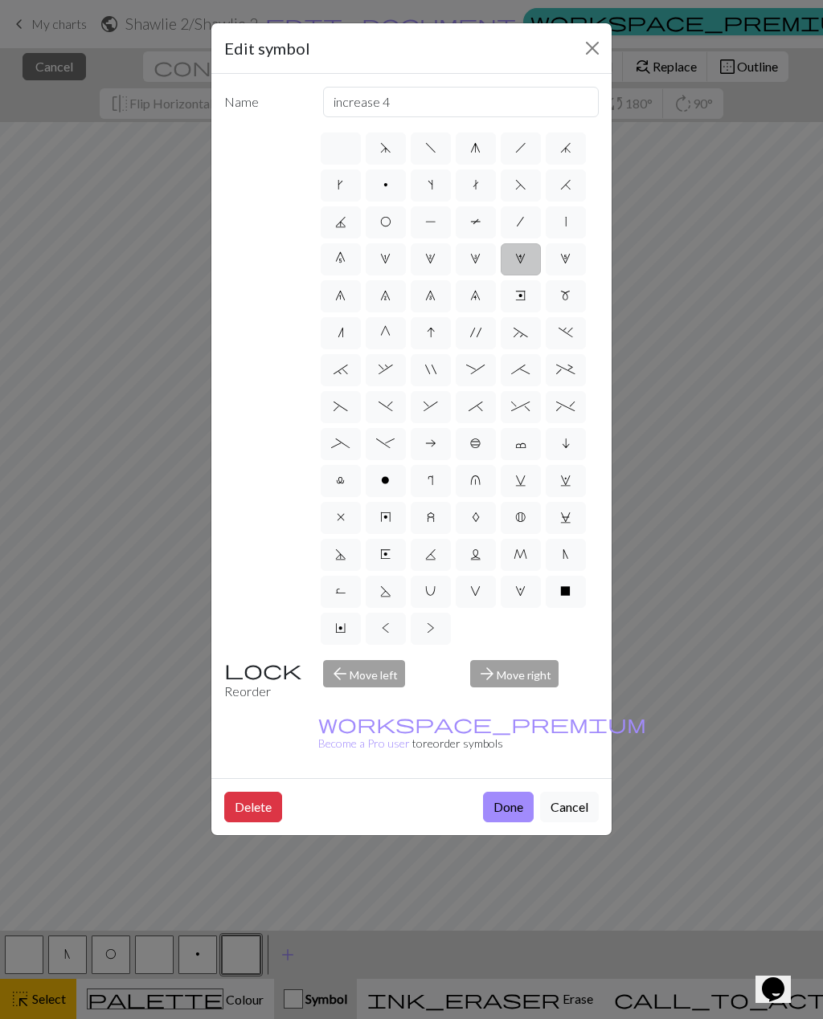
click at [382, 333] on input "G" at bounding box center [385, 328] width 10 height 10
radio input "true"
type input "psso"
click at [325, 349] on label "n" at bounding box center [341, 333] width 40 height 32
click at [337, 333] on input "n" at bounding box center [342, 328] width 10 height 10
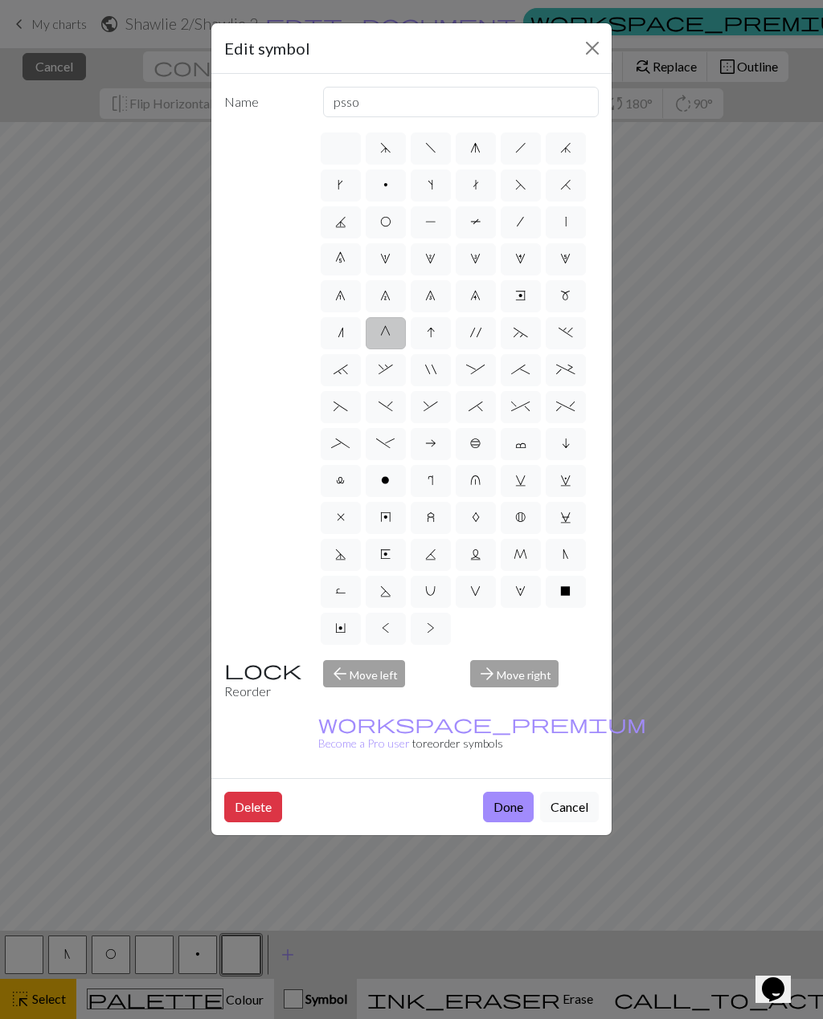
radio input "true"
type input "k2tog"
click at [427, 343] on label "I" at bounding box center [430, 333] width 40 height 32
click at [427, 333] on input "I" at bounding box center [432, 328] width 10 height 10
radio input "true"
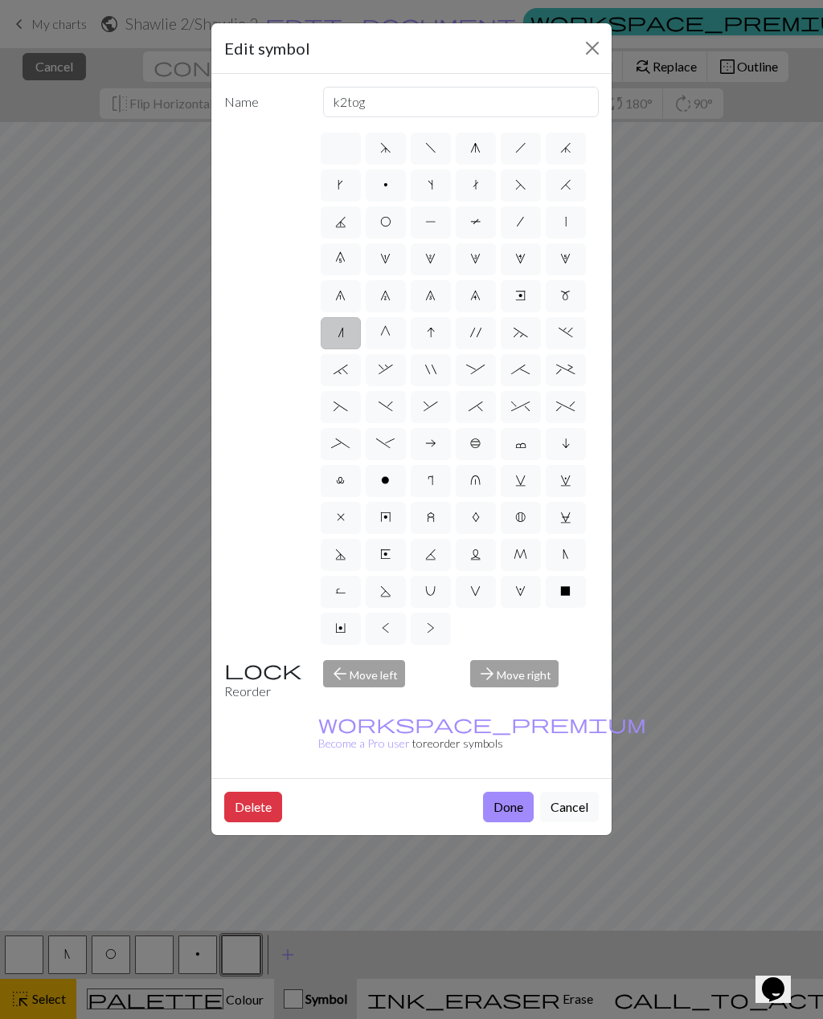
type input "sk2p"
click at [476, 335] on span "'" at bounding box center [475, 332] width 11 height 13
click at [476, 333] on input "'" at bounding box center [475, 328] width 10 height 10
radio input "true"
type input "cable extra"
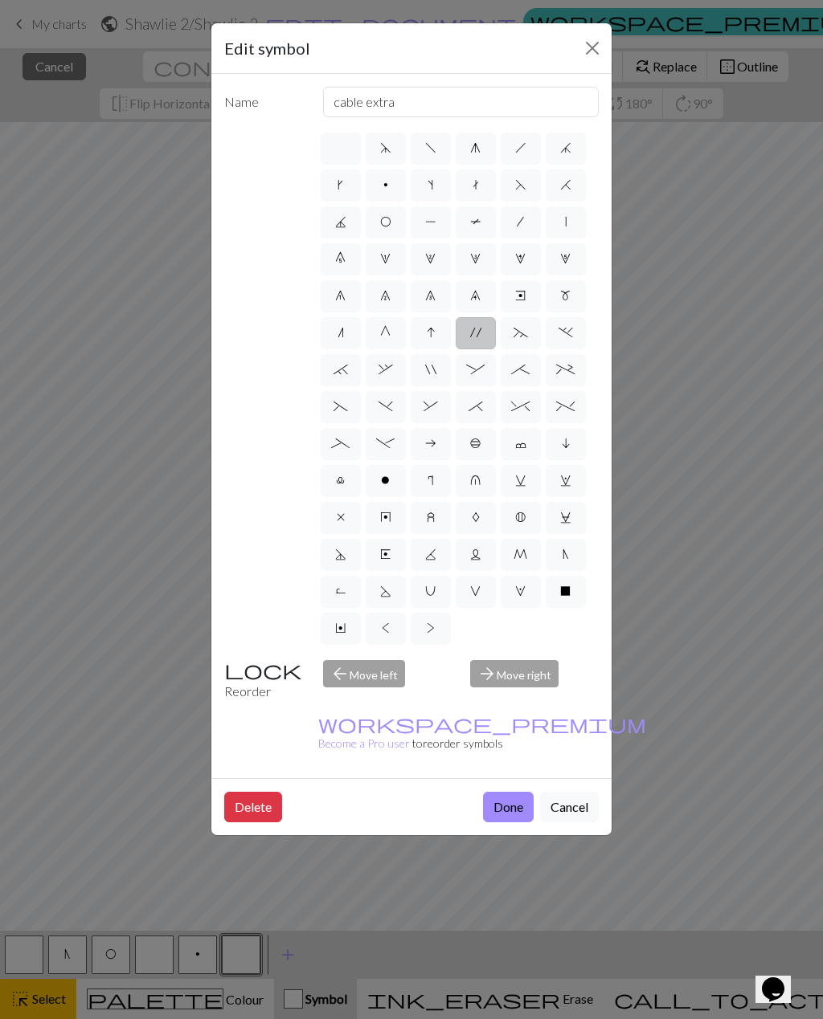
click at [421, 341] on label "I" at bounding box center [430, 333] width 40 height 32
click at [427, 333] on input "I" at bounding box center [432, 328] width 10 height 10
radio input "true"
type input "sk2p"
click at [504, 339] on label "~" at bounding box center [520, 333] width 40 height 32
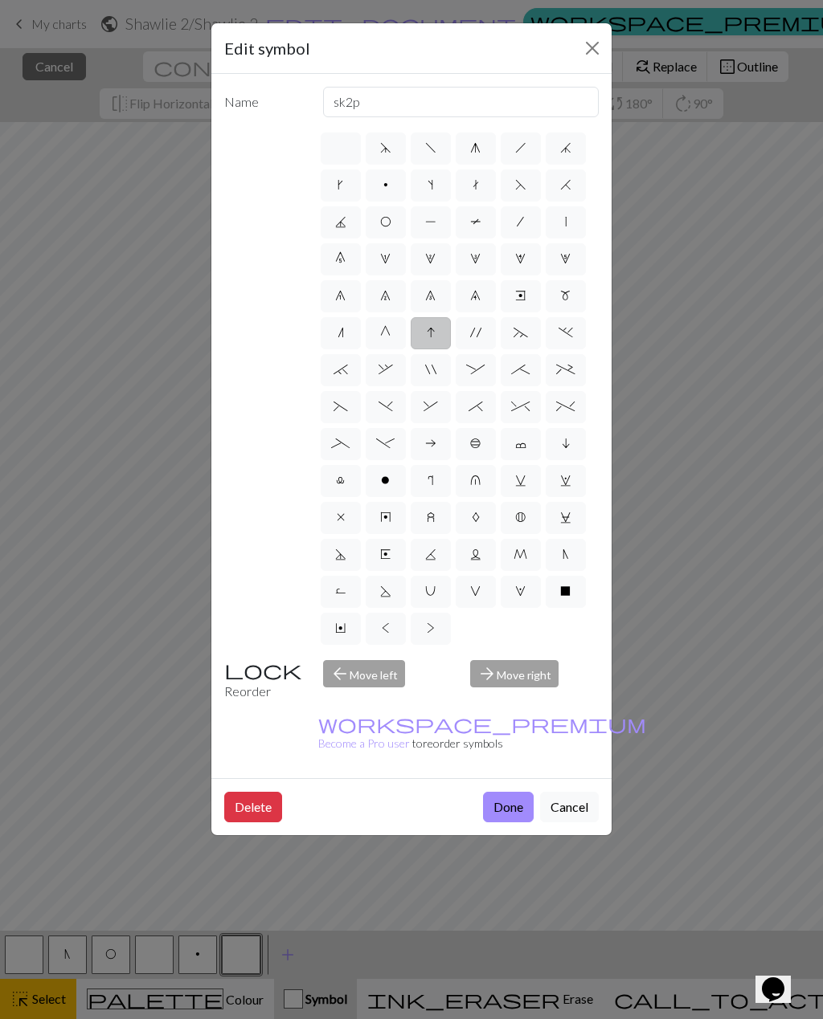
click at [513, 333] on input "~" at bounding box center [518, 328] width 10 height 10
radio input "true"
type input "3+ stitch left twist"
click at [576, 332] on label "." at bounding box center [565, 333] width 40 height 32
click at [569, 332] on input "." at bounding box center [563, 328] width 10 height 10
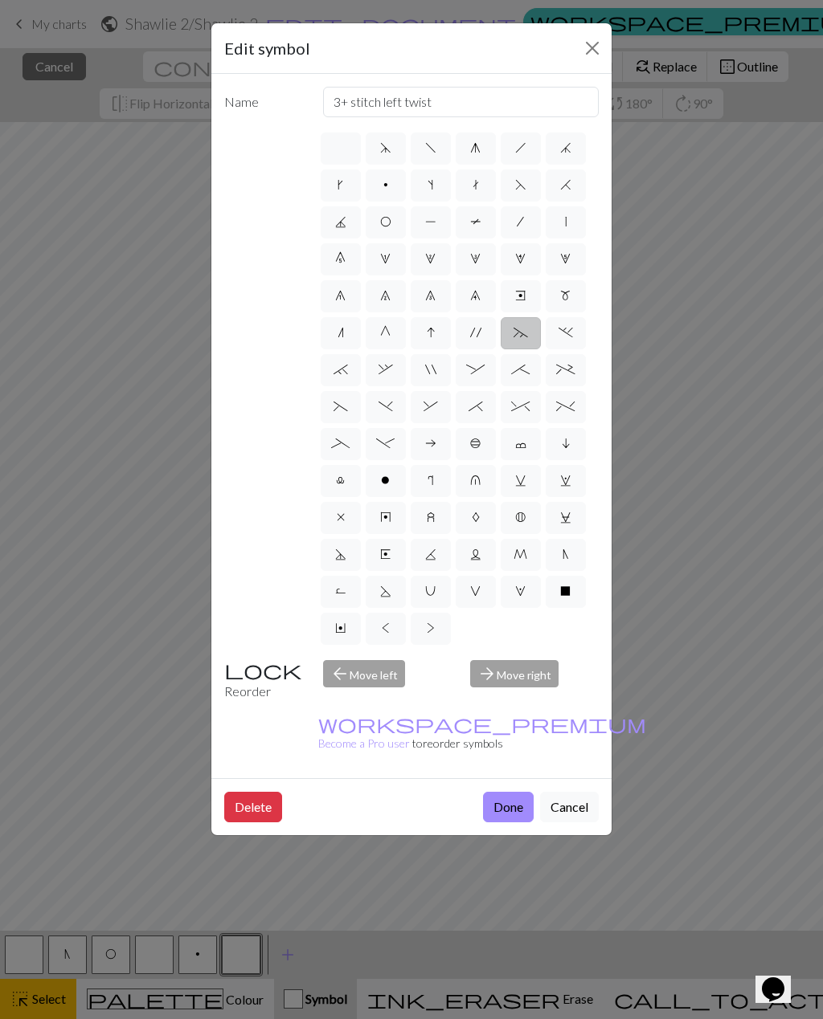
radio input "true"
click at [517, 449] on span "c" at bounding box center [520, 443] width 11 height 13
click at [517, 444] on input "c" at bounding box center [520, 439] width 10 height 10
radio input "true"
type input "Bind off"
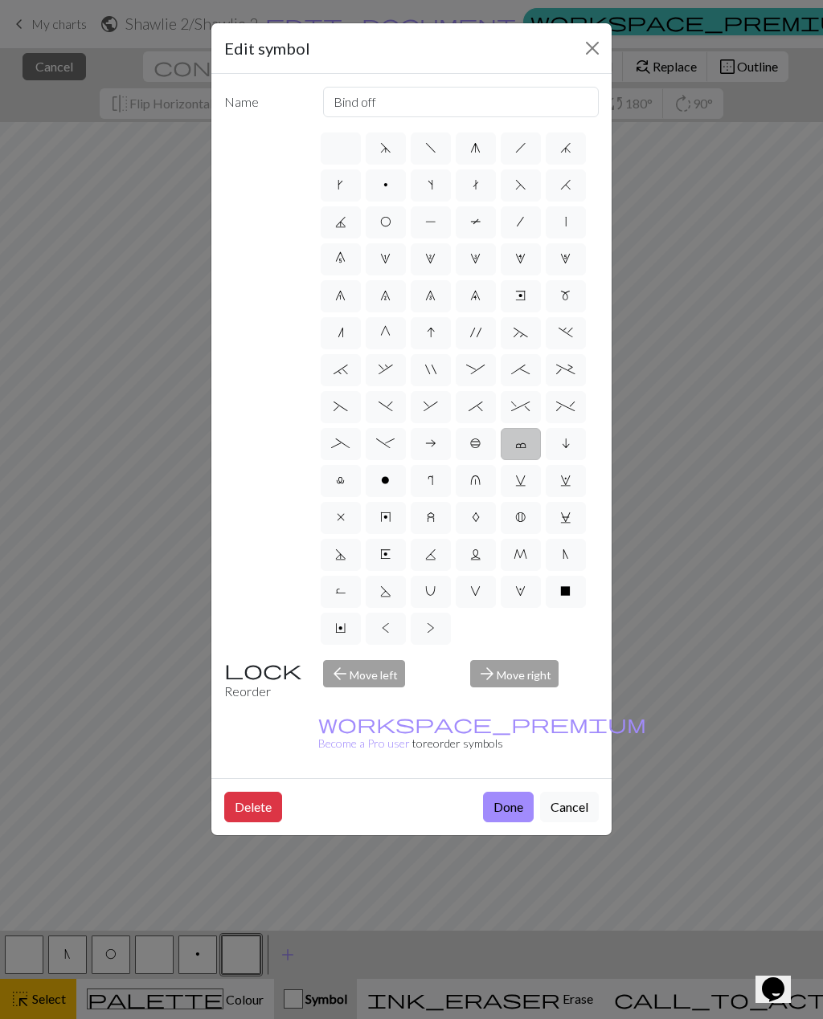
click at [468, 449] on label "b" at bounding box center [475, 444] width 40 height 32
click at [470, 444] on input "b" at bounding box center [475, 439] width 10 height 10
radio input "true"
type input "Peppercorn"
click at [426, 450] on span "a" at bounding box center [430, 443] width 11 height 13
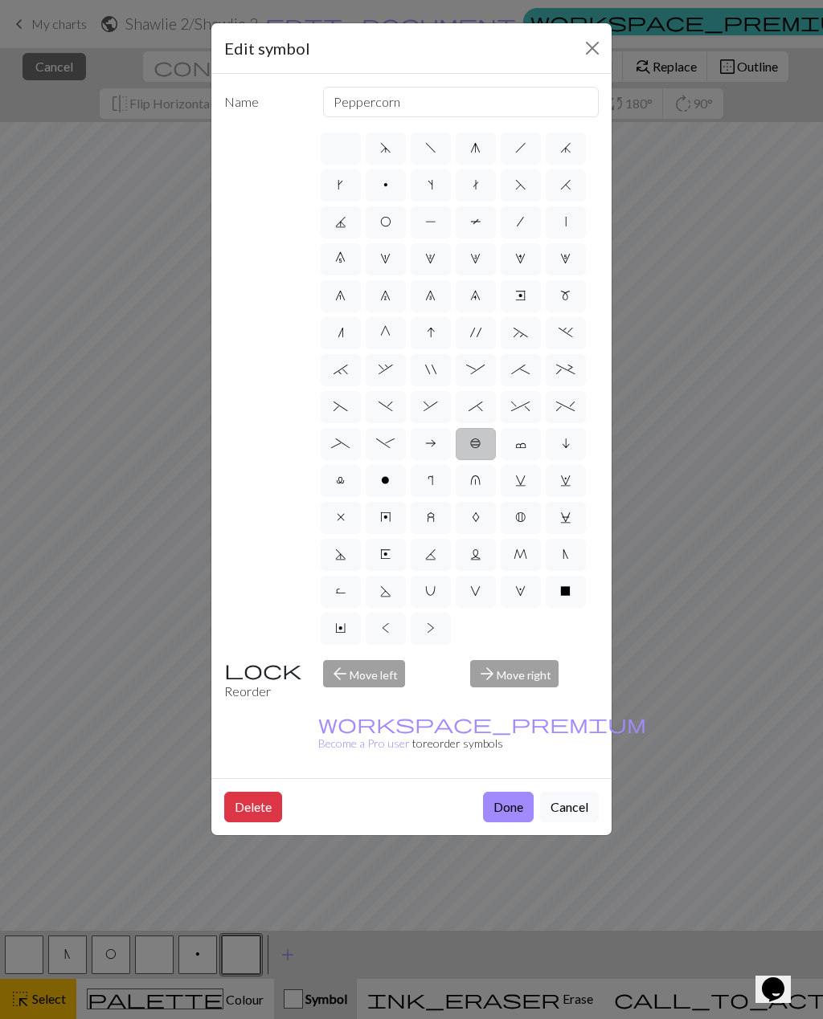
click at [426, 444] on input "a" at bounding box center [430, 439] width 10 height 10
radio input "true"
type input "Purl on WS"
click at [575, 443] on label "i" at bounding box center [565, 444] width 40 height 32
click at [572, 443] on input "i" at bounding box center [566, 439] width 10 height 10
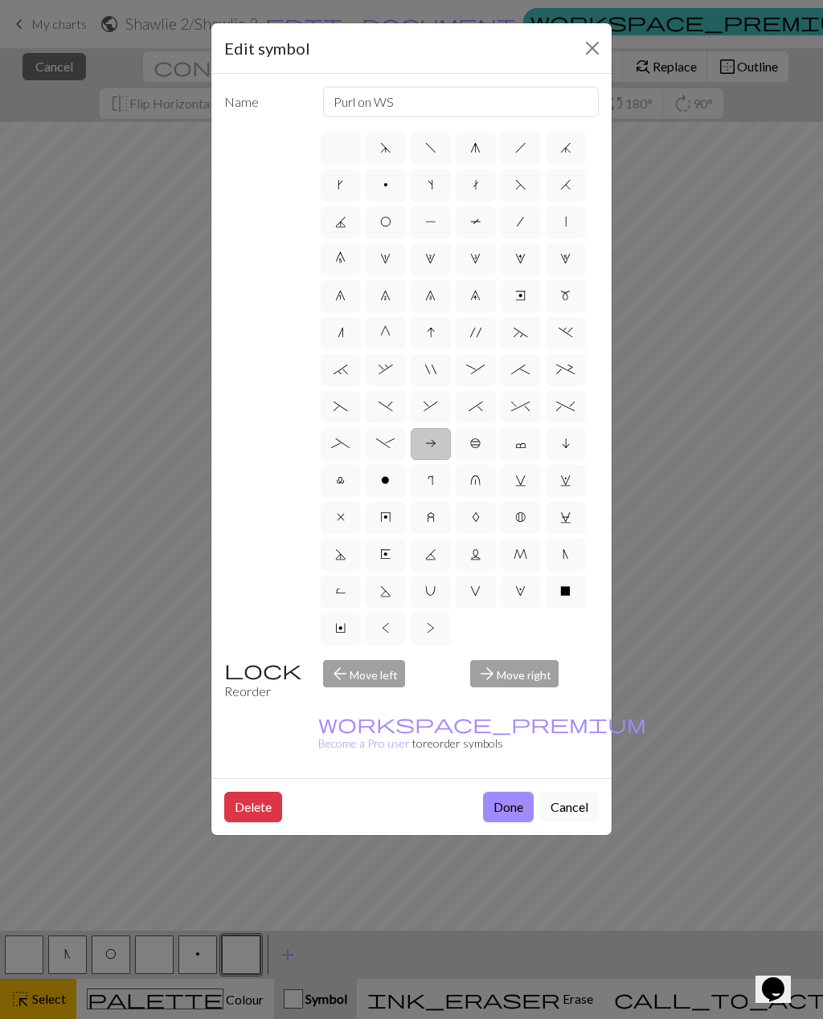
radio input "true"
type input "skpo"
click at [566, 485] on span "w" at bounding box center [565, 480] width 11 height 13
click at [566, 481] on input "w" at bounding box center [565, 476] width 10 height 10
radio input "true"
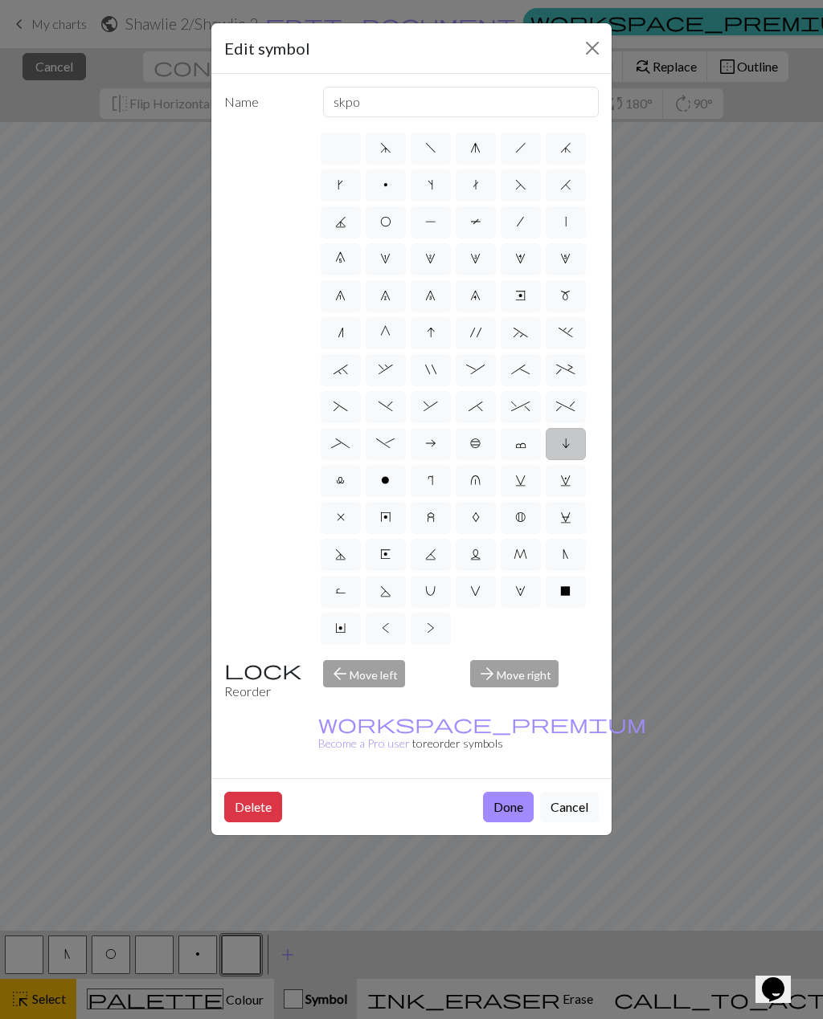
type input "p1, yo, p1"
click at [566, 450] on span "i" at bounding box center [565, 443] width 8 height 13
click at [566, 444] on input "i" at bounding box center [566, 439] width 10 height 10
radio input "true"
type input "skpo"
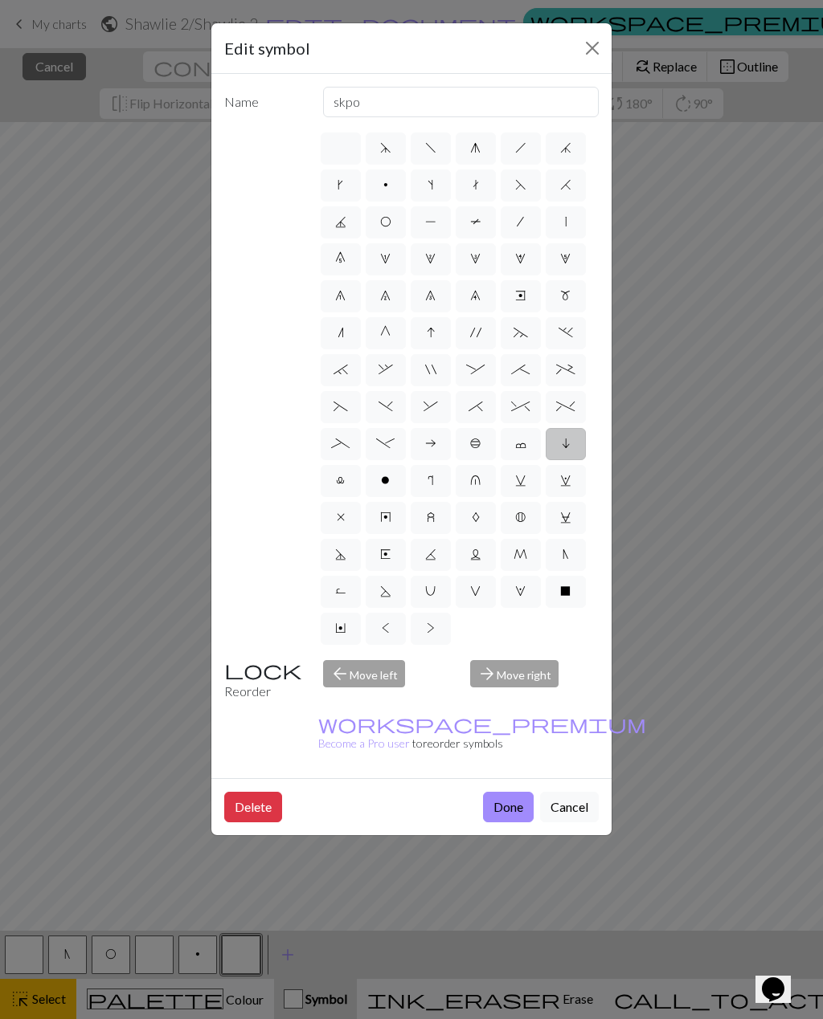
click at [520, 458] on label "c" at bounding box center [520, 444] width 40 height 32
click at [520, 444] on input "c" at bounding box center [520, 439] width 10 height 10
radio input "true"
type input "Bind off"
click at [477, 494] on label "u" at bounding box center [475, 481] width 40 height 32
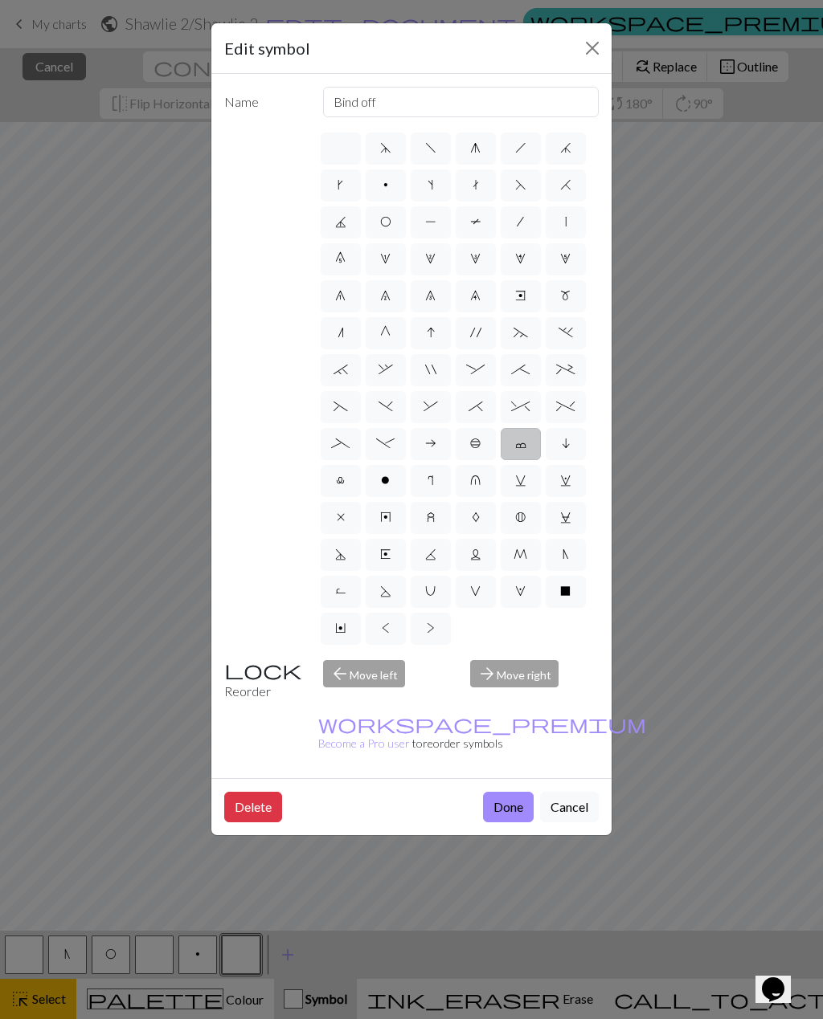
click at [477, 481] on input "u" at bounding box center [475, 476] width 10 height 10
radio input "true"
type input "k1 in row below"
click at [572, 493] on label "w" at bounding box center [565, 481] width 40 height 32
click at [570, 481] on input "w" at bounding box center [565, 476] width 10 height 10
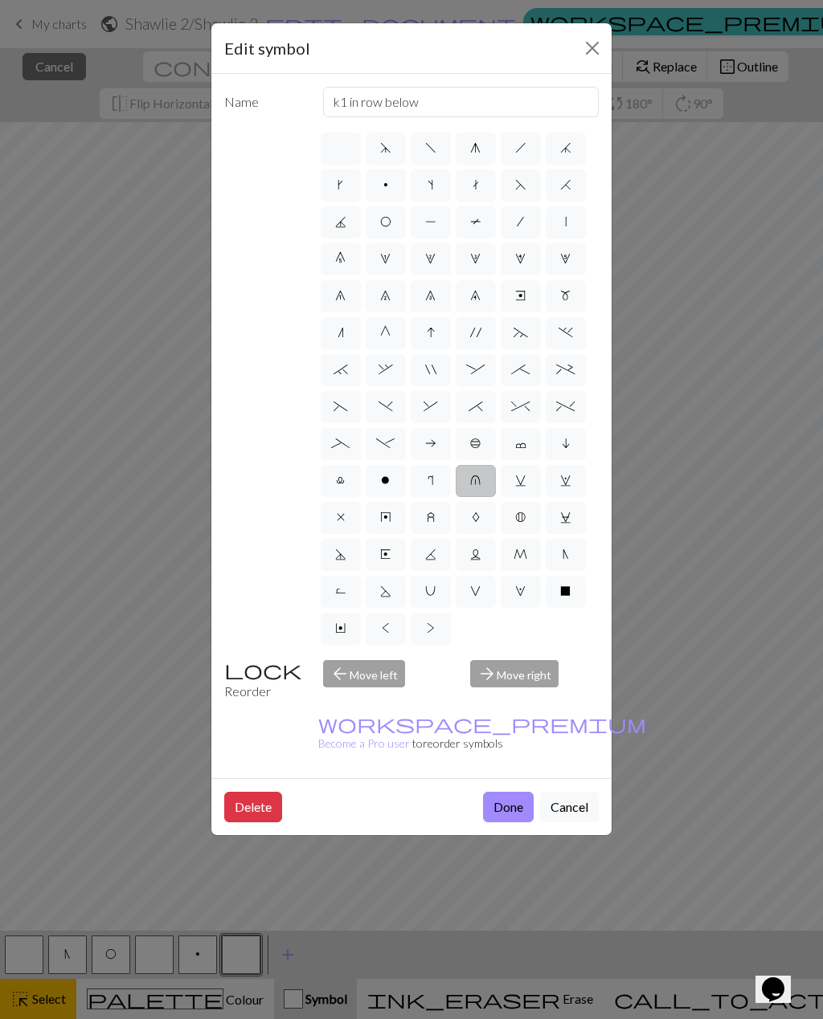
radio input "true"
click at [523, 493] on label "v" at bounding box center [520, 481] width 40 height 32
click at [523, 481] on input "v" at bounding box center [520, 476] width 10 height 10
click at [519, 792] on button "Done" at bounding box center [508, 807] width 51 height 31
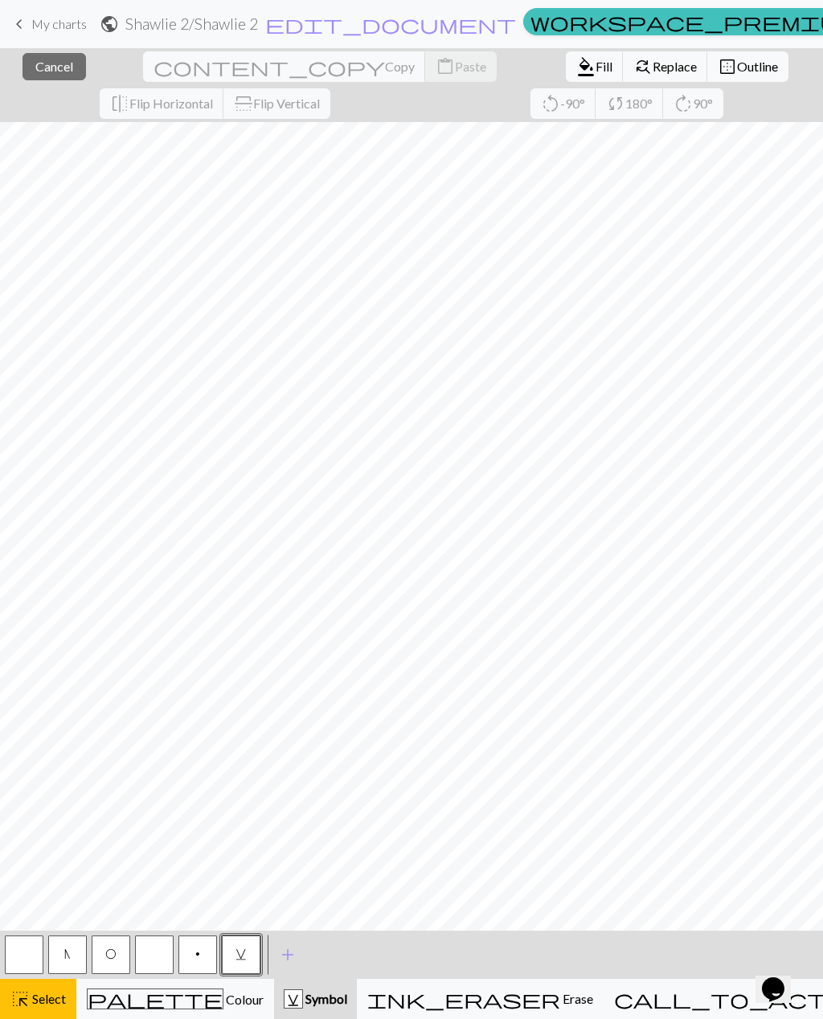
click at [239, 948] on span "v" at bounding box center [240, 954] width 11 height 13
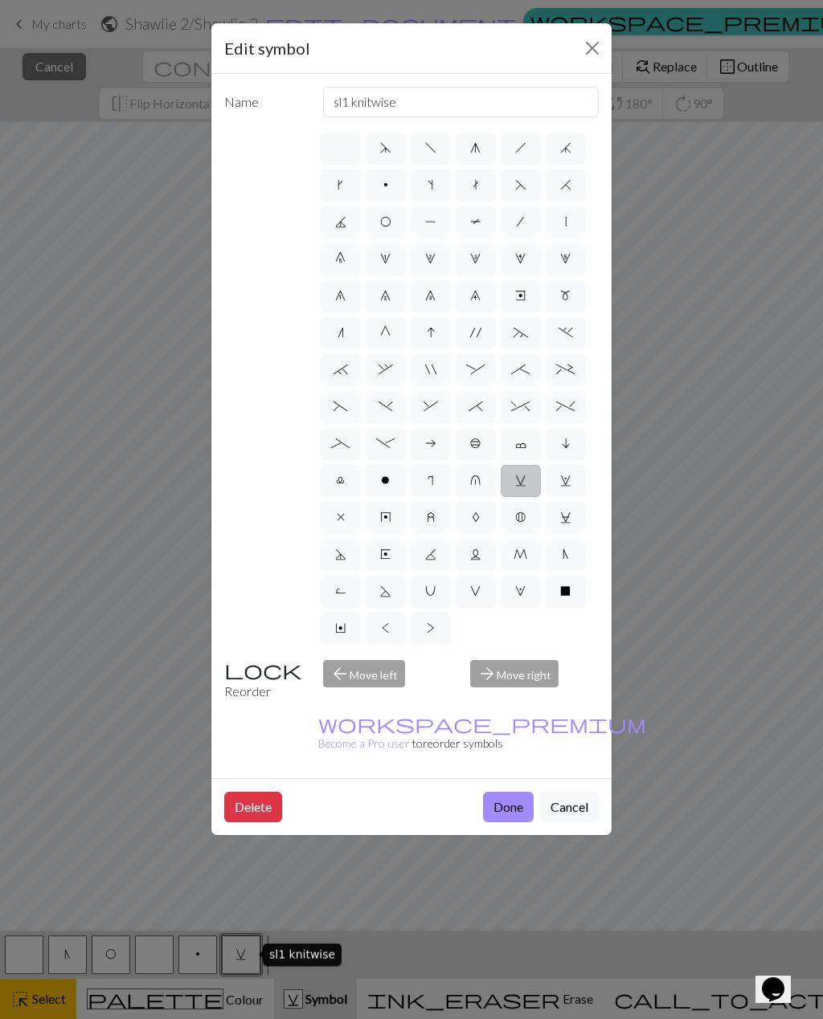
click at [517, 792] on button "Done" at bounding box center [508, 807] width 51 height 31
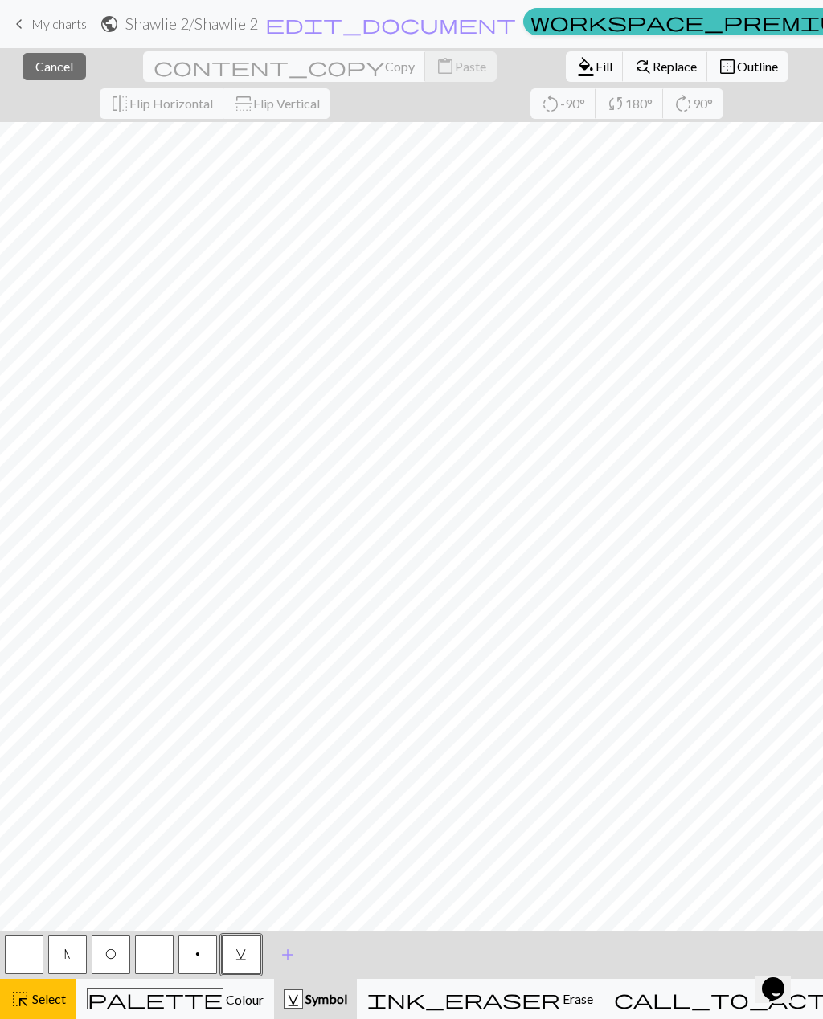
click at [239, 952] on span "v" at bounding box center [240, 954] width 11 height 13
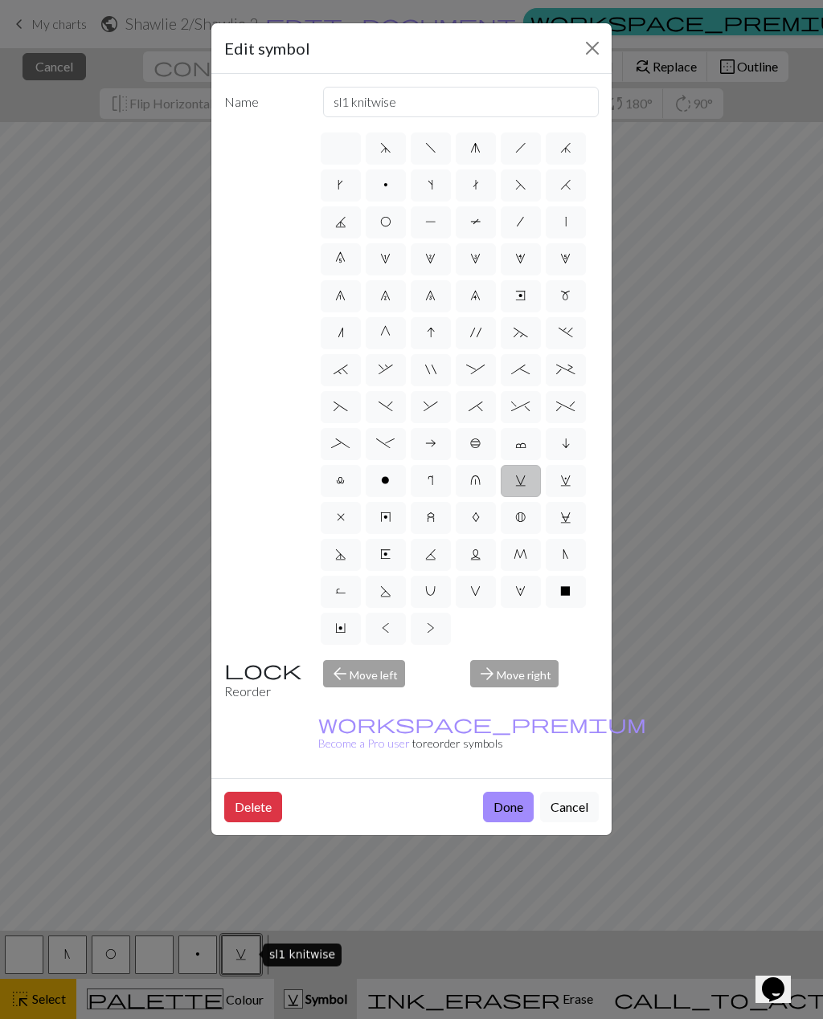
click at [553, 792] on button "Cancel" at bounding box center [569, 807] width 59 height 31
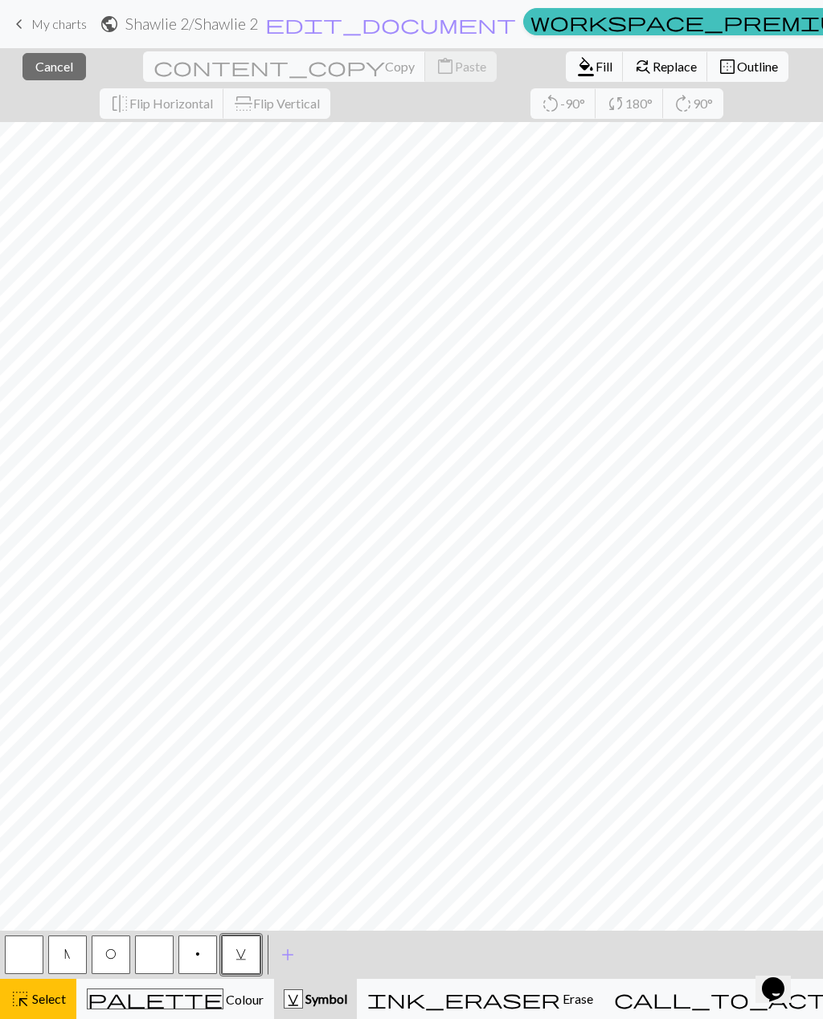
click at [202, 965] on button "p" at bounding box center [197, 955] width 39 height 39
click at [241, 968] on button "v" at bounding box center [241, 955] width 39 height 39
click at [347, 998] on span "Symbol" at bounding box center [325, 998] width 44 height 15
click at [47, 1004] on span "Select" at bounding box center [48, 998] width 36 height 15
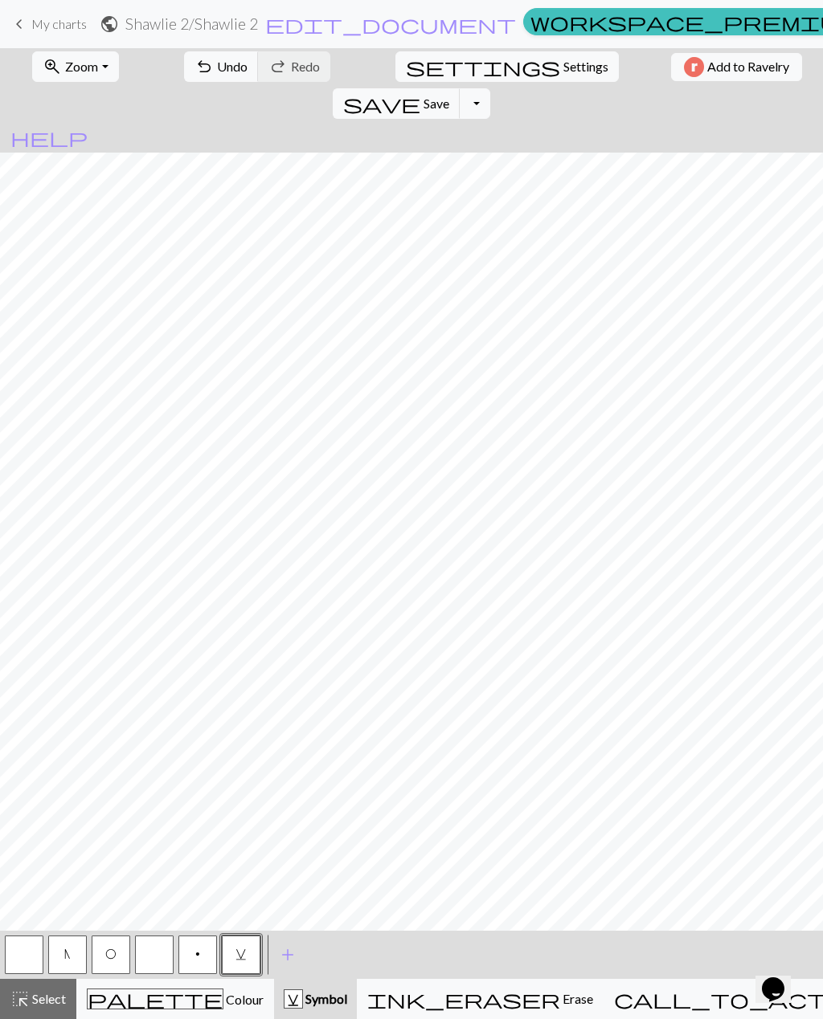
click at [56, 992] on span "Select" at bounding box center [48, 998] width 36 height 15
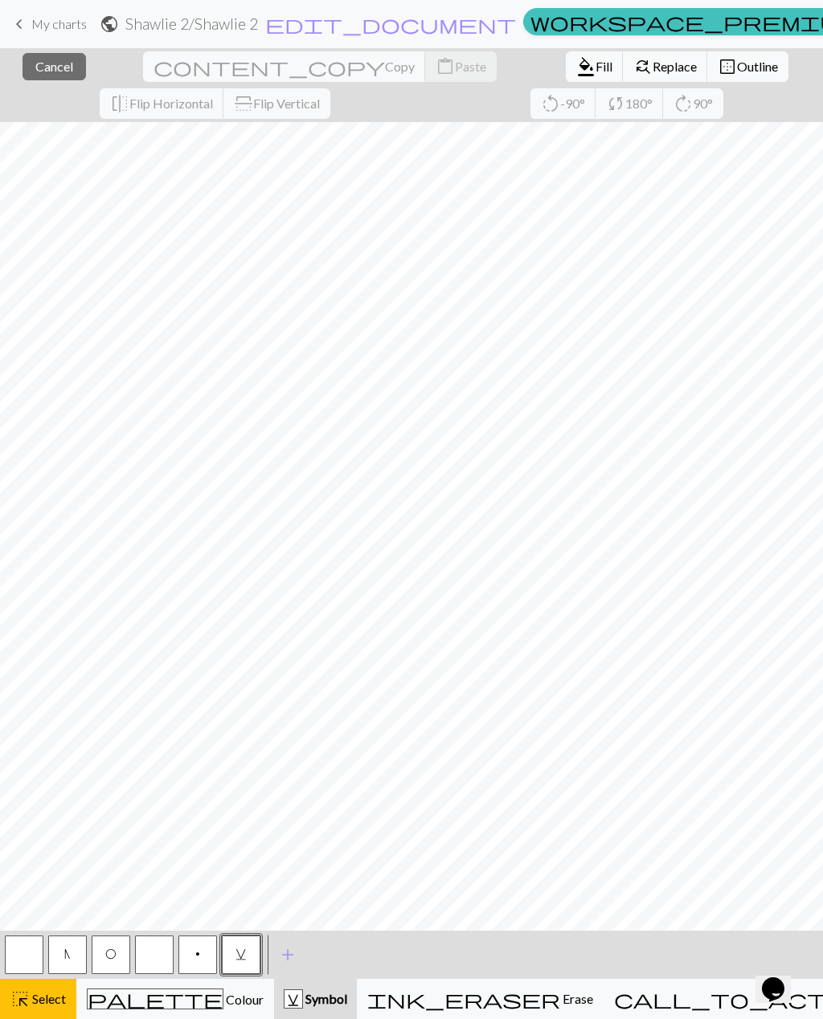
click at [251, 961] on button "v" at bounding box center [241, 955] width 39 height 39
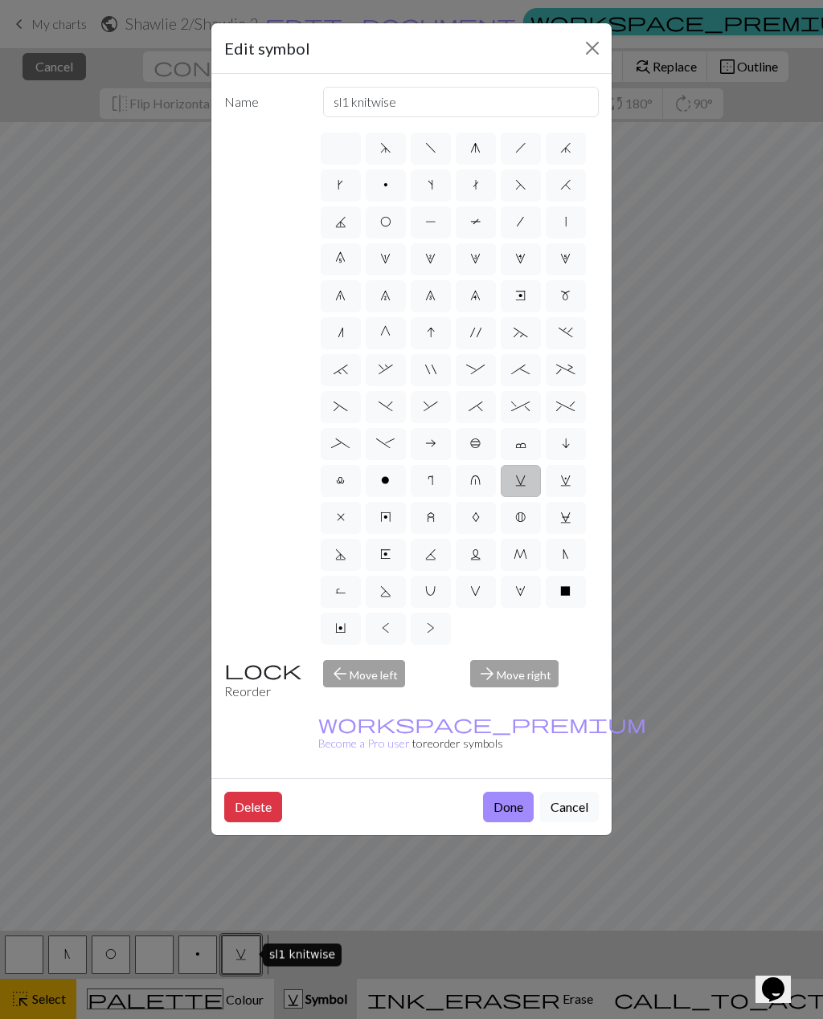
click at [429, 598] on span "U" at bounding box center [430, 591] width 10 height 13
click at [429, 592] on input "U" at bounding box center [430, 587] width 10 height 10
click at [427, 569] on label "K" at bounding box center [430, 555] width 40 height 32
click at [427, 555] on input "K" at bounding box center [430, 550] width 10 height 10
click at [393, 565] on label "E" at bounding box center [385, 555] width 40 height 32
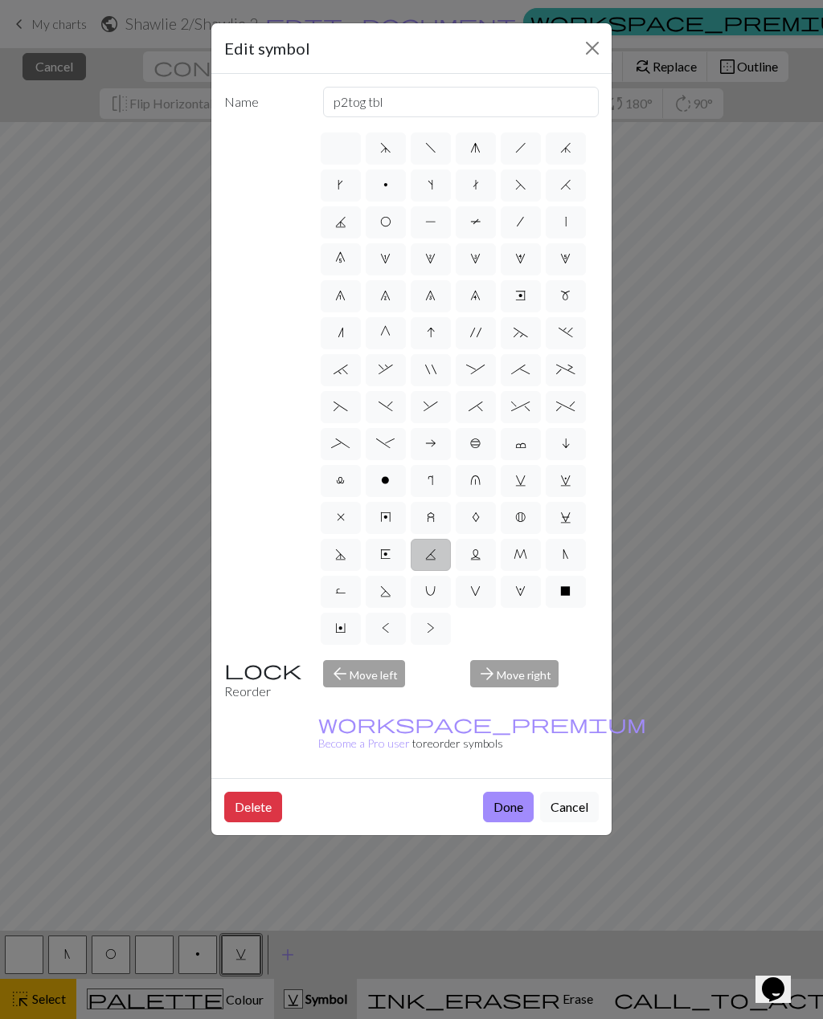
click at [390, 555] on input "E" at bounding box center [385, 550] width 10 height 10
click at [386, 525] on label "y" at bounding box center [385, 518] width 40 height 32
click at [386, 518] on input "y" at bounding box center [385, 513] width 10 height 10
click at [427, 522] on span "z" at bounding box center [431, 517] width 8 height 13
click at [427, 518] on input "z" at bounding box center [432, 513] width 10 height 10
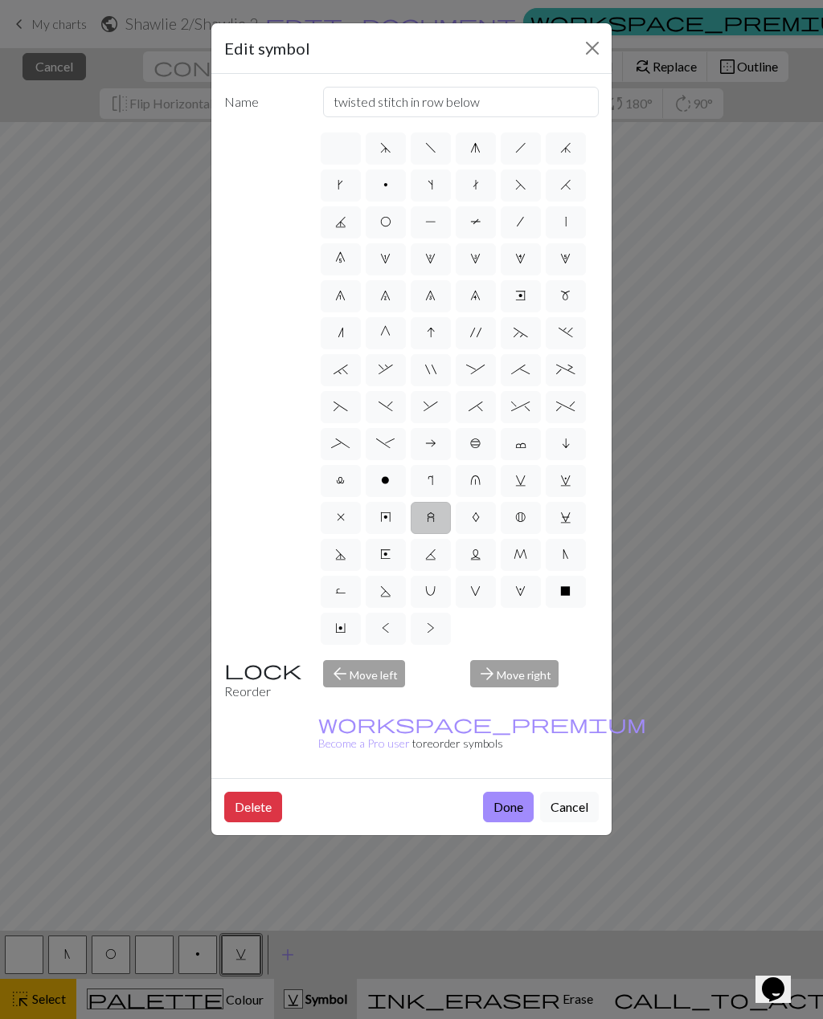
click at [472, 519] on span "A" at bounding box center [476, 517] width 8 height 13
click at [472, 518] on input "A" at bounding box center [477, 513] width 10 height 10
click at [472, 484] on span "u" at bounding box center [475, 480] width 10 height 13
click at [472, 481] on input "u" at bounding box center [475, 476] width 10 height 10
click at [429, 491] on label "r" at bounding box center [430, 481] width 40 height 32
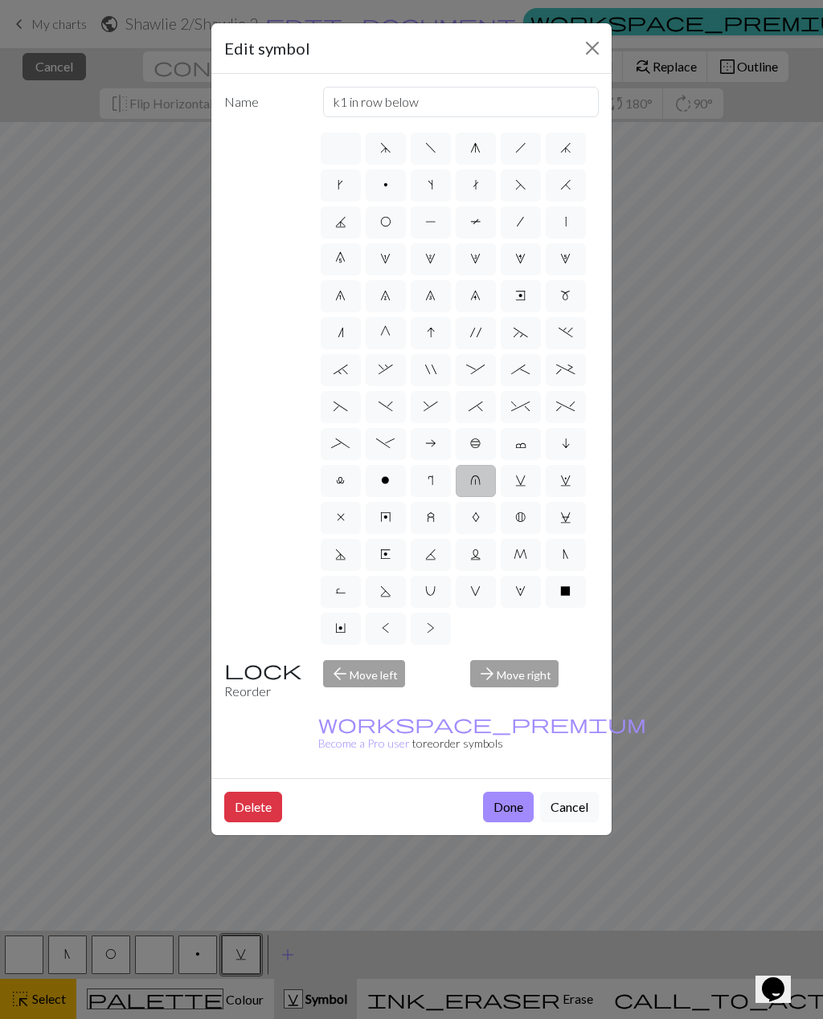
click at [429, 481] on input "r" at bounding box center [432, 476] width 10 height 10
click at [389, 481] on span "o" at bounding box center [385, 480] width 9 height 13
click at [389, 481] on input "o" at bounding box center [386, 476] width 10 height 10
click at [335, 490] on label "l" at bounding box center [341, 481] width 40 height 32
click at [336, 481] on input "l" at bounding box center [341, 476] width 10 height 10
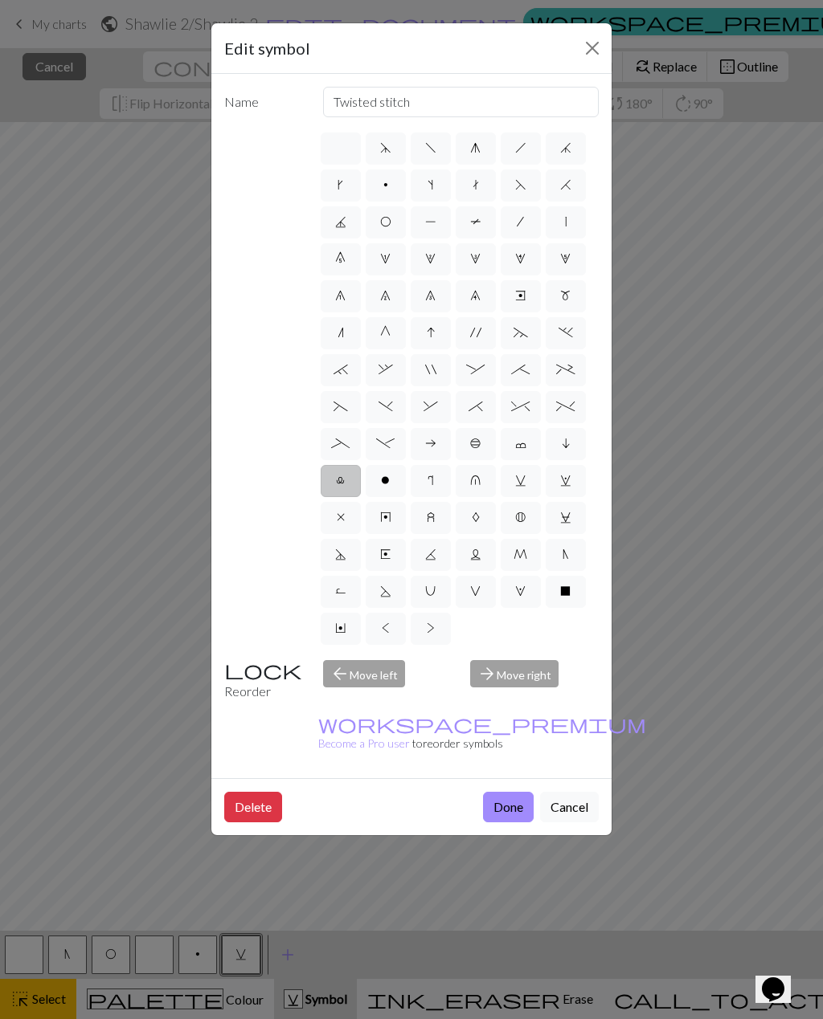
click at [478, 481] on span "u" at bounding box center [475, 480] width 10 height 13
click at [478, 481] on input "u" at bounding box center [475, 476] width 10 height 10
click at [531, 484] on label "v" at bounding box center [520, 481] width 40 height 32
click at [525, 481] on input "v" at bounding box center [520, 476] width 10 height 10
click at [574, 481] on label "w" at bounding box center [565, 481] width 40 height 32
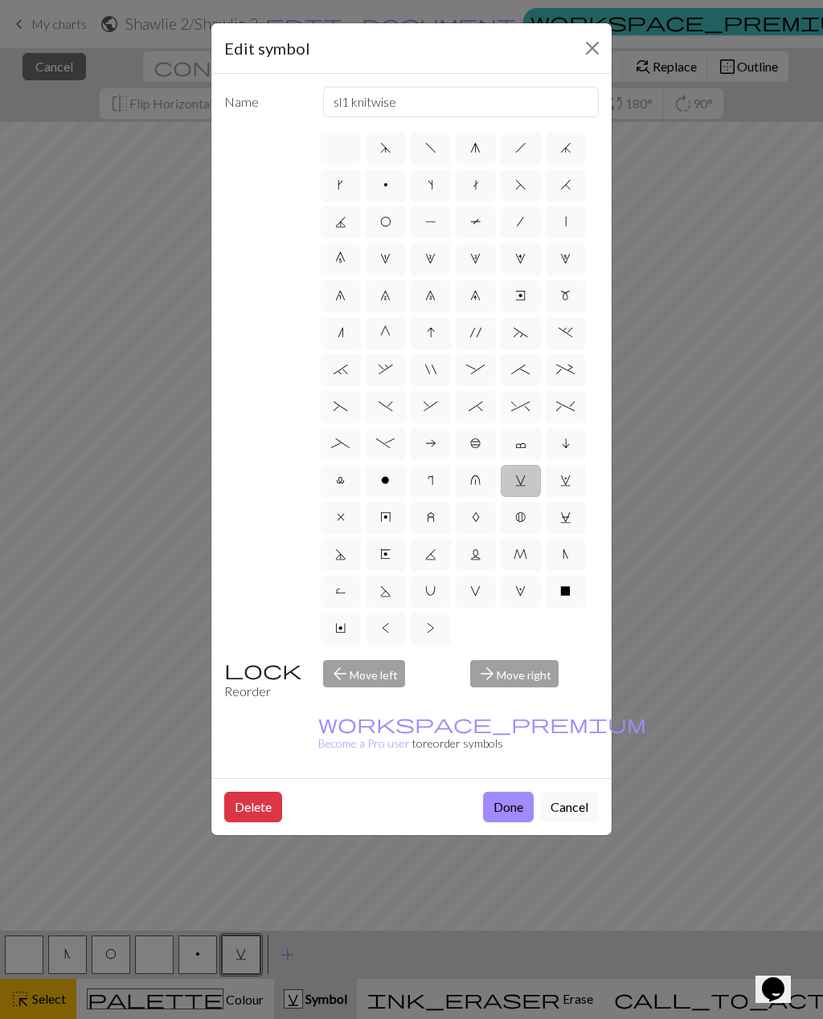
click at [570, 481] on input "w" at bounding box center [565, 476] width 10 height 10
click at [573, 480] on label "w" at bounding box center [565, 481] width 40 height 32
click at [570, 480] on input "w" at bounding box center [565, 476] width 10 height 10
click at [561, 447] on span "i" at bounding box center [565, 443] width 8 height 13
click at [561, 444] on input "i" at bounding box center [566, 439] width 10 height 10
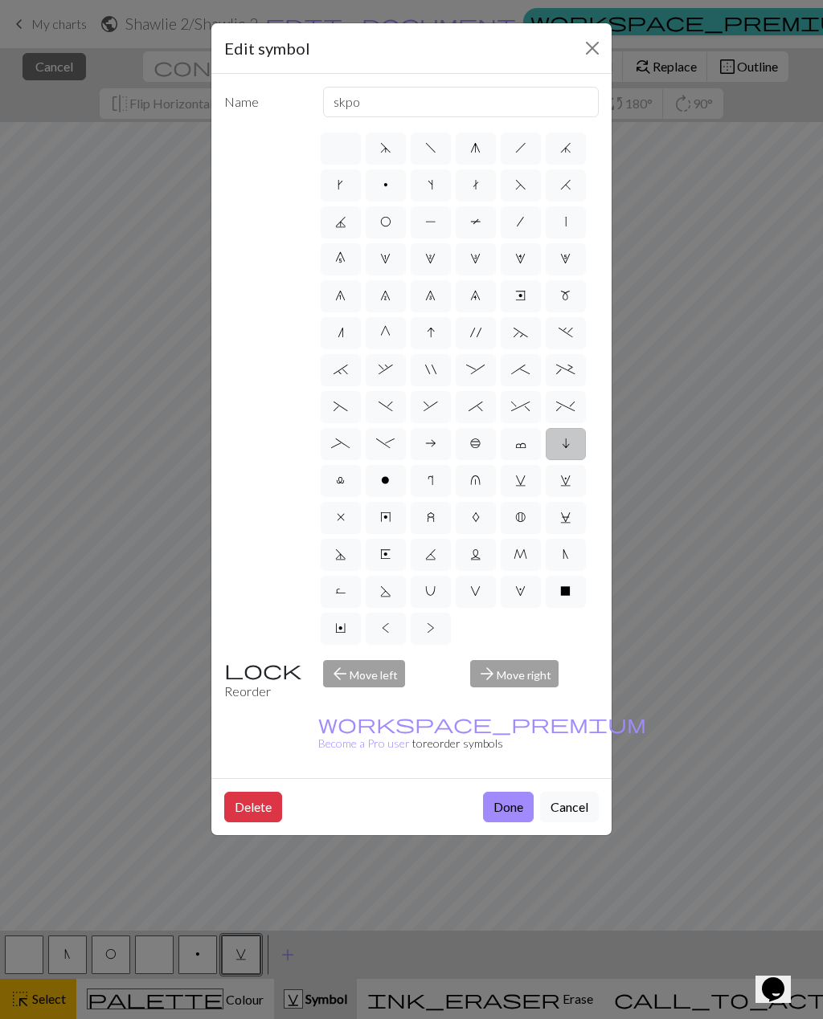
click at [513, 451] on label "c" at bounding box center [520, 444] width 40 height 32
click at [515, 444] on input "c" at bounding box center [520, 439] width 10 height 10
click at [557, 452] on label "i" at bounding box center [565, 444] width 40 height 32
click at [561, 444] on input "i" at bounding box center [566, 439] width 10 height 10
click at [525, 455] on label "c" at bounding box center [520, 444] width 40 height 32
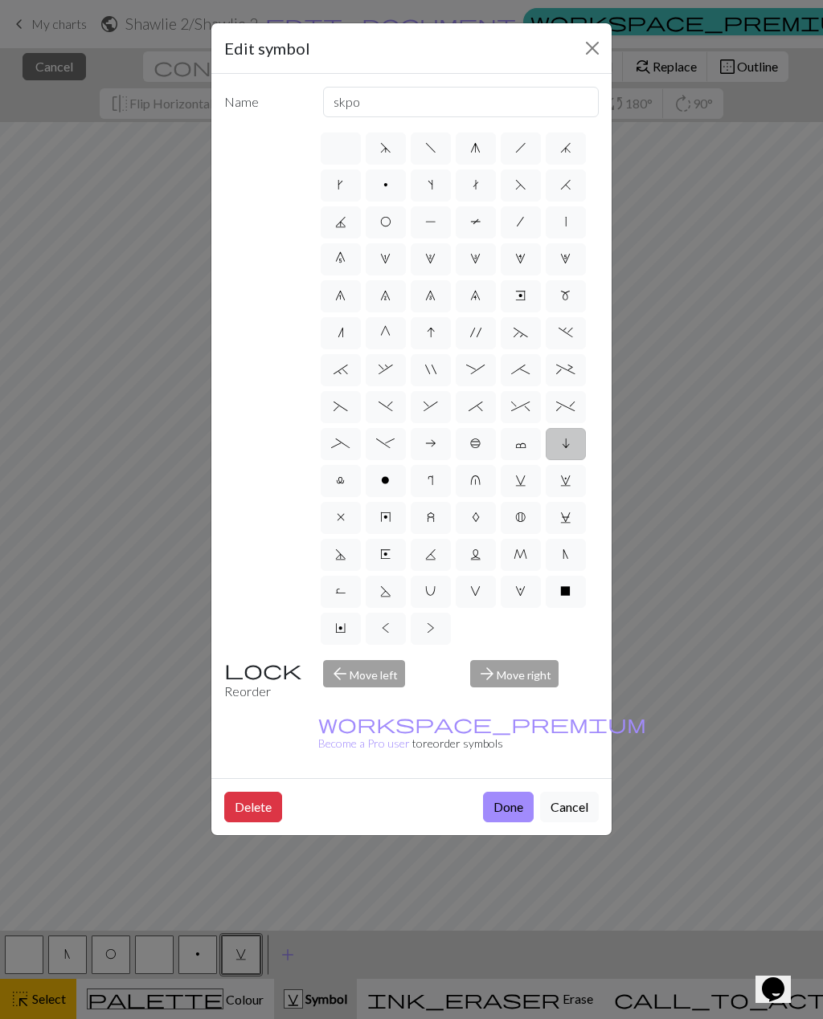
click at [525, 444] on input "c" at bounding box center [520, 439] width 10 height 10
click at [481, 447] on label "b" at bounding box center [475, 444] width 40 height 32
click at [480, 444] on input "b" at bounding box center [475, 439] width 10 height 10
click at [435, 447] on span "a" at bounding box center [430, 443] width 11 height 13
click at [435, 444] on input "a" at bounding box center [430, 439] width 10 height 10
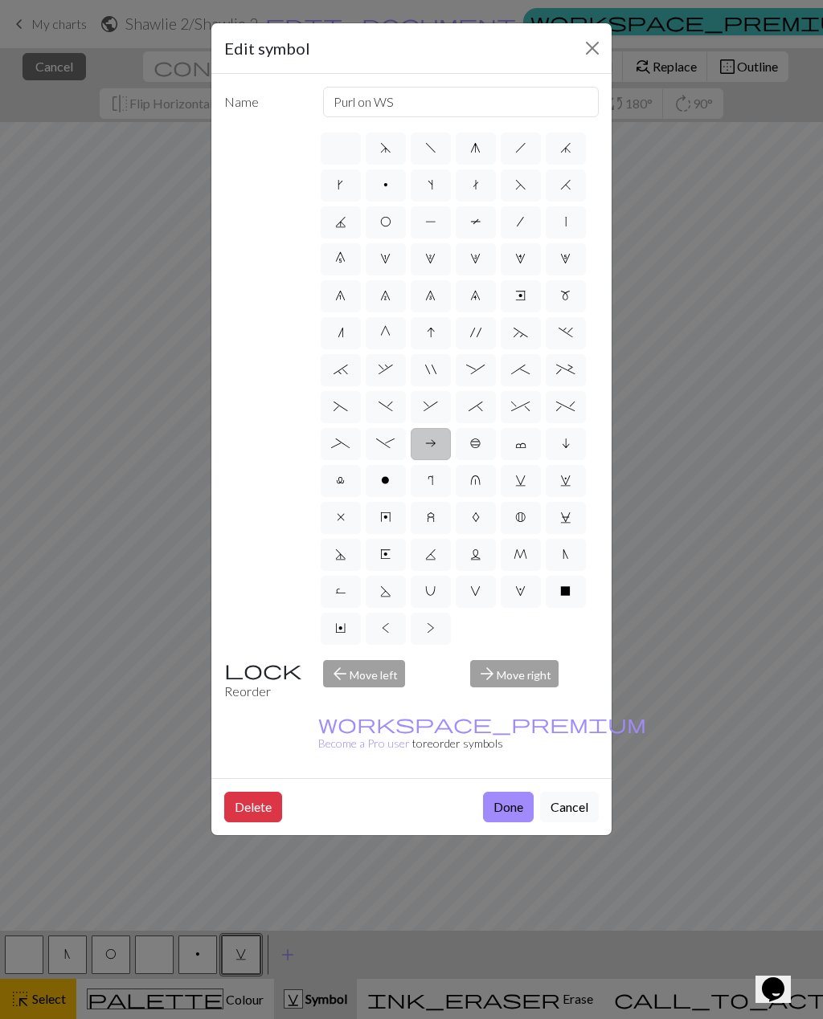
click at [435, 372] on span """ at bounding box center [430, 369] width 11 height 13
click at [435, 370] on input """ at bounding box center [430, 365] width 10 height 10
click at [386, 371] on span "," at bounding box center [385, 369] width 14 height 13
click at [386, 370] on input "," at bounding box center [383, 365] width 10 height 10
click at [427, 336] on span "I" at bounding box center [431, 332] width 8 height 13
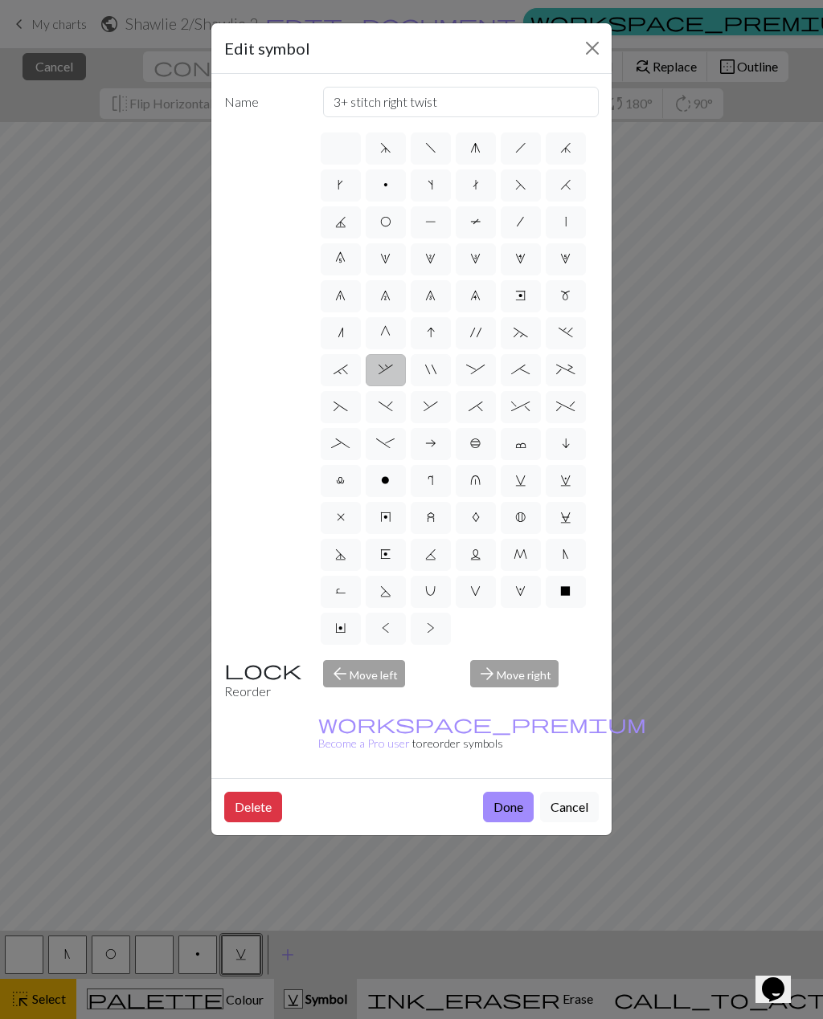
click at [427, 333] on input "I" at bounding box center [432, 328] width 10 height 10
click at [386, 338] on span "G" at bounding box center [385, 332] width 10 height 13
click at [386, 333] on input "G" at bounding box center [385, 328] width 10 height 10
click at [518, 792] on button "Done" at bounding box center [508, 807] width 51 height 31
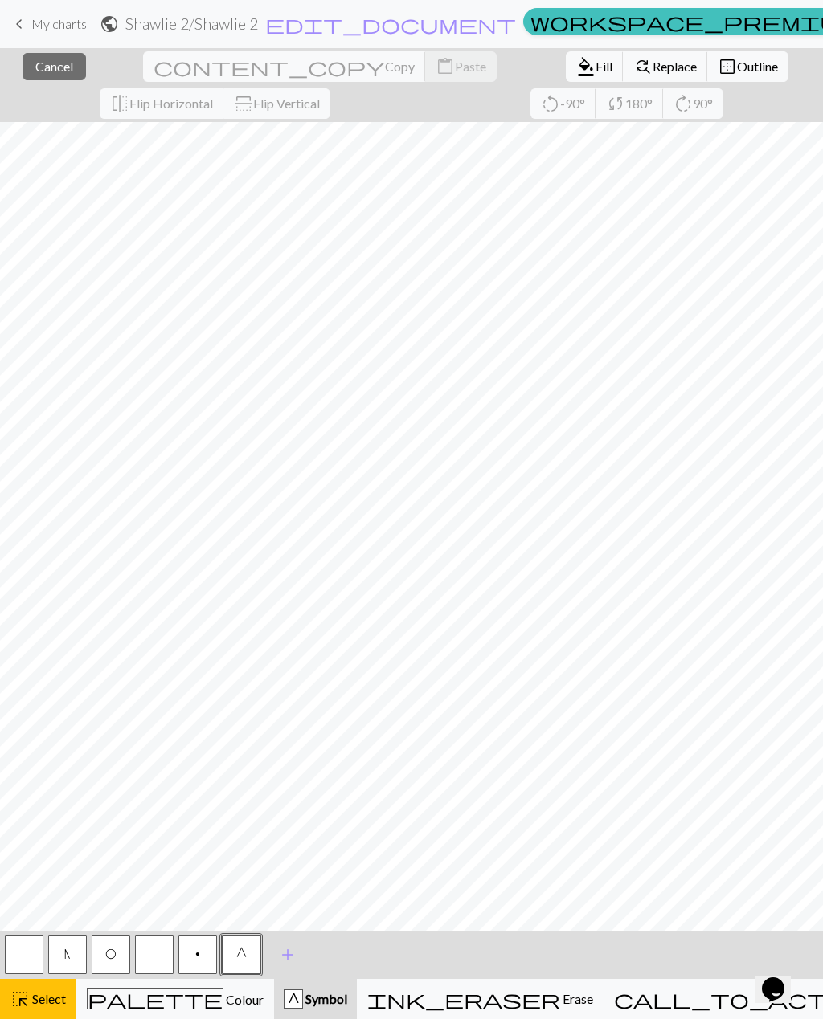
click at [149, 957] on button "button" at bounding box center [154, 955] width 39 height 39
click at [157, 953] on button "button" at bounding box center [154, 955] width 39 height 39
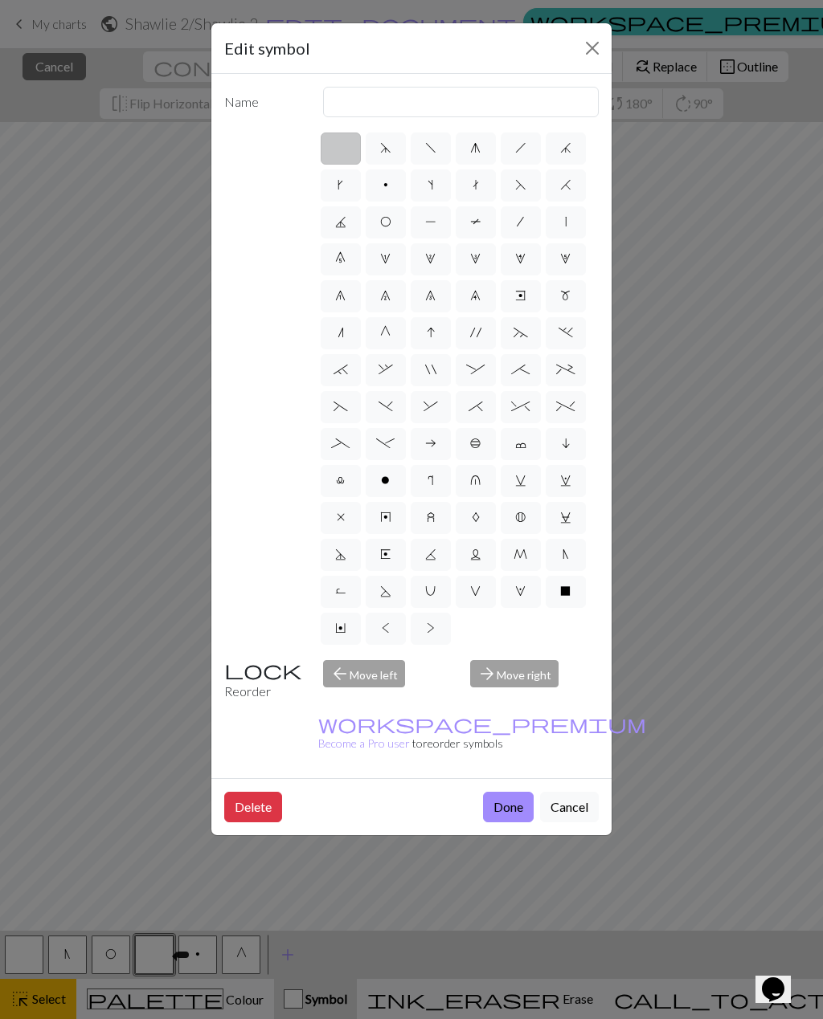
click at [524, 792] on button "Done" at bounding box center [508, 807] width 51 height 31
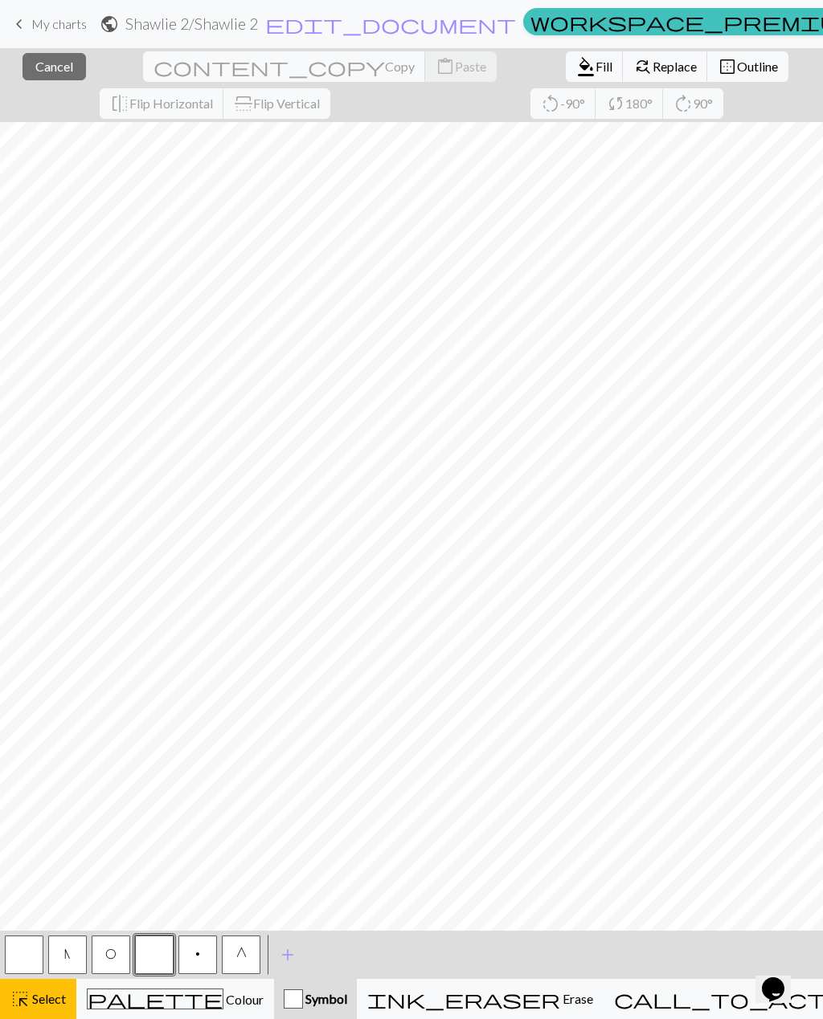
click at [145, 952] on button "button" at bounding box center [154, 955] width 39 height 39
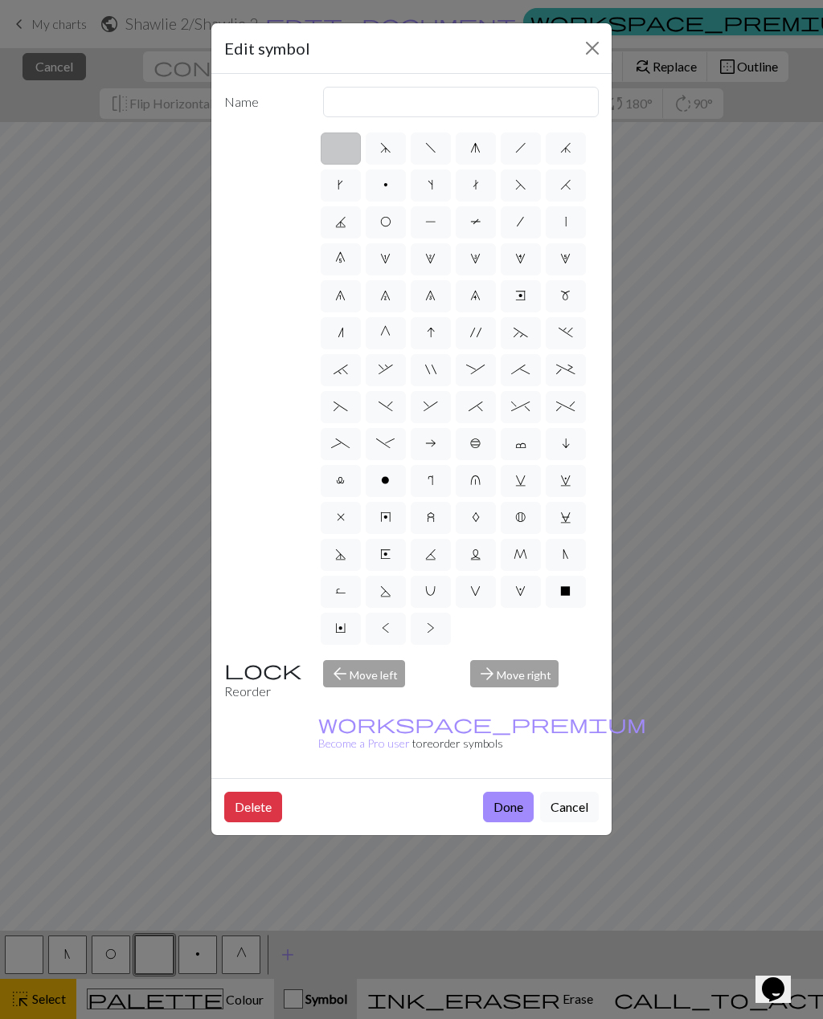
click at [508, 792] on button "Done" at bounding box center [508, 807] width 51 height 31
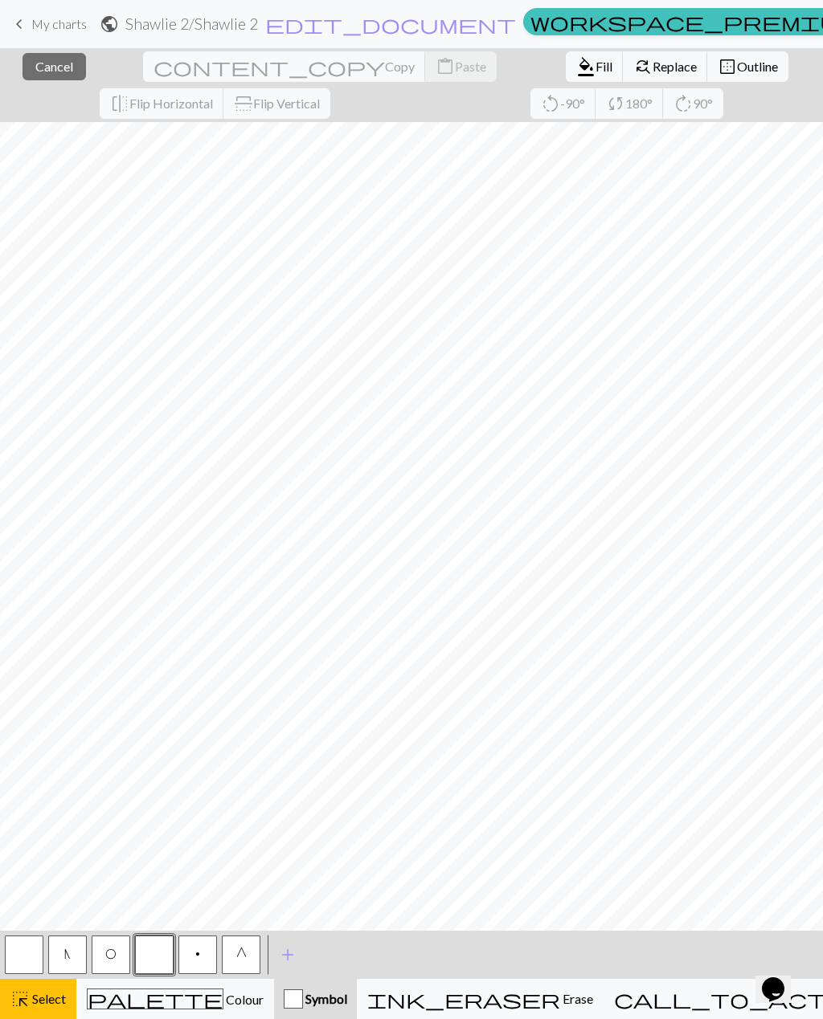
click at [150, 956] on button "button" at bounding box center [154, 955] width 39 height 39
click at [149, 956] on div "Edit symbol Name d f g h j k p s t F H J O P T / | 0 1 2 3 4 5 6 7 8 9 e m n G …" at bounding box center [411, 509] width 823 height 1019
click at [64, 963] on button "N" at bounding box center [67, 955] width 39 height 39
click at [157, 956] on button "button" at bounding box center [154, 955] width 39 height 39
click at [60, 997] on span "Select" at bounding box center [48, 998] width 36 height 15
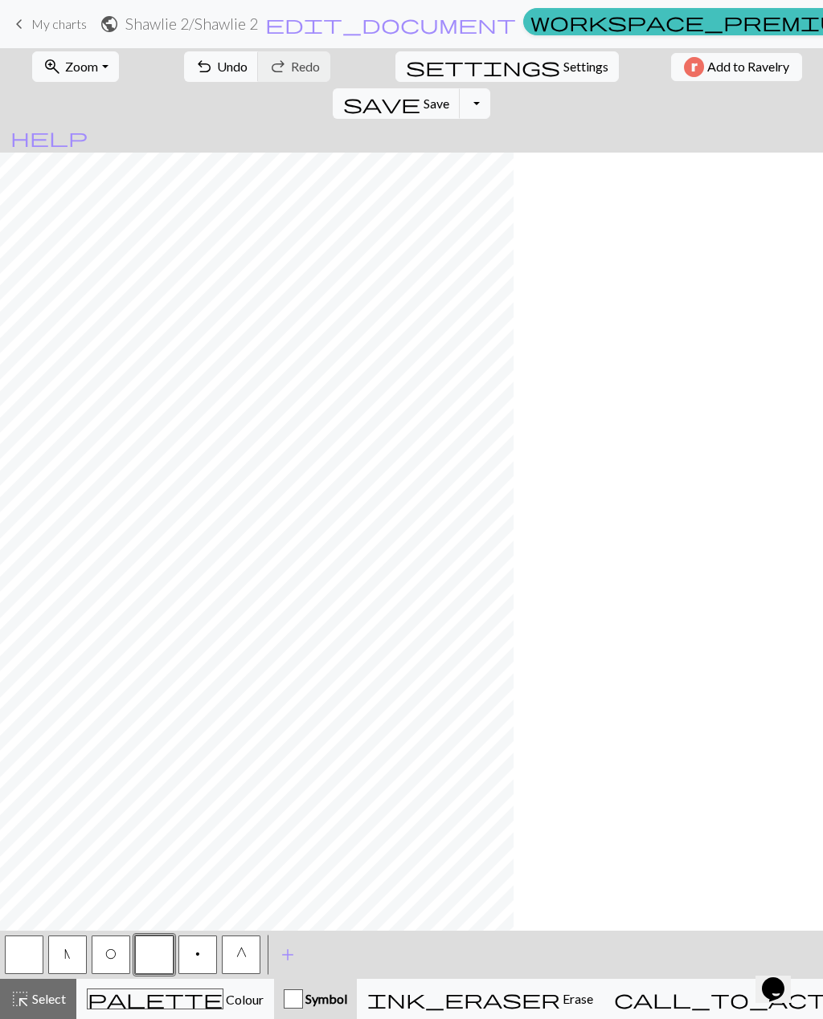
click at [241, 957] on span "G" at bounding box center [241, 954] width 10 height 13
click at [148, 955] on button "button" at bounding box center [154, 955] width 39 height 39
click at [39, 1002] on span "Select" at bounding box center [48, 998] width 36 height 15
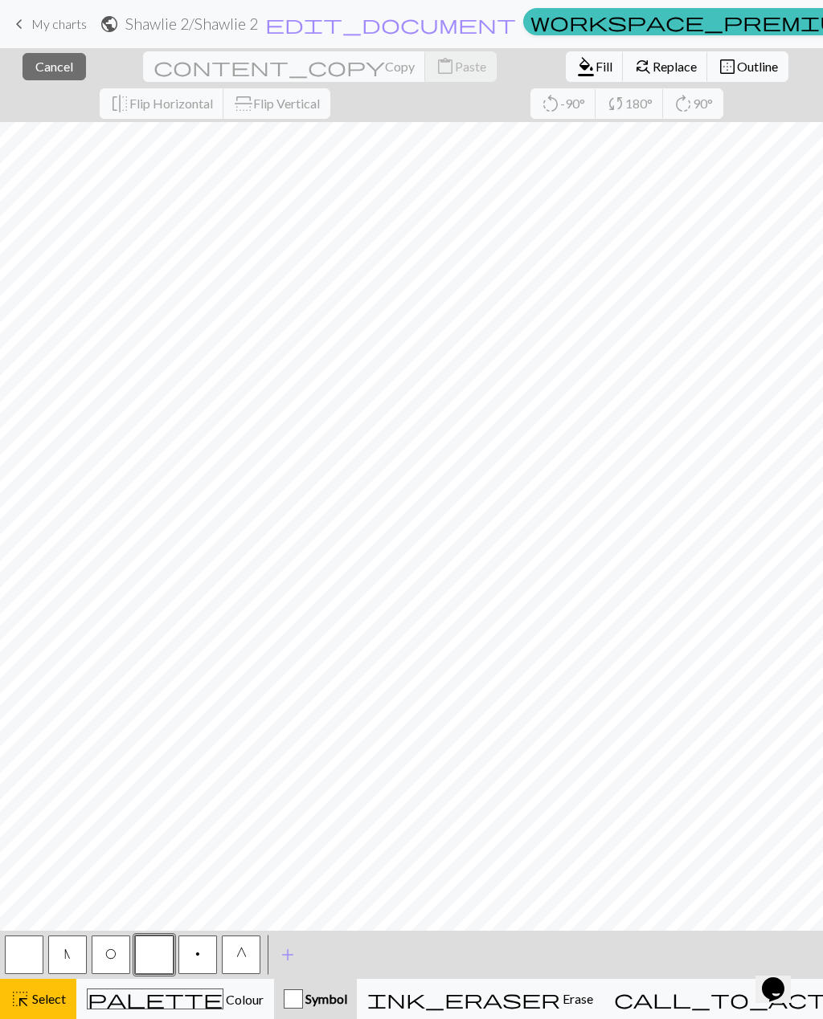
click at [50, 1010] on button "highlight_alt Select Select" at bounding box center [38, 999] width 76 height 40
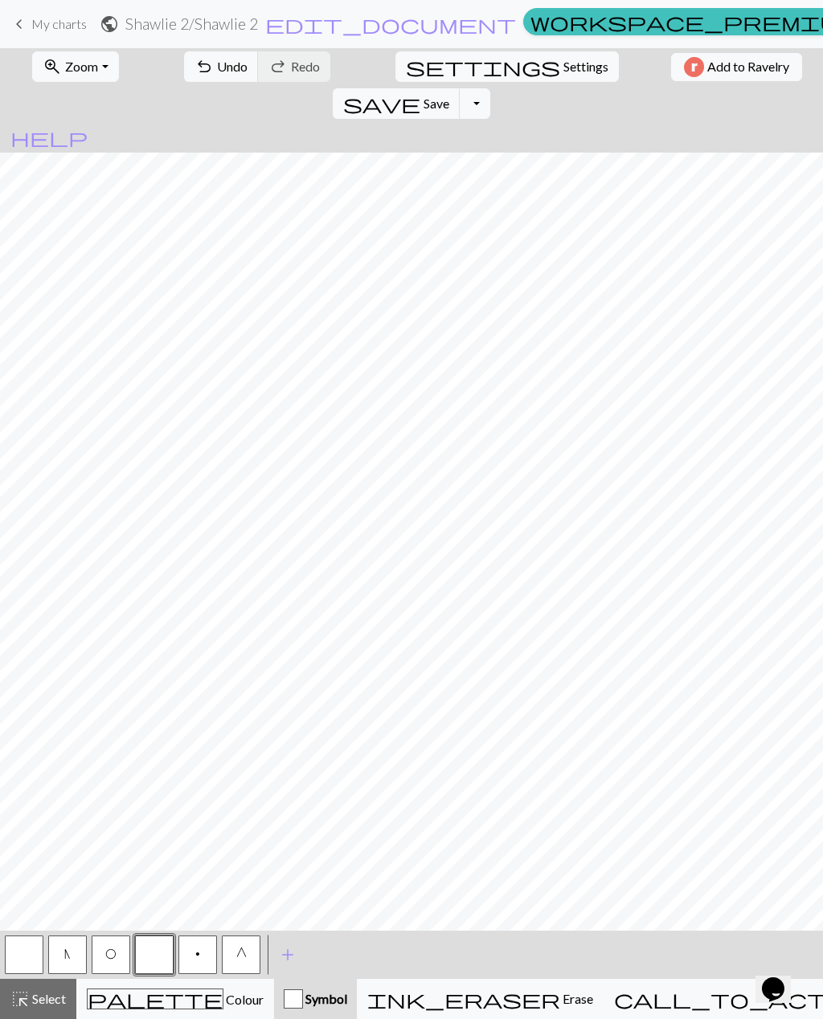
click at [59, 1000] on span "Select" at bounding box center [48, 998] width 36 height 15
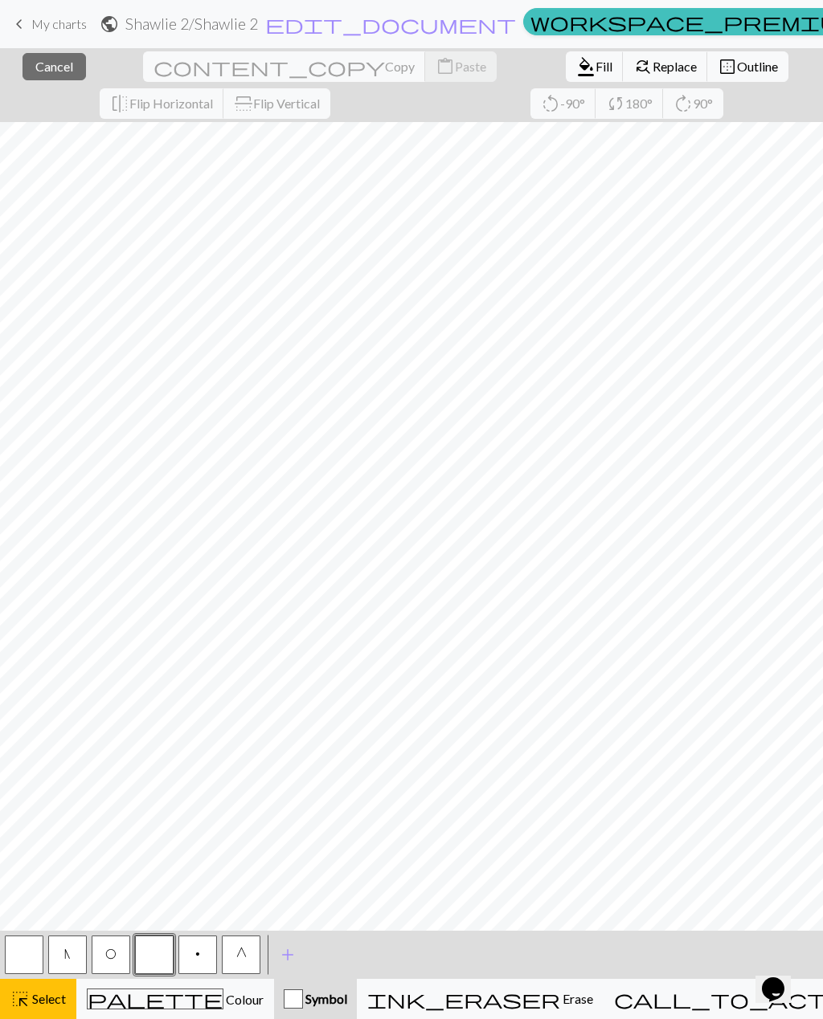
click at [286, 960] on span "add" at bounding box center [287, 955] width 19 height 22
click at [250, 956] on button "G" at bounding box center [241, 955] width 39 height 39
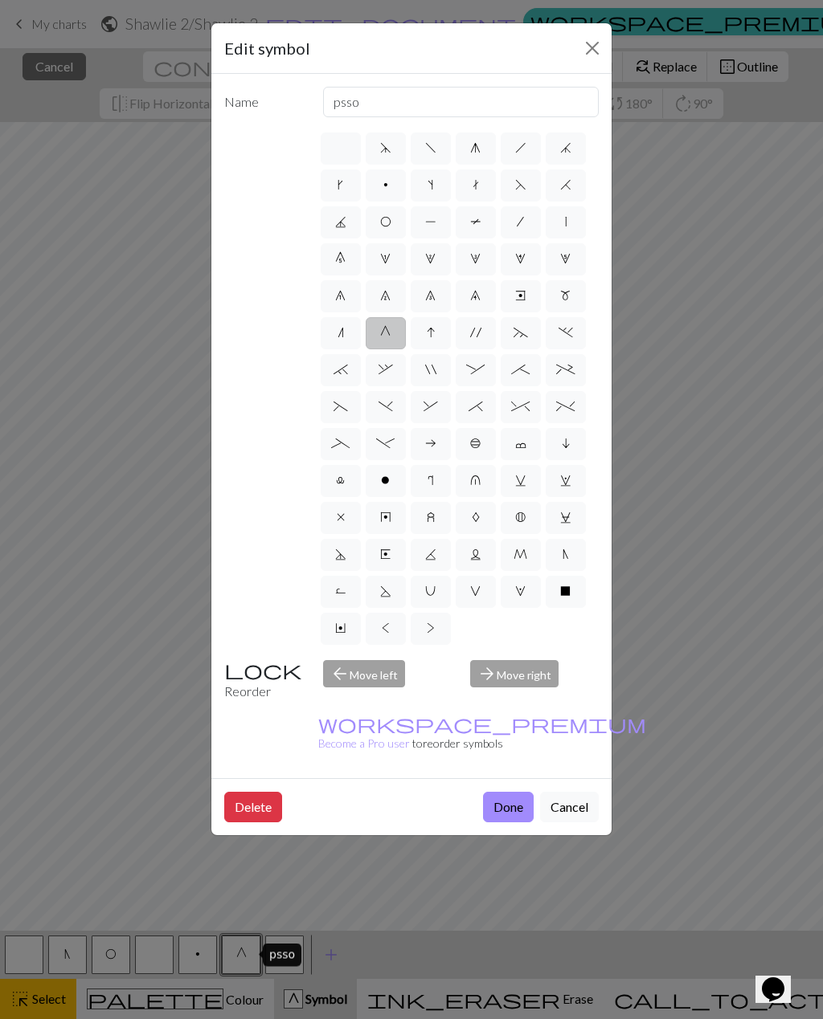
click at [488, 552] on label "L" at bounding box center [475, 555] width 40 height 32
click at [480, 552] on input "L" at bounding box center [475, 550] width 10 height 10
click at [394, 337] on label "G" at bounding box center [385, 333] width 40 height 32
click at [390, 333] on input "G" at bounding box center [385, 328] width 10 height 10
click at [427, 335] on span "I" at bounding box center [431, 332] width 8 height 13
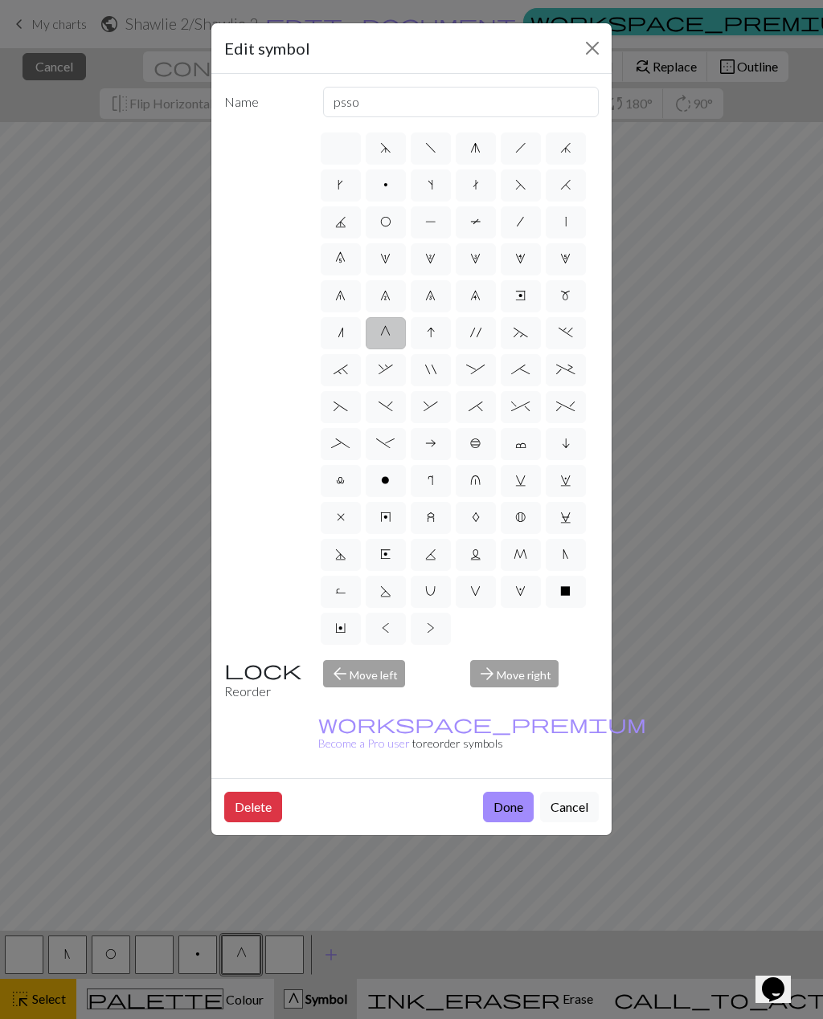
click at [427, 333] on input "I" at bounding box center [432, 328] width 10 height 10
click at [468, 341] on label "'" at bounding box center [475, 333] width 40 height 32
click at [470, 333] on input "'" at bounding box center [475, 328] width 10 height 10
click at [435, 341] on label "I" at bounding box center [430, 333] width 40 height 32
click at [435, 333] on input "I" at bounding box center [432, 328] width 10 height 10
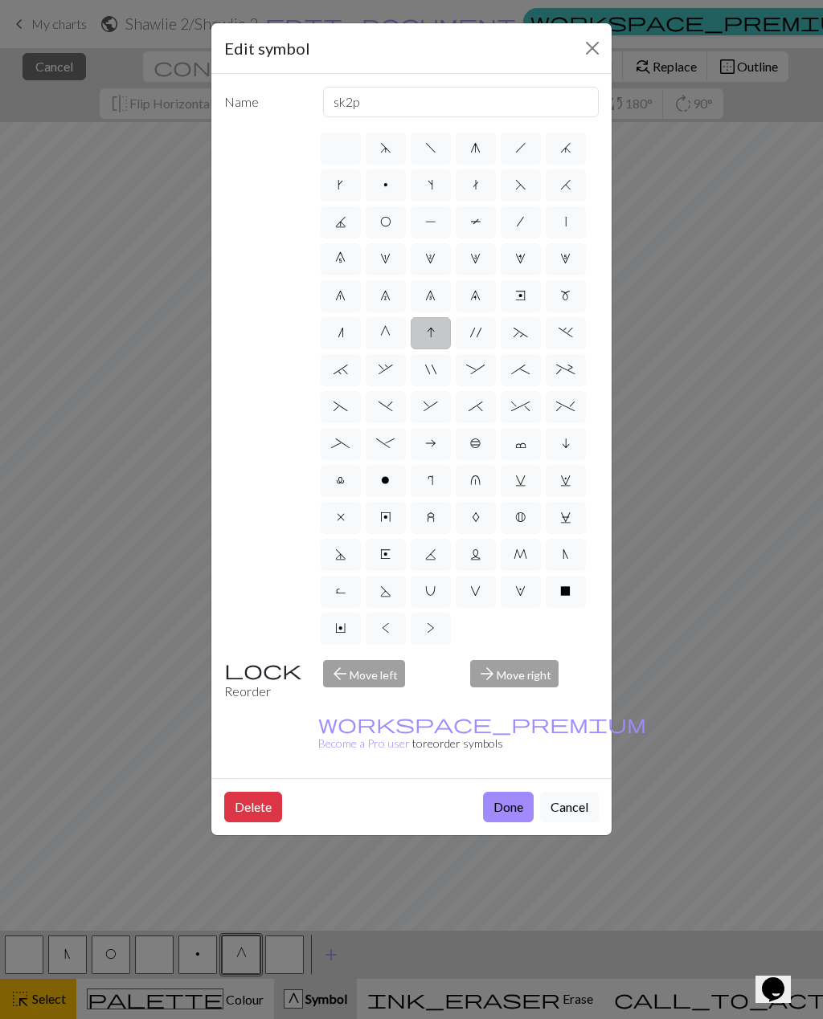
click at [571, 301] on label "m" at bounding box center [565, 296] width 40 height 32
click at [570, 296] on input "m" at bounding box center [565, 291] width 10 height 10
click at [534, 301] on label "e" at bounding box center [520, 296] width 40 height 32
click at [525, 296] on input "e" at bounding box center [520, 291] width 10 height 10
click at [484, 308] on label "9" at bounding box center [475, 296] width 40 height 32
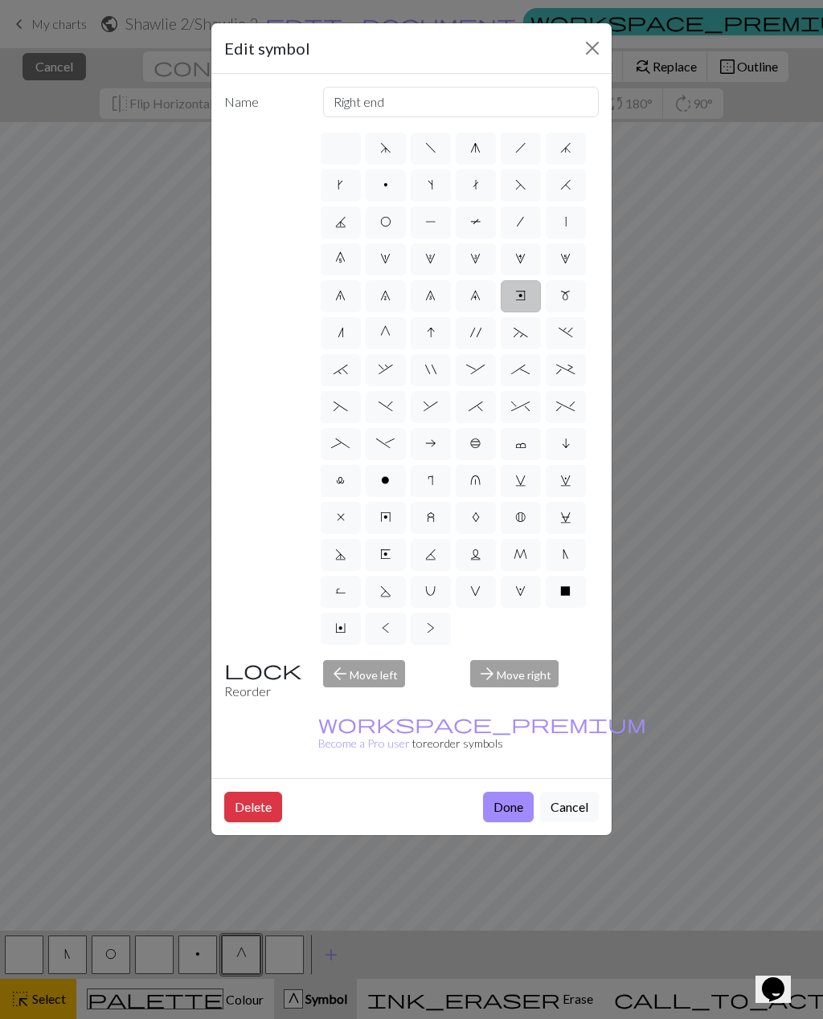
click at [480, 296] on input "9" at bounding box center [475, 291] width 10 height 10
click at [431, 308] on label "8" at bounding box center [430, 296] width 40 height 32
click at [431, 296] on input "8" at bounding box center [430, 291] width 10 height 10
click at [333, 339] on label "n" at bounding box center [341, 333] width 40 height 32
click at [337, 333] on input "n" at bounding box center [342, 328] width 10 height 10
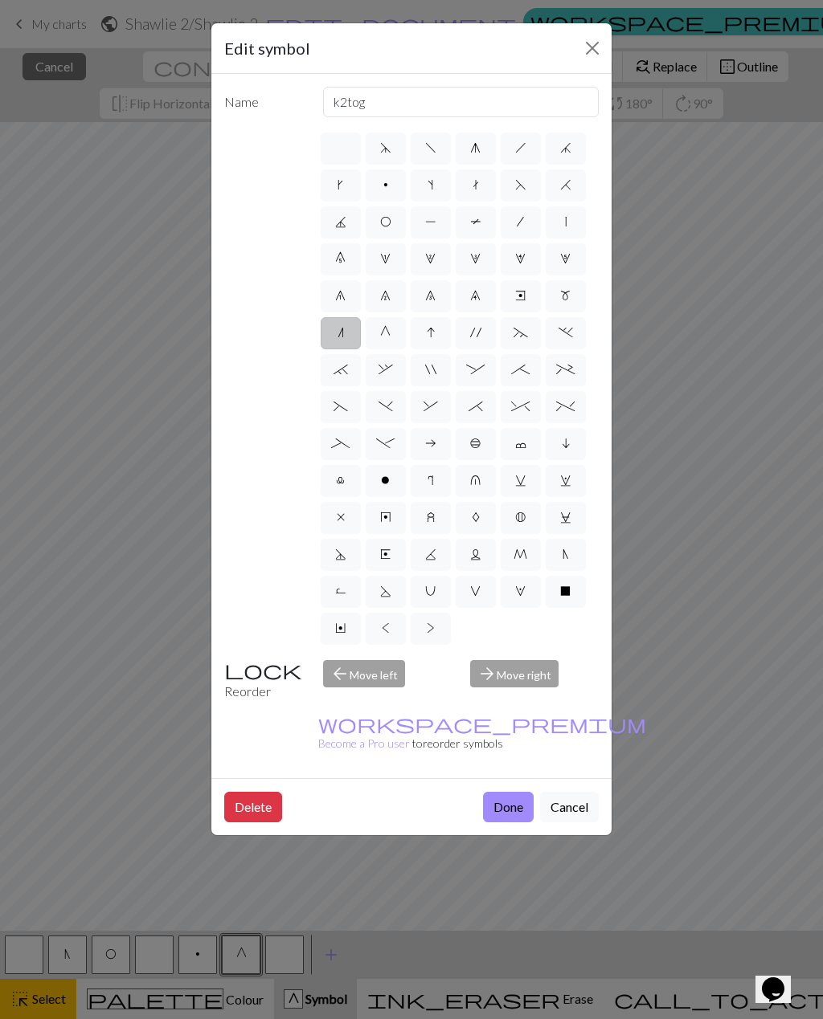
click at [394, 229] on label "O" at bounding box center [385, 222] width 40 height 32
click at [390, 223] on input "O" at bounding box center [385, 217] width 10 height 10
click at [423, 223] on label "P" at bounding box center [430, 222] width 40 height 32
click at [425, 223] on input "P" at bounding box center [430, 217] width 10 height 10
click at [473, 231] on label "T" at bounding box center [475, 222] width 40 height 32
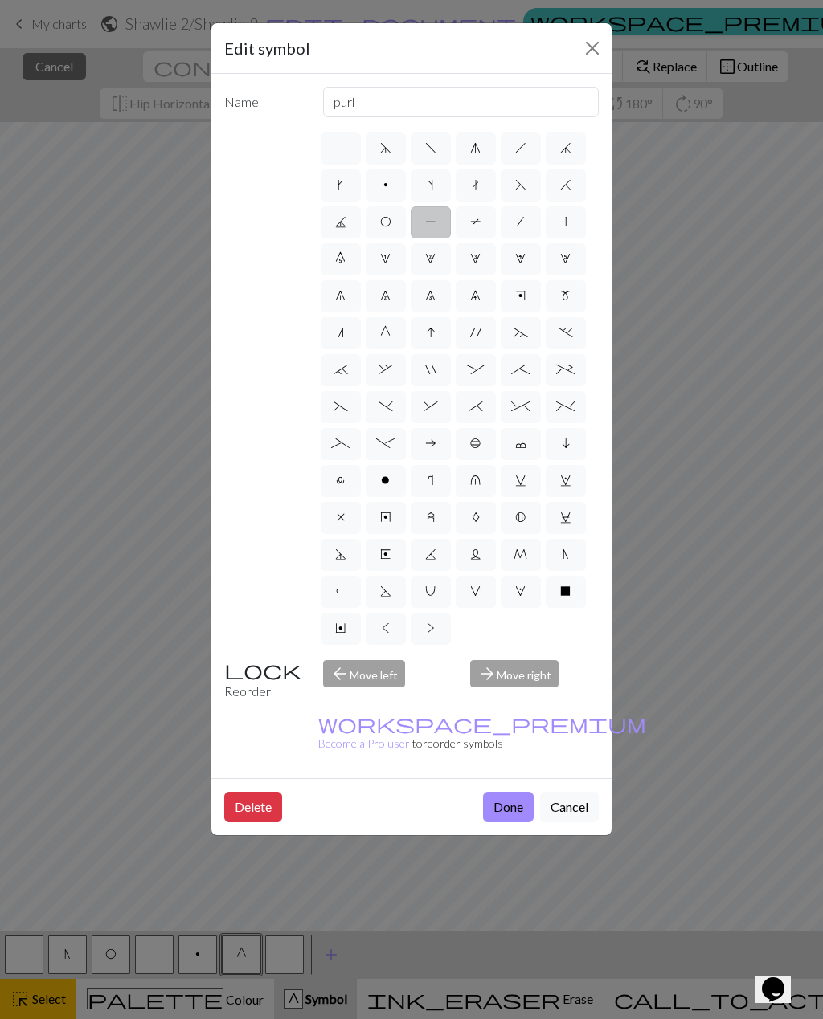
click at [473, 223] on input "T" at bounding box center [475, 217] width 10 height 10
click at [508, 227] on label "/" at bounding box center [520, 222] width 40 height 32
click at [517, 223] on input "/" at bounding box center [522, 217] width 10 height 10
click at [561, 230] on label "|" at bounding box center [565, 222] width 40 height 32
click at [565, 223] on input "|" at bounding box center [570, 217] width 10 height 10
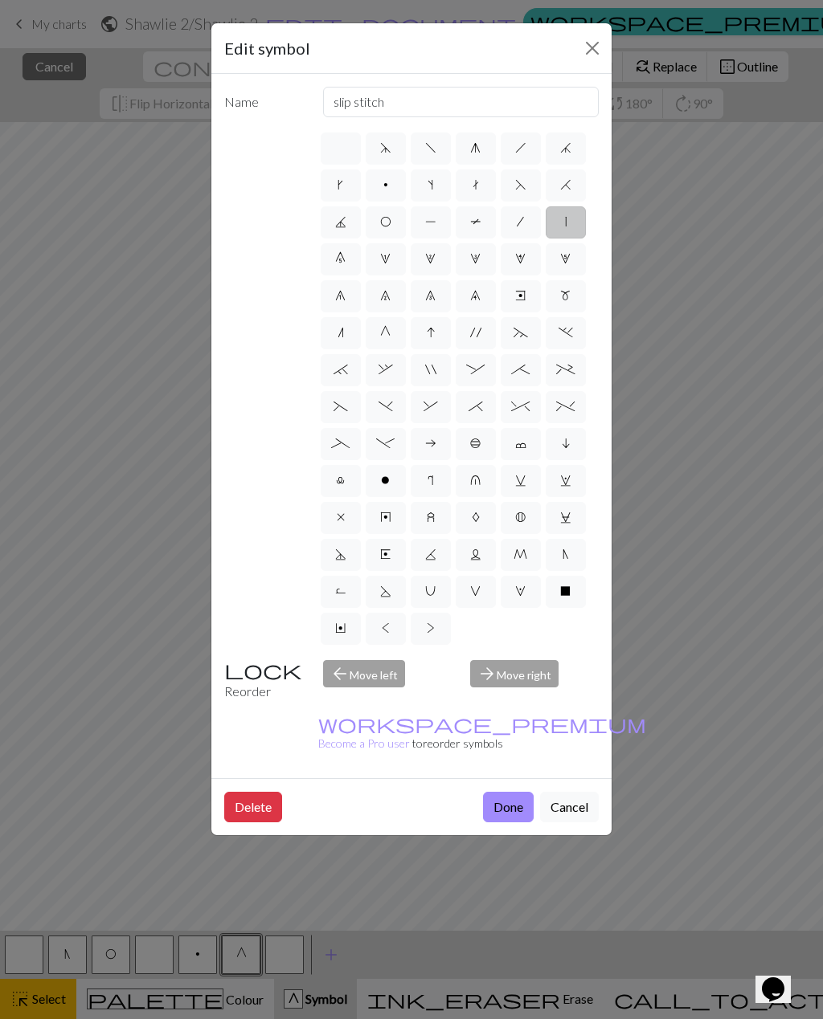
click at [343, 484] on span "l" at bounding box center [340, 480] width 9 height 13
click at [343, 481] on input "l" at bounding box center [341, 476] width 10 height 10
click at [379, 480] on label "o" at bounding box center [385, 481] width 40 height 32
click at [381, 480] on input "o" at bounding box center [386, 476] width 10 height 10
click at [431, 453] on label "a" at bounding box center [430, 444] width 40 height 32
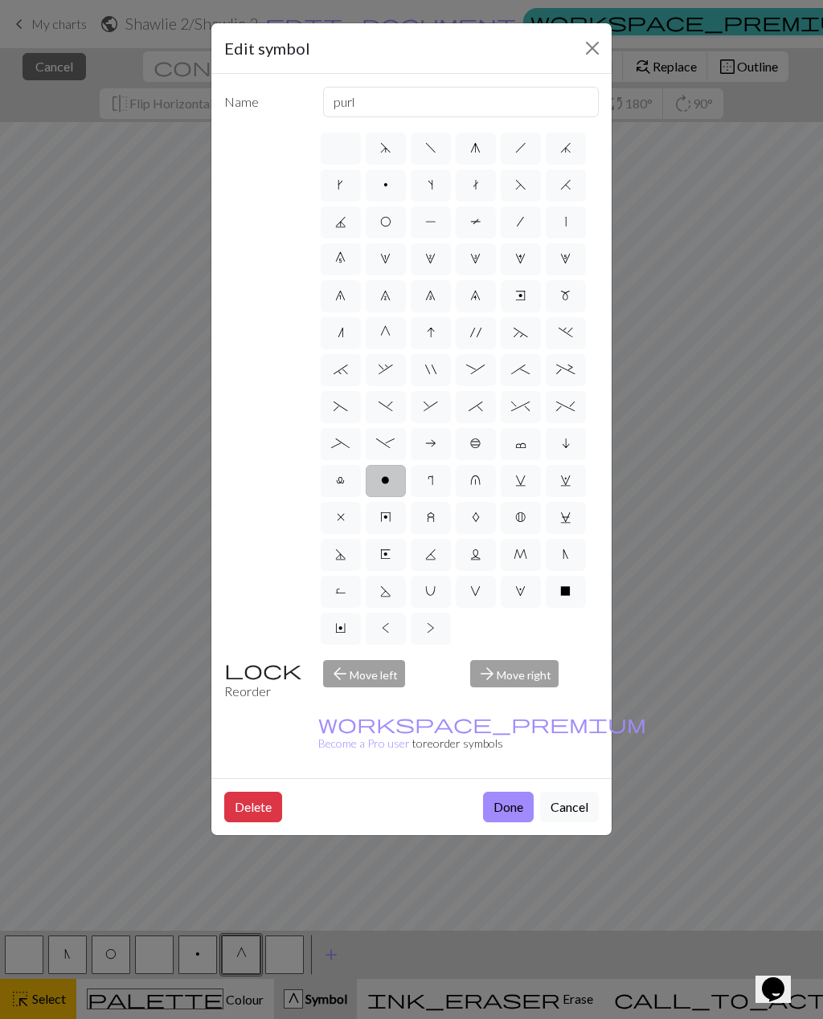
click at [431, 444] on input "a" at bounding box center [430, 439] width 10 height 10
click at [517, 446] on span "c" at bounding box center [520, 443] width 11 height 13
click at [517, 444] on input "c" at bounding box center [520, 439] width 10 height 10
click at [465, 455] on label "b" at bounding box center [475, 444] width 40 height 32
click at [470, 444] on input "b" at bounding box center [475, 439] width 10 height 10
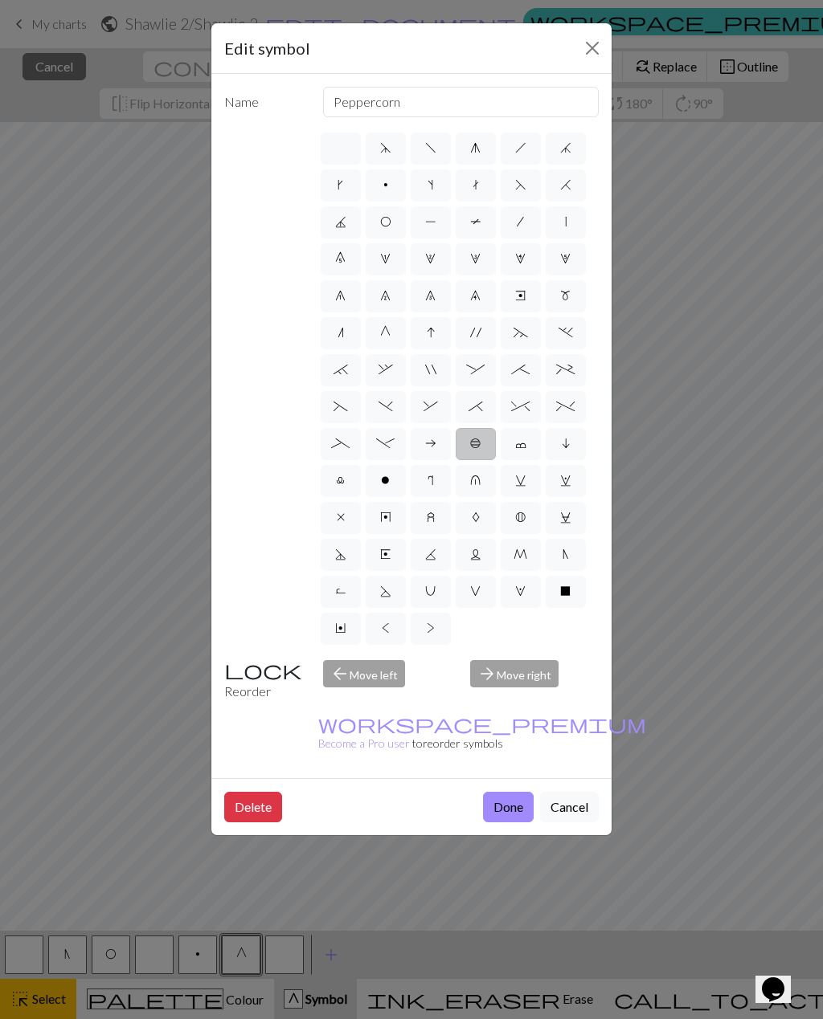
click at [558, 444] on label "i" at bounding box center [565, 444] width 40 height 32
click at [561, 444] on input "i" at bounding box center [566, 439] width 10 height 10
click at [421, 631] on label ">" at bounding box center [430, 629] width 40 height 32
click at [427, 629] on input ">" at bounding box center [432, 624] width 10 height 10
click at [338, 633] on span "Y" at bounding box center [340, 628] width 10 height 13
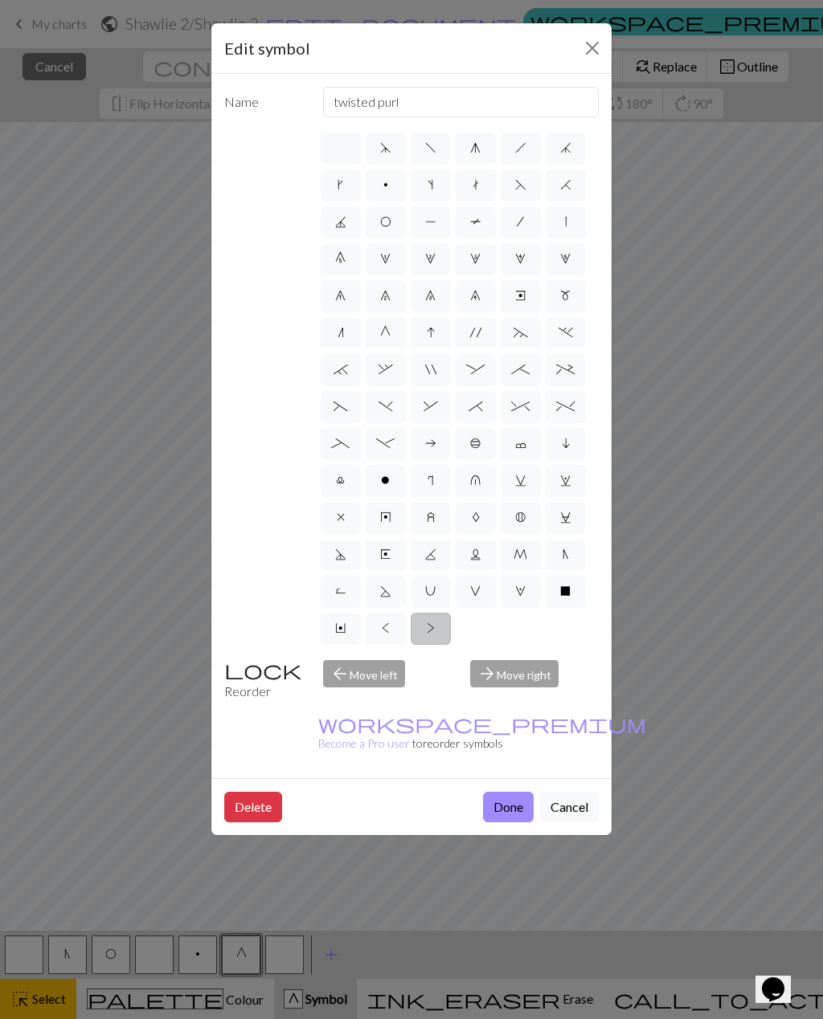
click at [338, 629] on input "Y" at bounding box center [340, 624] width 10 height 10
click at [344, 590] on span "R" at bounding box center [340, 591] width 11 height 13
click at [344, 590] on input "R" at bounding box center [340, 587] width 10 height 10
click at [351, 552] on label "D" at bounding box center [341, 555] width 40 height 32
click at [345, 552] on input "D" at bounding box center [340, 550] width 10 height 10
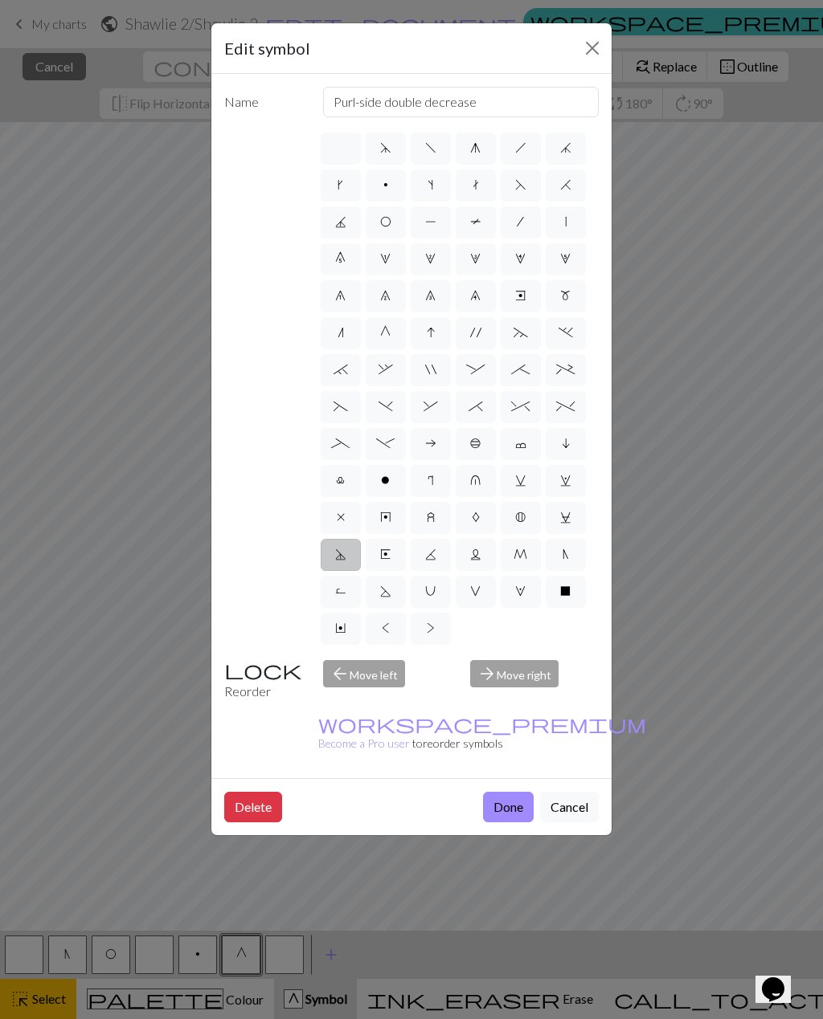
click at [343, 521] on span "x" at bounding box center [341, 517] width 8 height 13
click at [343, 518] on input "x" at bounding box center [342, 513] width 10 height 10
click at [337, 487] on span "l" at bounding box center [340, 480] width 9 height 13
click at [337, 481] on input "l" at bounding box center [341, 476] width 10 height 10
click at [345, 450] on span "_" at bounding box center [340, 443] width 18 height 13
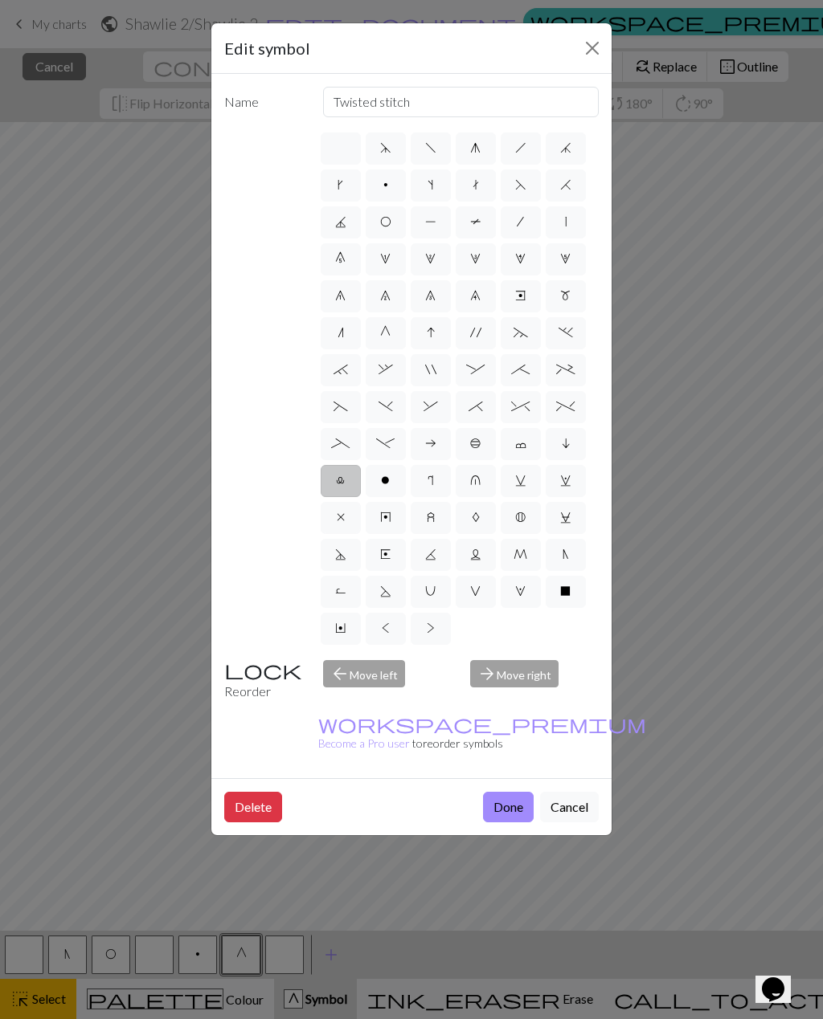
click at [341, 444] on input "_" at bounding box center [336, 439] width 10 height 10
click at [342, 408] on span "(" at bounding box center [340, 406] width 14 height 13
click at [342, 407] on input "(" at bounding box center [338, 402] width 10 height 10
click at [341, 407] on span "(" at bounding box center [340, 406] width 14 height 13
click at [341, 407] on input "(" at bounding box center [338, 402] width 10 height 10
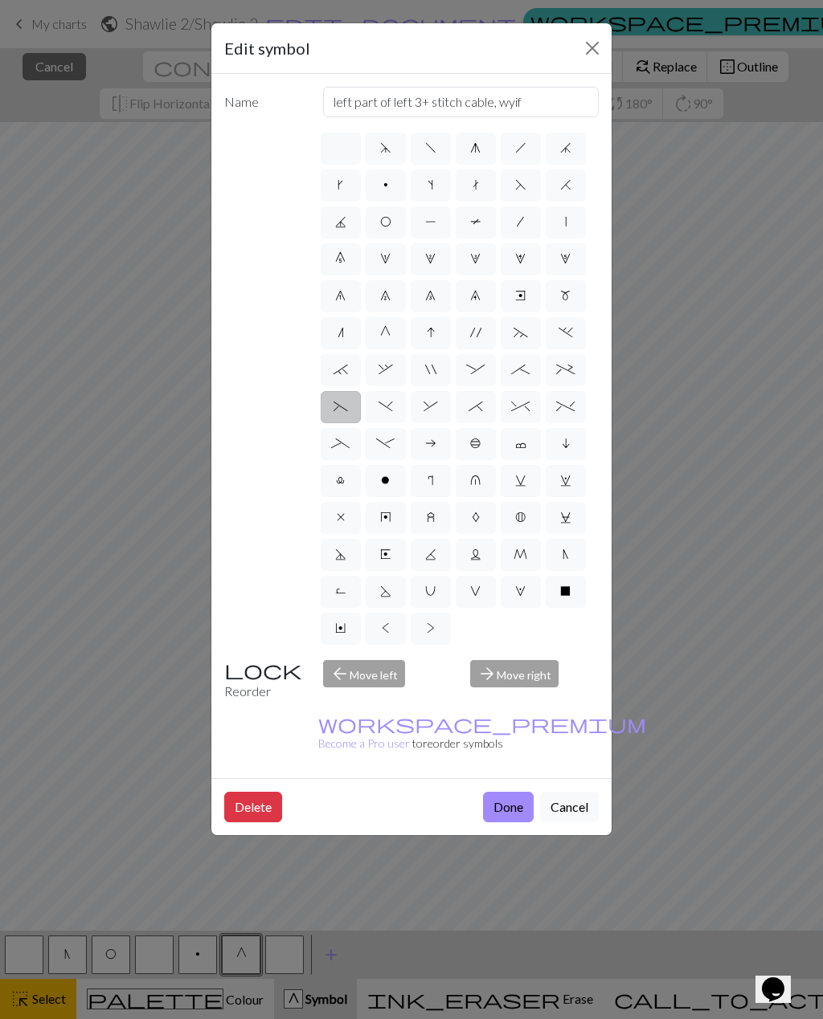
click at [345, 189] on label "k" at bounding box center [341, 185] width 40 height 32
click at [345, 186] on input "k" at bounding box center [342, 180] width 10 height 10
click at [384, 189] on span "p" at bounding box center [385, 184] width 5 height 13
click at [384, 186] on input "p" at bounding box center [388, 180] width 10 height 10
click at [426, 190] on label "s" at bounding box center [430, 185] width 40 height 32
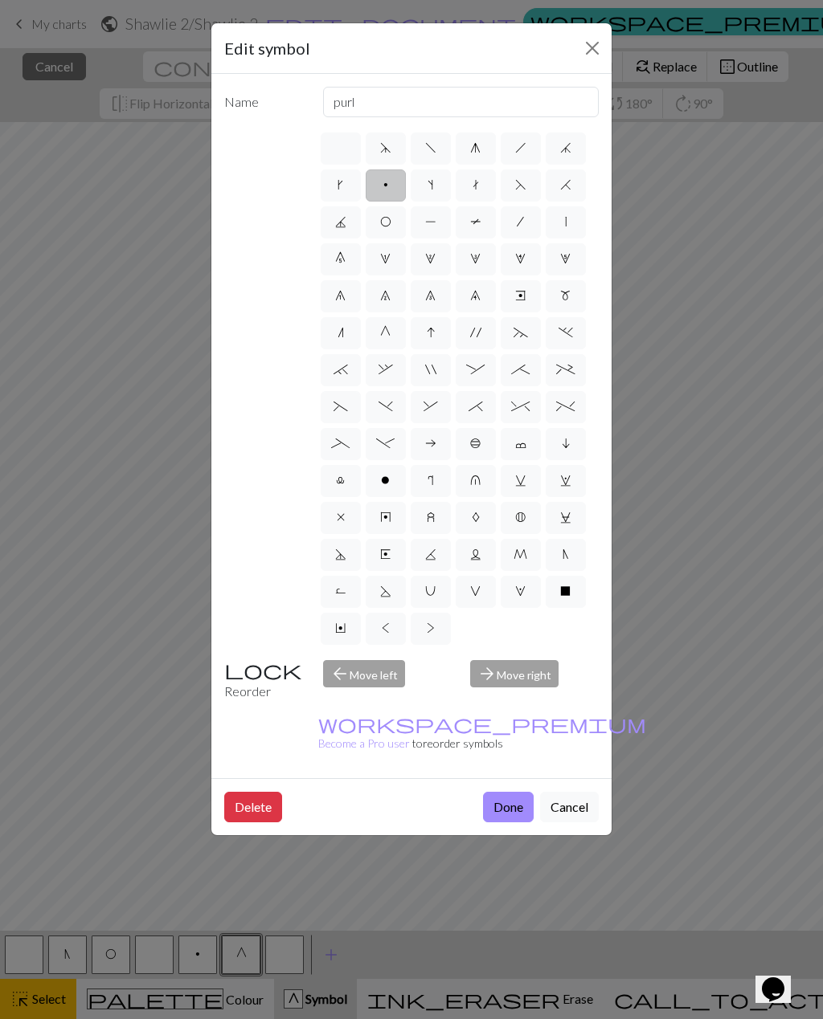
click at [427, 186] on input "s" at bounding box center [432, 180] width 10 height 10
click at [469, 186] on label "t" at bounding box center [475, 185] width 40 height 32
click at [472, 186] on input "t" at bounding box center [477, 180] width 10 height 10
click at [477, 153] on span "g" at bounding box center [475, 147] width 10 height 13
click at [477, 149] on input "g" at bounding box center [475, 143] width 10 height 10
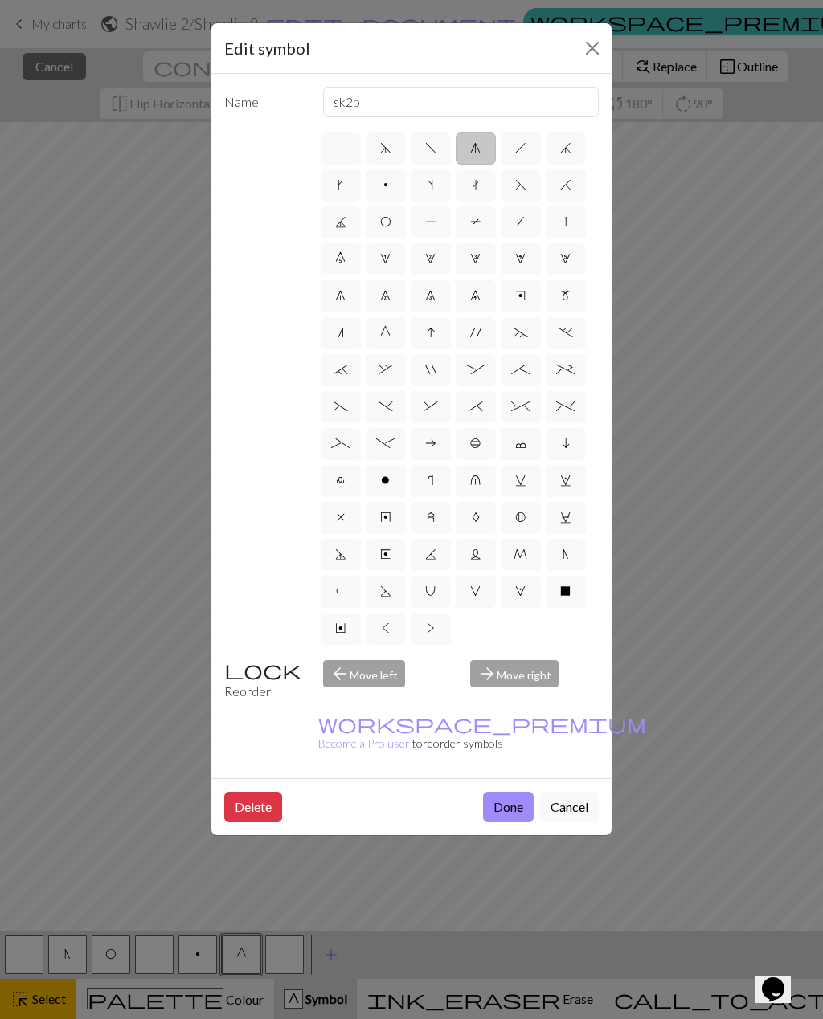
click at [515, 144] on span "h" at bounding box center [520, 147] width 11 height 13
click at [515, 144] on input "h" at bounding box center [520, 143] width 10 height 10
click at [518, 189] on span "F" at bounding box center [520, 184] width 11 height 13
click at [518, 186] on input "F" at bounding box center [520, 180] width 10 height 10
click at [560, 145] on span "j" at bounding box center [565, 147] width 11 height 13
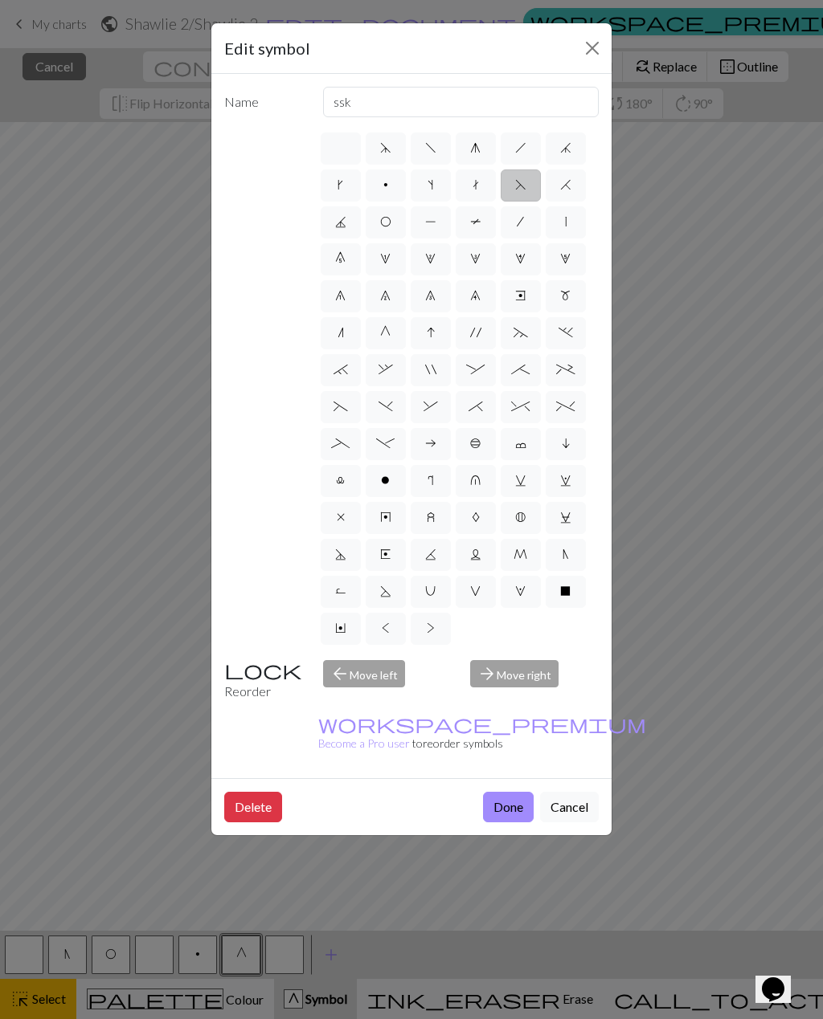
click at [560, 145] on input "j" at bounding box center [565, 143] width 10 height 10
click at [555, 194] on label "H" at bounding box center [565, 185] width 40 height 32
click at [560, 186] on input "H" at bounding box center [565, 180] width 10 height 10
click at [564, 235] on label "|" at bounding box center [565, 222] width 40 height 32
click at [565, 223] on input "|" at bounding box center [570, 217] width 10 height 10
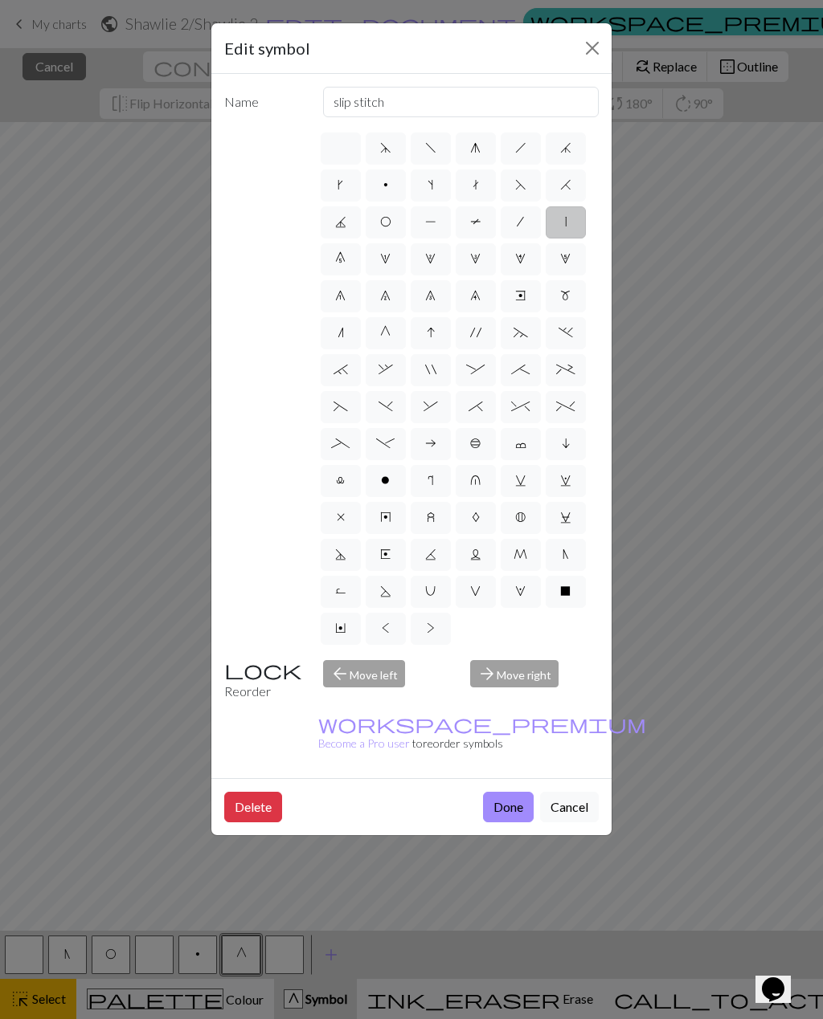
click at [512, 231] on label "/" at bounding box center [520, 222] width 40 height 32
click at [517, 223] on input "/" at bounding box center [522, 217] width 10 height 10
click at [563, 230] on label "|" at bounding box center [565, 222] width 40 height 32
click at [565, 223] on input "|" at bounding box center [570, 217] width 10 height 10
click at [524, 792] on button "Done" at bounding box center [508, 807] width 51 height 31
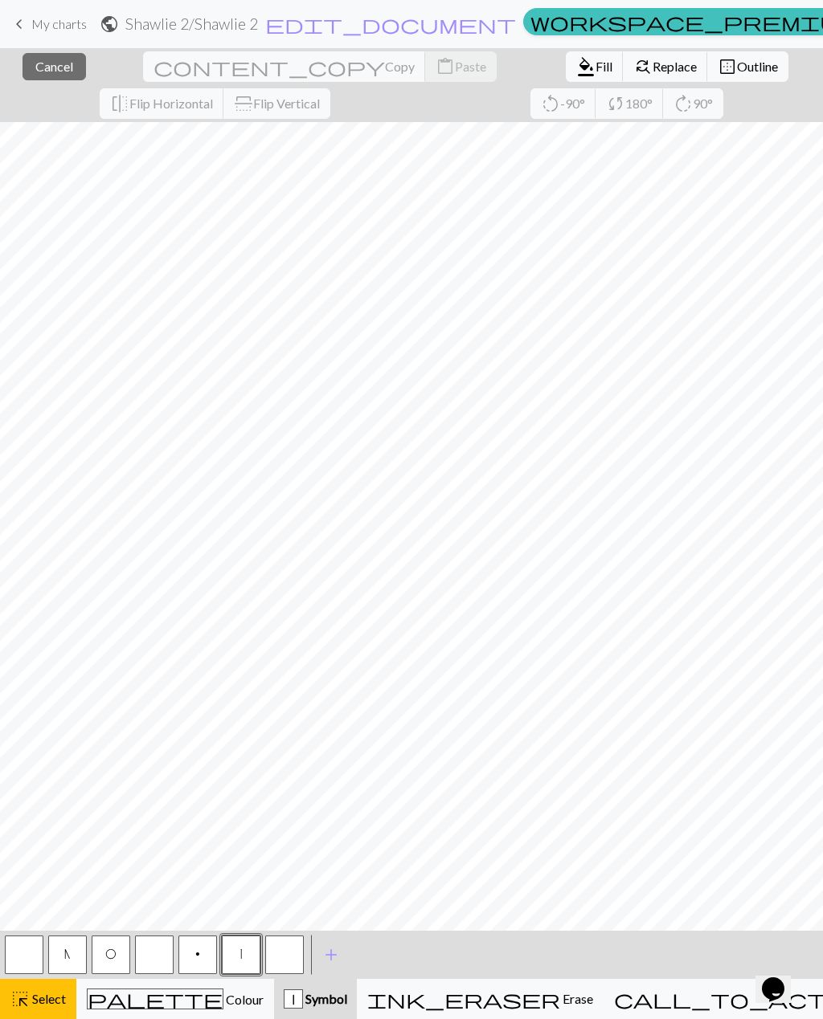
click at [286, 955] on button "button" at bounding box center [284, 955] width 39 height 39
click at [292, 949] on button "button" at bounding box center [284, 955] width 39 height 39
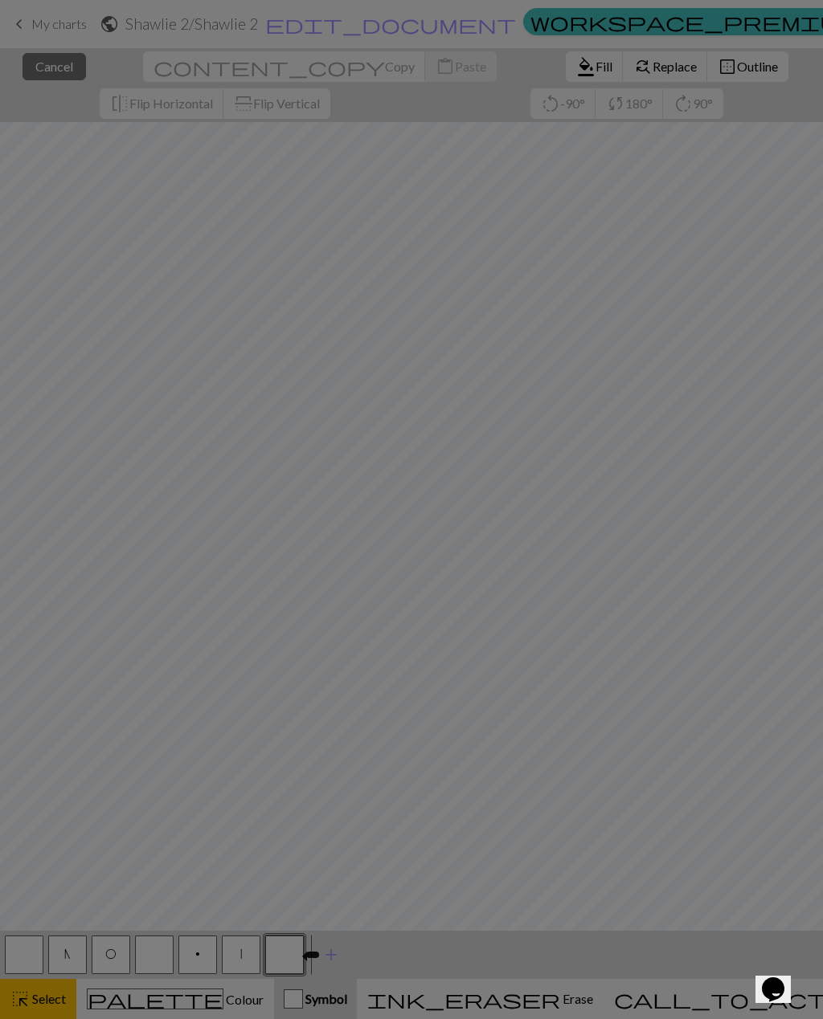
click at [292, 948] on div "Edit symbol Name d f g h j k p s t F H J O P T / | 0 1 2 3 4 5 6 7 8 9 e m n G …" at bounding box center [411, 509] width 823 height 1019
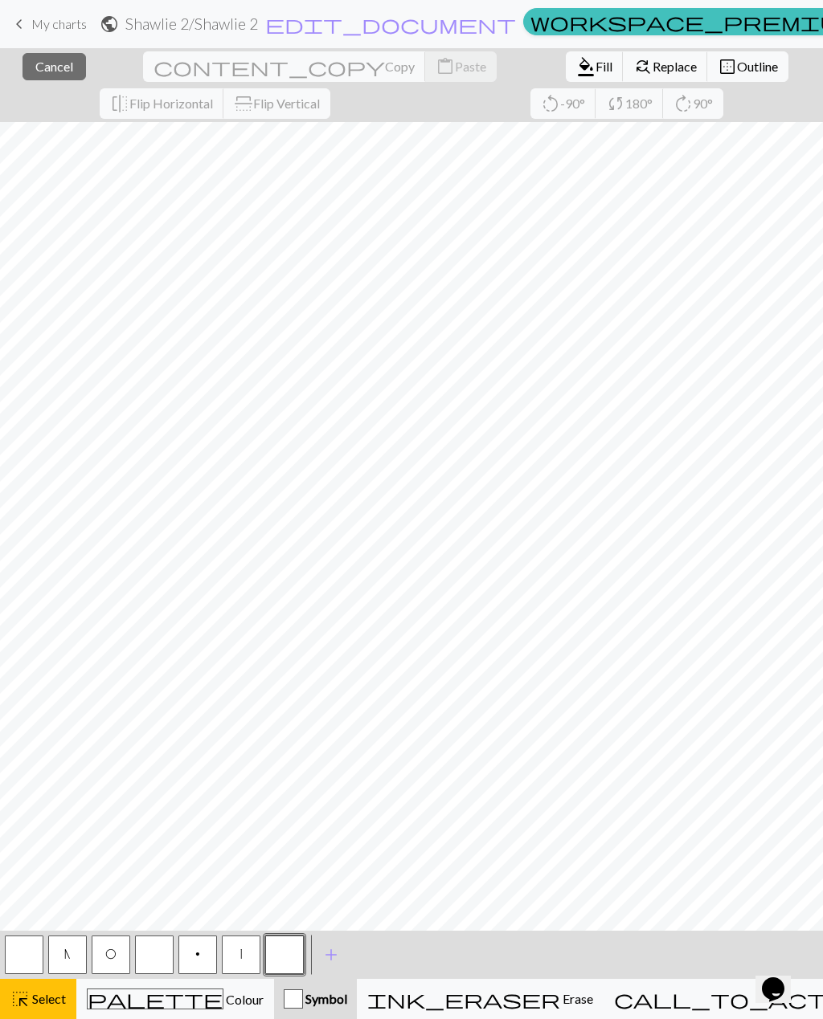
click at [285, 951] on button "button" at bounding box center [284, 955] width 39 height 39
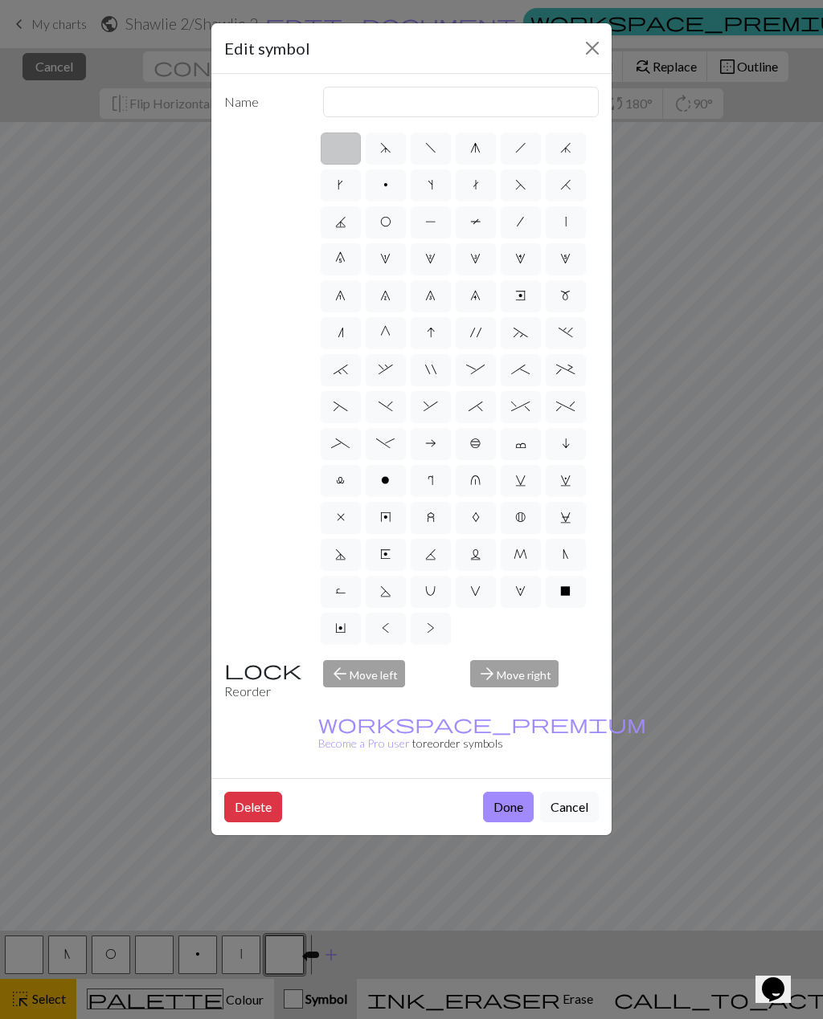
click at [396, 344] on label "G" at bounding box center [385, 333] width 40 height 32
click at [390, 333] on input "G" at bounding box center [385, 328] width 10 height 10
click at [516, 792] on button "Done" at bounding box center [508, 807] width 51 height 31
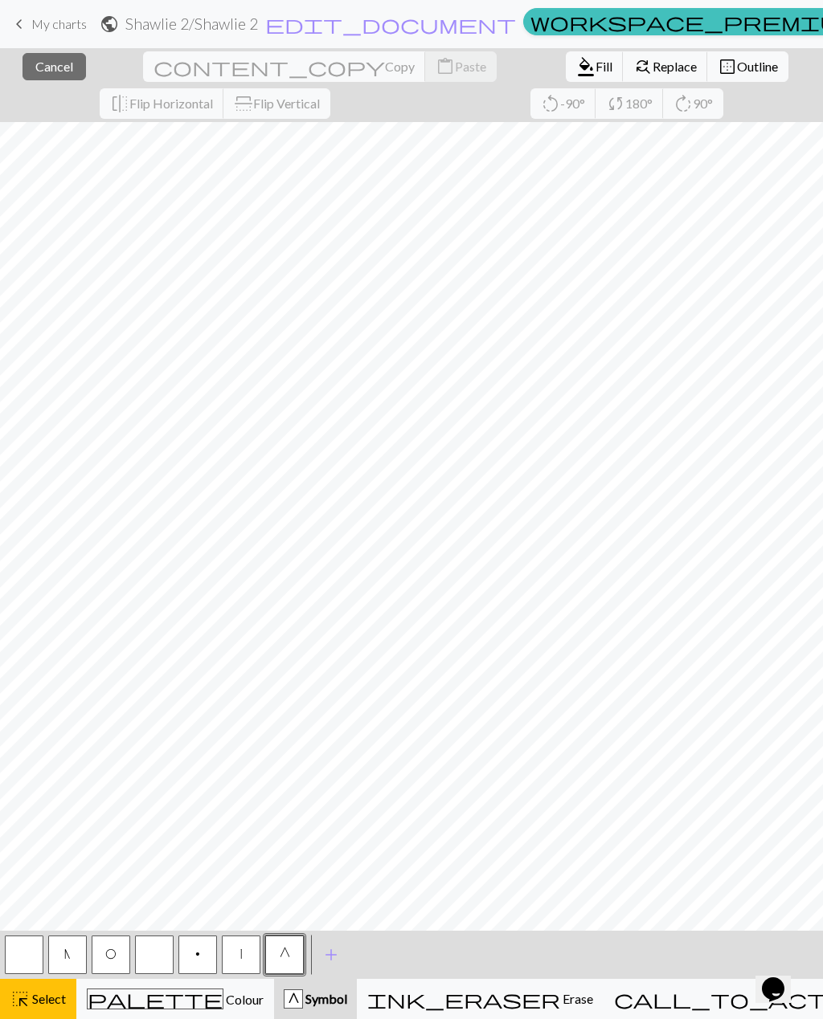
click at [45, 994] on span "Select" at bounding box center [48, 998] width 36 height 15
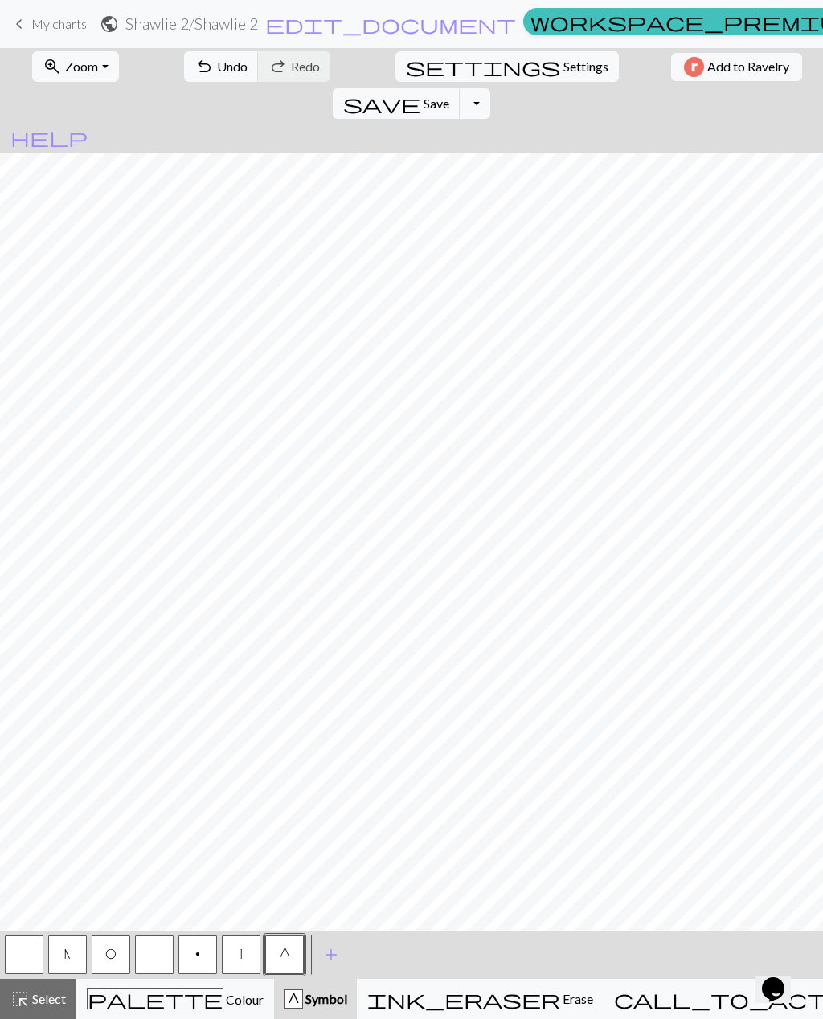
click at [241, 953] on span "|" at bounding box center [241, 954] width 2 height 13
click at [292, 969] on button "G" at bounding box center [284, 955] width 39 height 39
click at [113, 949] on span "O" at bounding box center [110, 954] width 11 height 13
click at [31, 950] on button "button" at bounding box center [24, 955] width 39 height 39
click at [109, 953] on span "O" at bounding box center [110, 954] width 11 height 13
